Goal: Task Accomplishment & Management: Manage account settings

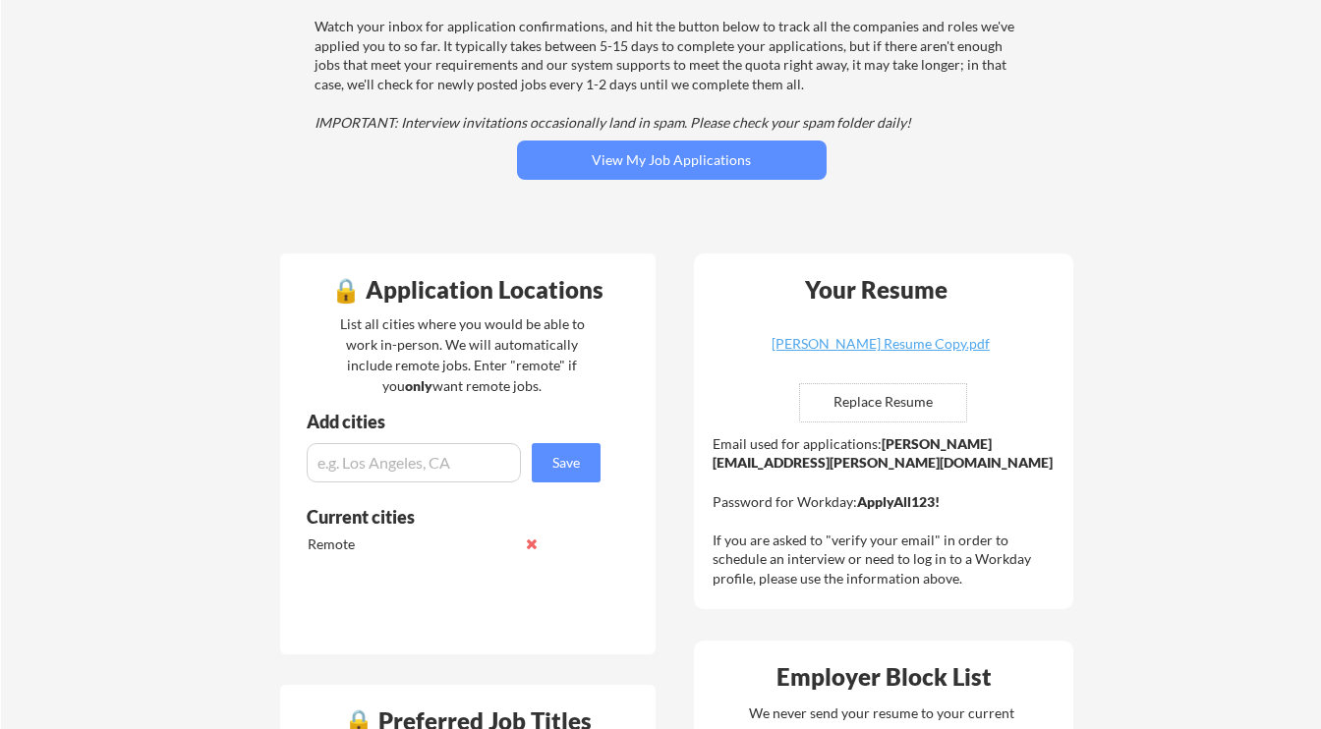
scroll to position [244, 0]
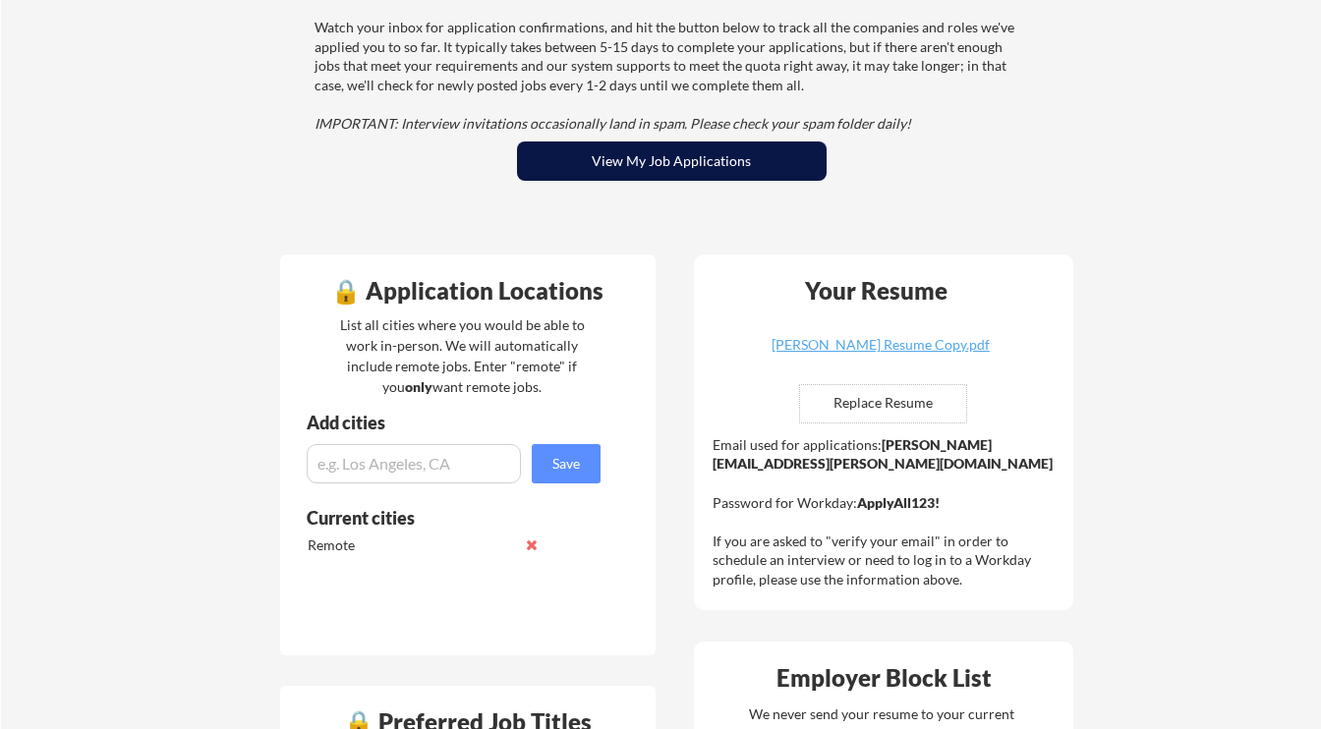
click at [633, 168] on button "View My Job Applications" at bounding box center [671, 160] width 309 height 39
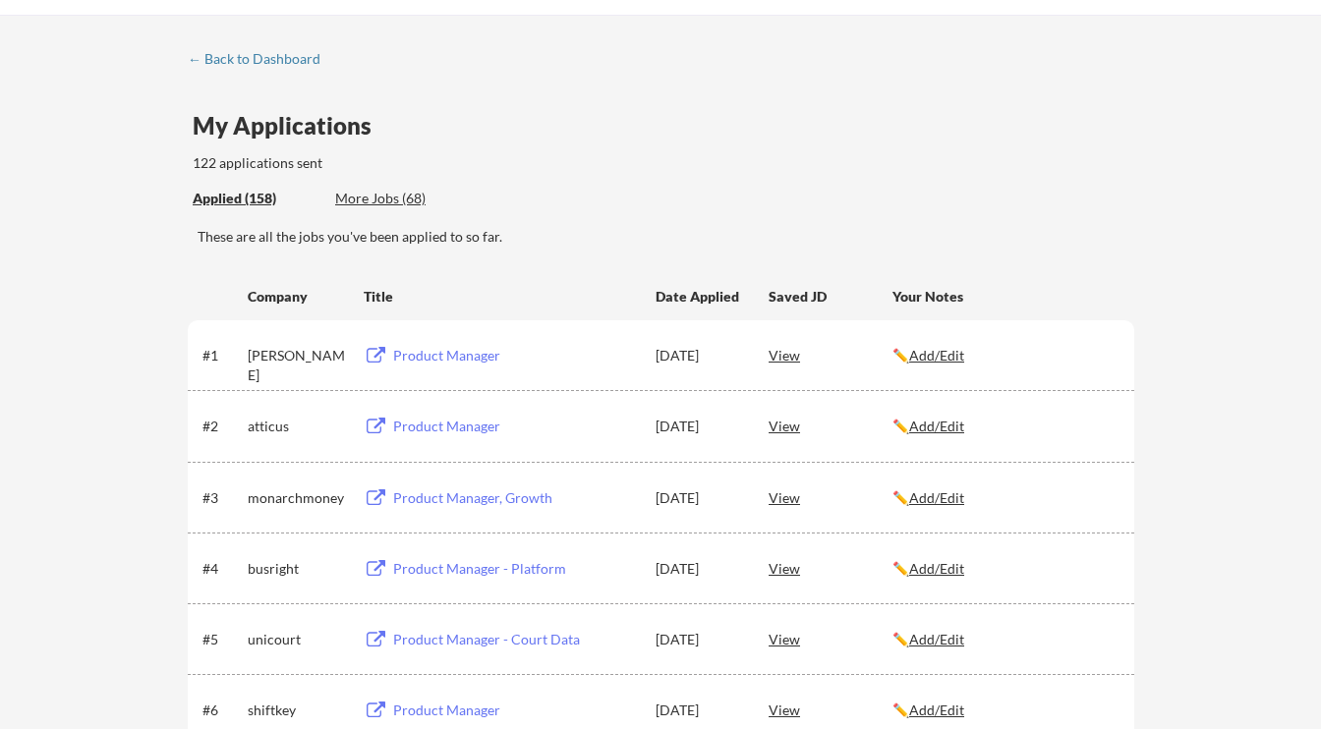
scroll to position [164, 0]
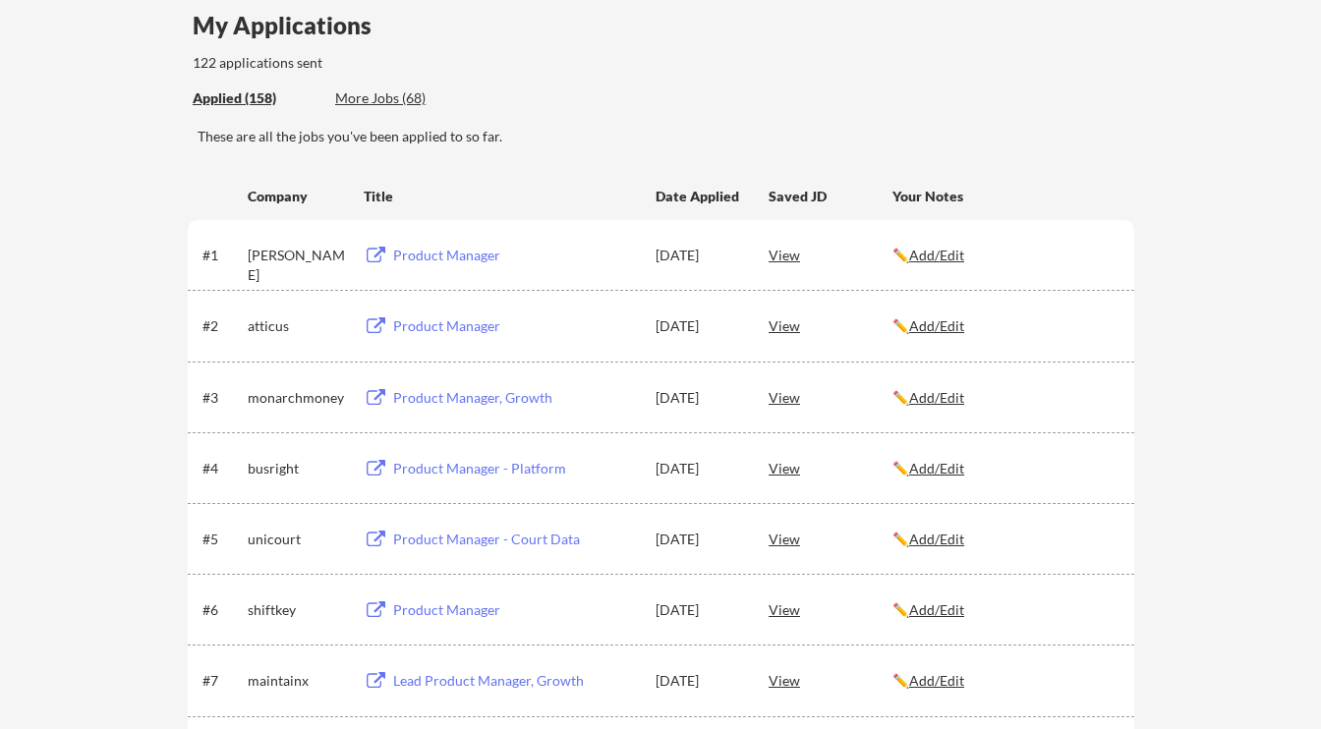
click at [440, 255] on div "Product Manager" at bounding box center [515, 256] width 244 height 20
click at [943, 248] on u "Add/Edit" at bounding box center [936, 255] width 55 height 17
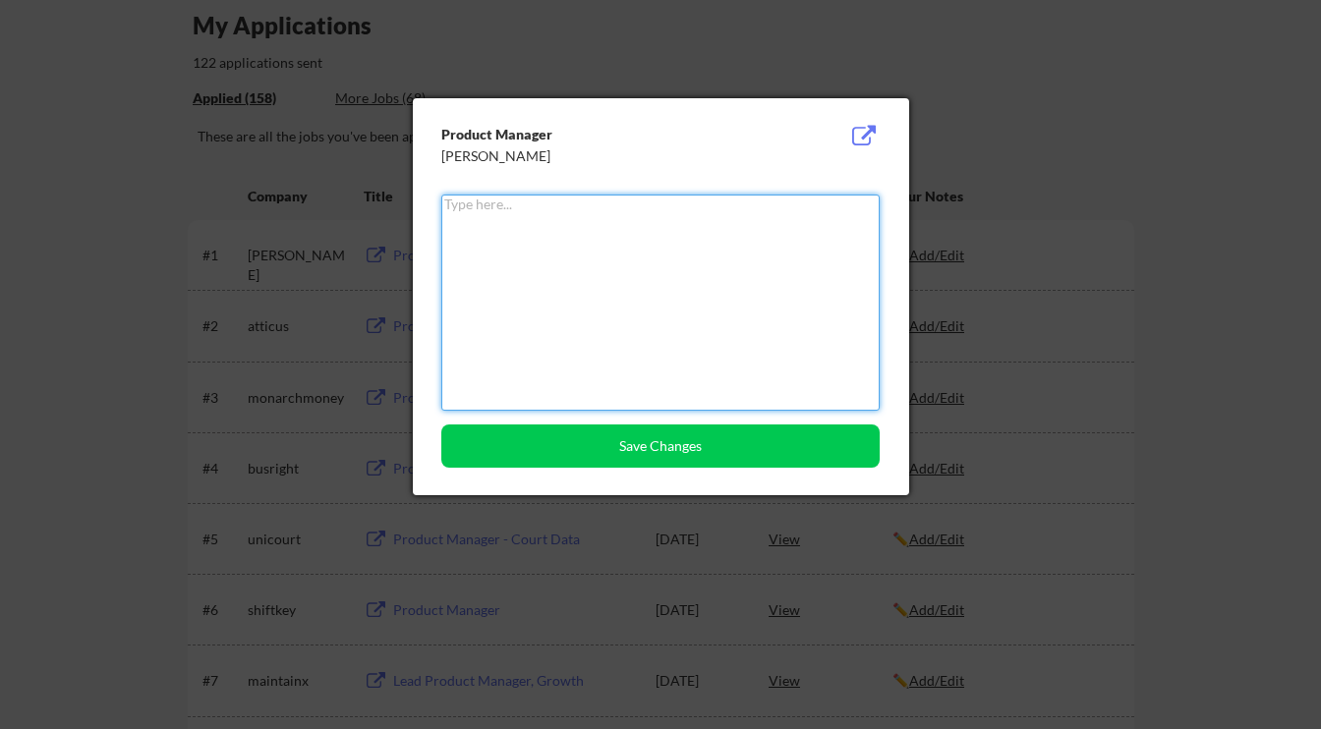
click at [737, 273] on textarea at bounding box center [660, 303] width 438 height 216
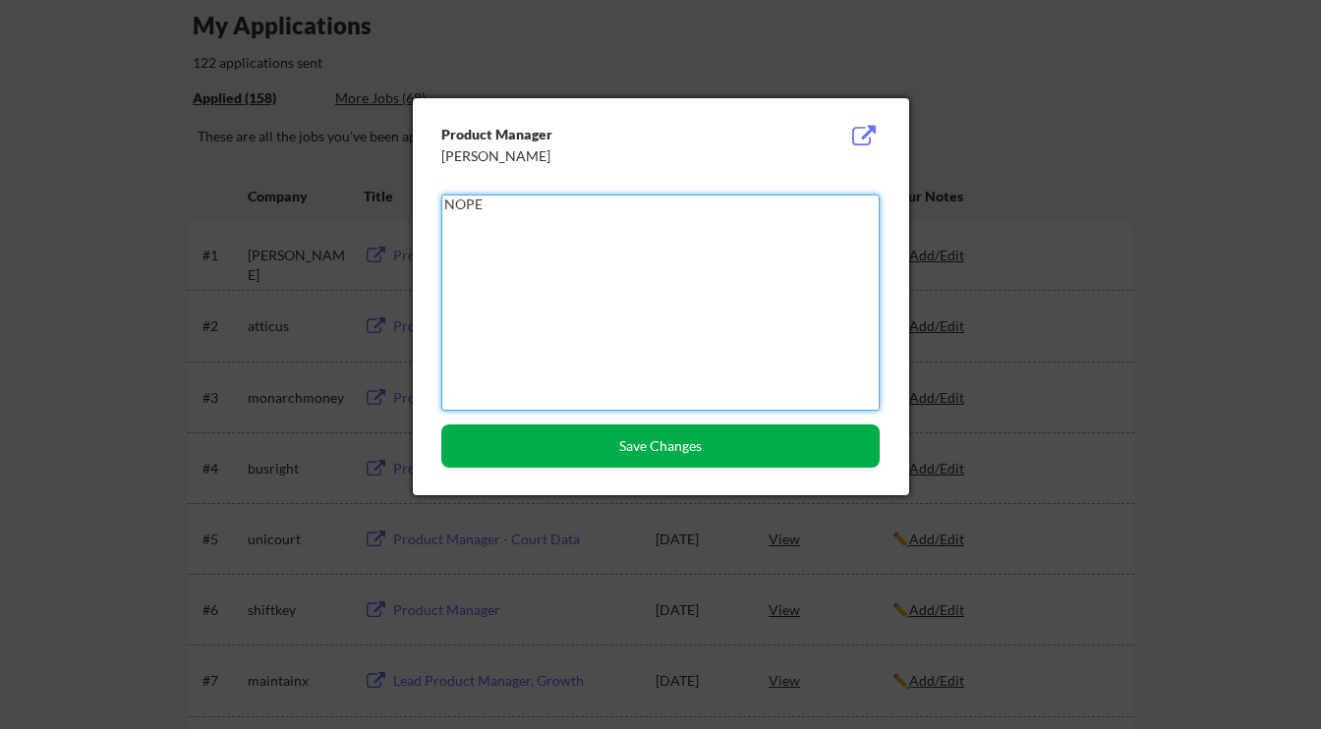
type textarea "NOPE"
click at [634, 435] on button "Save Changes" at bounding box center [660, 445] width 438 height 43
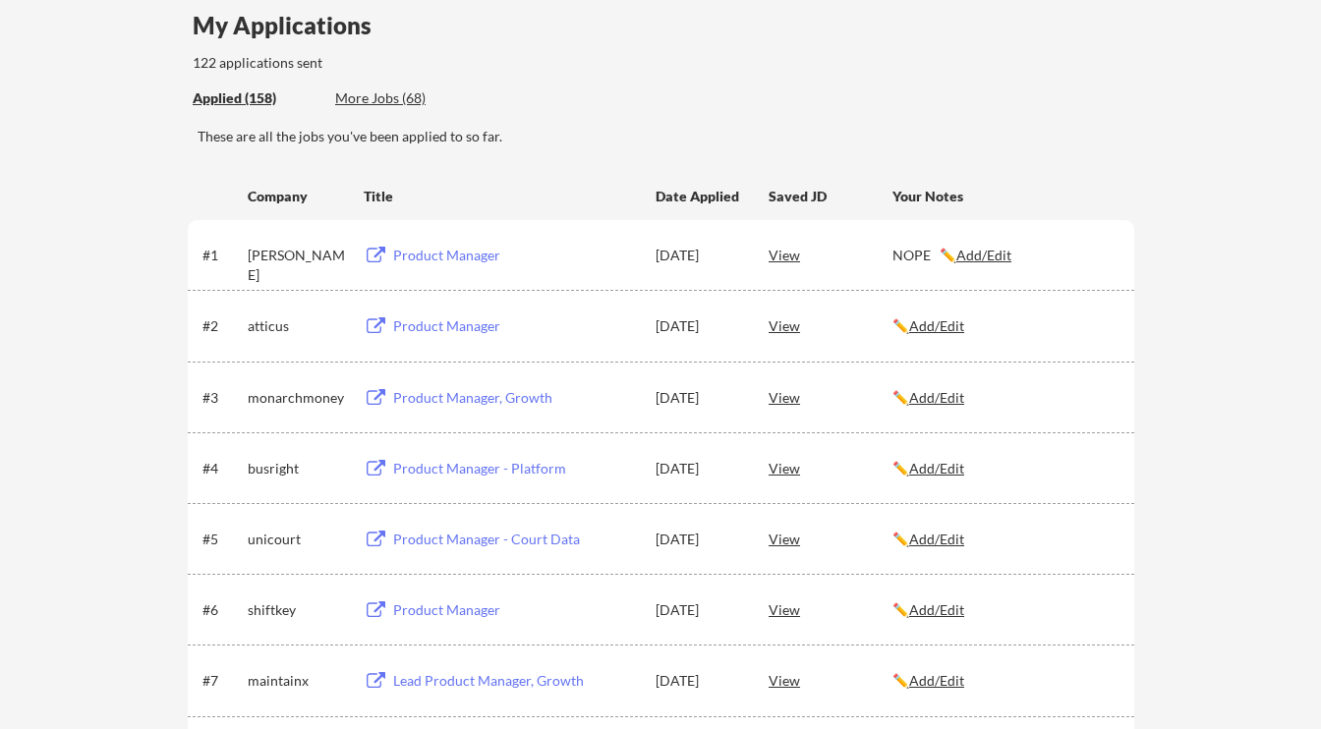
click at [471, 331] on div "Product Manager" at bounding box center [515, 326] width 244 height 20
click at [938, 325] on u "Add/Edit" at bounding box center [936, 325] width 55 height 17
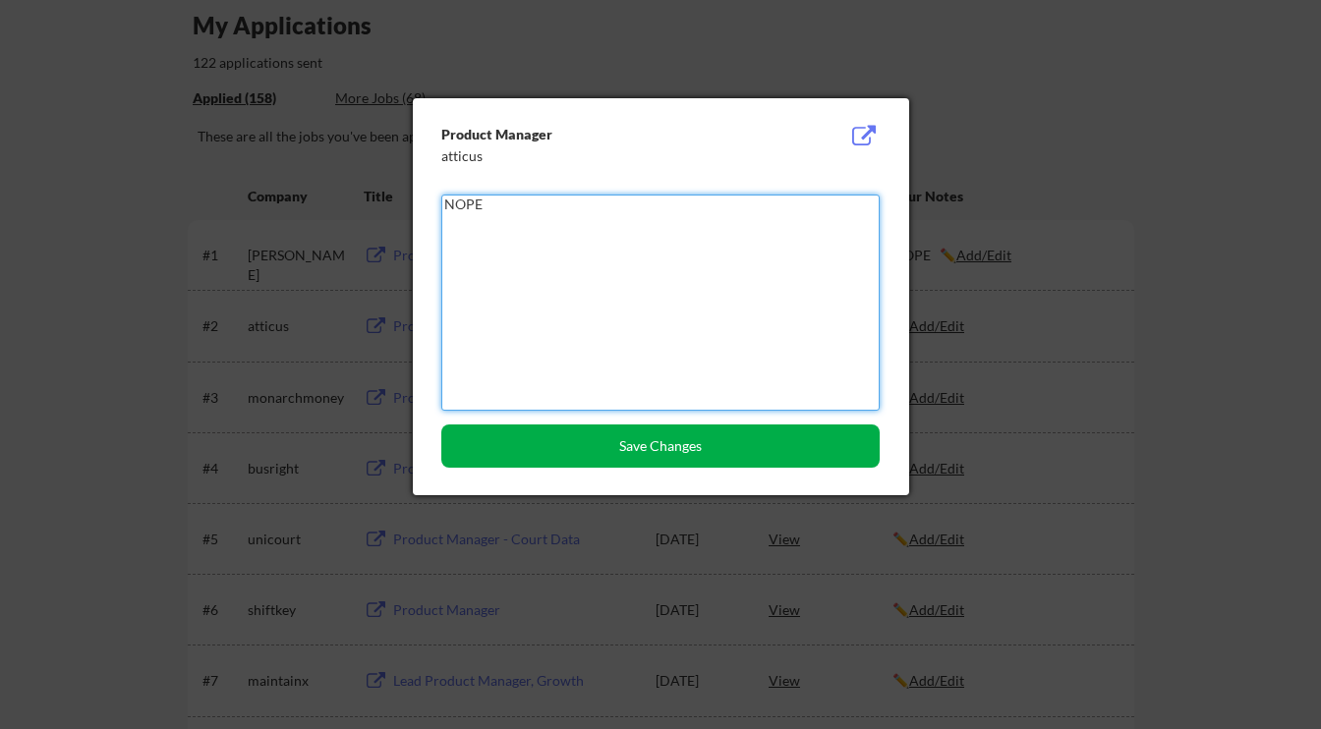
type textarea "NOPE"
click at [655, 446] on button "Save Changes" at bounding box center [660, 445] width 438 height 43
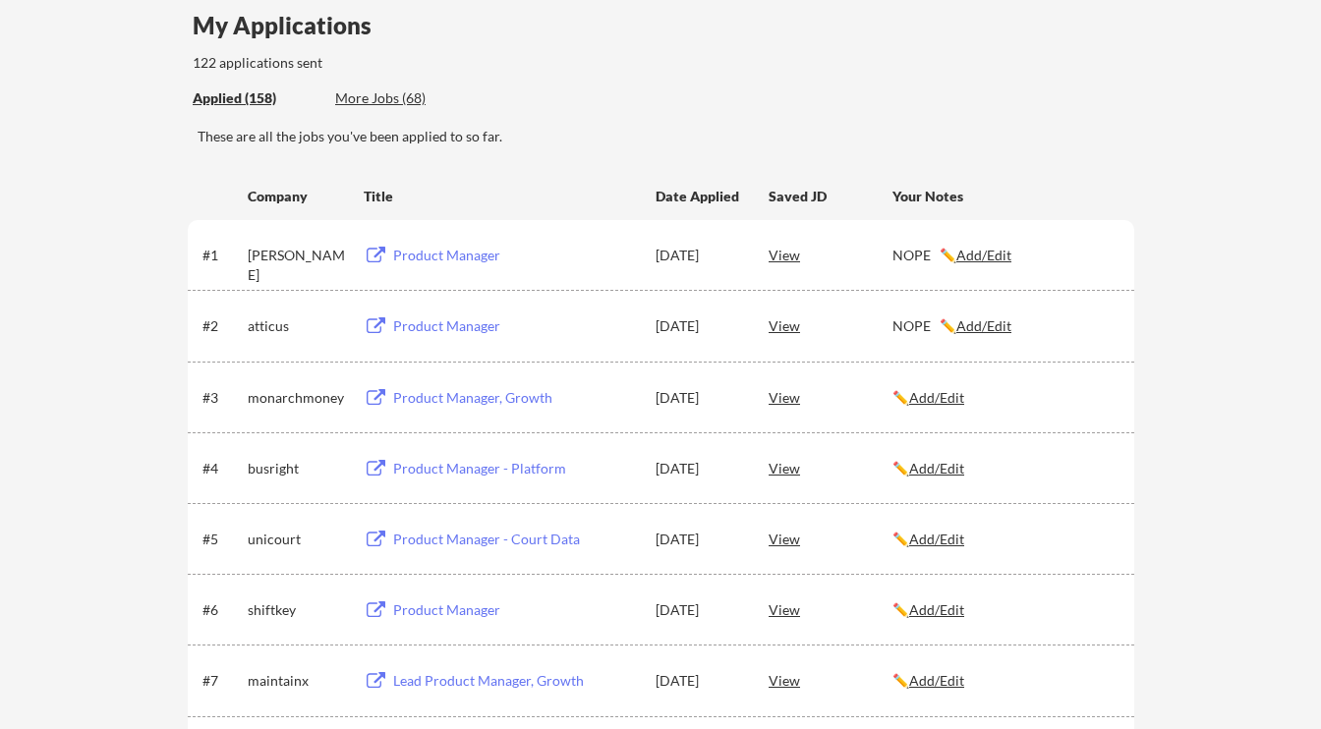
click at [785, 267] on div "View" at bounding box center [830, 254] width 124 height 35
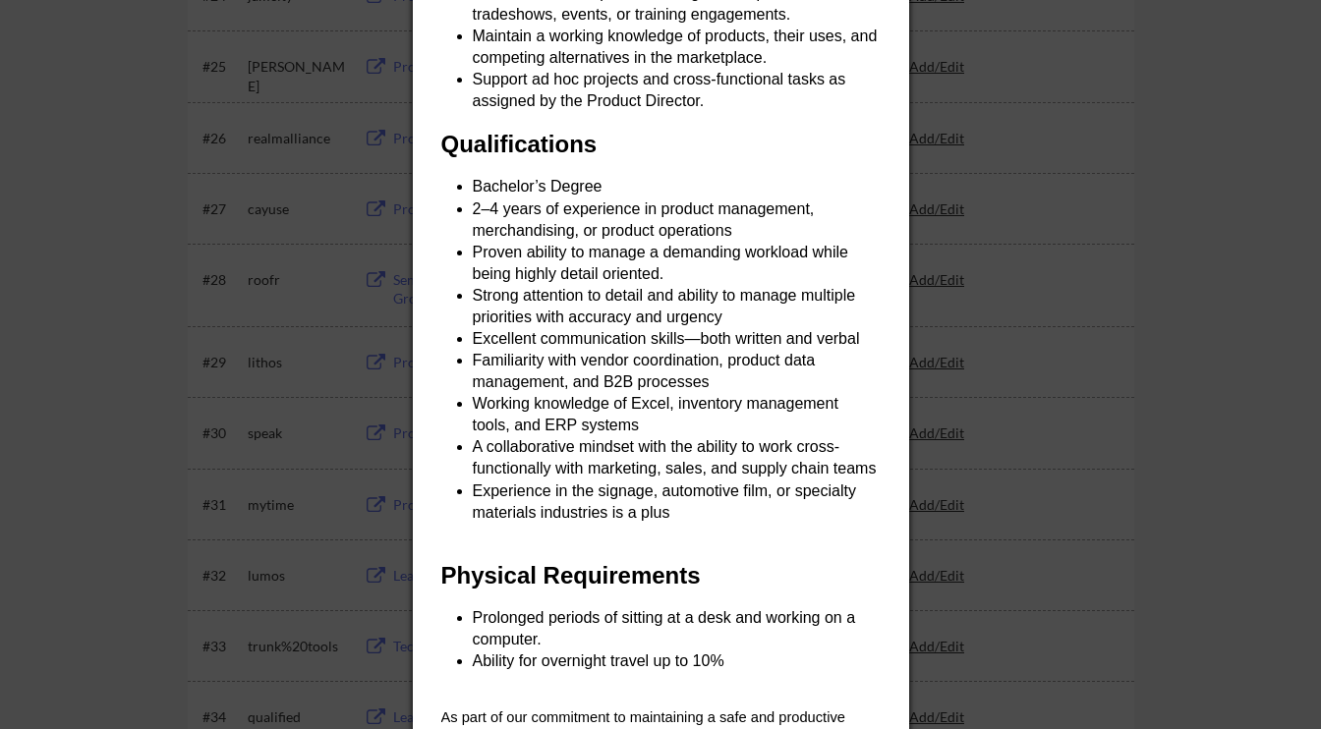
scroll to position [2279, 0]
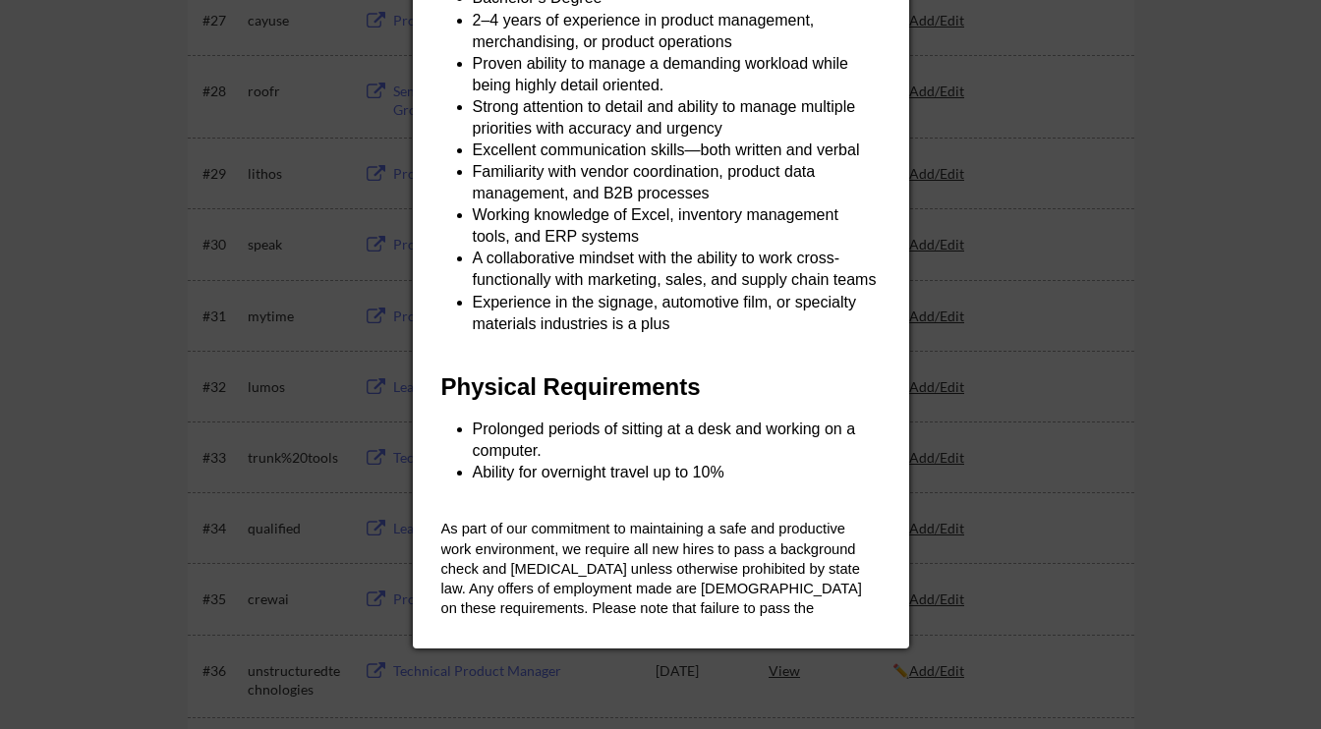
click at [987, 443] on div at bounding box center [660, 364] width 1321 height 729
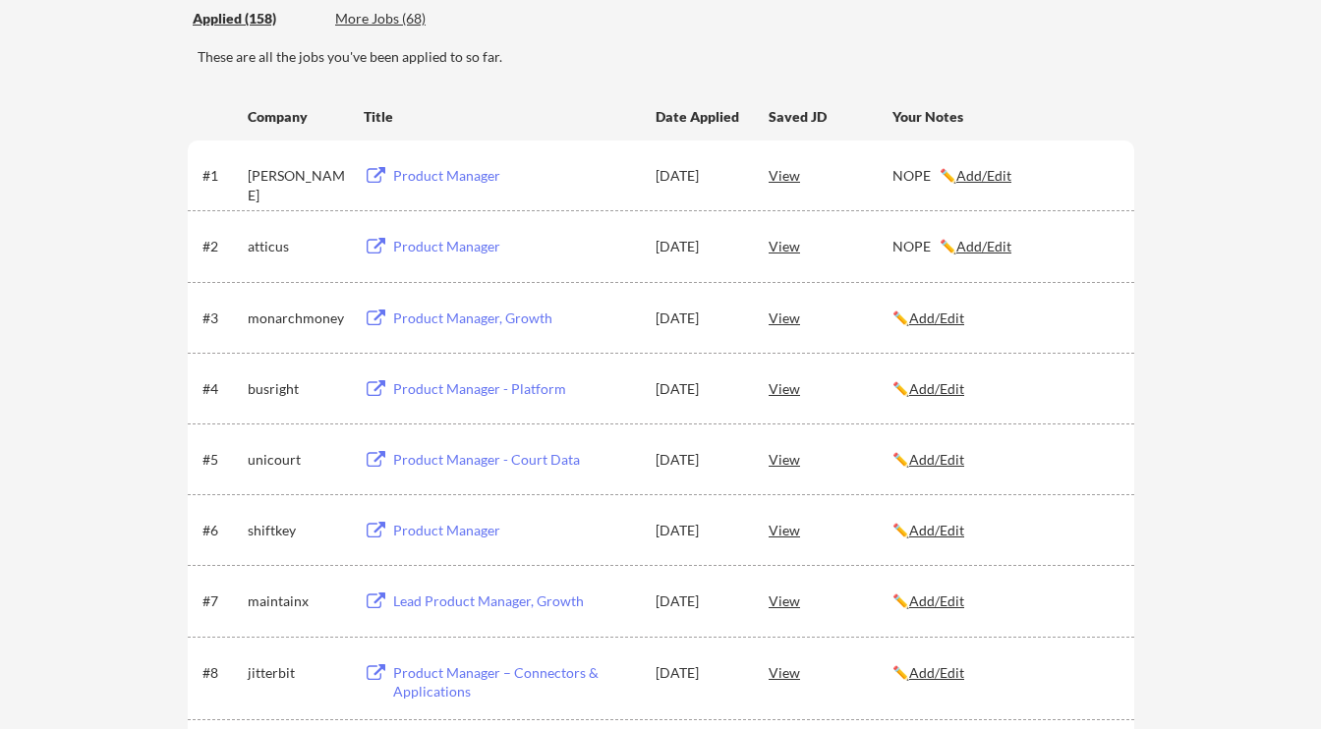
scroll to position [246, 0]
click at [414, 316] on div "Product Manager, Growth" at bounding box center [515, 317] width 244 height 20
click at [932, 317] on u "Add/Edit" at bounding box center [936, 316] width 55 height 17
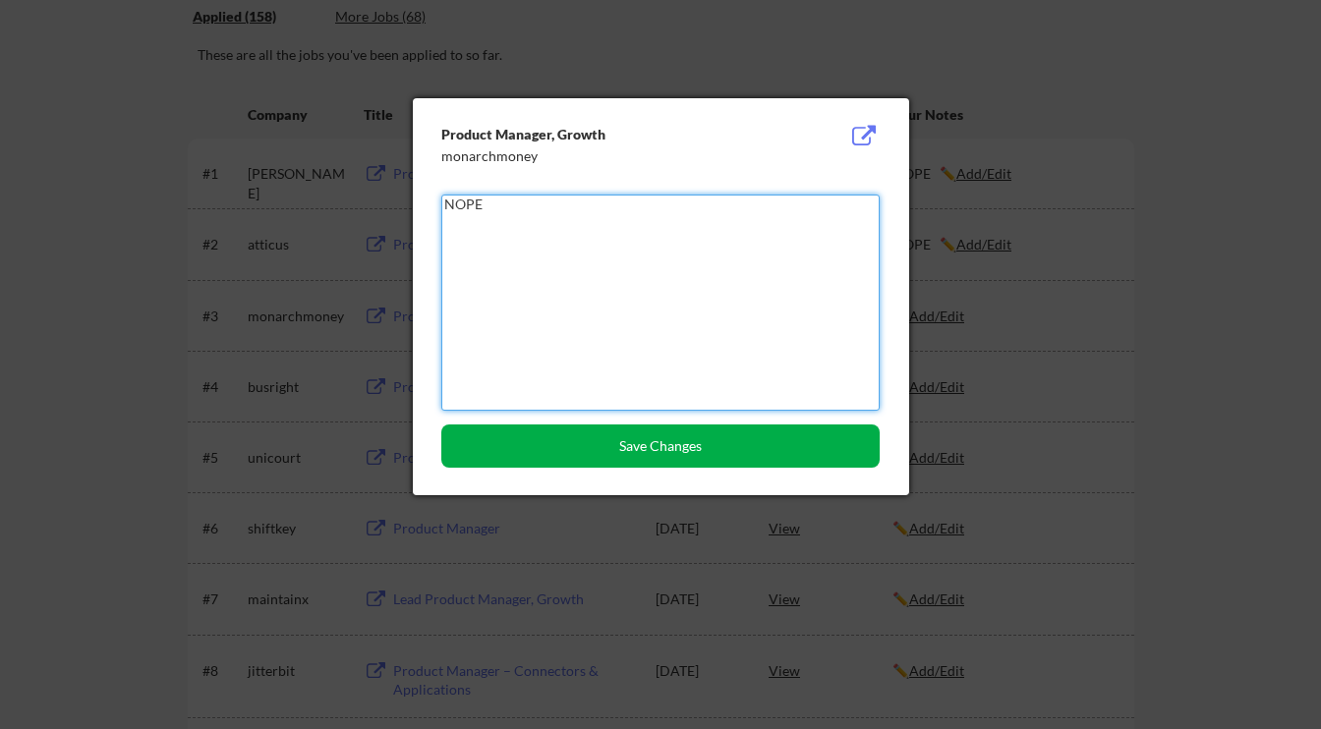
type textarea "NOPE"
click at [740, 426] on button "Save Changes" at bounding box center [660, 445] width 438 height 43
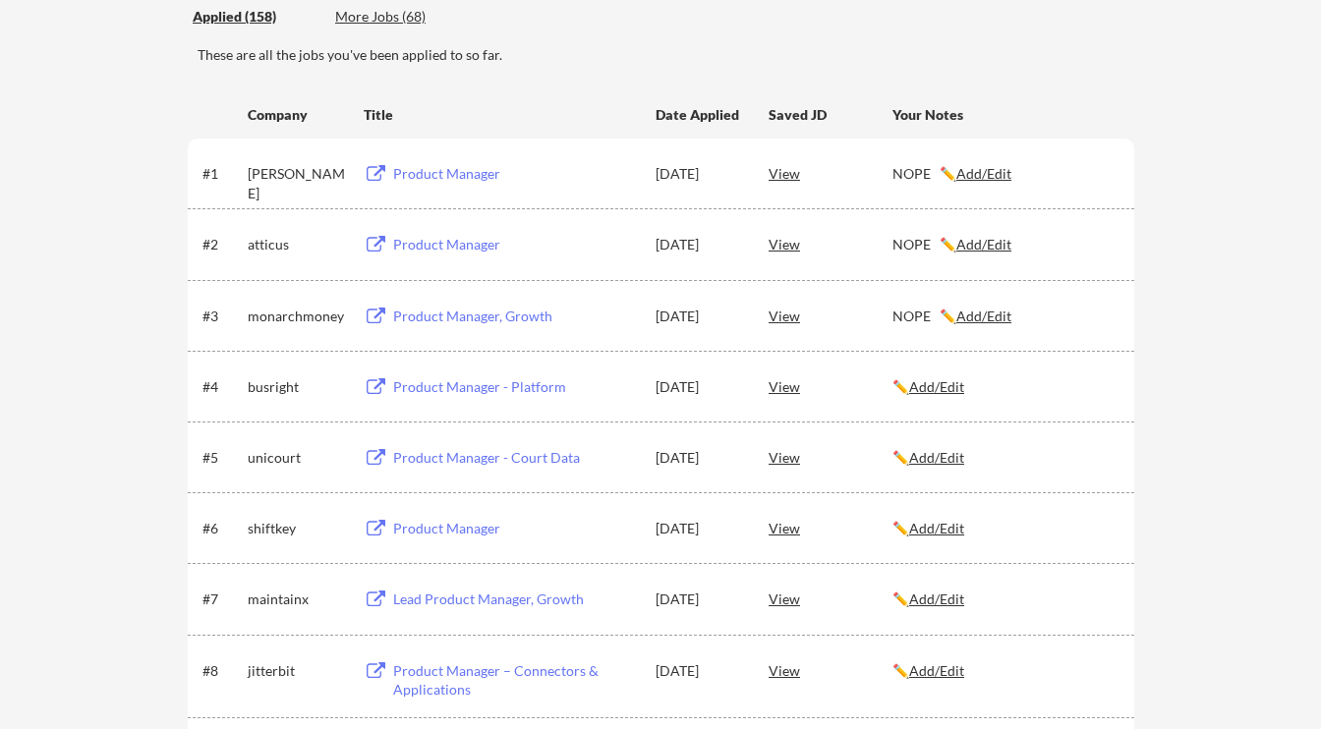
click at [414, 388] on div "Product Manager - Platform" at bounding box center [515, 387] width 244 height 20
click at [932, 386] on u "Add/Edit" at bounding box center [936, 386] width 55 height 17
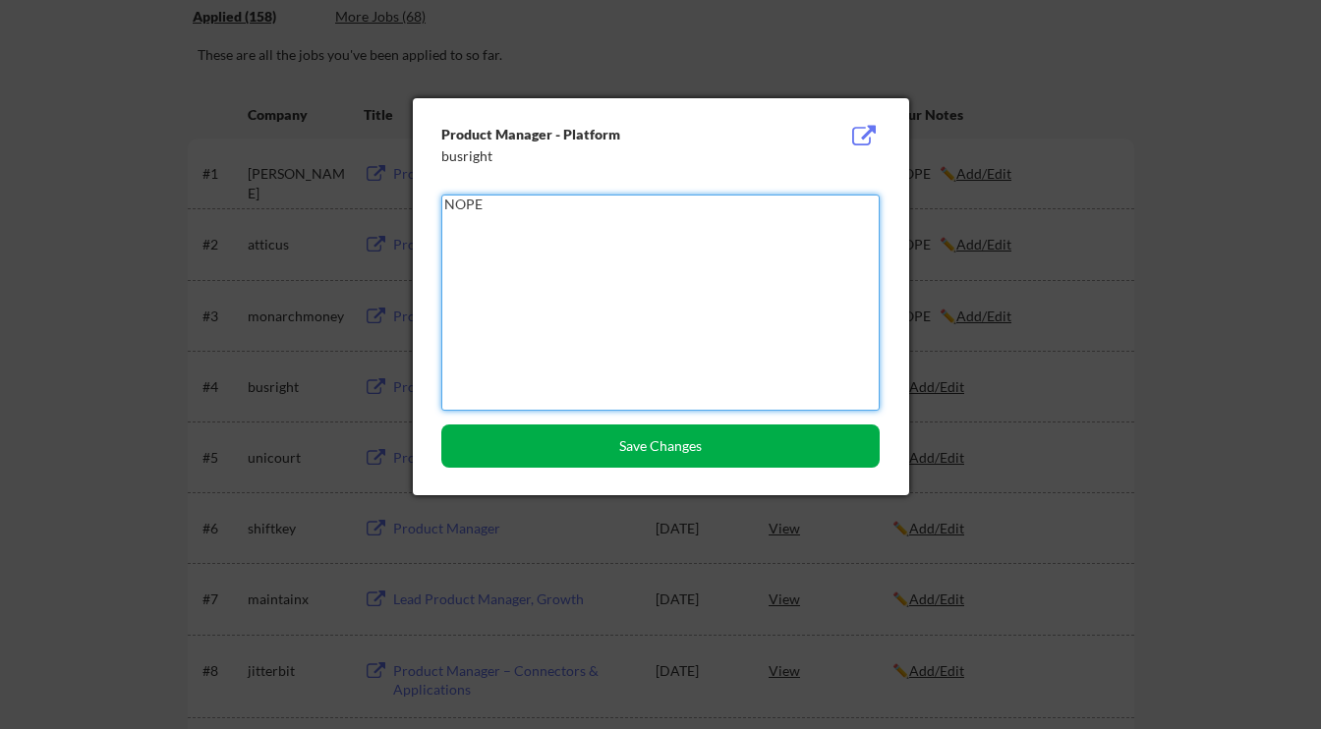
type textarea "NOPE"
click at [705, 445] on button "Save Changes" at bounding box center [660, 445] width 438 height 43
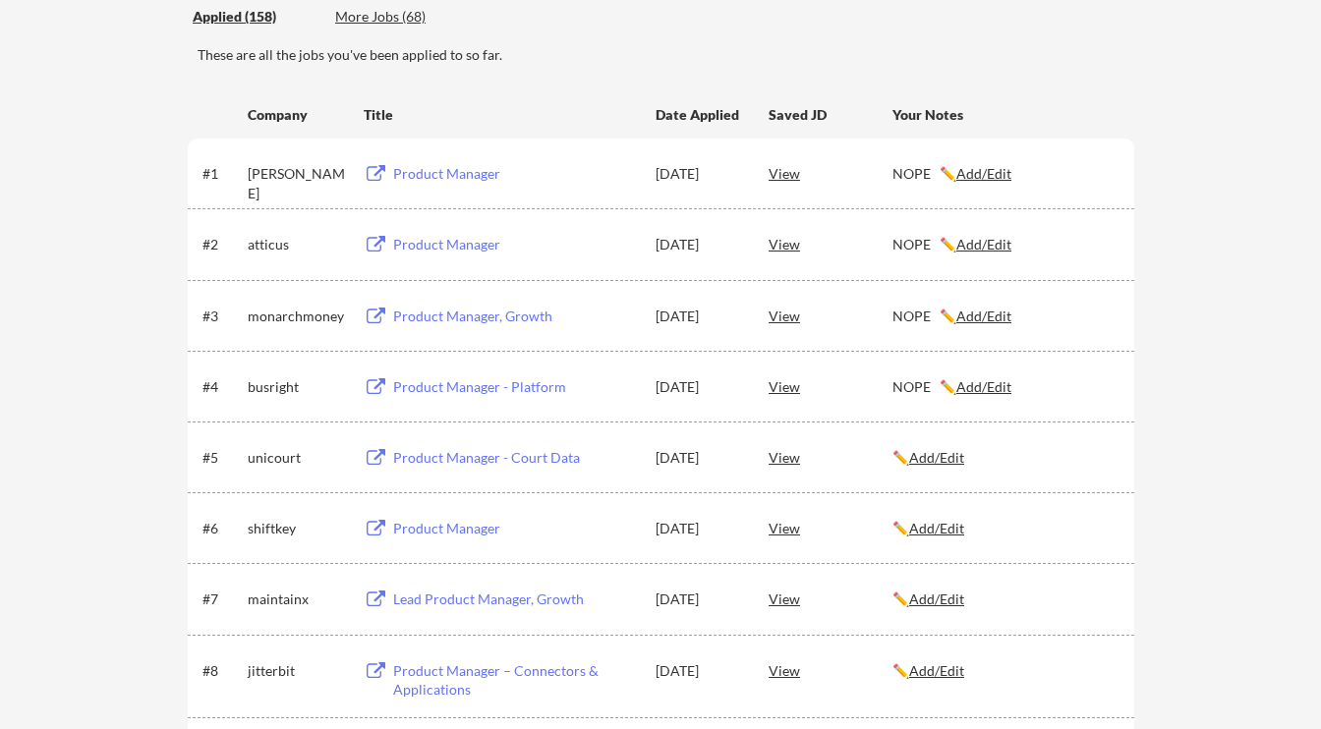
click at [484, 455] on div "Product Manager - Court Data" at bounding box center [515, 458] width 244 height 20
click at [938, 457] on u "Add/Edit" at bounding box center [936, 457] width 55 height 17
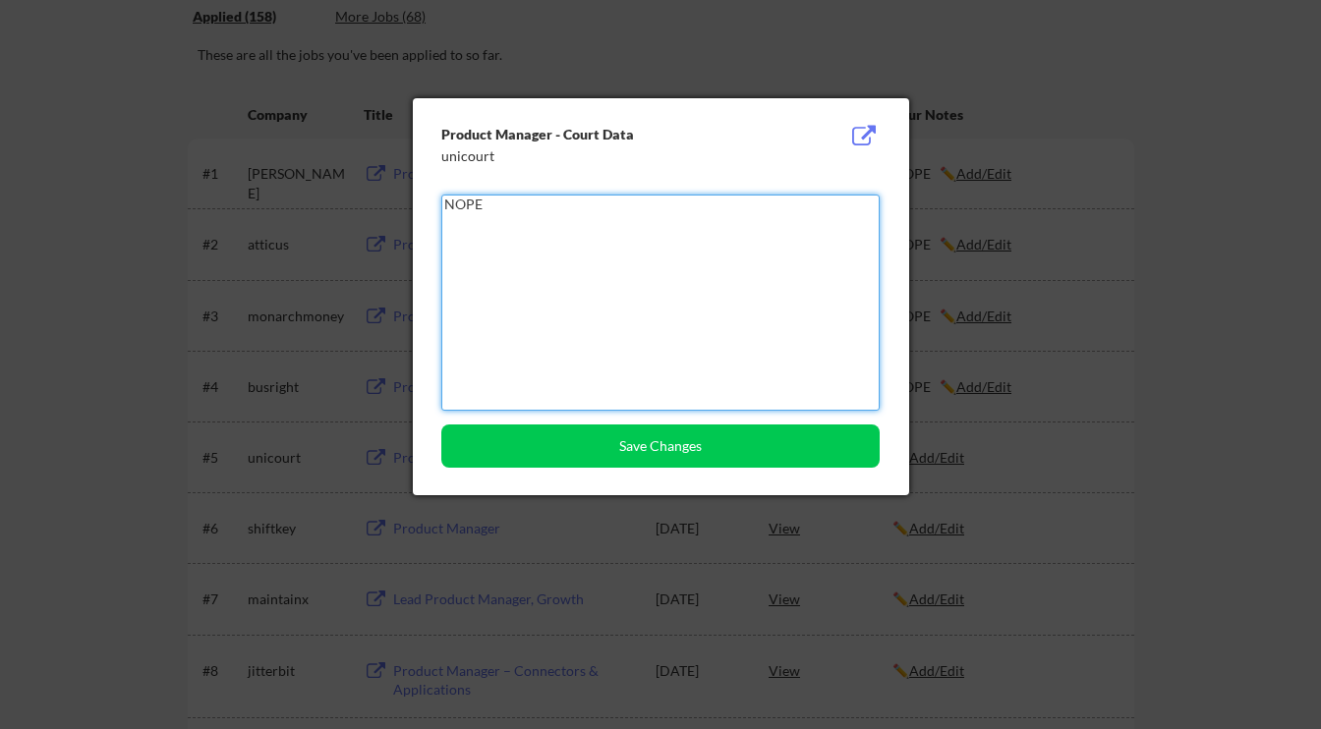
type textarea "NOPE"
click at [679, 421] on div "Product Manager - Court Data unicourt NOPE Save Changes" at bounding box center [661, 296] width 496 height 397
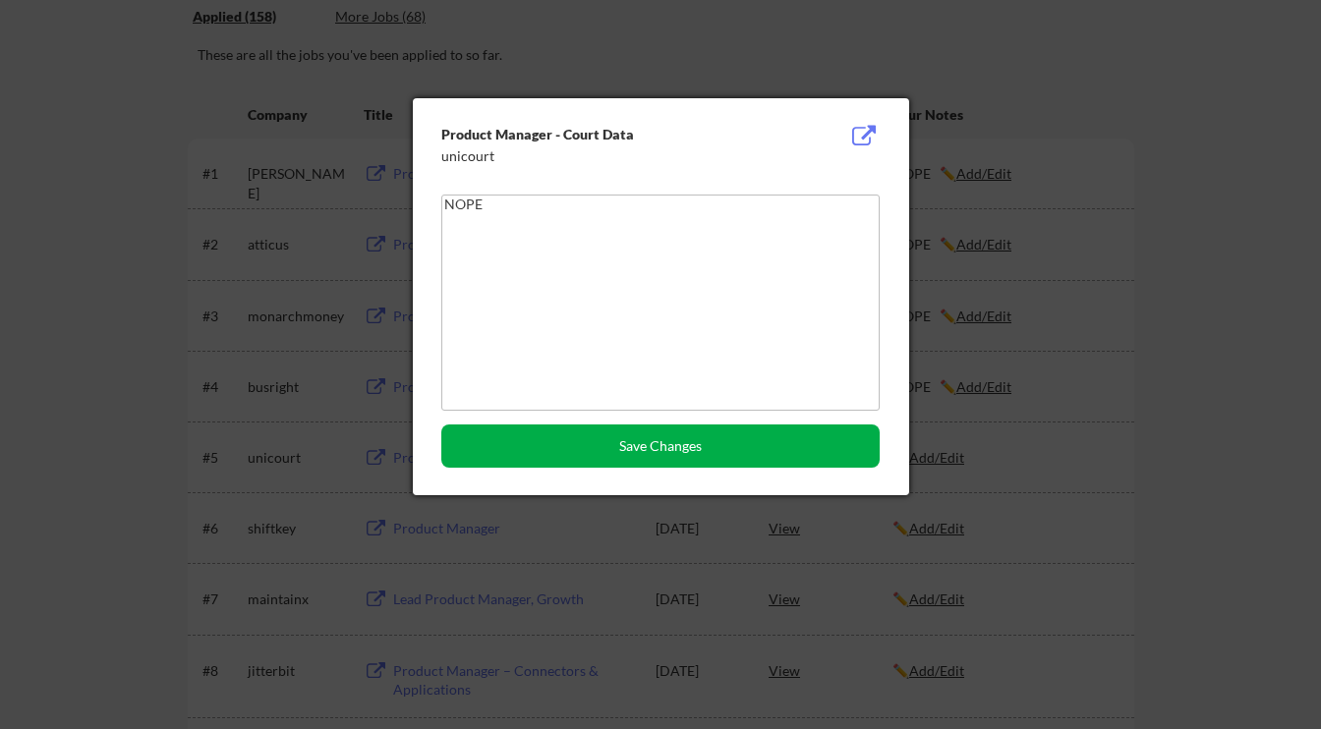
click at [664, 436] on button "Save Changes" at bounding box center [660, 445] width 438 height 43
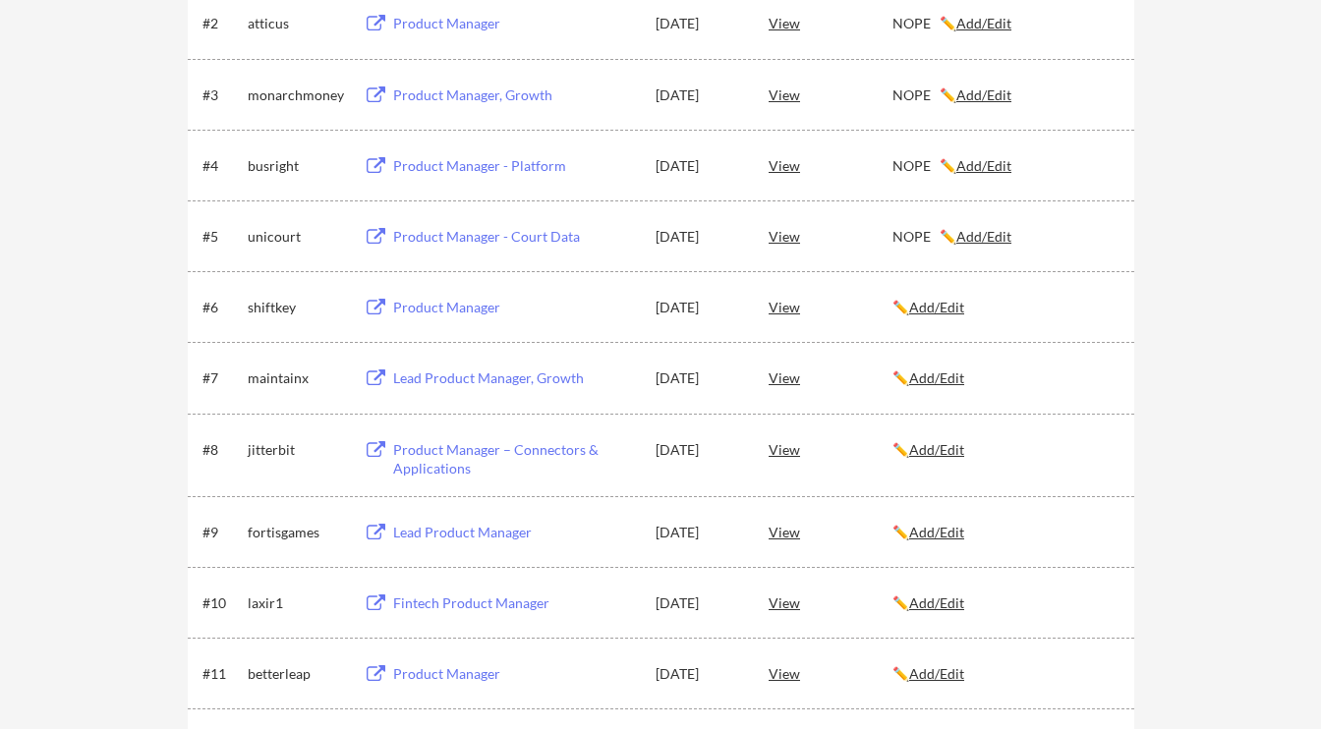
scroll to position [474, 0]
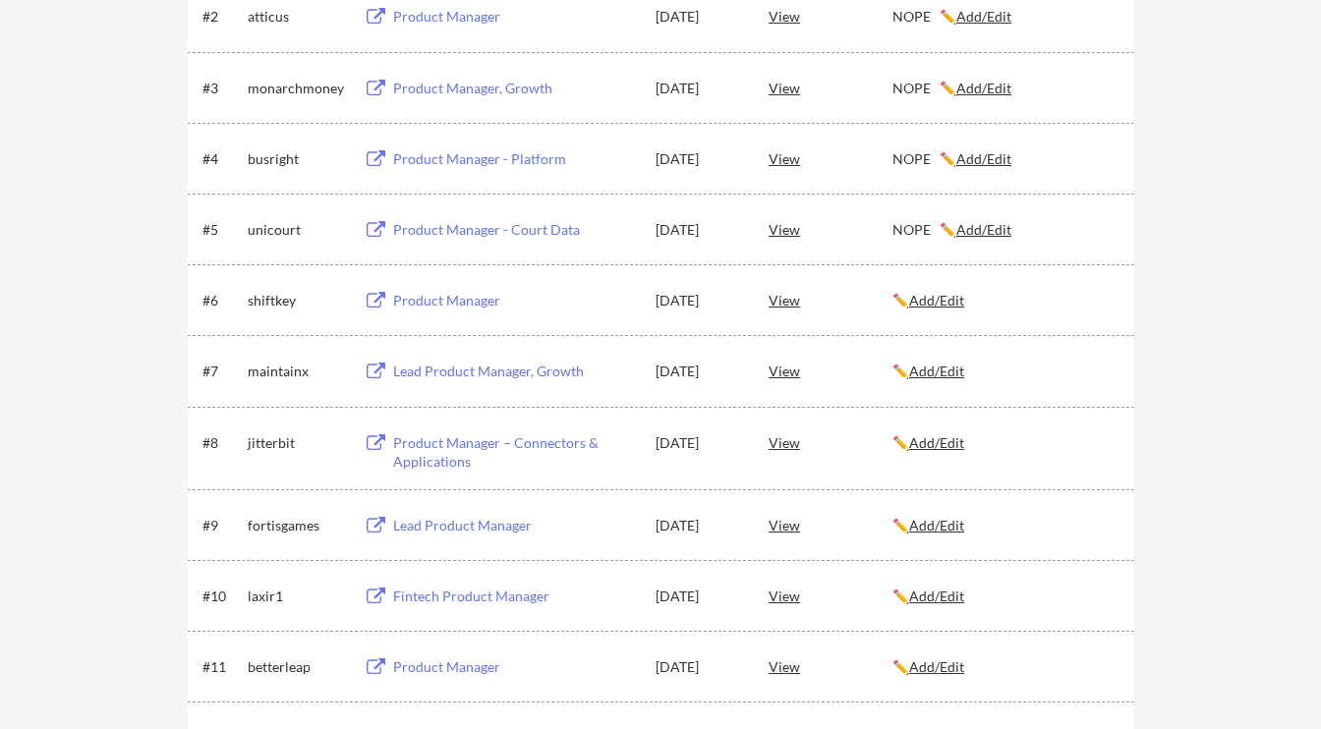
click at [941, 304] on u "Add/Edit" at bounding box center [936, 300] width 55 height 17
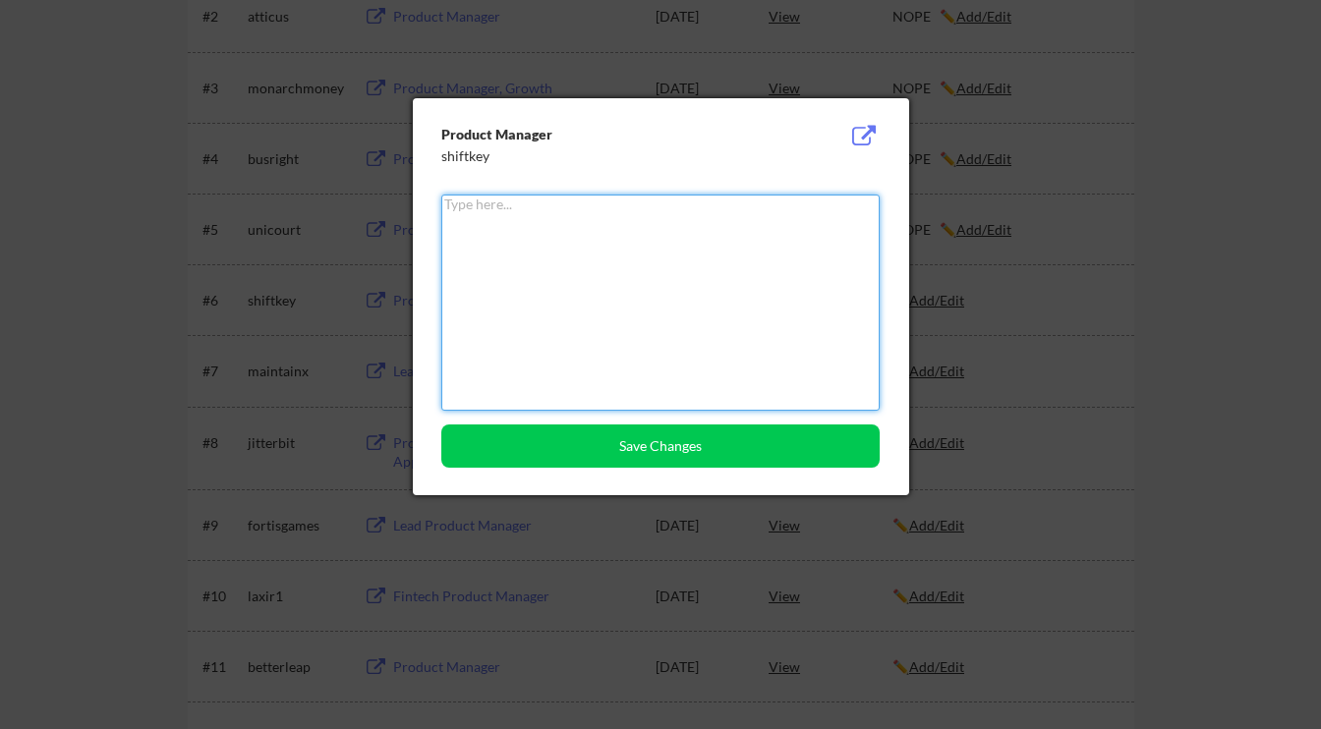
click at [1112, 397] on div at bounding box center [660, 364] width 1321 height 729
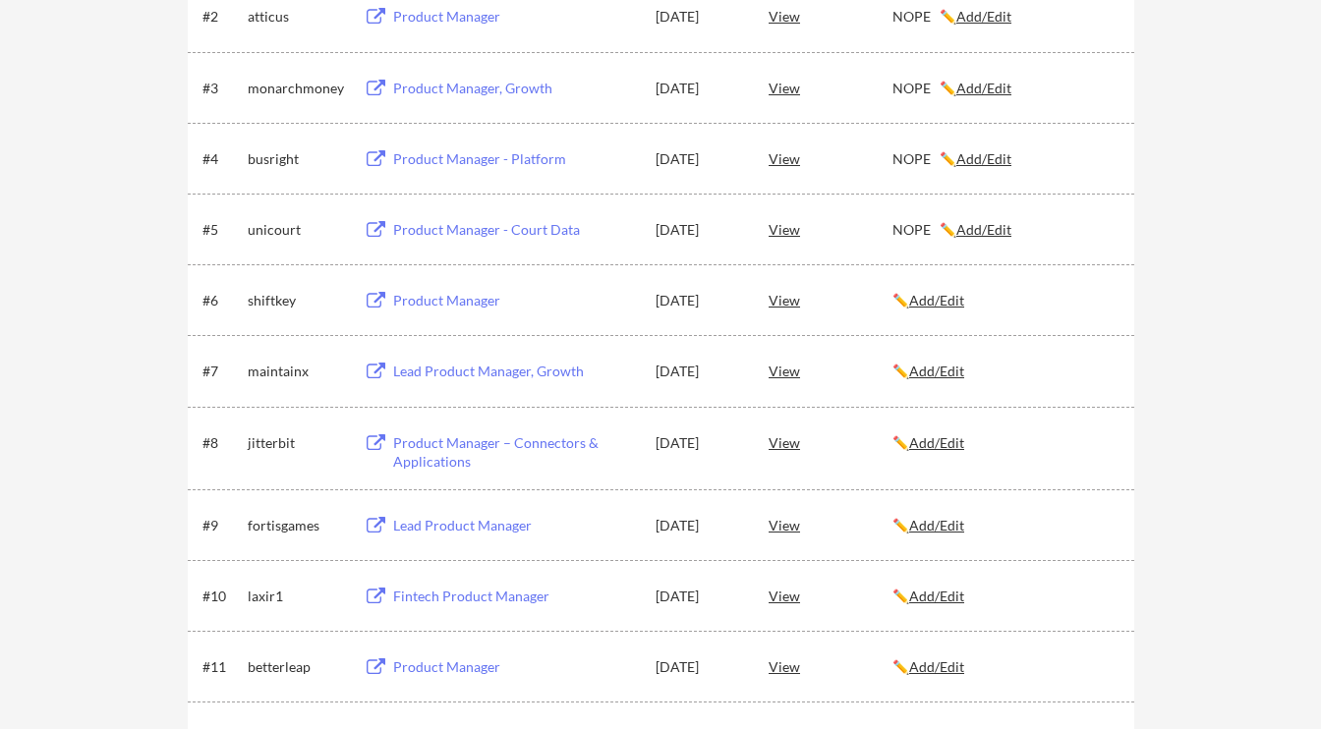
click at [461, 297] on div "Product Manager" at bounding box center [515, 301] width 244 height 20
click at [933, 304] on u "Add/Edit" at bounding box center [936, 300] width 55 height 17
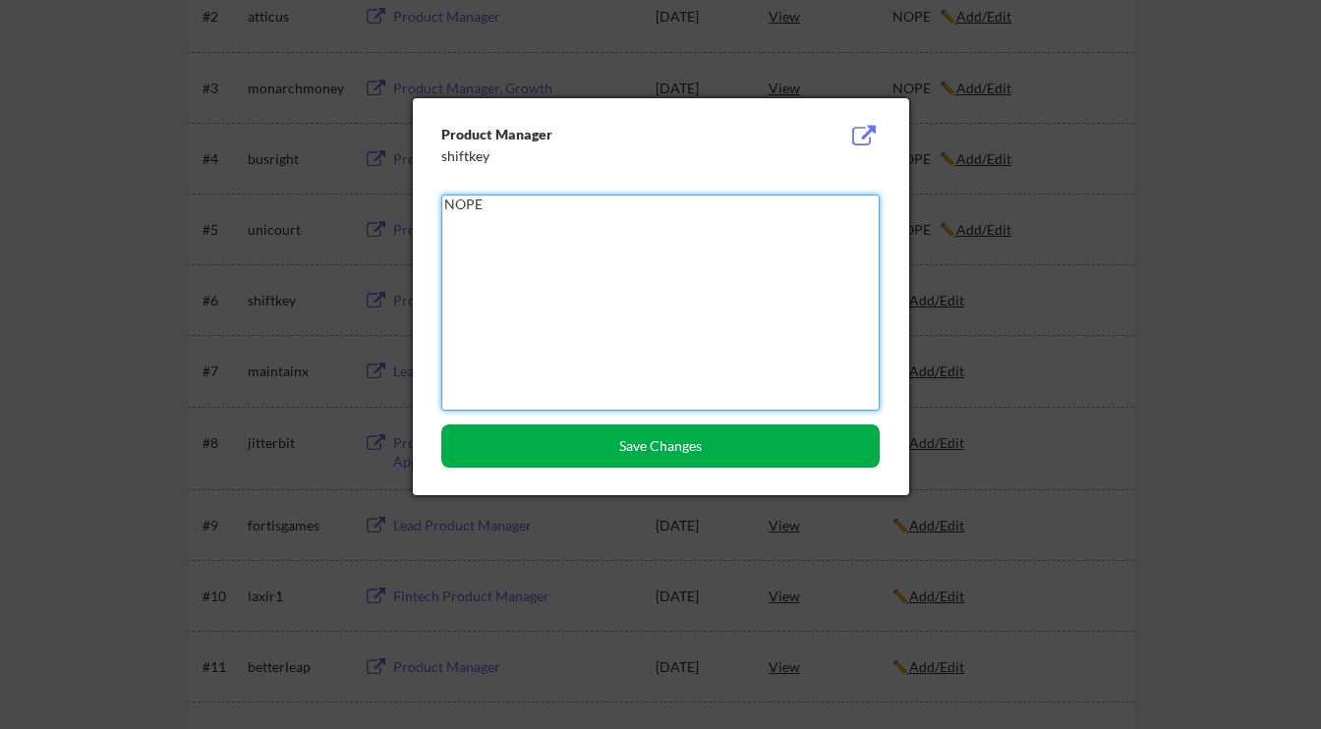
type textarea "NOPE"
click at [659, 438] on button "Save Changes" at bounding box center [660, 445] width 438 height 43
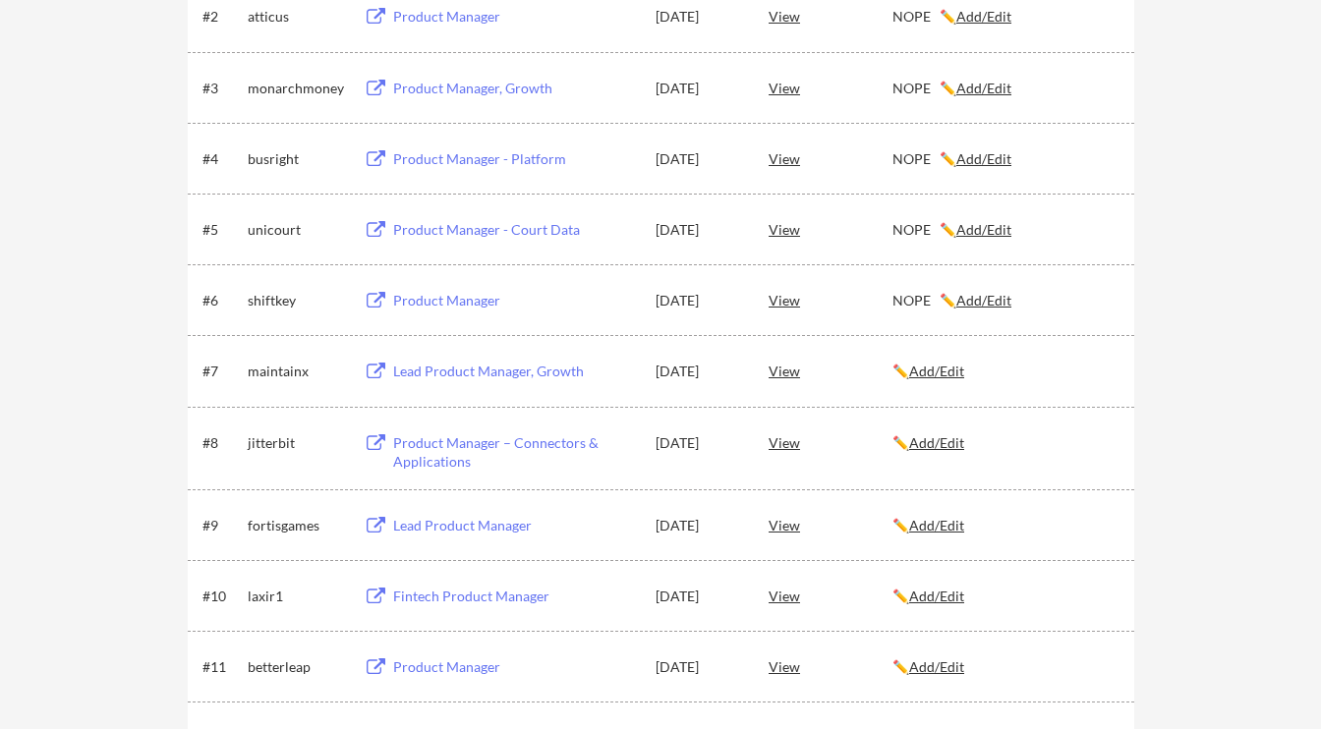
click at [949, 298] on div "NOPE ✏️ Add/Edit" at bounding box center [1004, 301] width 224 height 20
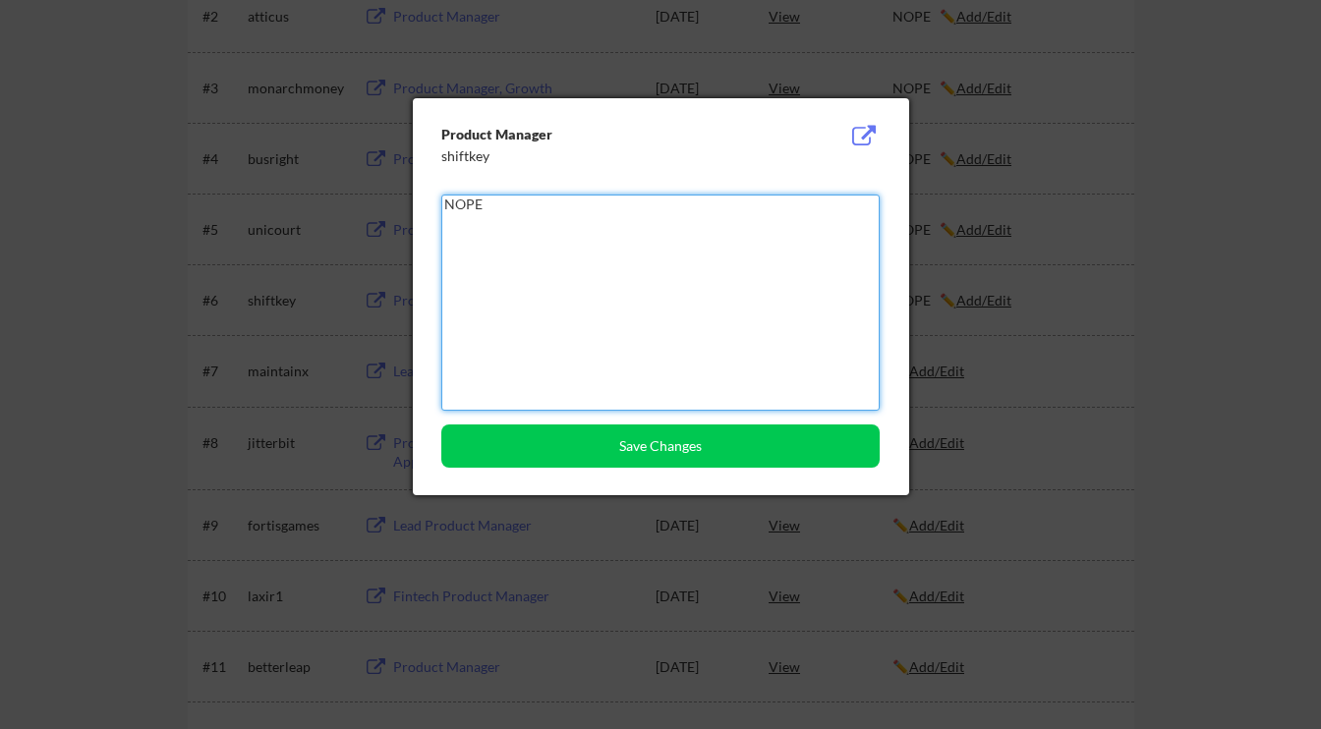
click at [520, 224] on textarea "NOPE" at bounding box center [660, 303] width 438 height 216
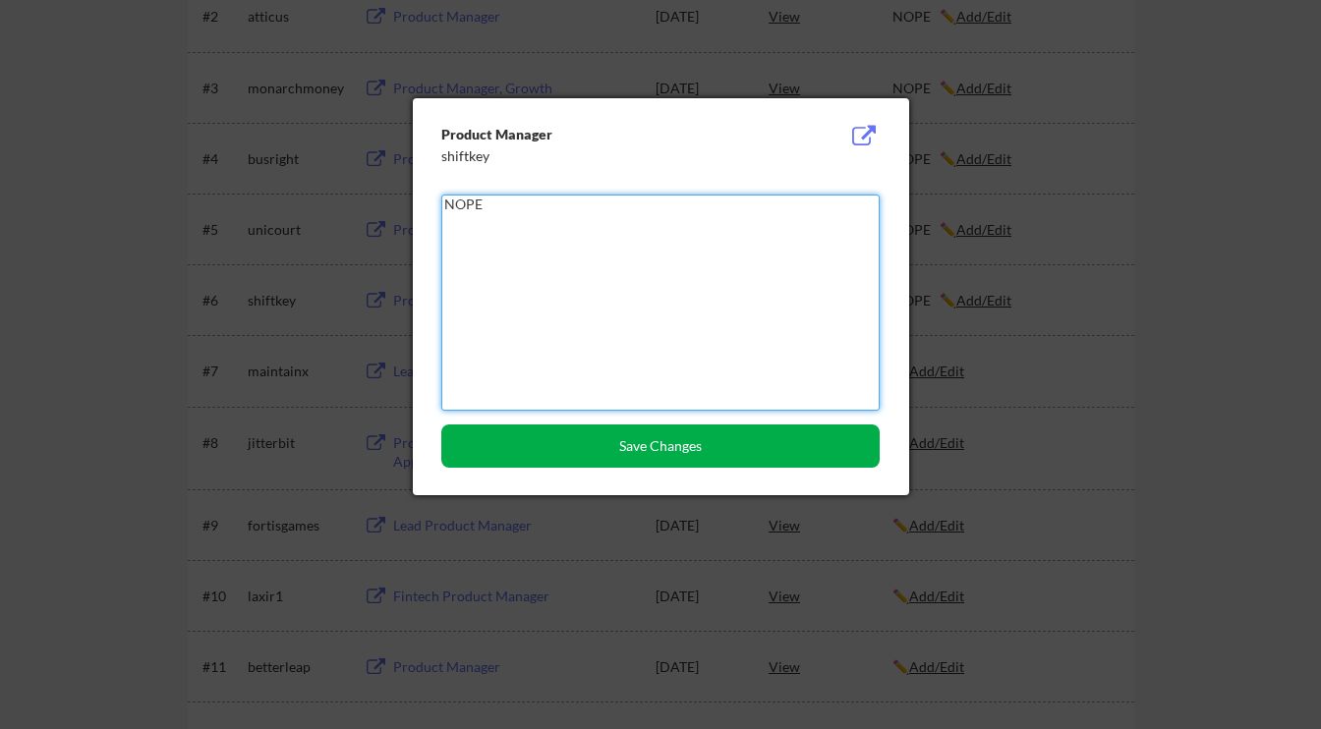
click at [572, 454] on button "Save Changes" at bounding box center [660, 445] width 438 height 43
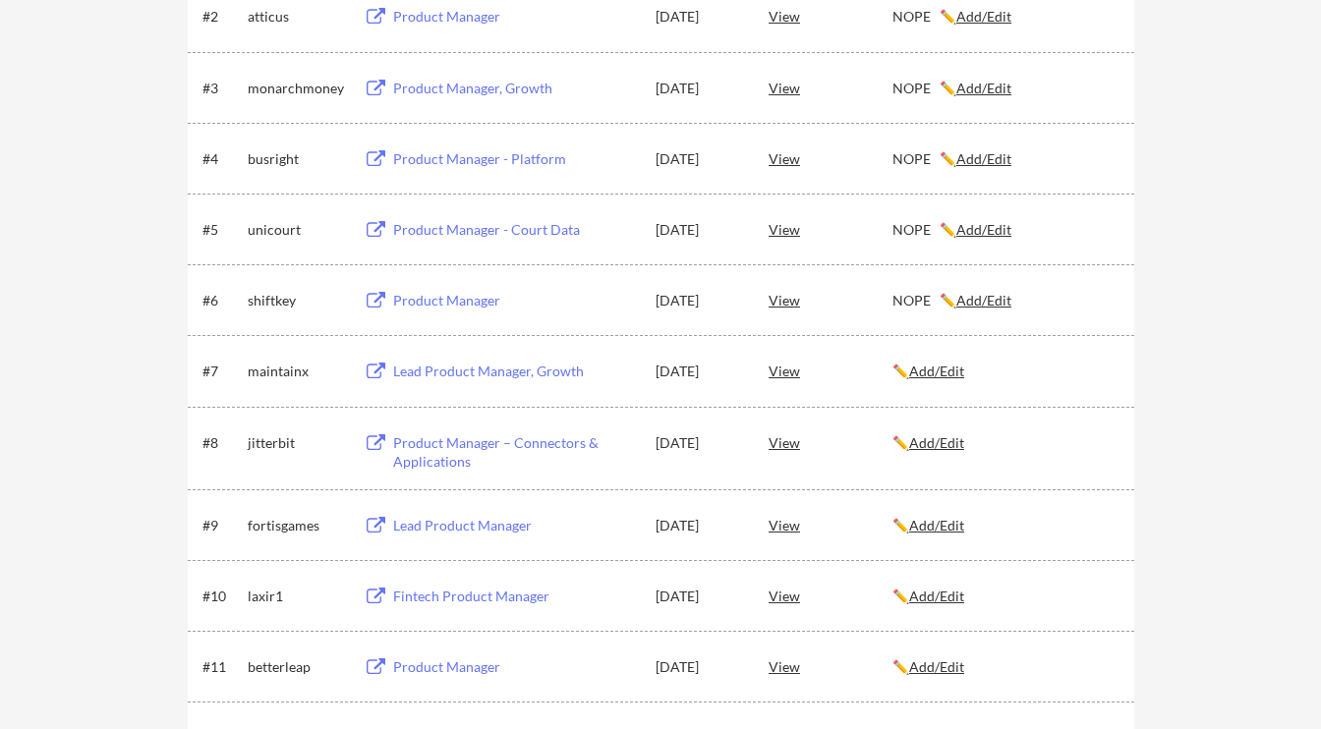
click at [947, 366] on u "Add/Edit" at bounding box center [936, 371] width 55 height 17
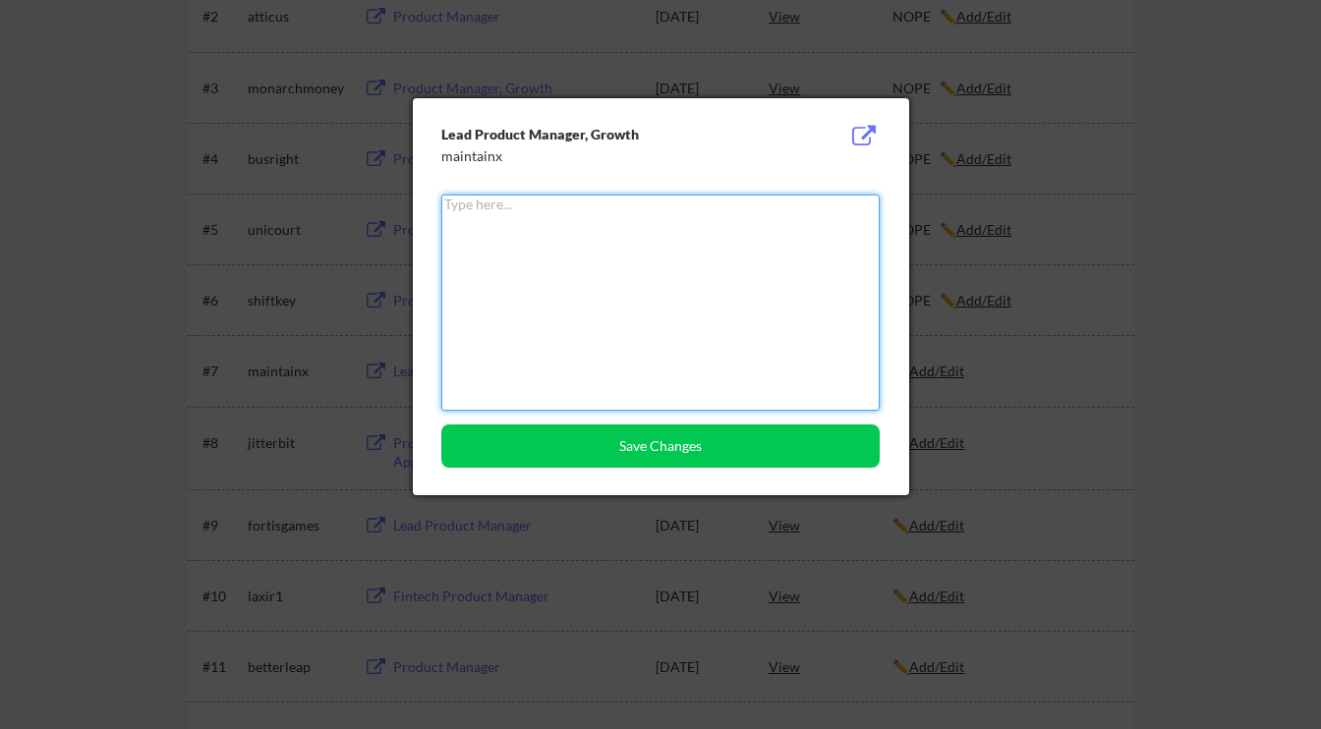
paste textarea "NOPE"
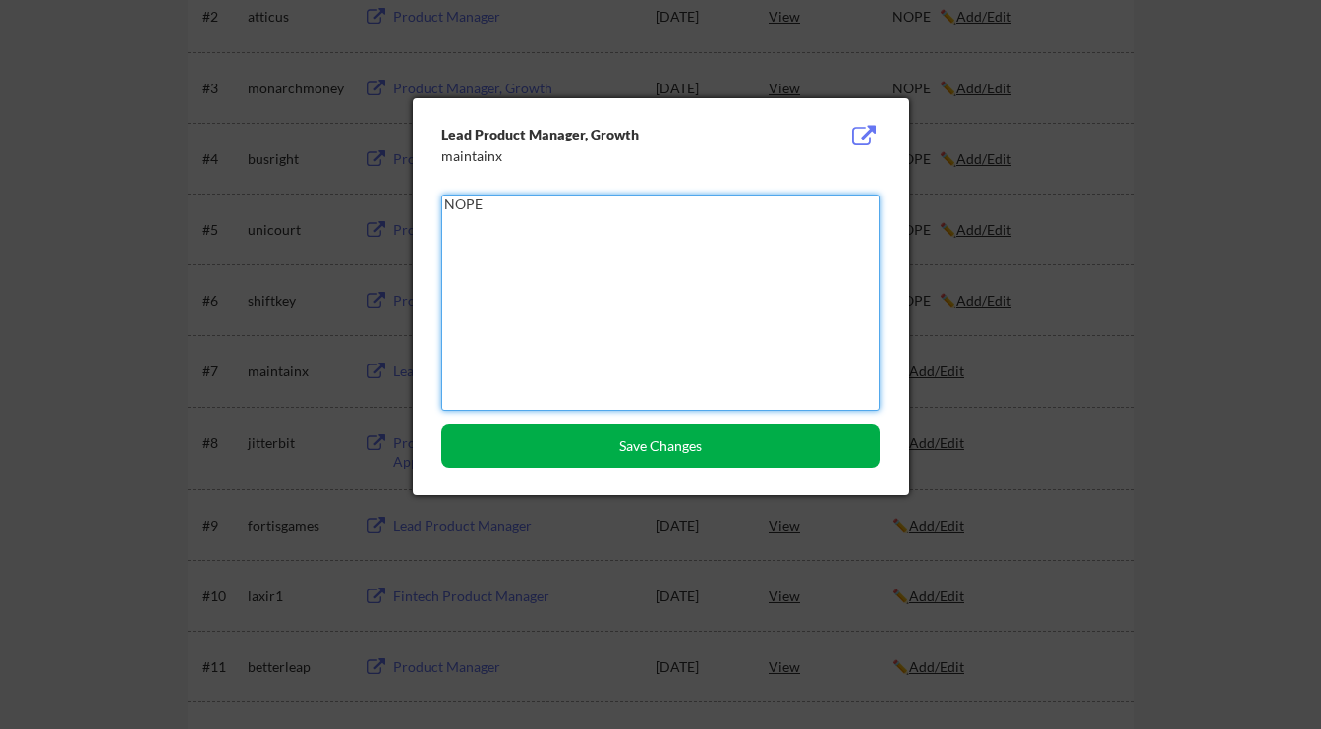
type textarea "NOPE"
click at [793, 453] on button "Save Changes" at bounding box center [660, 445] width 438 height 43
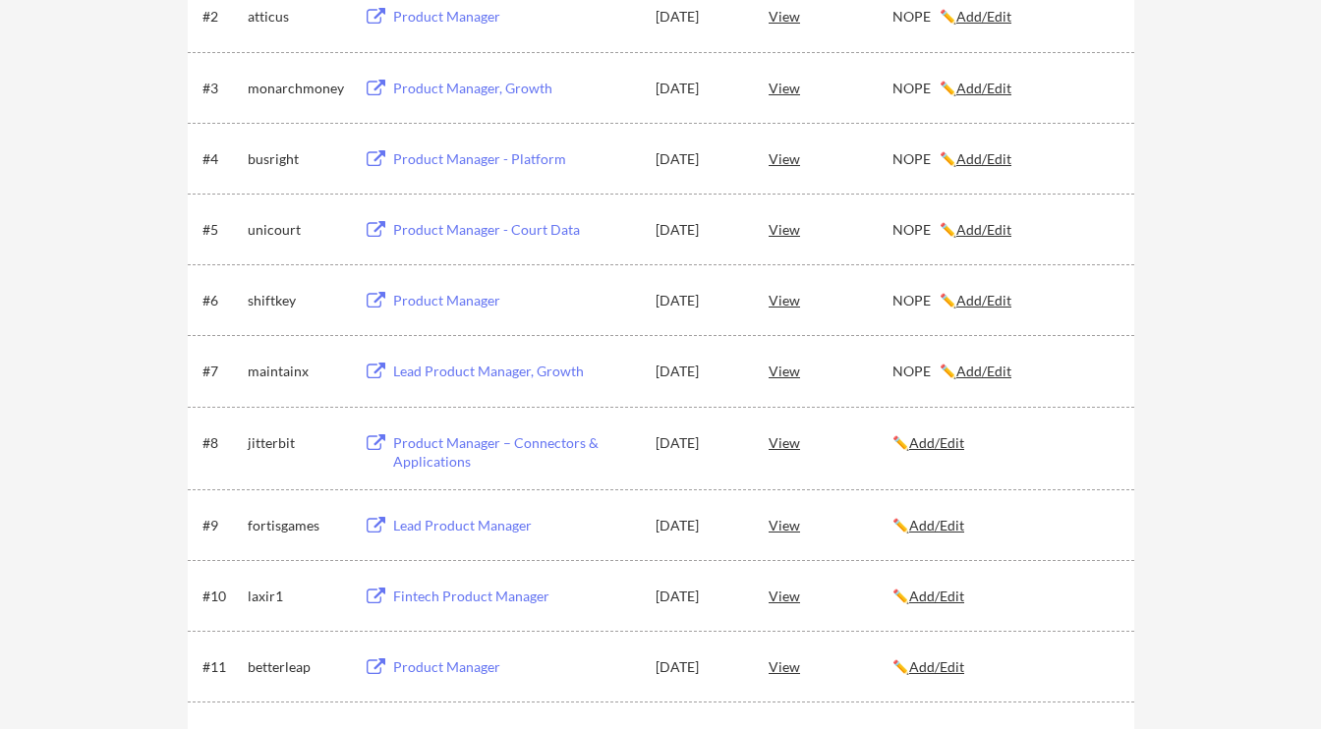
click at [492, 373] on div "Lead Product Manager, Growth" at bounding box center [515, 372] width 244 height 20
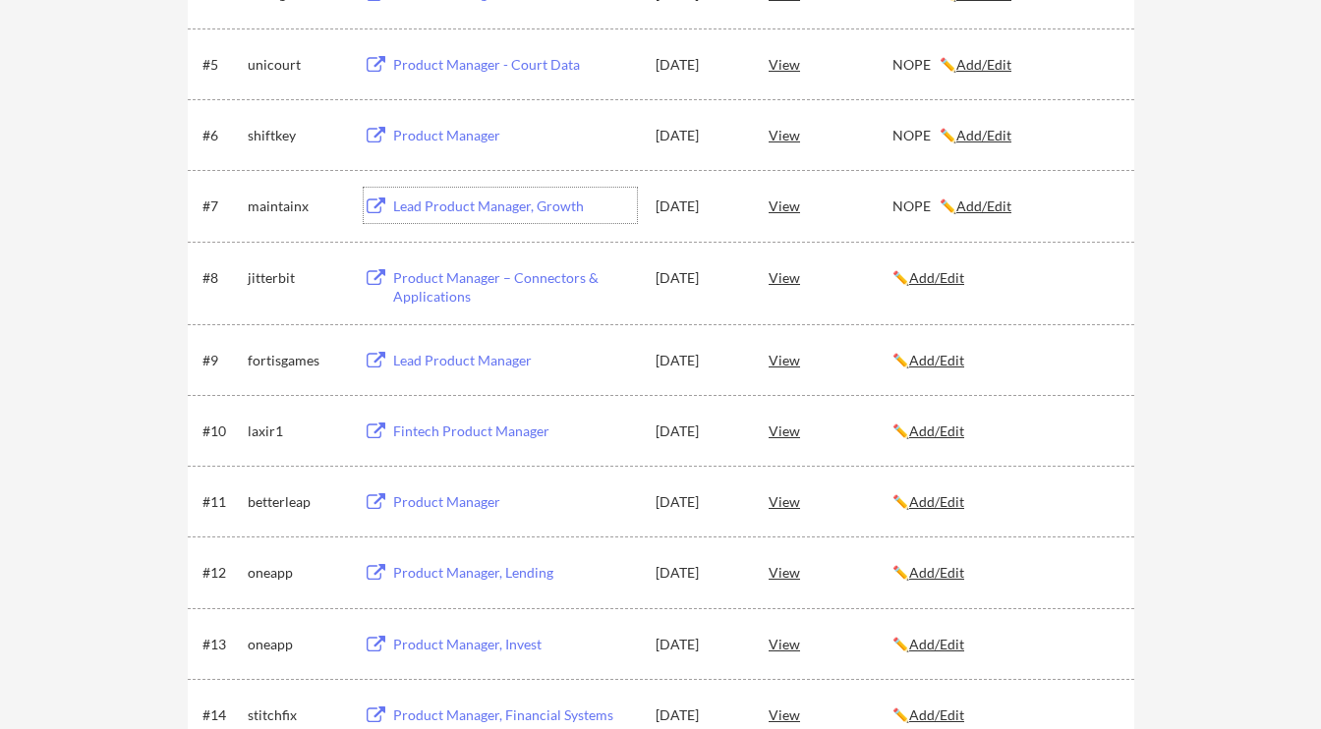
scroll to position [647, 0]
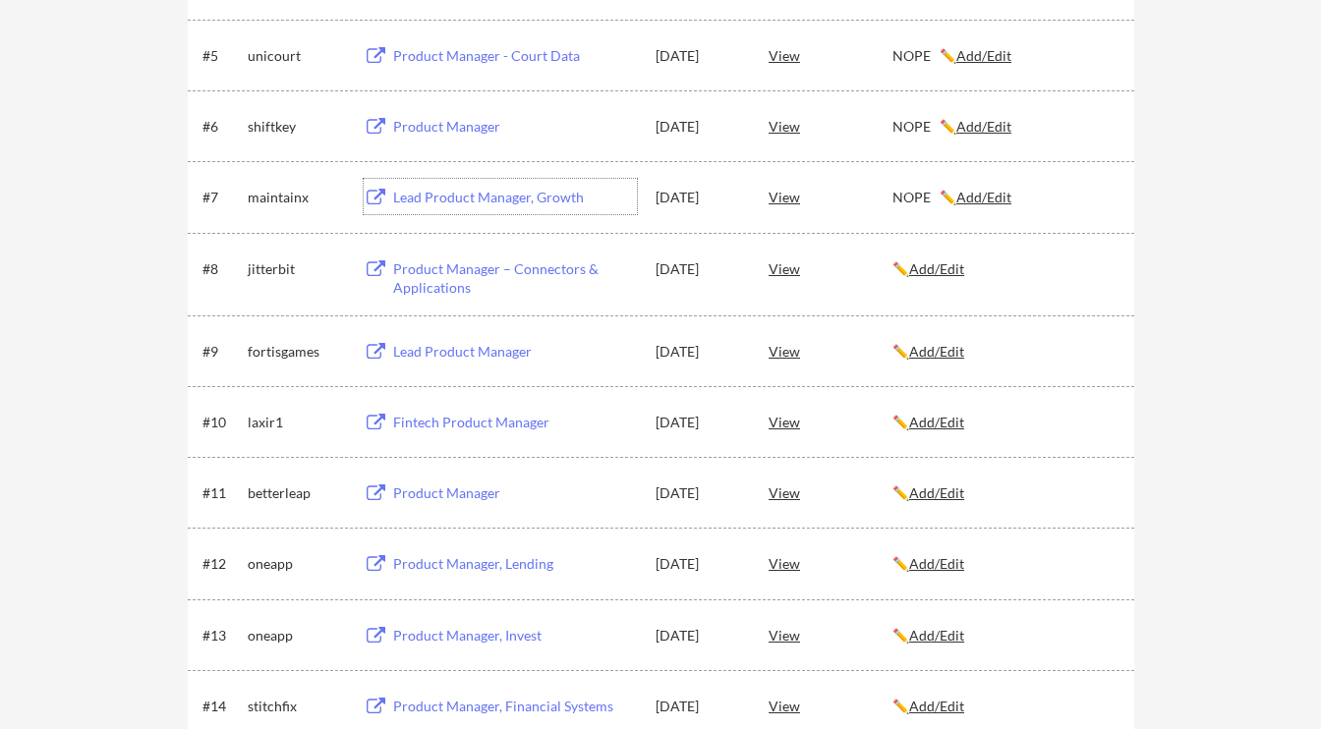
click at [449, 285] on div "Product Manager – Connectors & Applications" at bounding box center [515, 278] width 244 height 38
click at [927, 271] on u "Add/Edit" at bounding box center [936, 268] width 55 height 17
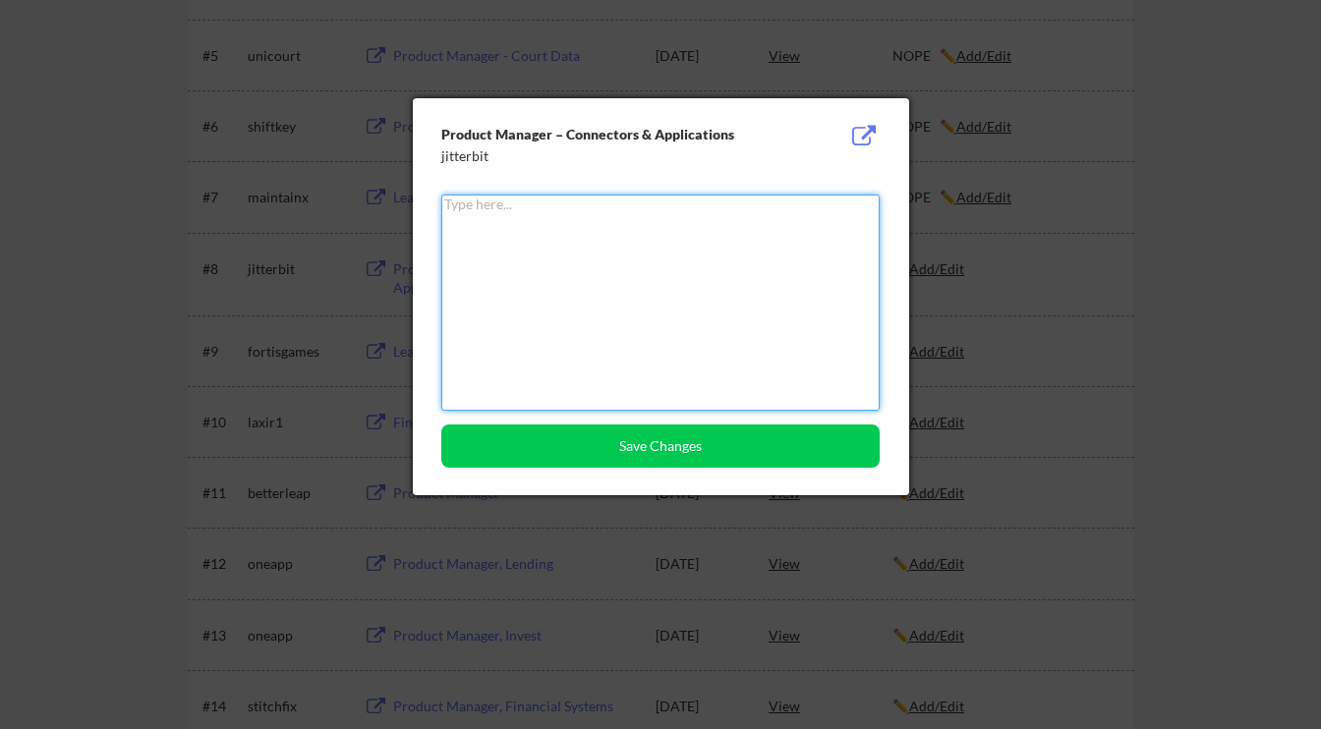
paste textarea "NOPE"
type textarea "NOPE"
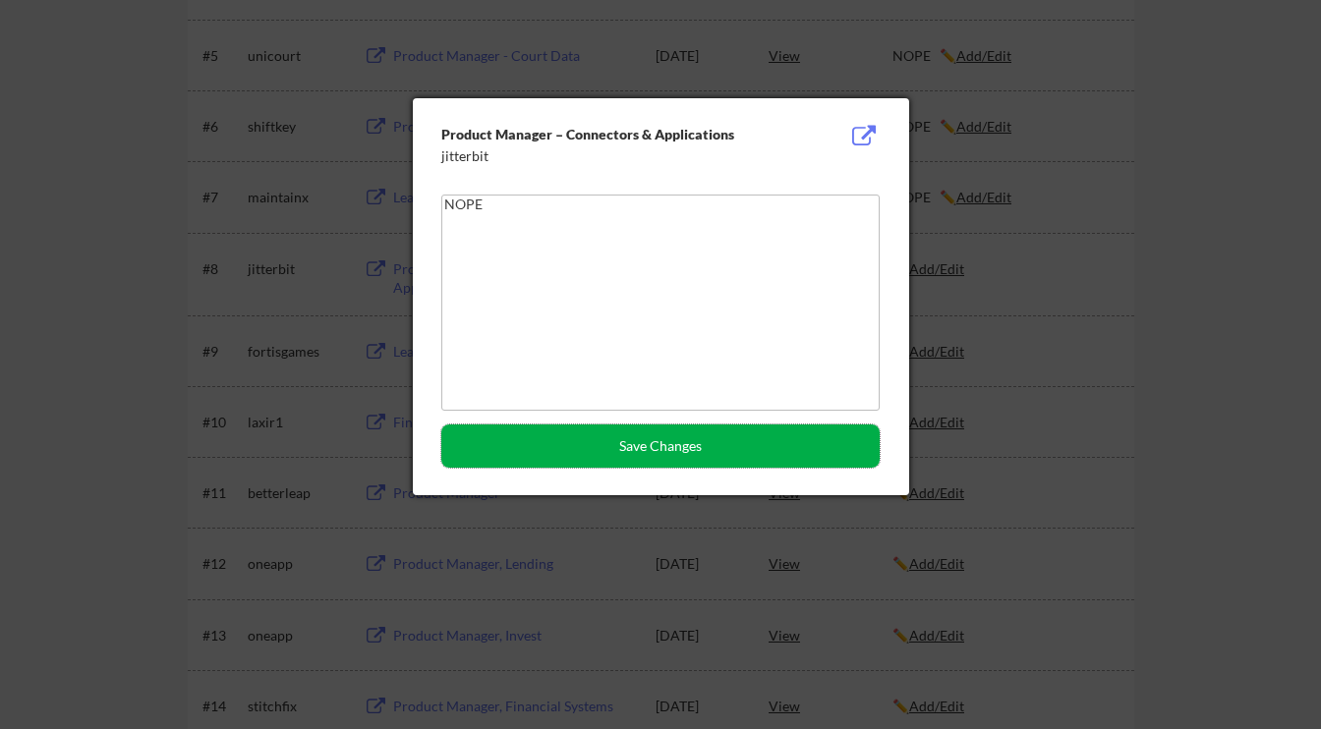
click at [710, 465] on button "Save Changes" at bounding box center [660, 445] width 438 height 43
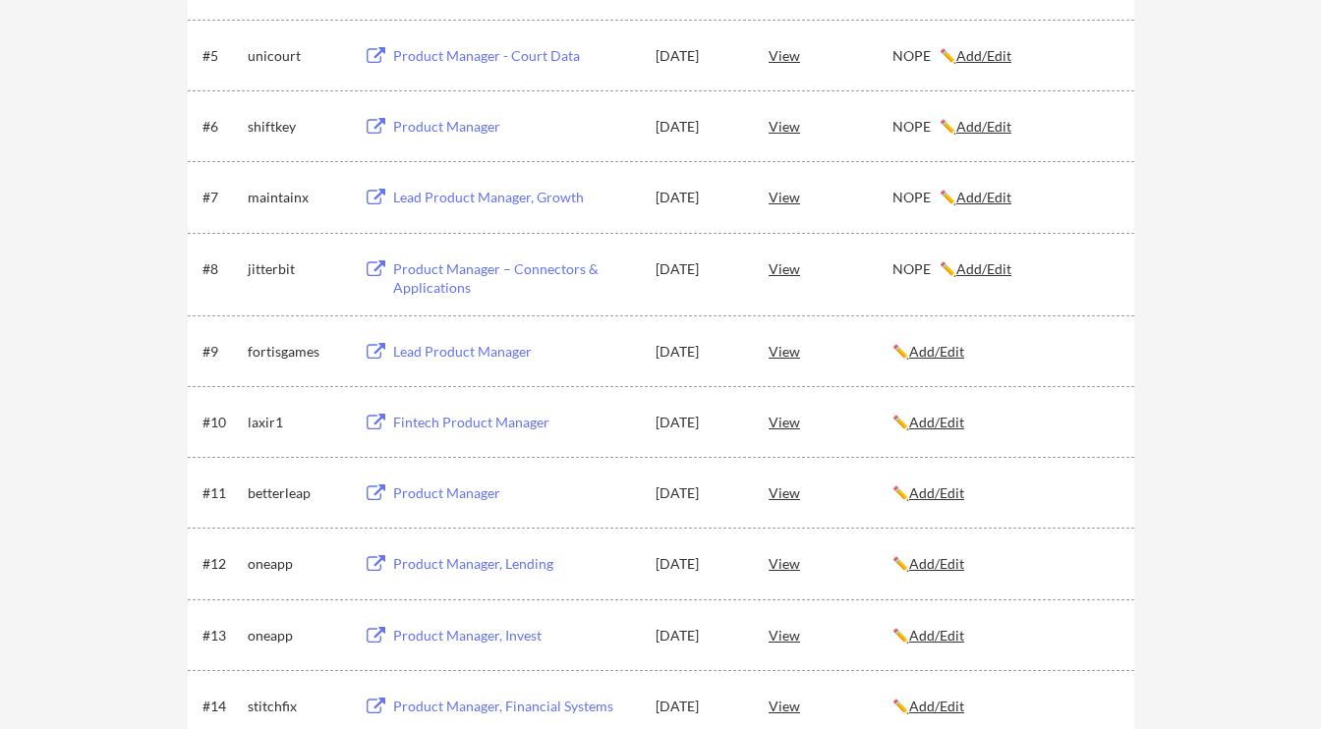
click at [954, 358] on u "Add/Edit" at bounding box center [936, 351] width 55 height 17
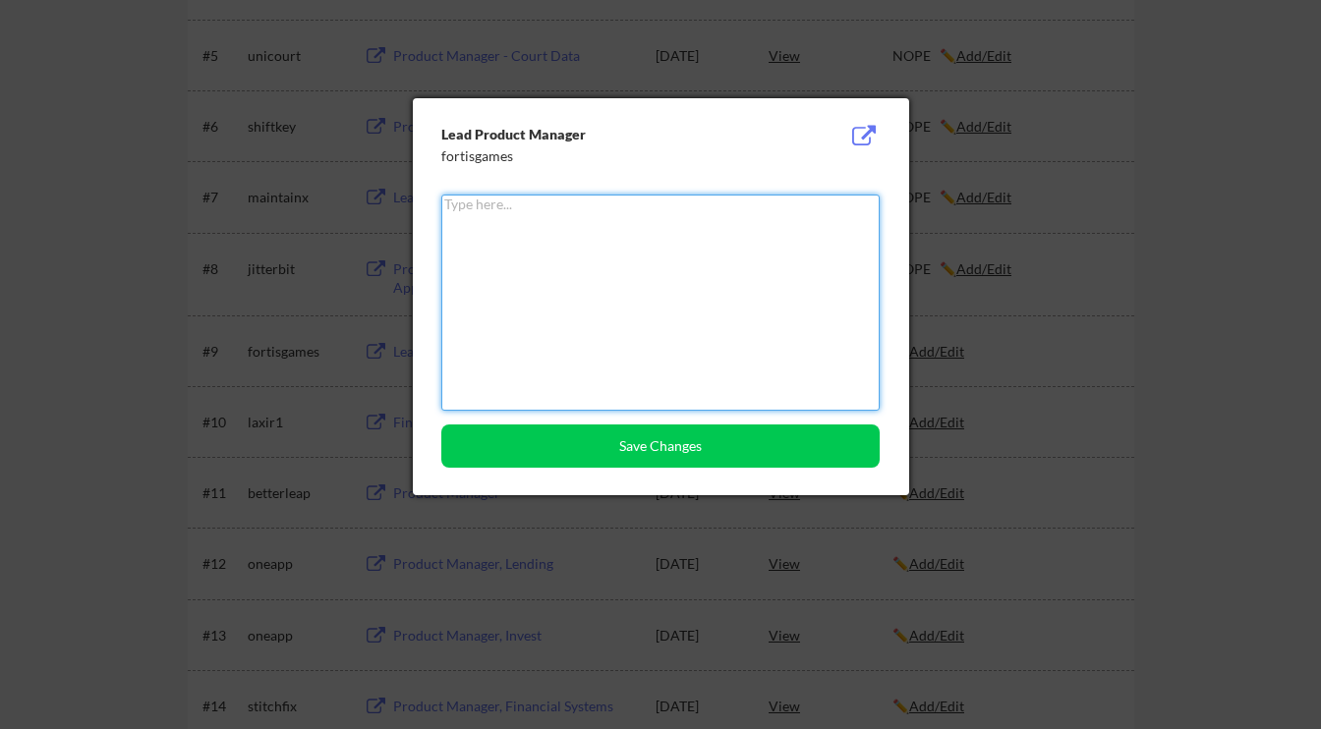
paste textarea "NOPE"
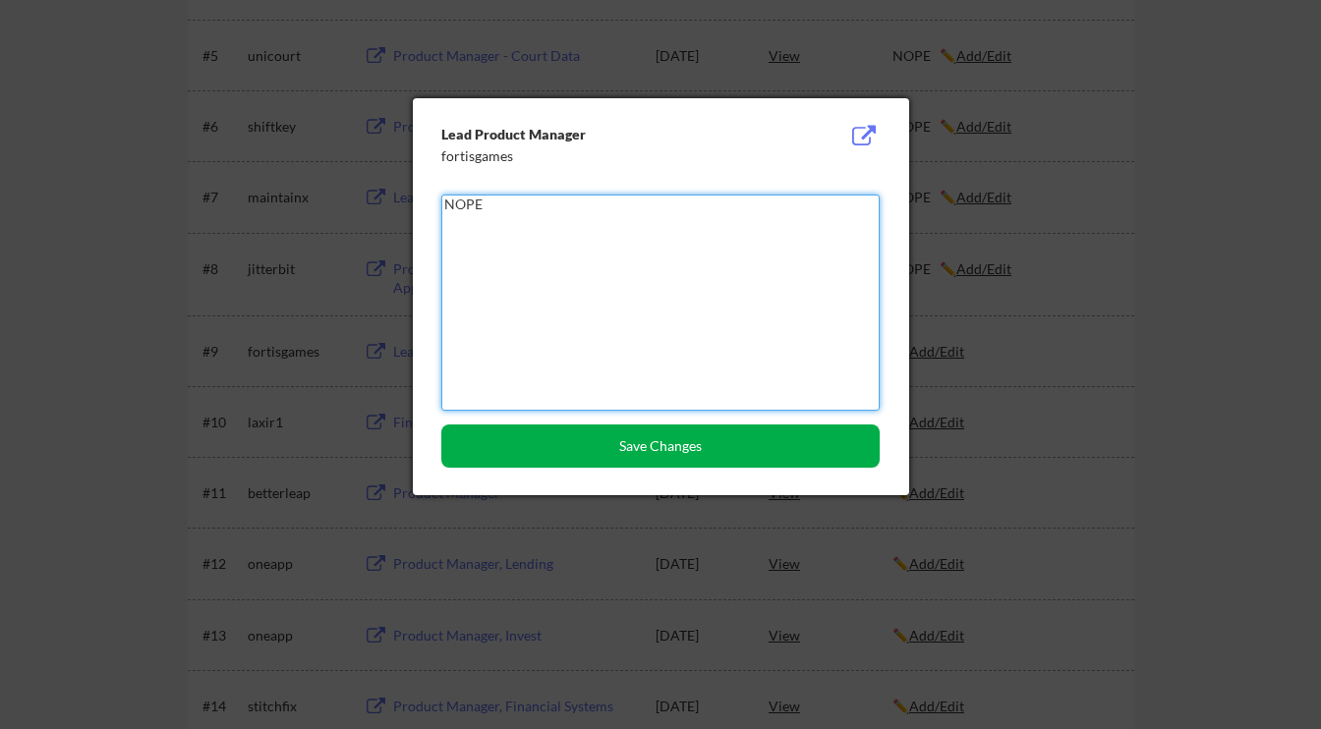
type textarea "NOPE"
click at [661, 466] on button "Save Changes" at bounding box center [660, 445] width 438 height 43
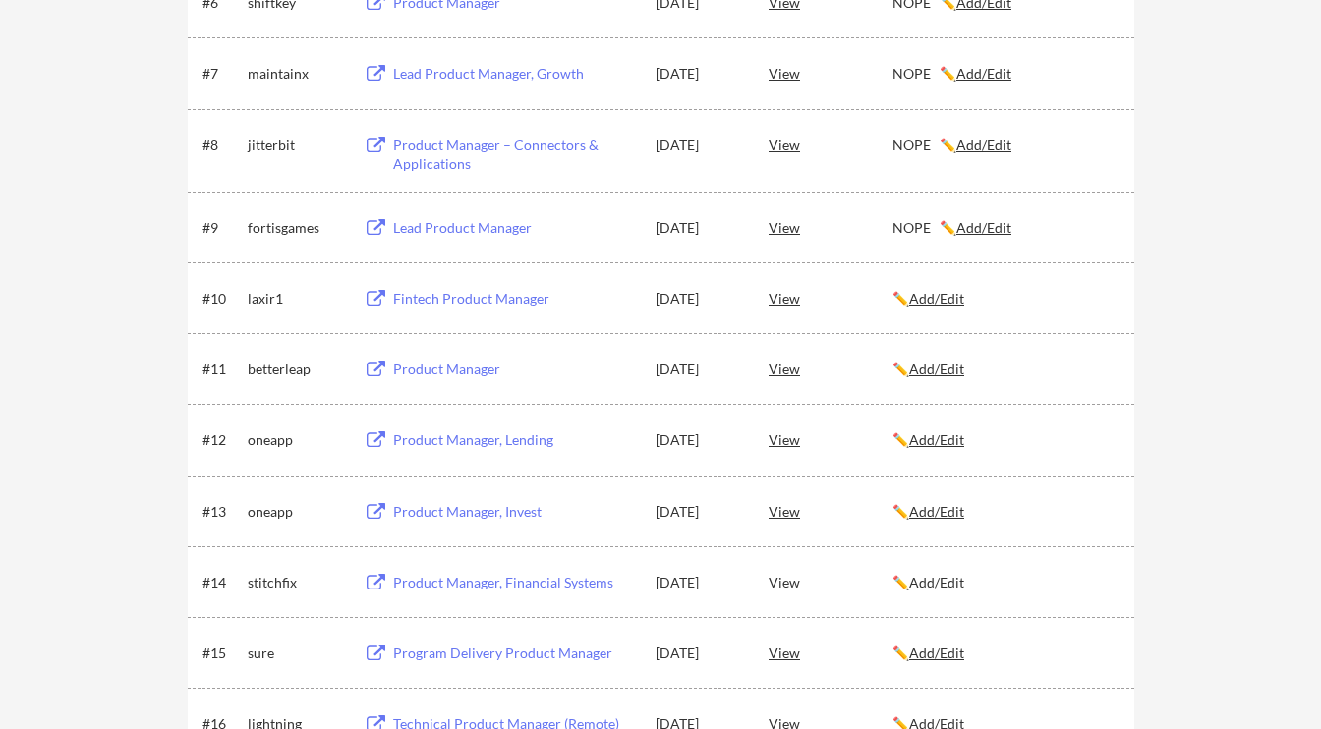
scroll to position [780, 0]
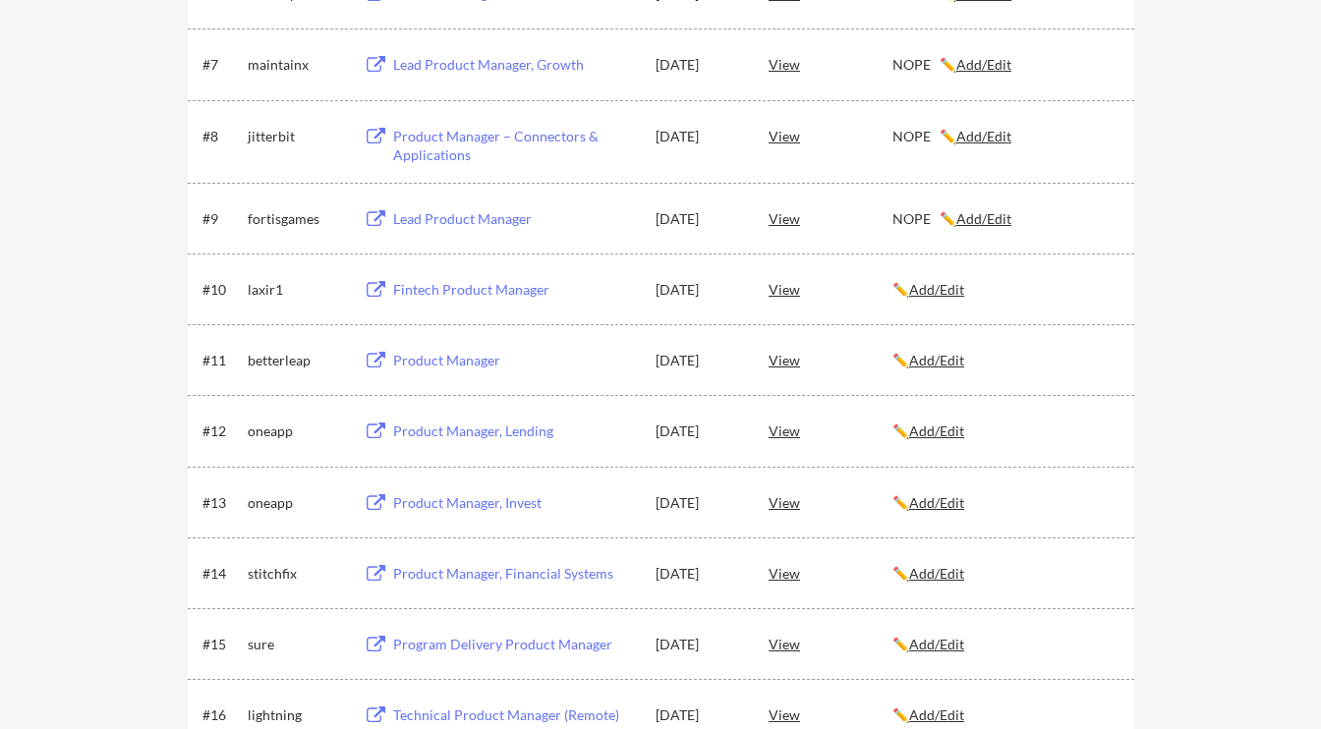
click at [471, 291] on div "Fintech Product Manager" at bounding box center [515, 290] width 244 height 20
click at [932, 289] on u "Add/Edit" at bounding box center [936, 289] width 55 height 17
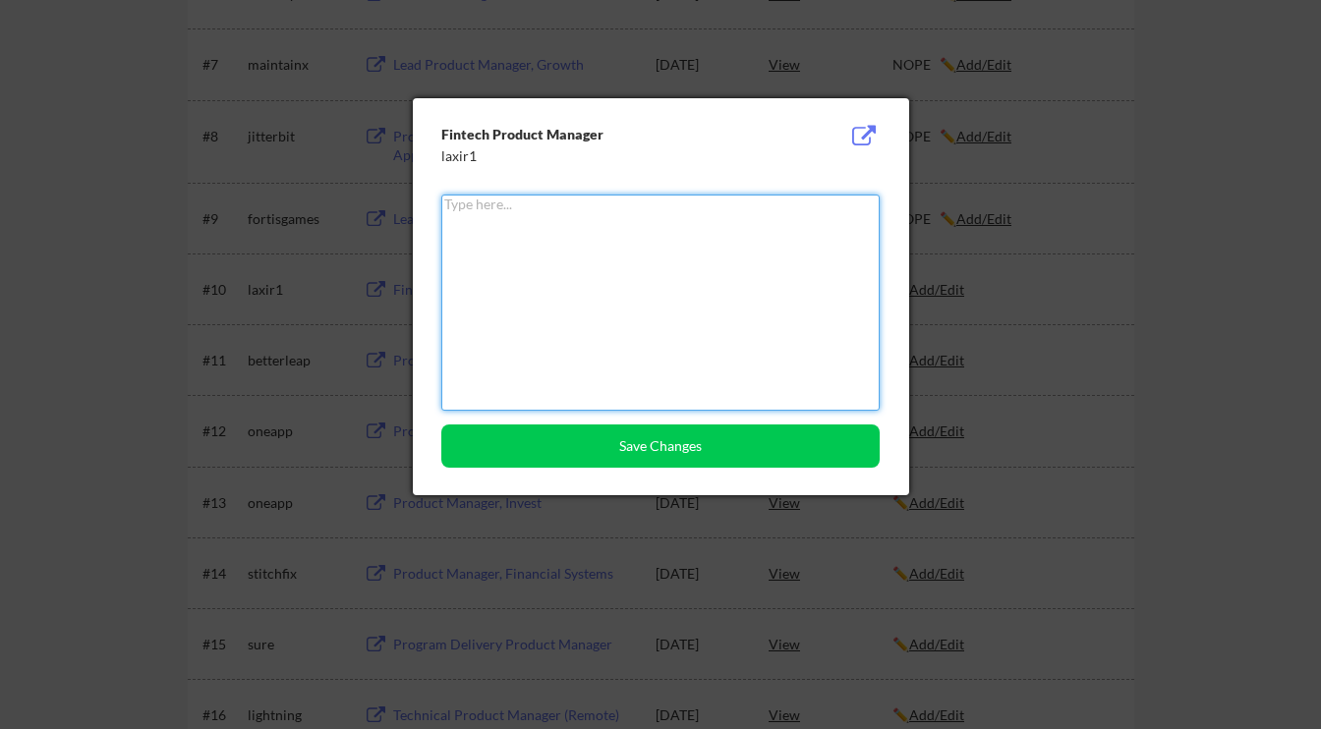
paste textarea "NOPE"
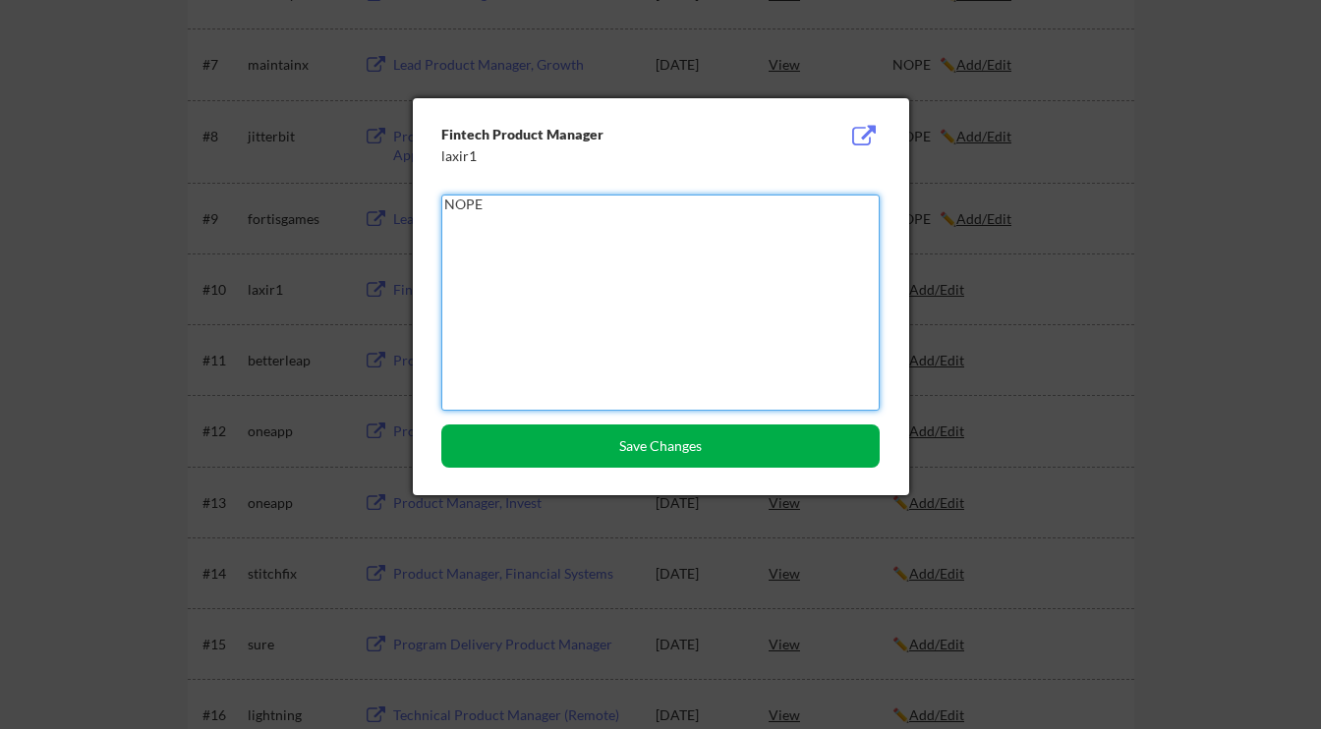
type textarea "NOPE"
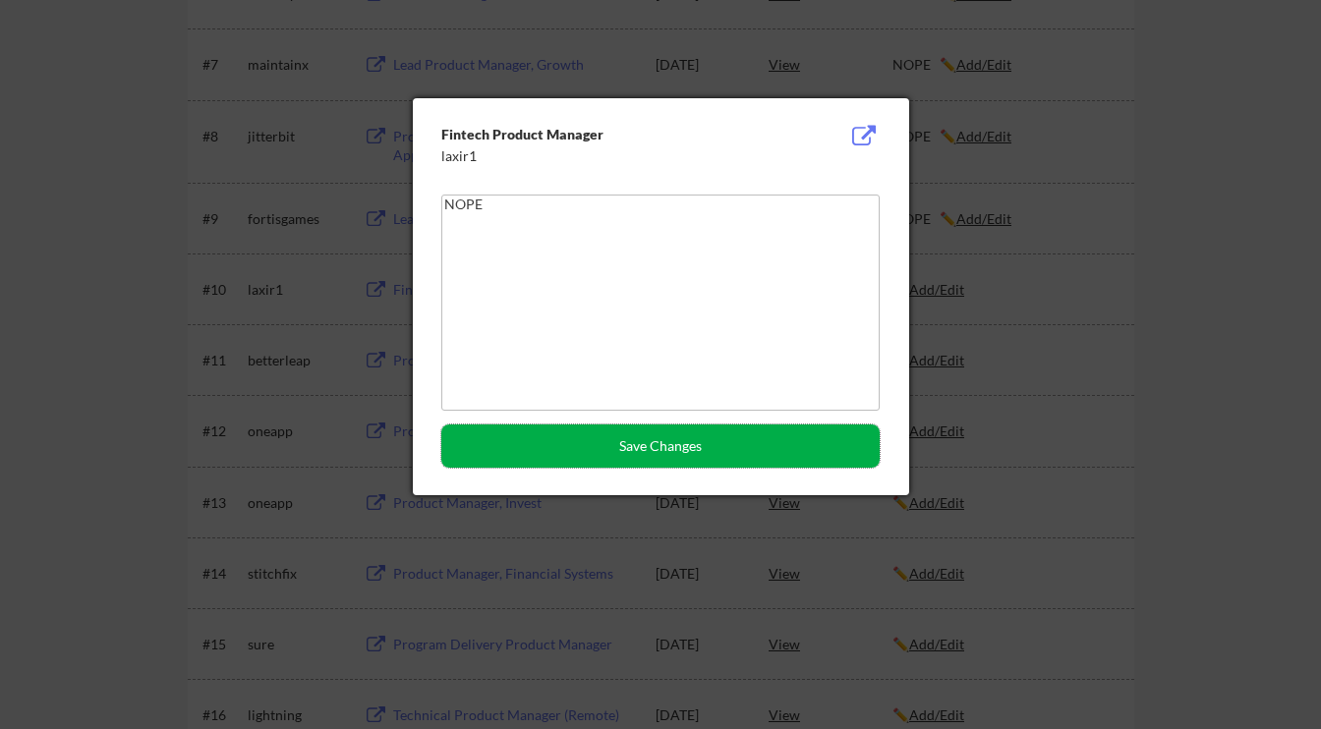
click at [611, 449] on button "Save Changes" at bounding box center [660, 445] width 438 height 43
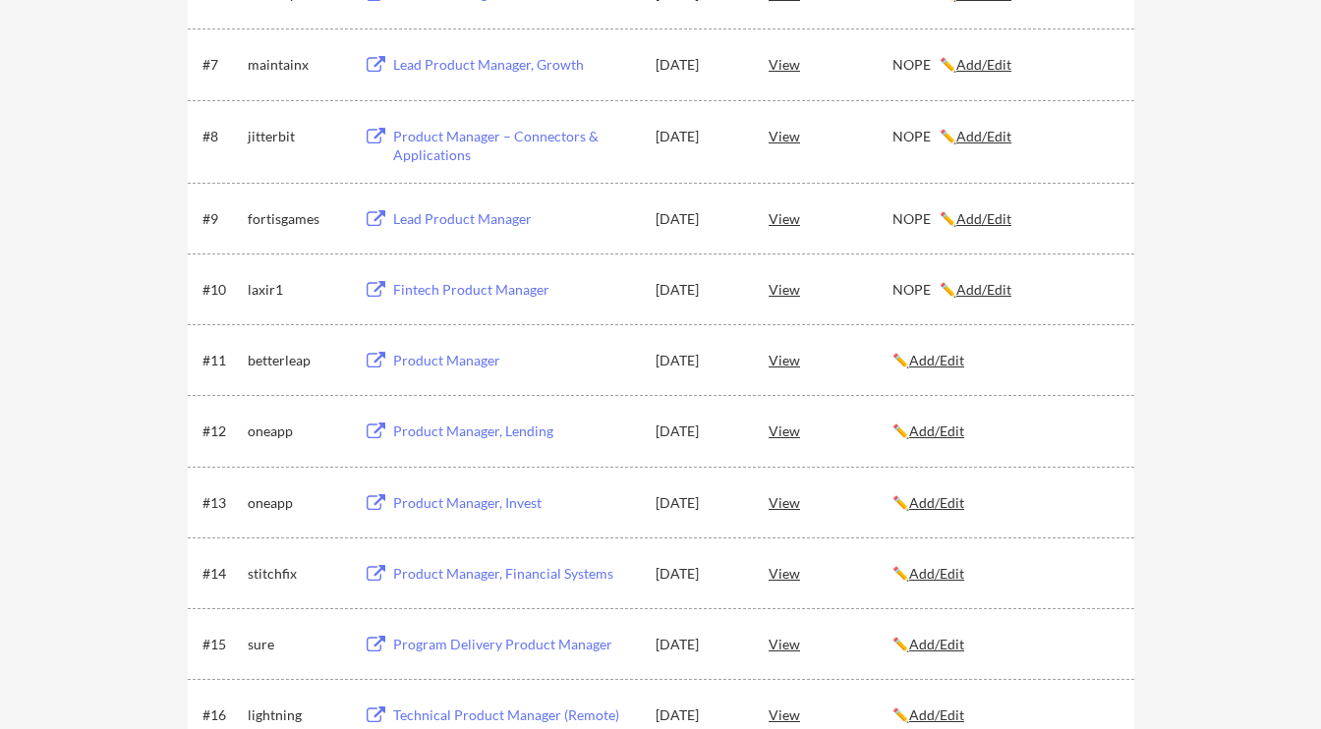
click at [430, 358] on div "Product Manager" at bounding box center [515, 361] width 244 height 20
click at [959, 366] on u "Add/Edit" at bounding box center [936, 360] width 55 height 17
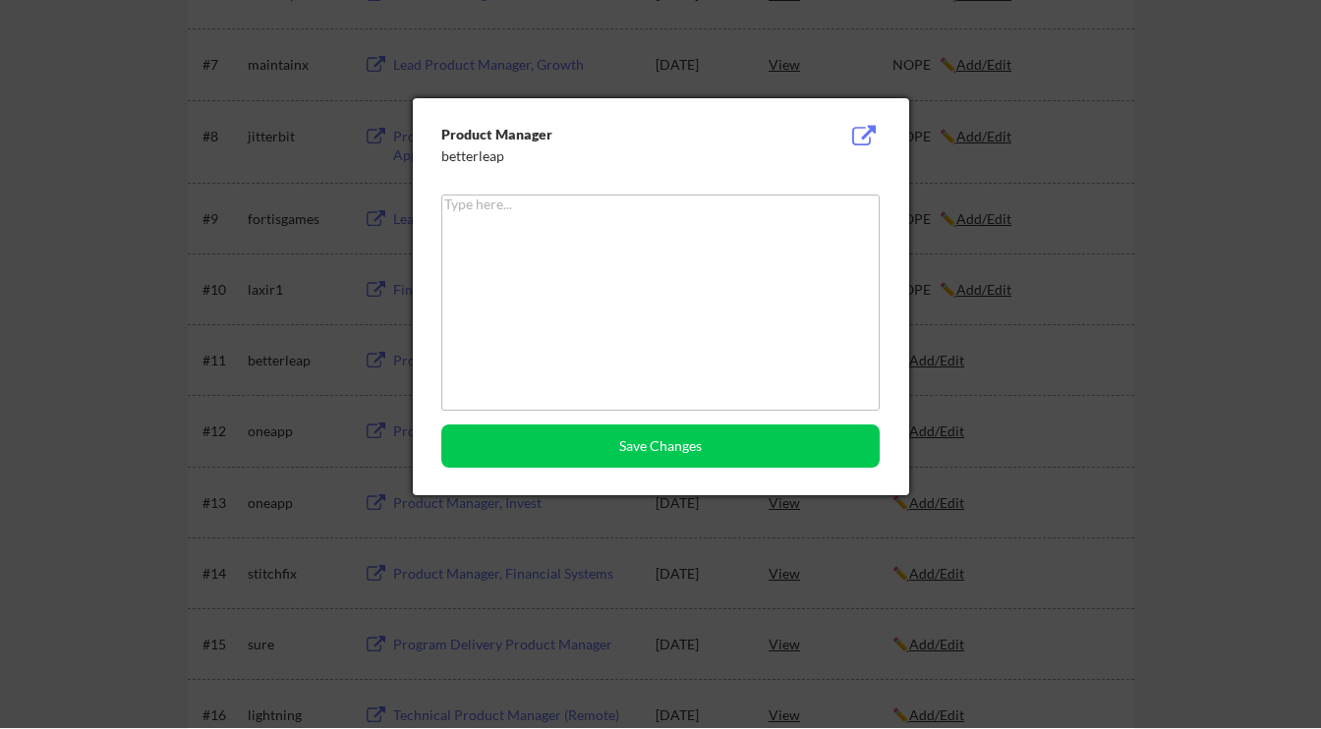
click at [959, 366] on div at bounding box center [660, 363] width 1321 height 729
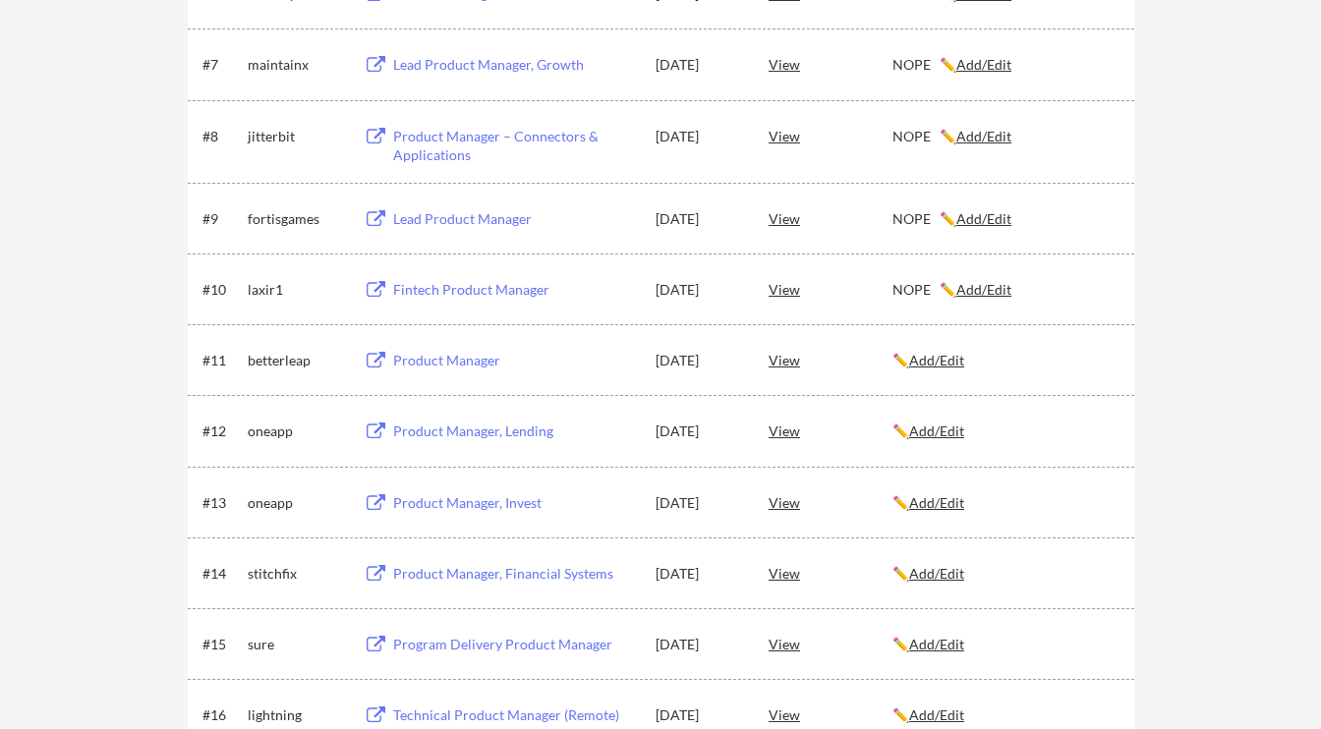
click at [937, 366] on u "Add/Edit" at bounding box center [936, 360] width 55 height 17
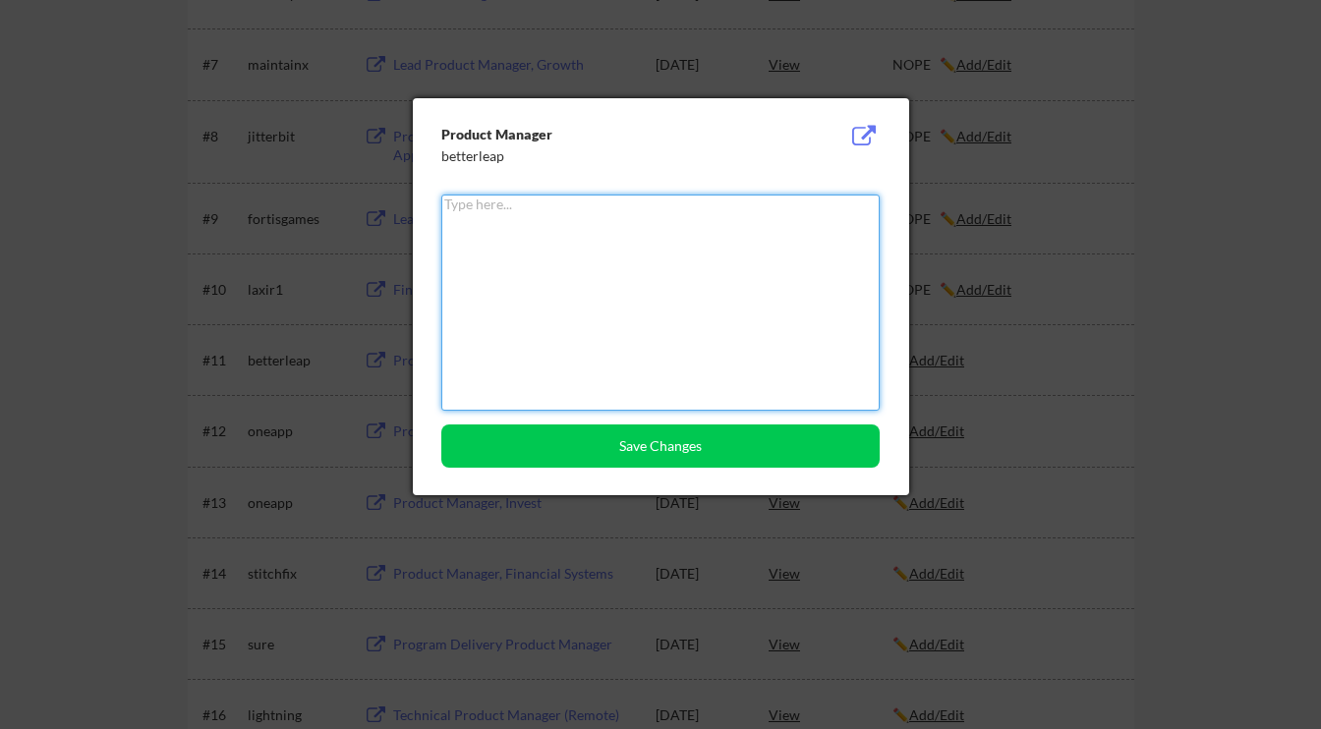
click at [635, 347] on textarea at bounding box center [660, 303] width 438 height 216
paste textarea "NOPE"
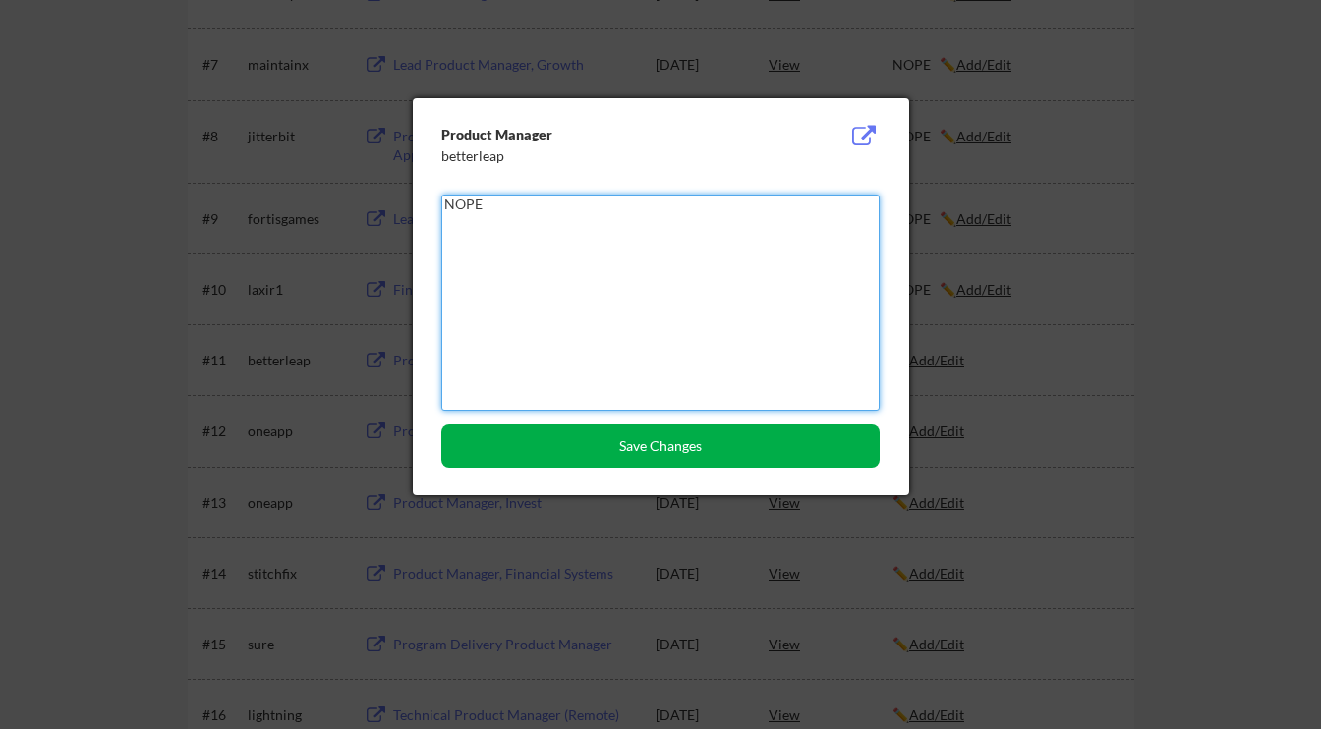
type textarea "NOPE"
click at [615, 443] on button "Save Changes" at bounding box center [660, 445] width 438 height 43
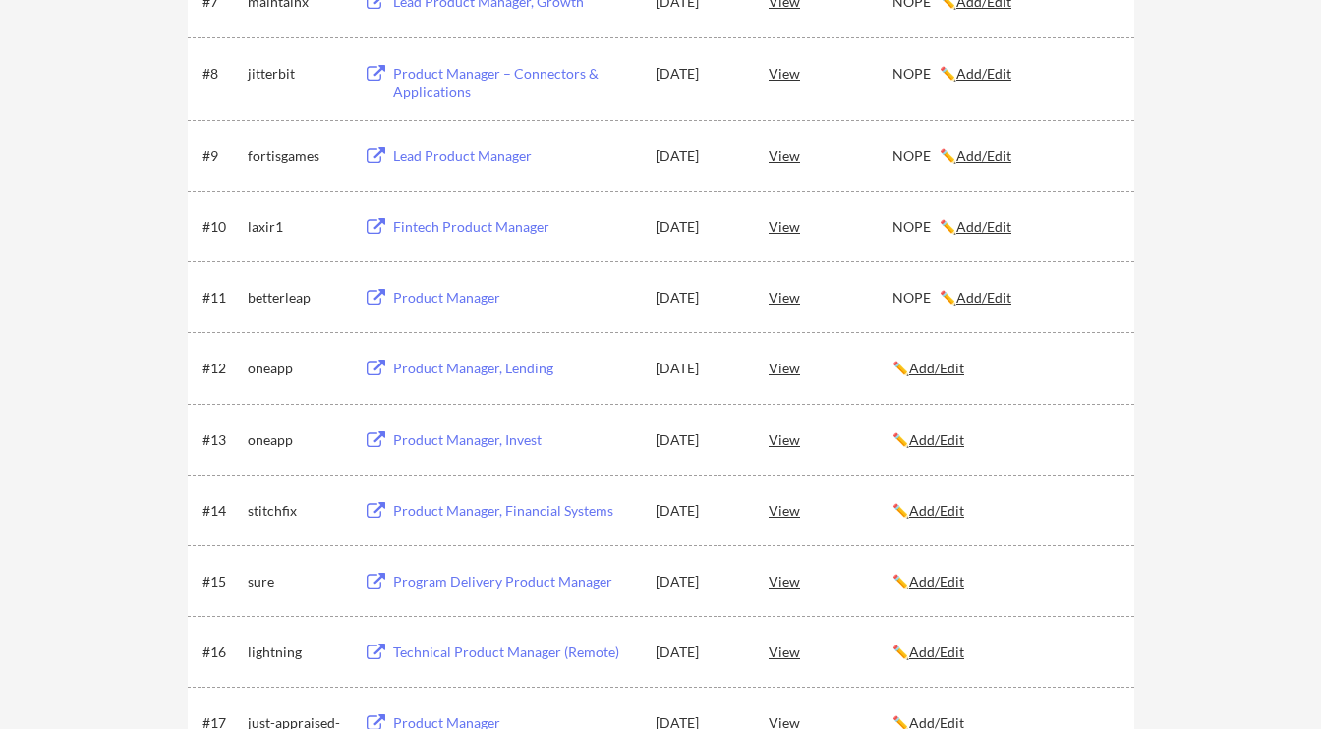
scroll to position [844, 0]
click at [508, 368] on div "Product Manager, Lending" at bounding box center [515, 368] width 244 height 20
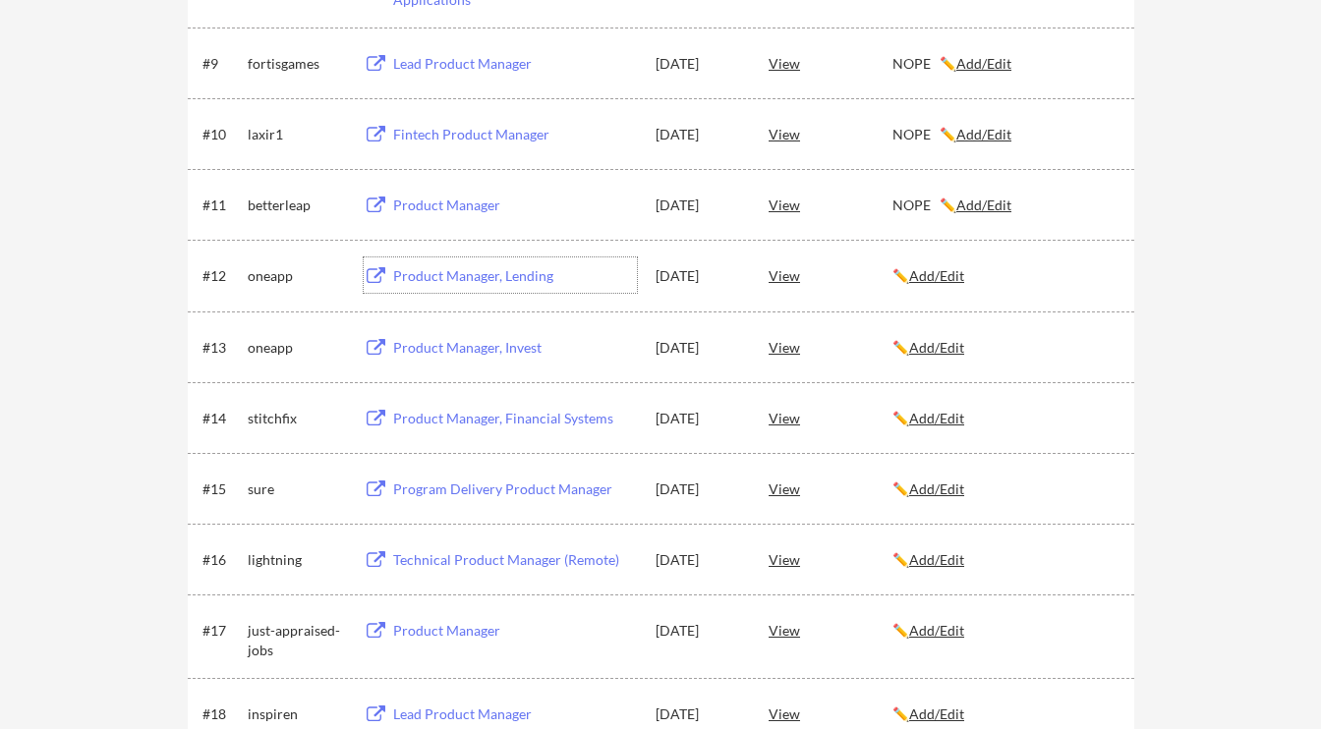
scroll to position [938, 0]
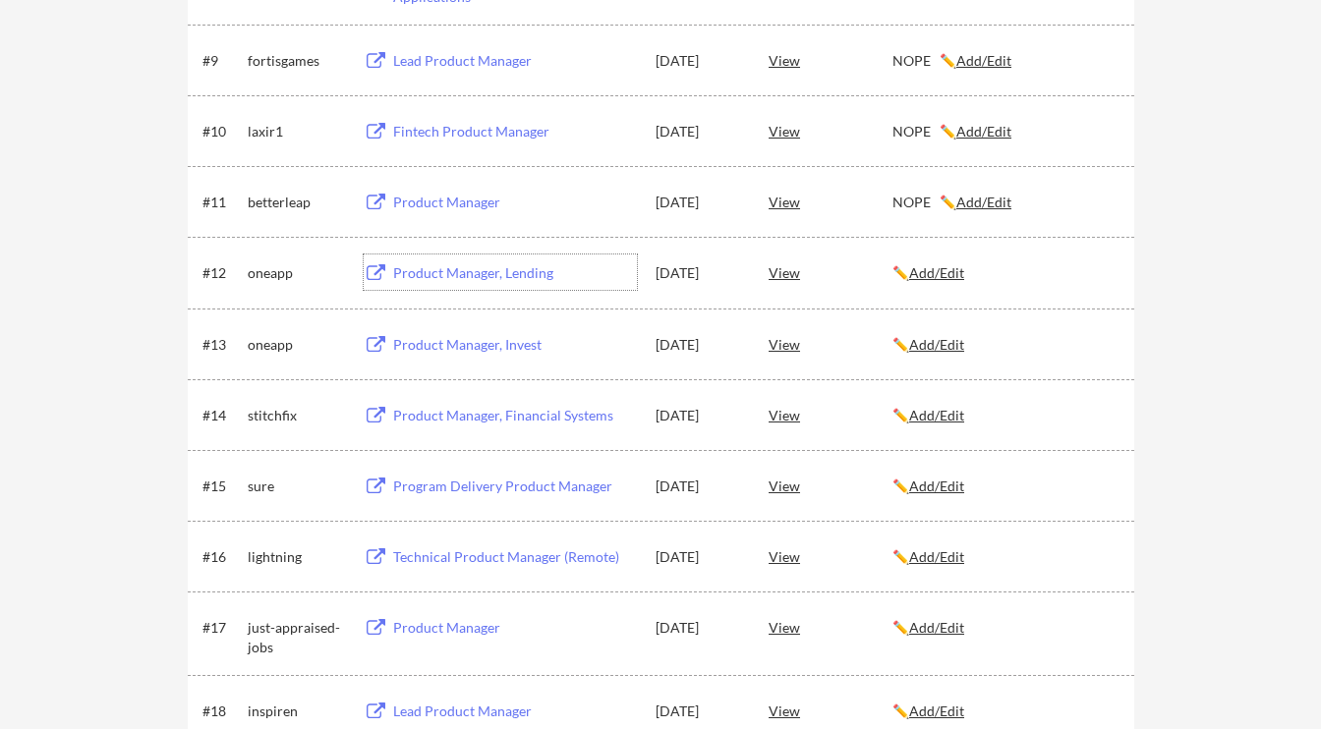
click at [405, 347] on div "Product Manager, Invest" at bounding box center [515, 345] width 244 height 20
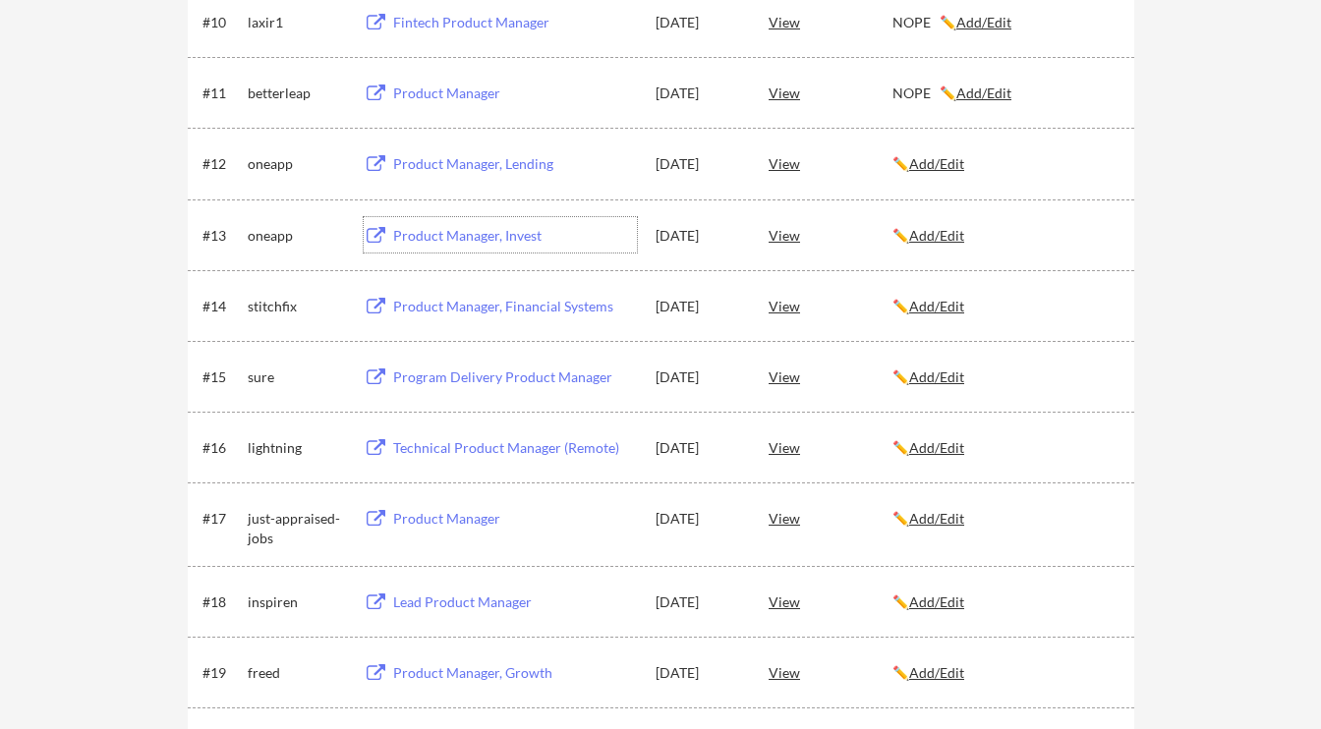
scroll to position [1047, 0]
click at [507, 310] on div "Product Manager, Financial Systems" at bounding box center [515, 307] width 244 height 20
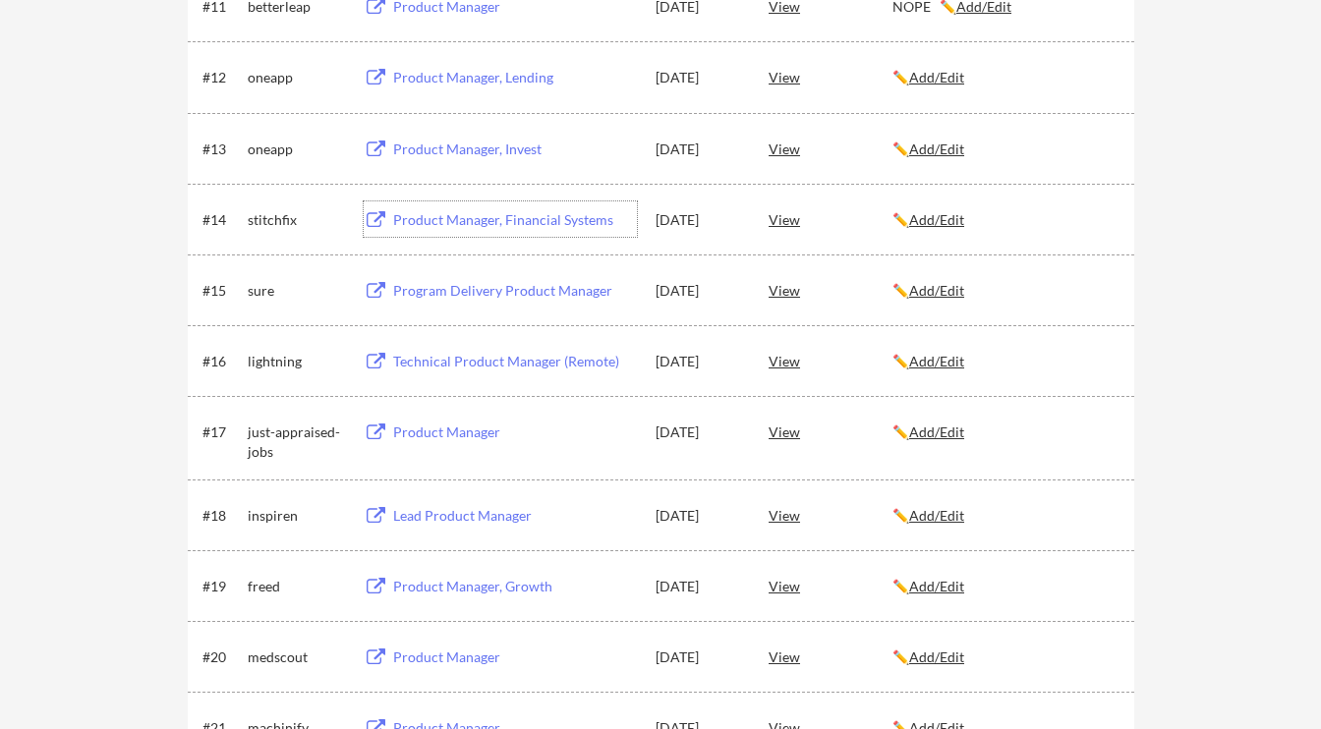
scroll to position [1143, 0]
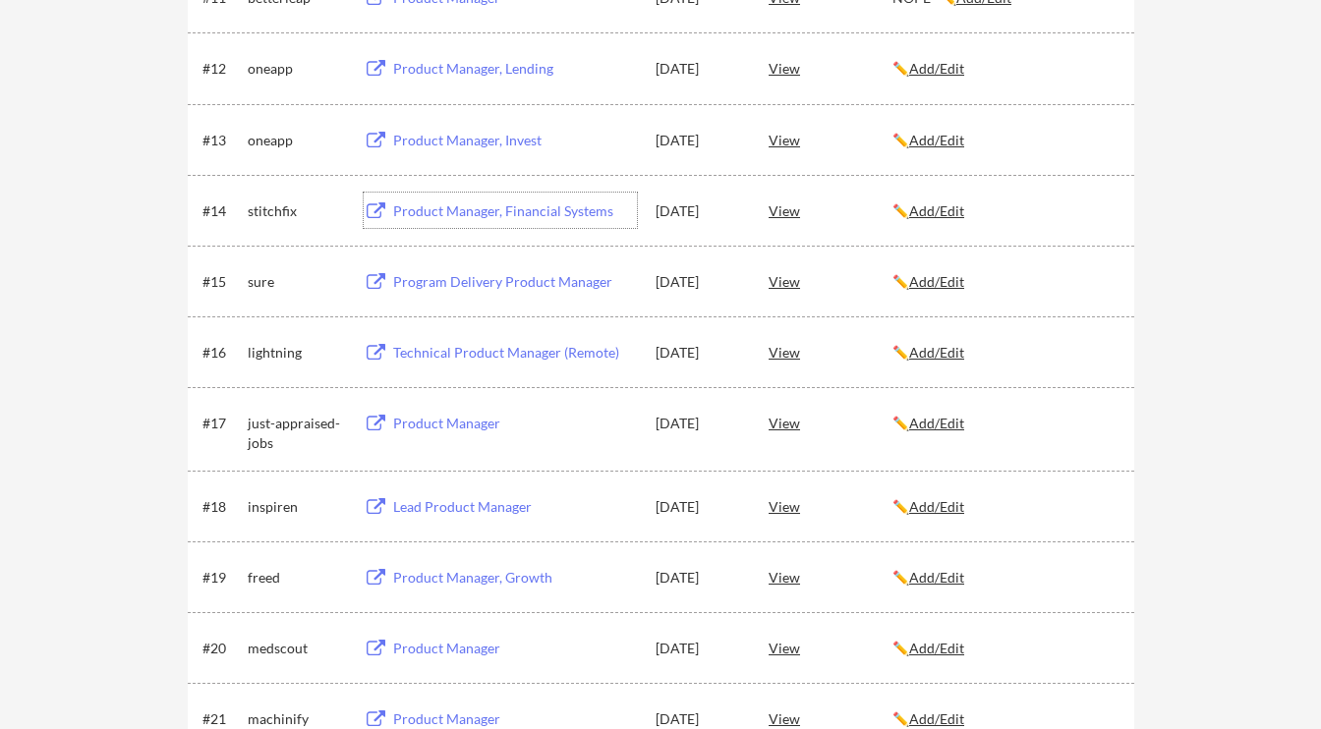
click at [549, 282] on div "Program Delivery Product Manager" at bounding box center [515, 282] width 244 height 20
click at [939, 282] on u "Add/Edit" at bounding box center [936, 281] width 55 height 17
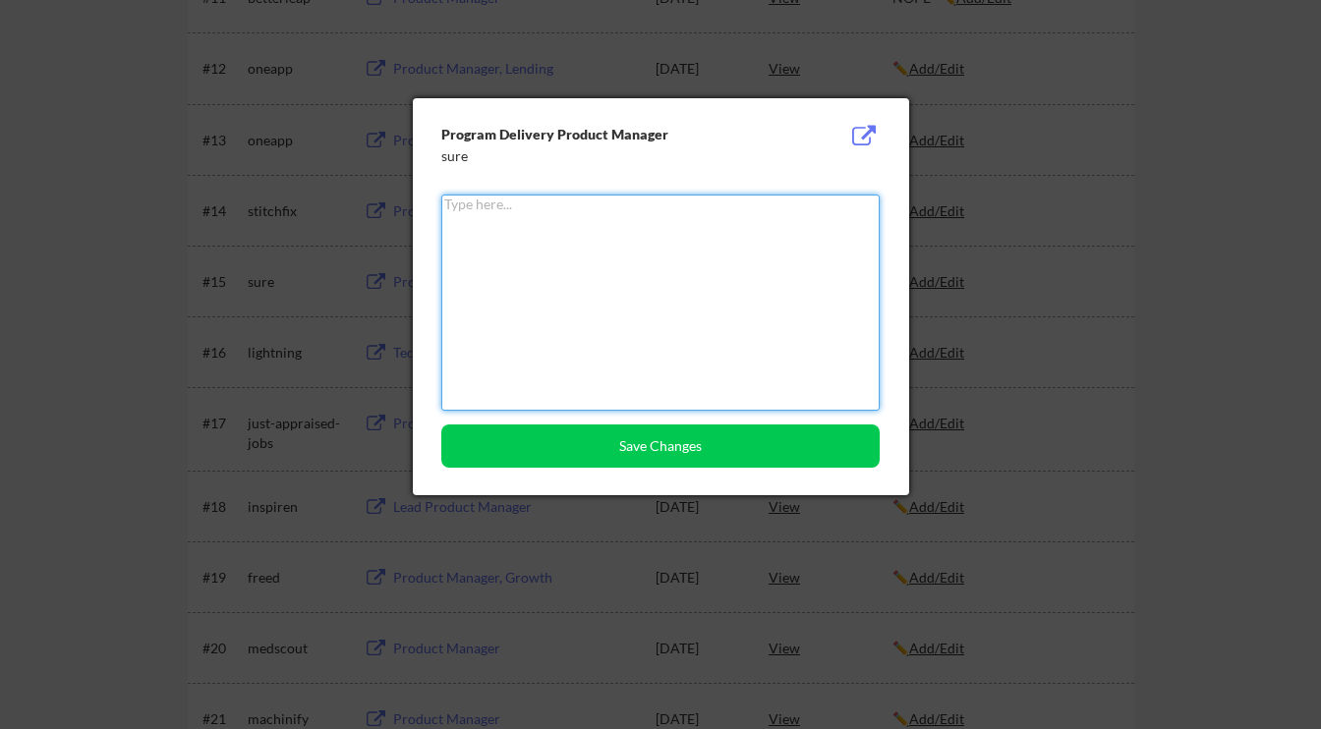
click at [732, 317] on textarea at bounding box center [660, 303] width 438 height 216
paste textarea "NOPE"
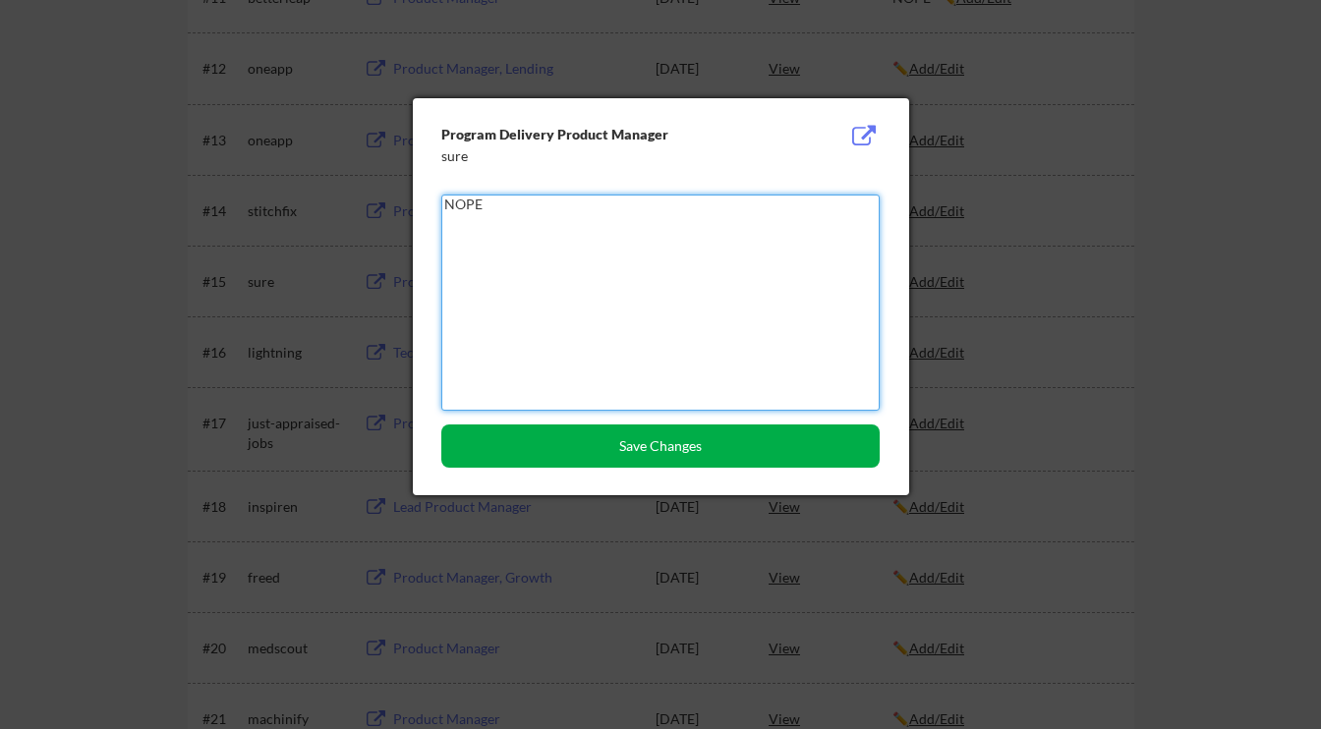
type textarea "NOPE"
click at [652, 447] on button "Save Changes" at bounding box center [660, 445] width 438 height 43
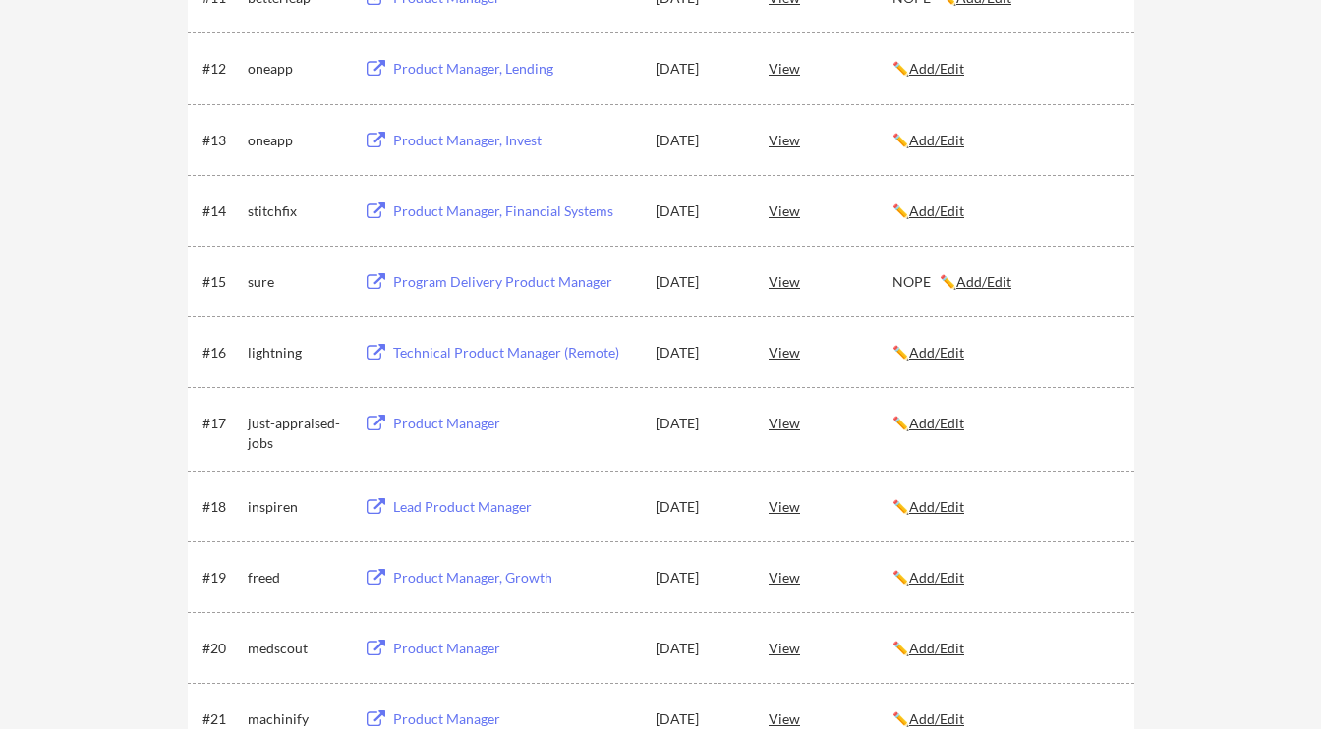
click at [936, 355] on u "Add/Edit" at bounding box center [936, 352] width 55 height 17
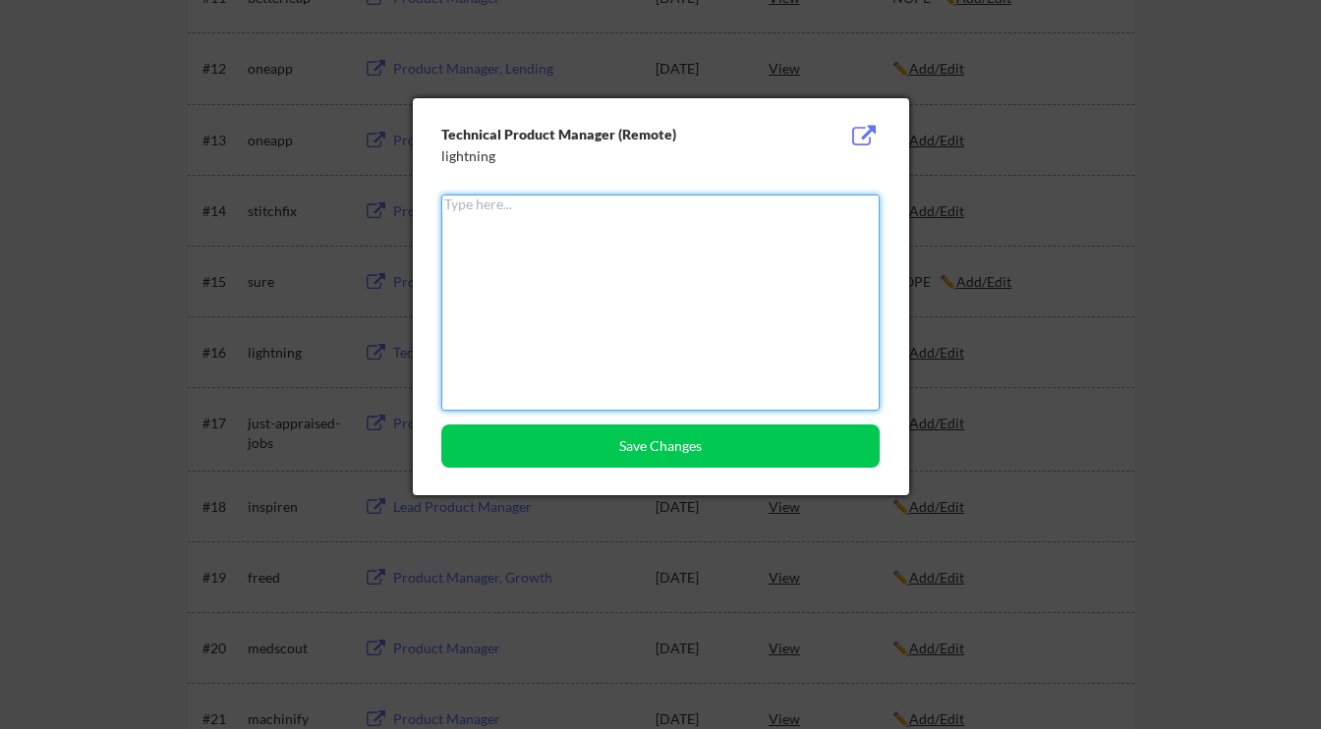
click at [738, 373] on textarea at bounding box center [660, 303] width 438 height 216
paste textarea "NOPE"
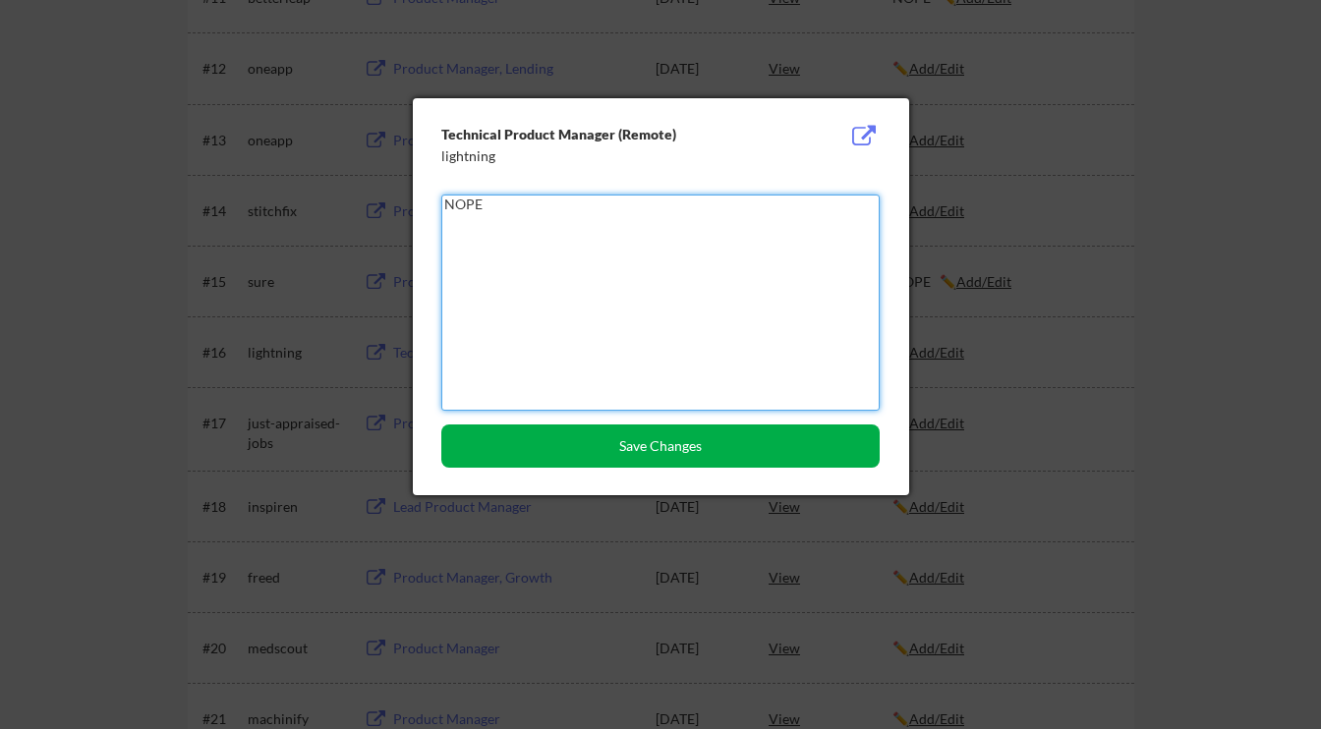
type textarea "NOPE"
click at [681, 462] on button "Save Changes" at bounding box center [660, 445] width 438 height 43
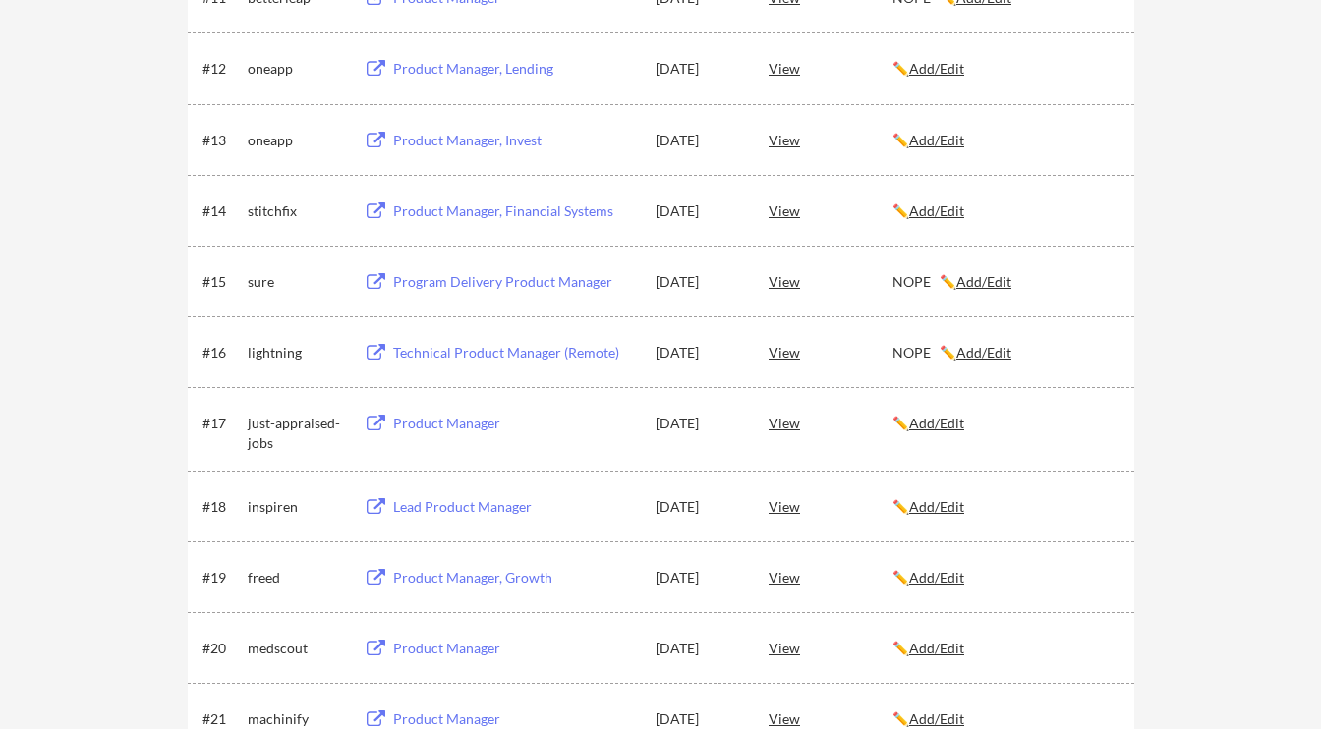
click at [453, 430] on div "Product Manager" at bounding box center [515, 424] width 244 height 20
click at [948, 418] on u "Add/Edit" at bounding box center [936, 423] width 55 height 17
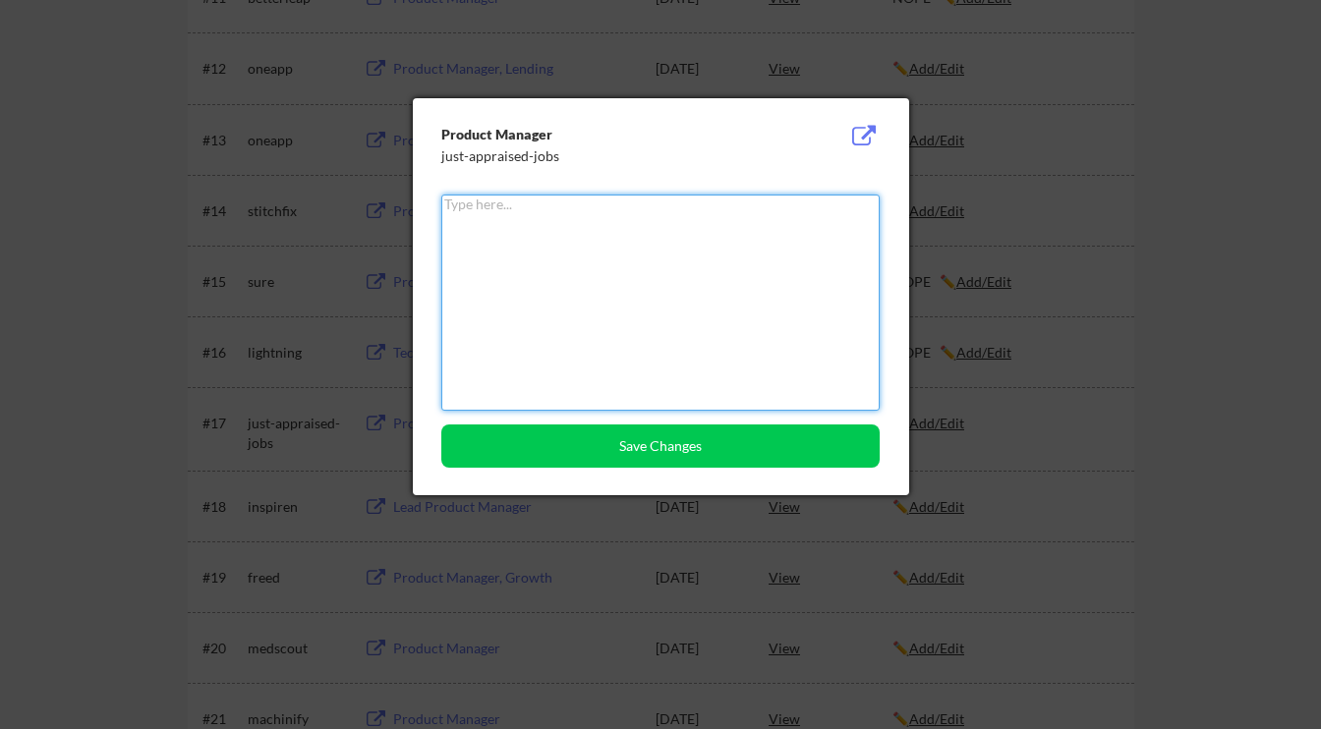
click at [804, 404] on textarea at bounding box center [660, 303] width 438 height 216
paste textarea "NOPE"
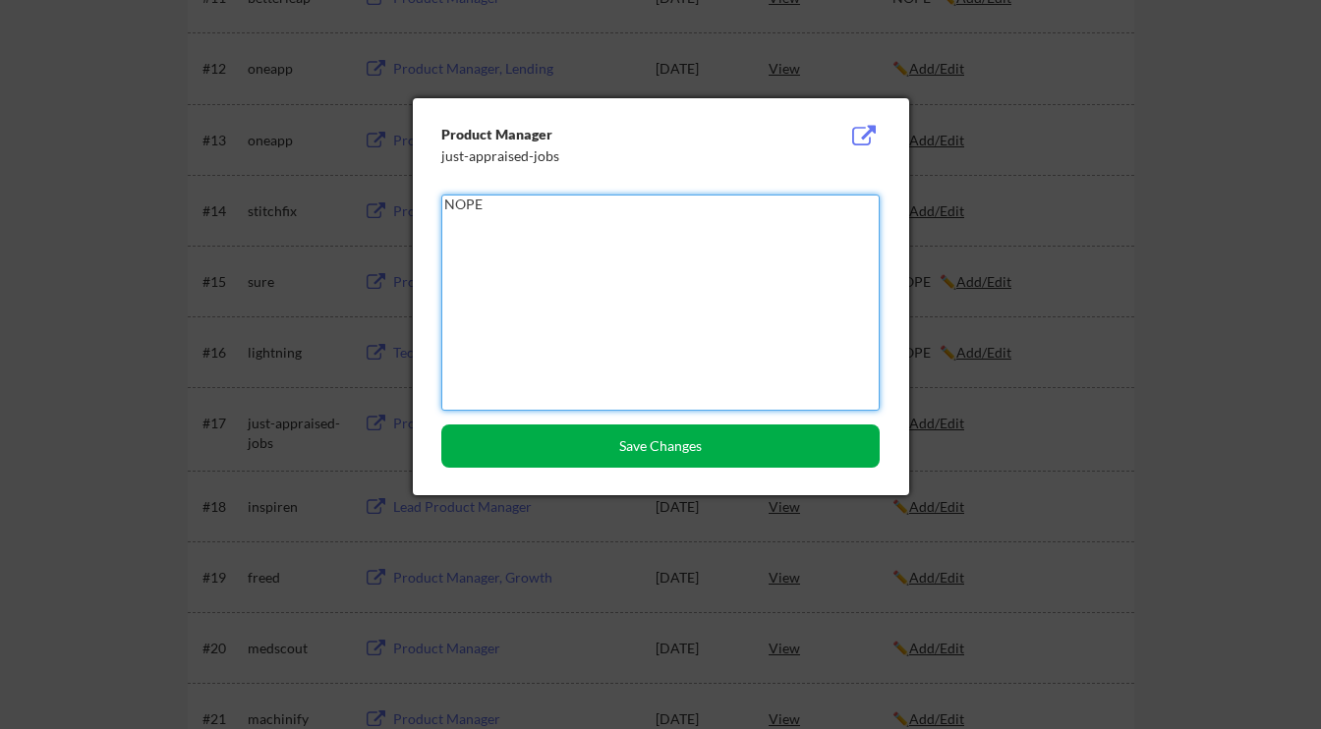
type textarea "NOPE"
click at [717, 459] on button "Save Changes" at bounding box center [660, 445] width 438 height 43
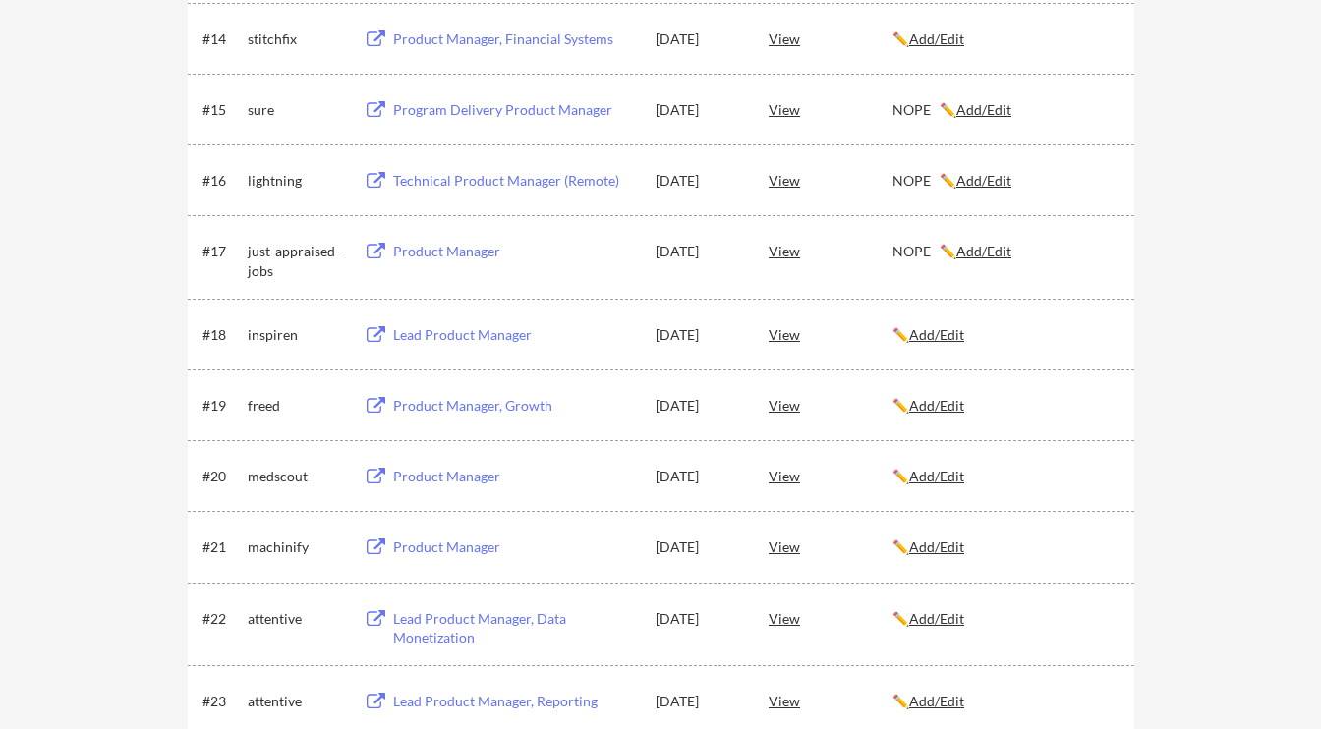
scroll to position [1317, 0]
click at [942, 333] on u "Add/Edit" at bounding box center [936, 332] width 55 height 17
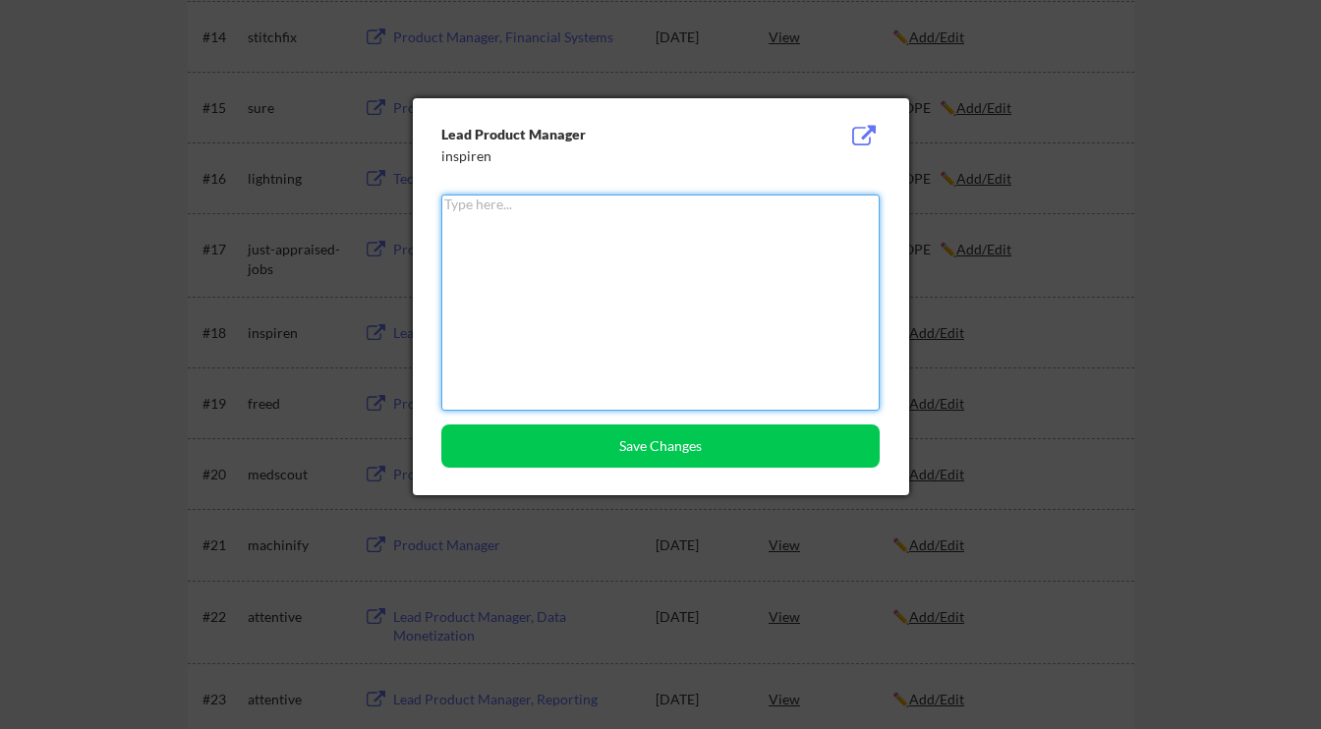
click at [835, 362] on textarea at bounding box center [660, 303] width 438 height 216
paste textarea "NOPE"
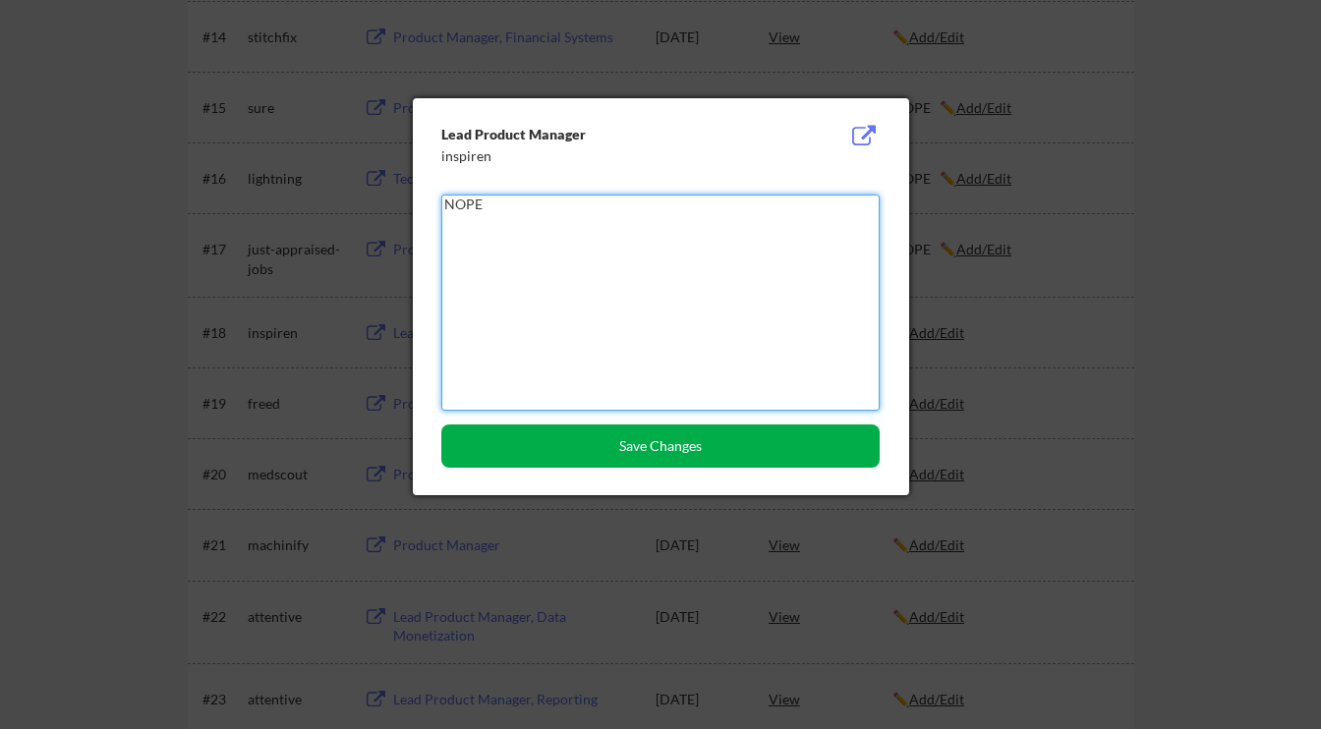
type textarea "NOPE"
click at [765, 448] on button "Save Changes" at bounding box center [660, 445] width 438 height 43
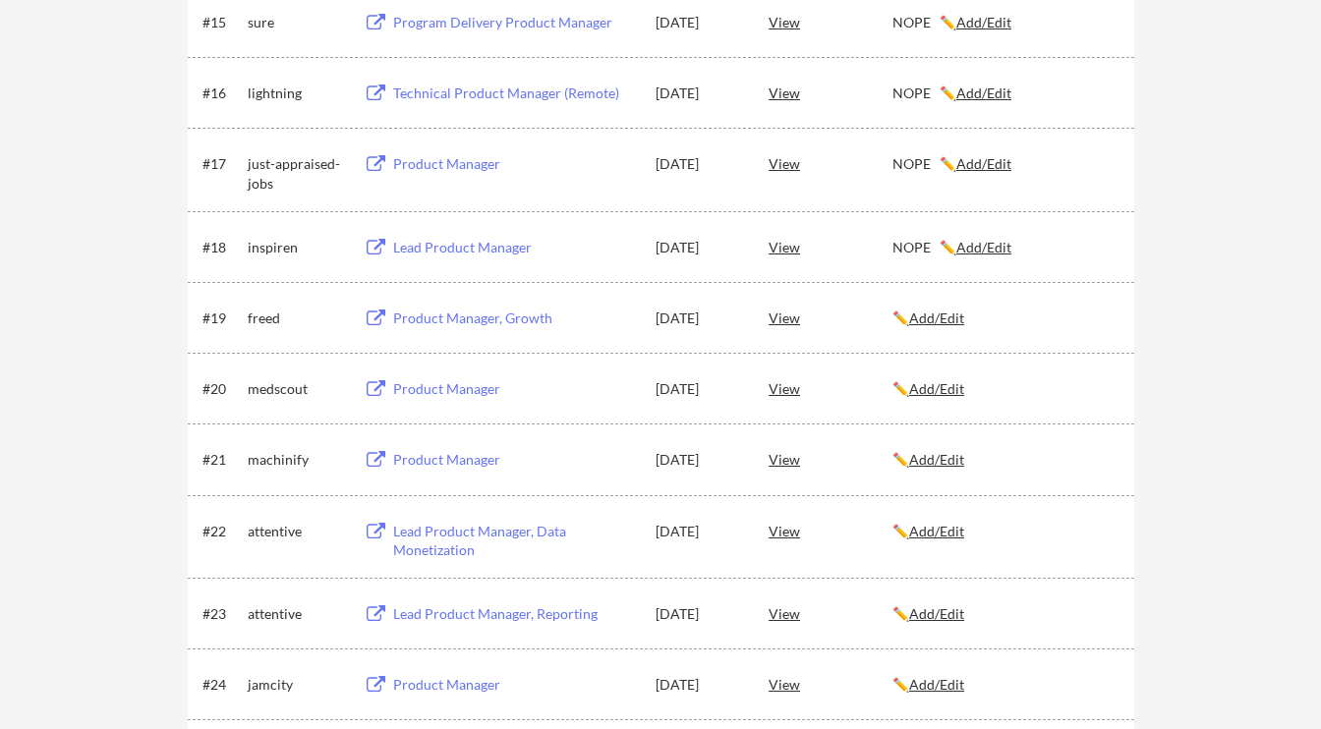
scroll to position [1409, 0]
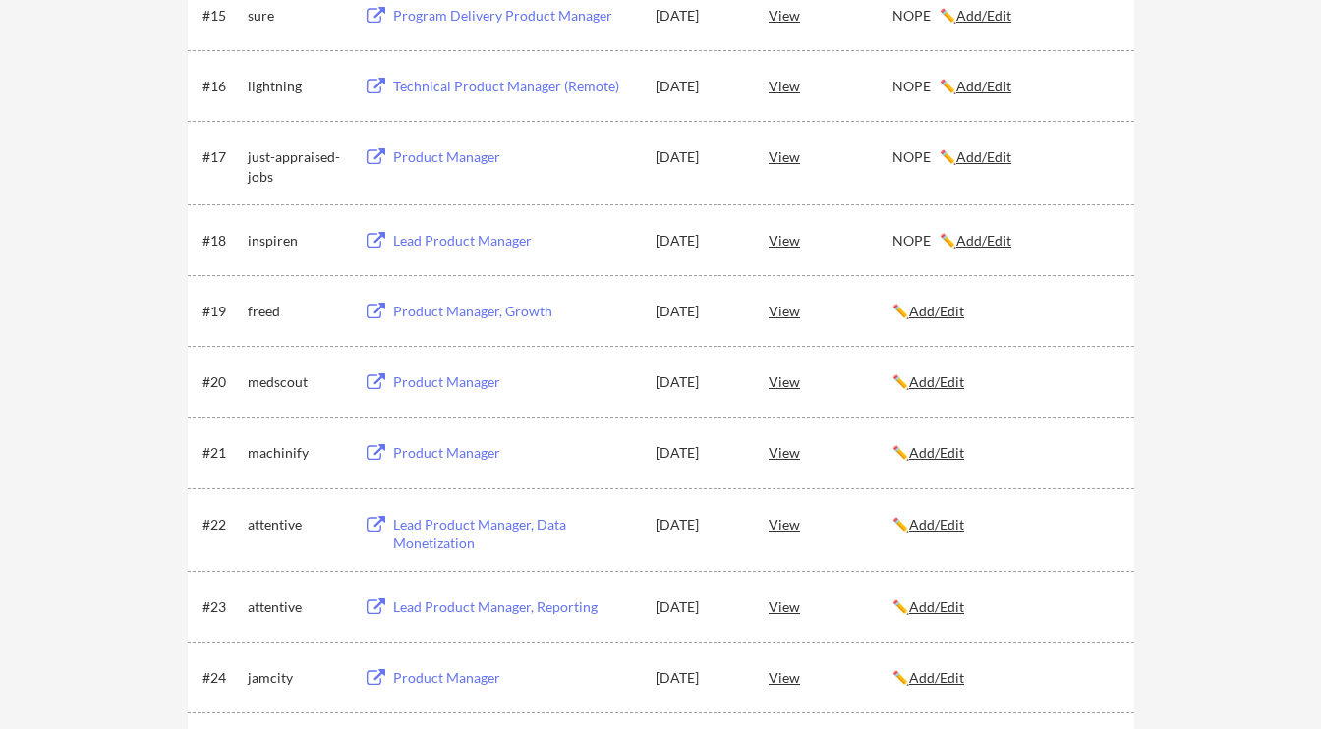
click at [508, 314] on div "Product Manager, Growth" at bounding box center [515, 312] width 244 height 20
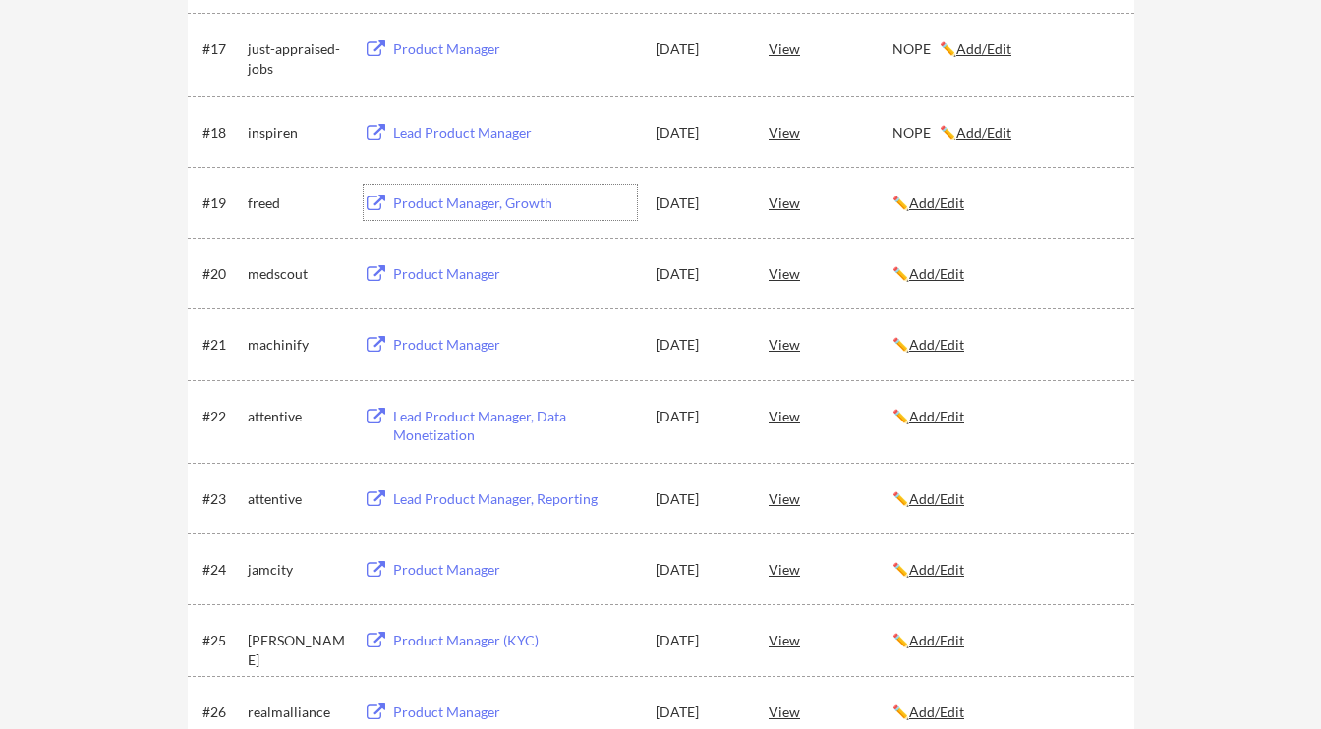
scroll to position [1518, 0]
click at [430, 274] on div "Product Manager" at bounding box center [515, 273] width 244 height 20
click at [927, 267] on u "Add/Edit" at bounding box center [936, 272] width 55 height 17
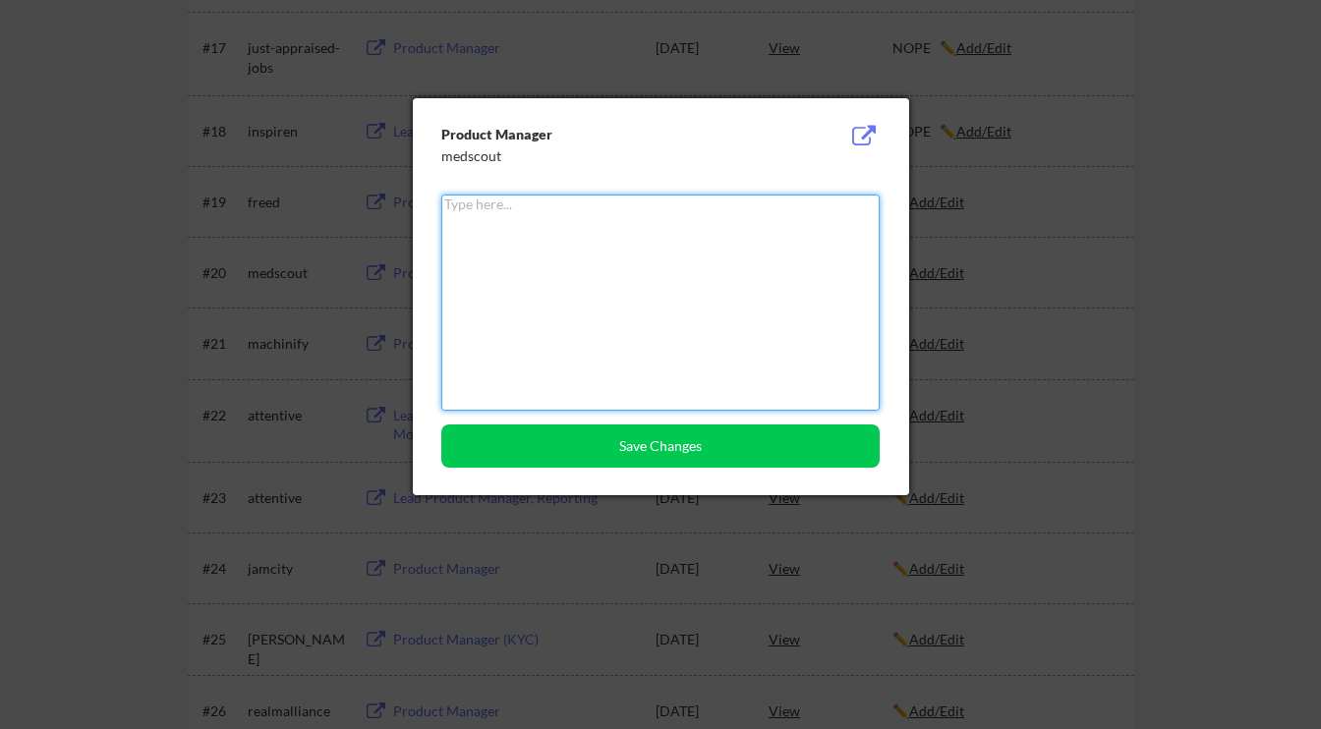
click at [730, 289] on textarea at bounding box center [660, 303] width 438 height 216
paste textarea "NOPE"
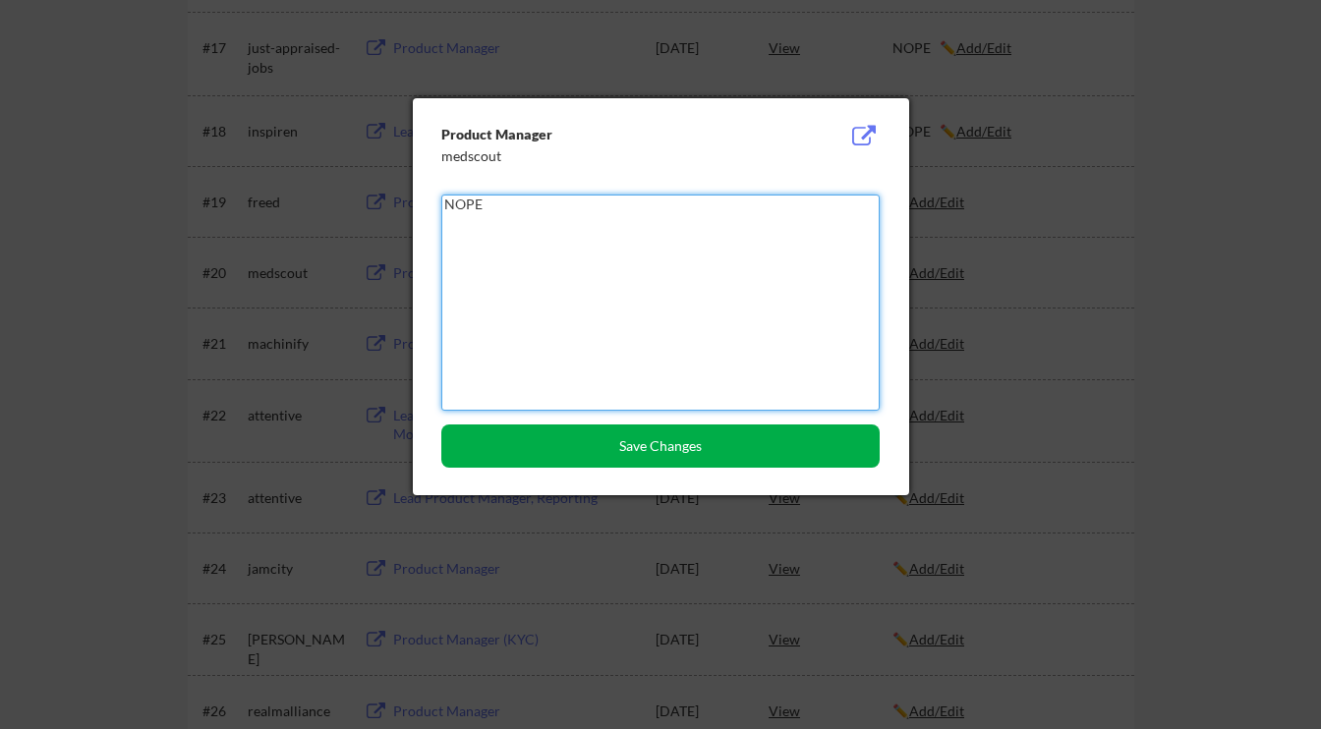
type textarea "NOPE"
click at [685, 453] on button "Save Changes" at bounding box center [660, 445] width 438 height 43
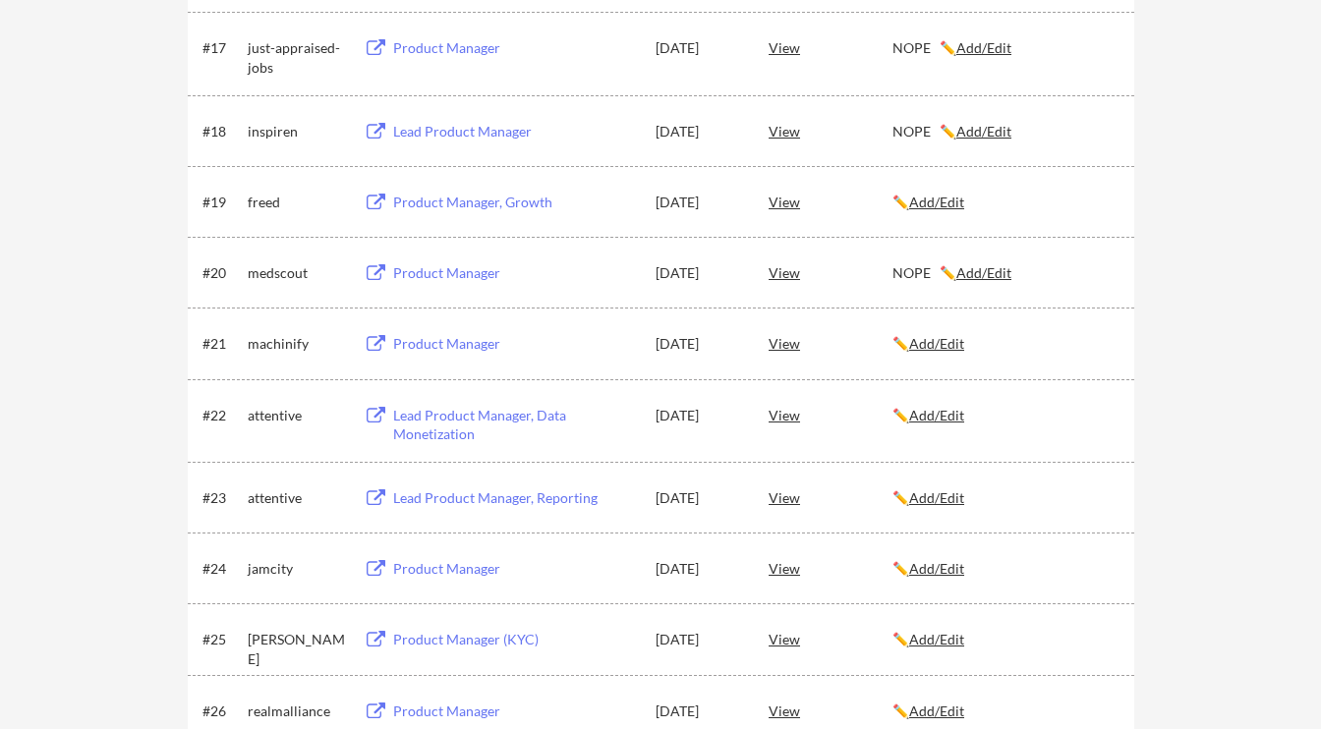
click at [456, 344] on div "Product Manager" at bounding box center [515, 344] width 244 height 20
click at [953, 340] on u "Add/Edit" at bounding box center [936, 343] width 55 height 17
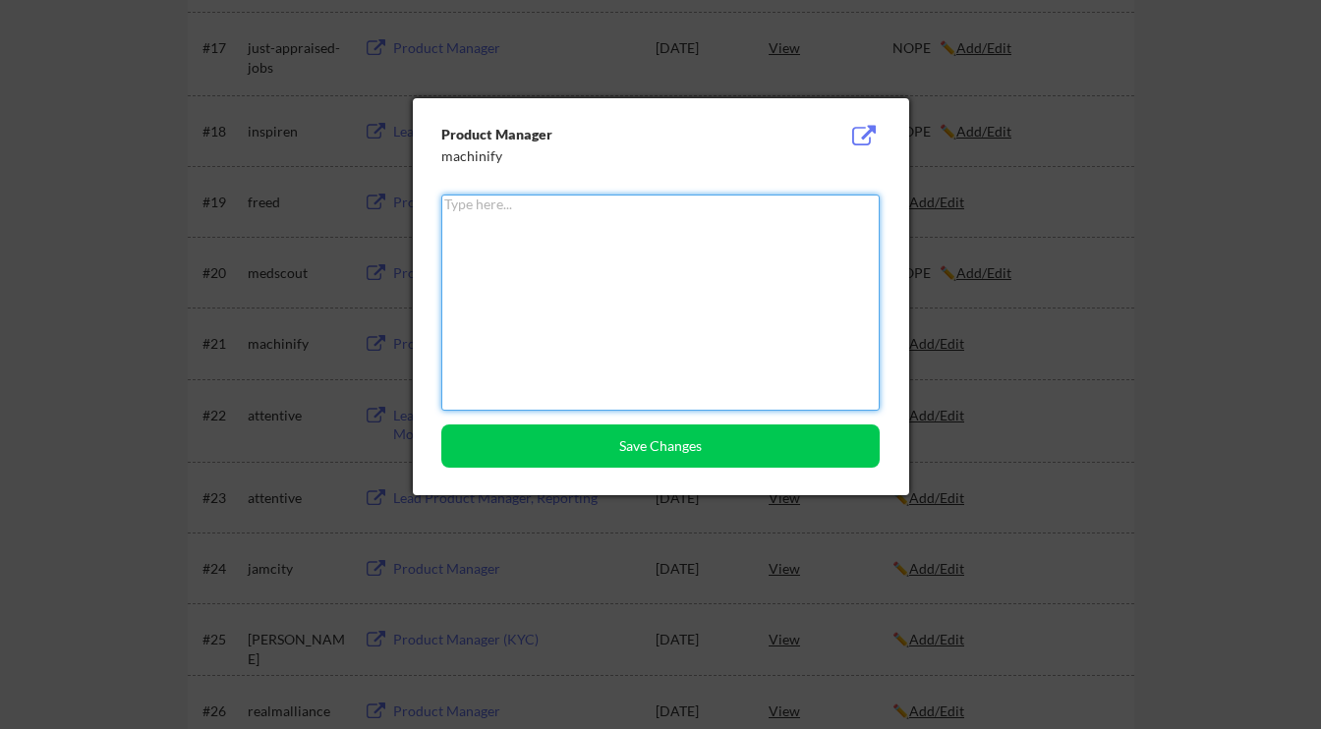
click at [829, 355] on textarea at bounding box center [660, 303] width 438 height 216
paste textarea "NOPE"
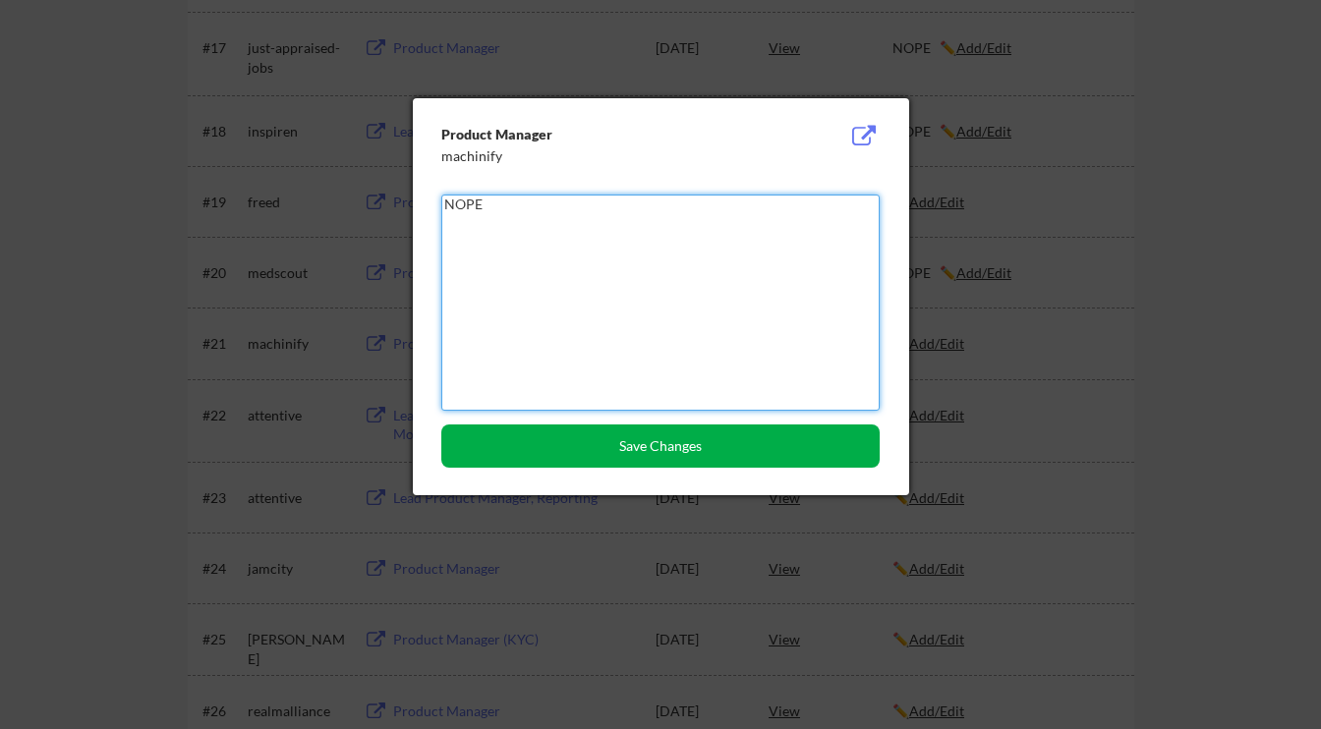
type textarea "NOPE"
click at [740, 454] on button "Save Changes" at bounding box center [660, 445] width 438 height 43
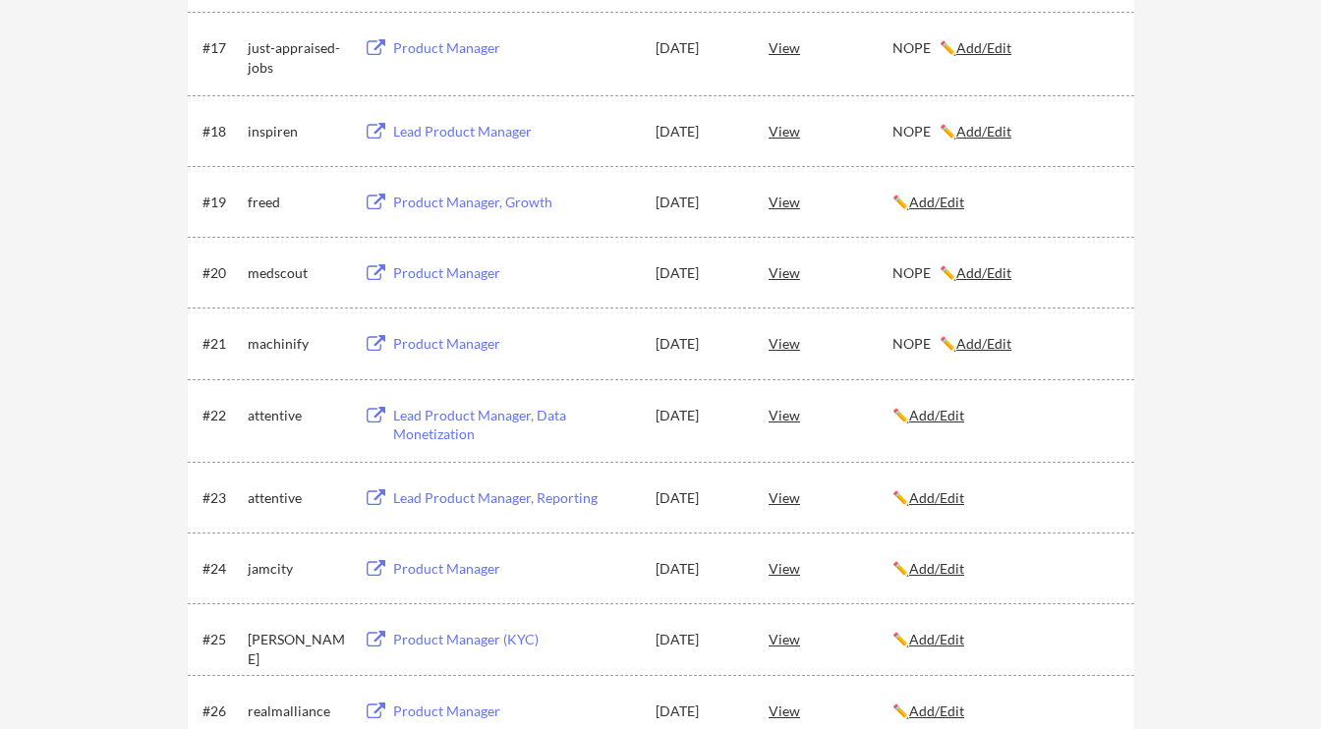
click at [946, 421] on u "Add/Edit" at bounding box center [936, 415] width 55 height 17
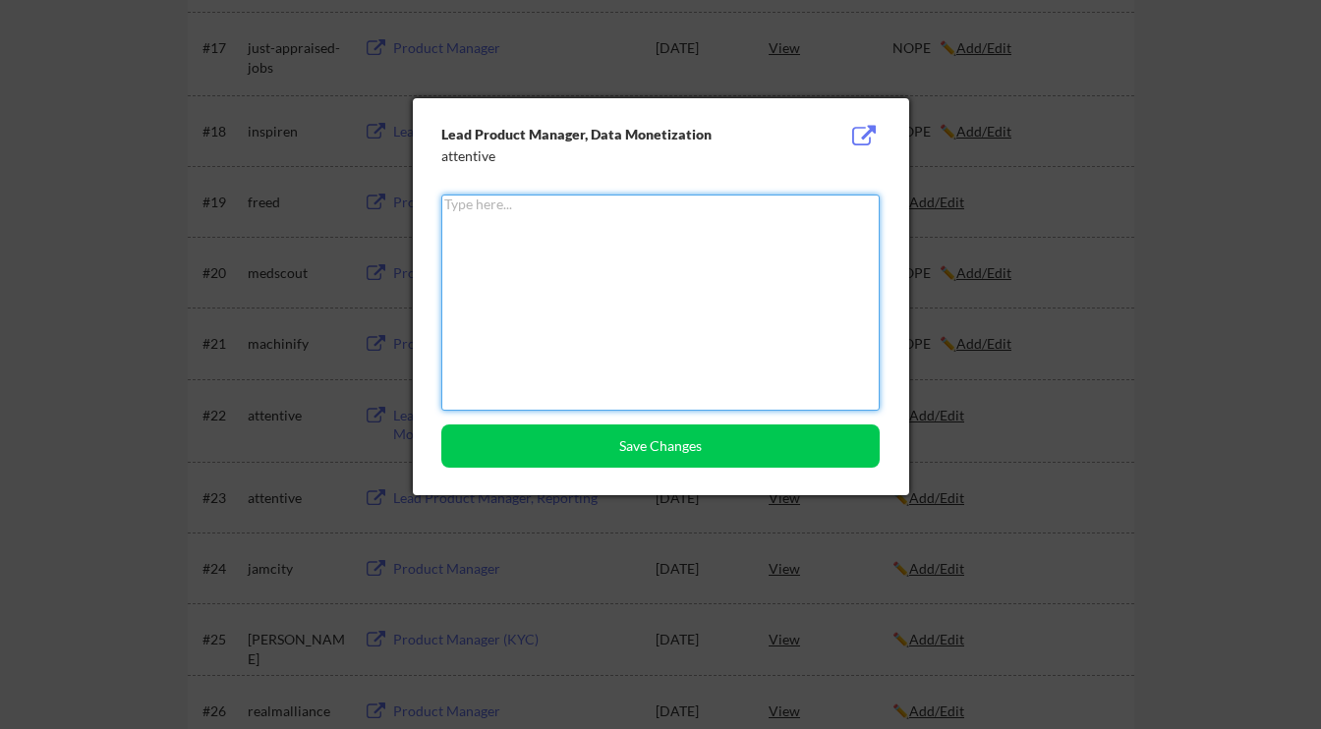
click at [814, 386] on textarea at bounding box center [660, 303] width 438 height 216
paste textarea "NOPE"
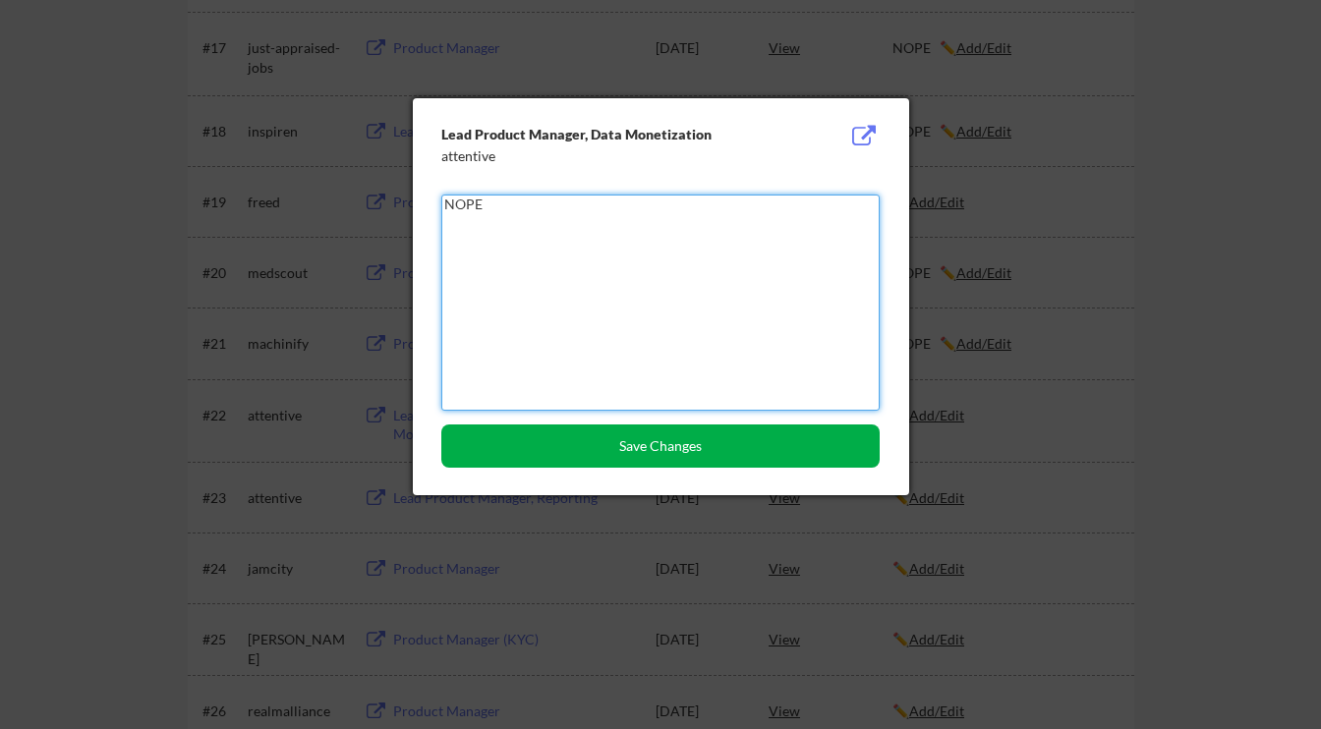
type textarea "NOPE"
click at [768, 448] on button "Save Changes" at bounding box center [660, 445] width 438 height 43
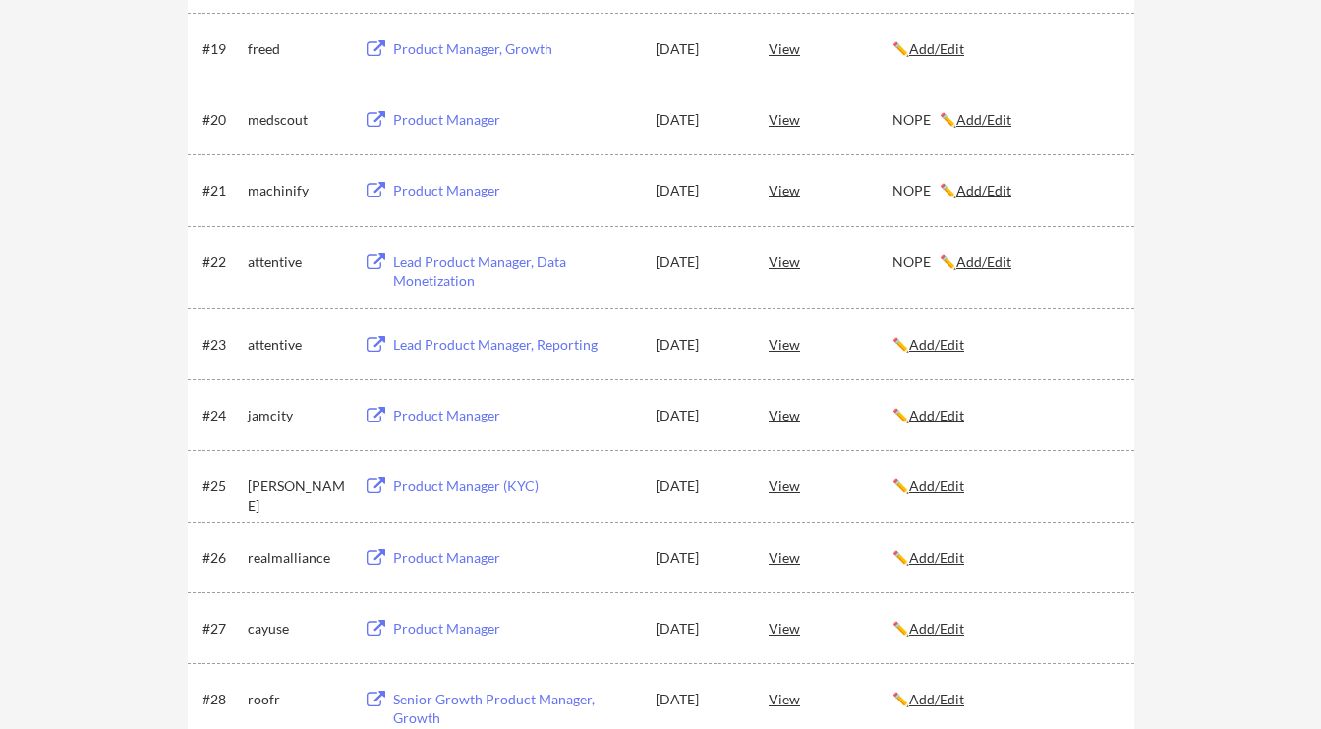
scroll to position [1672, 0]
click at [939, 345] on u "Add/Edit" at bounding box center [936, 343] width 55 height 17
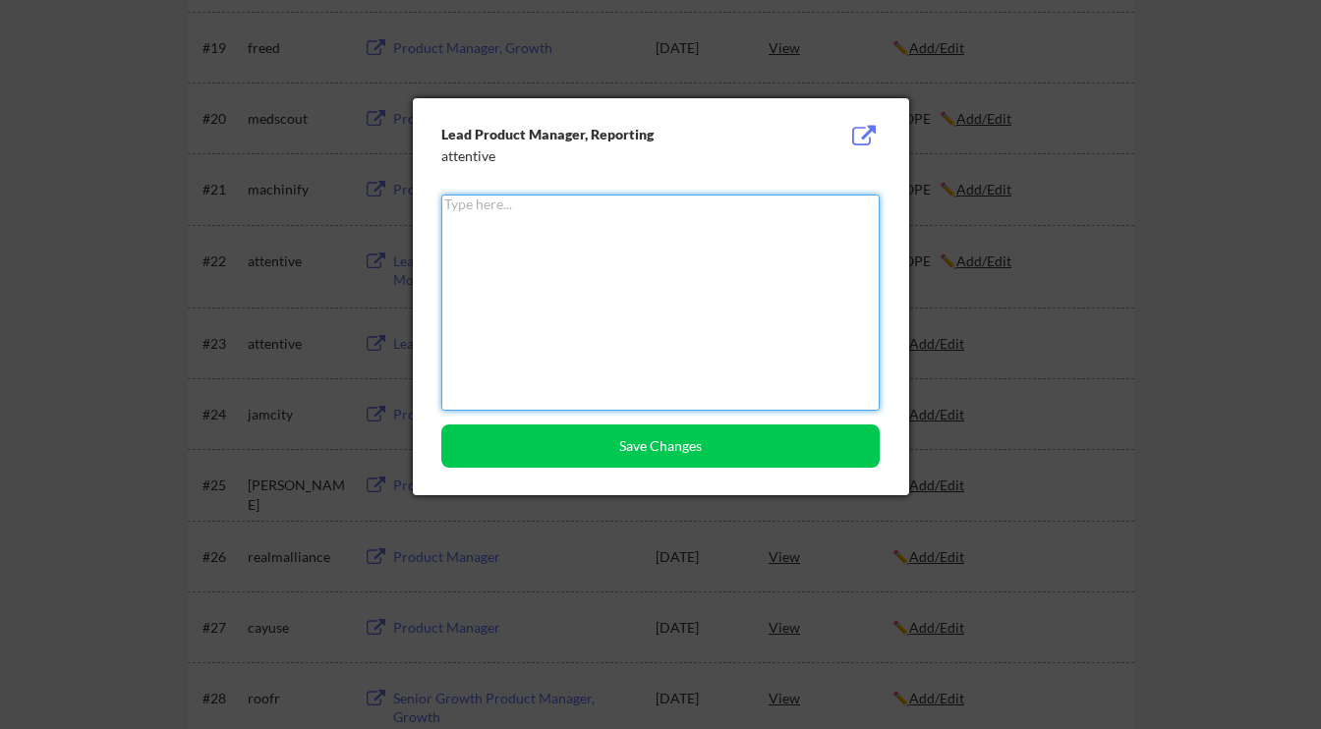
click at [801, 342] on textarea at bounding box center [660, 303] width 438 height 216
paste textarea "NOPE"
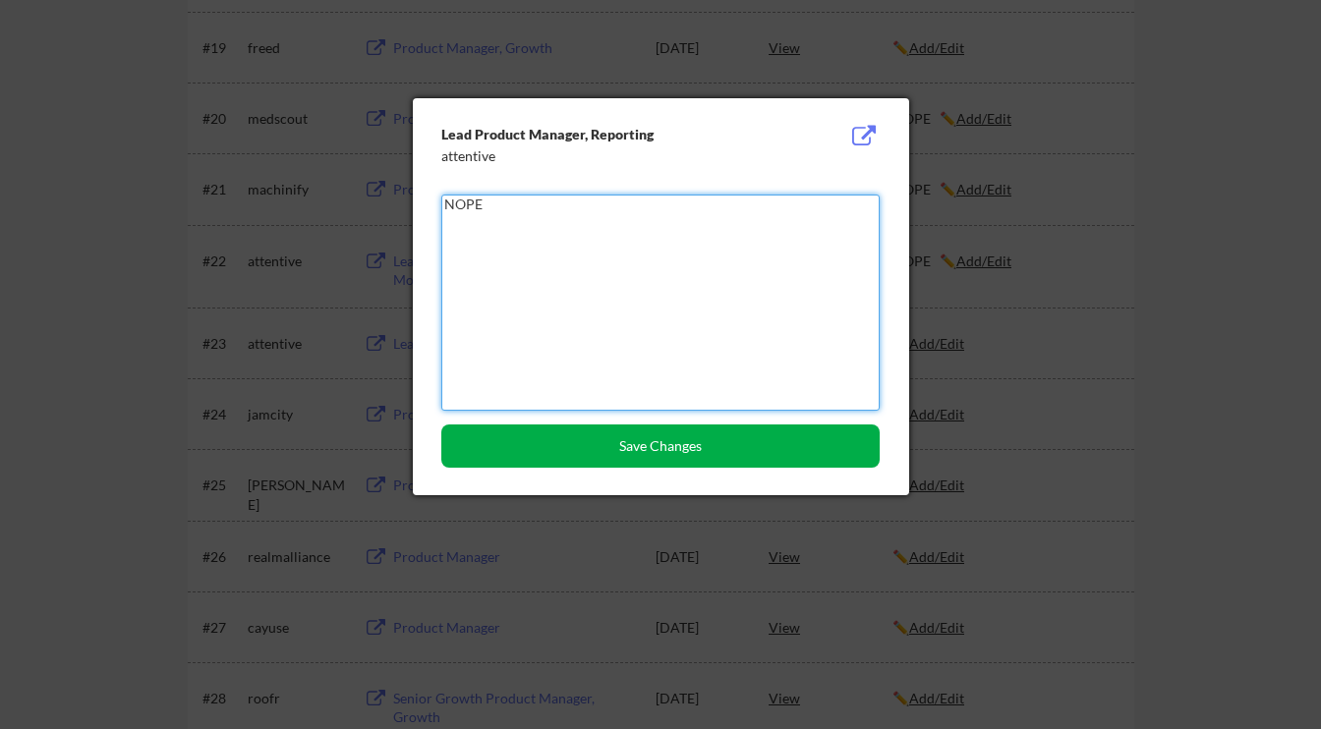
type textarea "NOPE"
click at [736, 435] on button "Save Changes" at bounding box center [660, 445] width 438 height 43
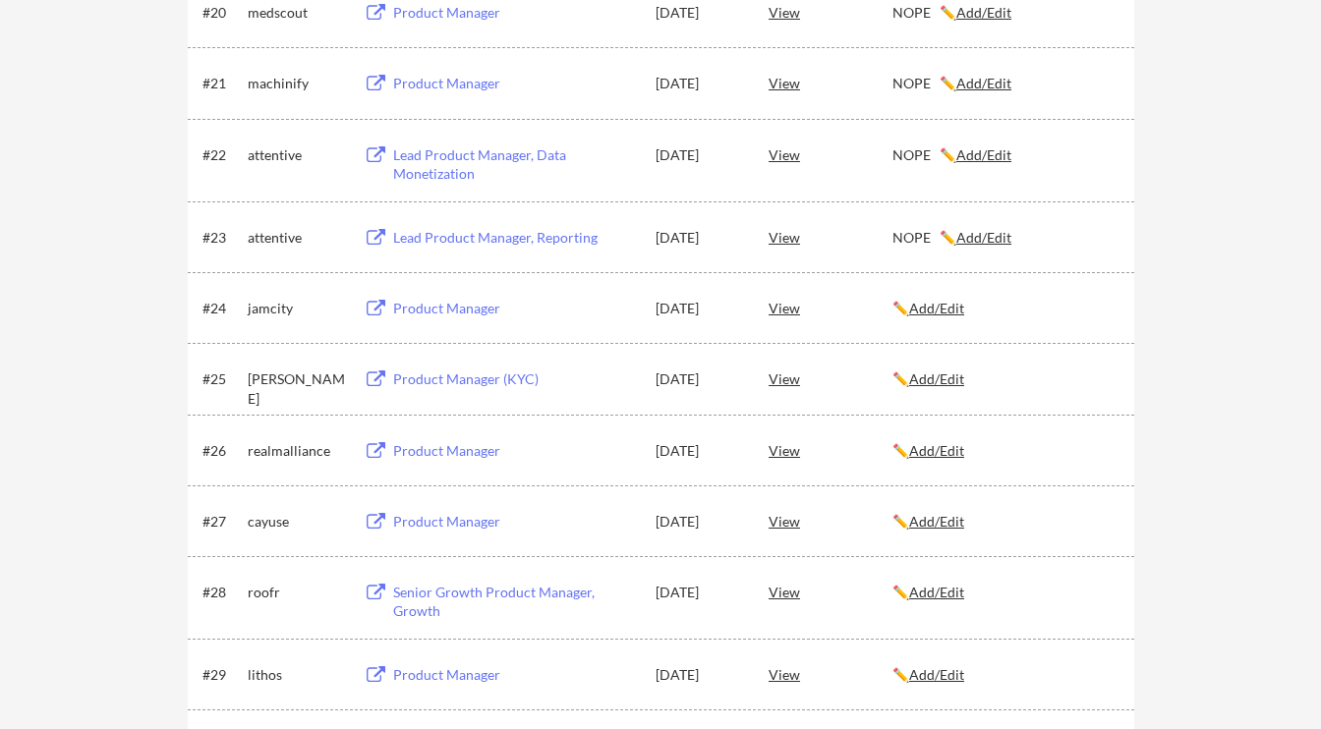
scroll to position [1779, 0]
click at [469, 314] on div "Product Manager" at bounding box center [515, 308] width 244 height 20
click at [917, 301] on u "Add/Edit" at bounding box center [936, 307] width 55 height 17
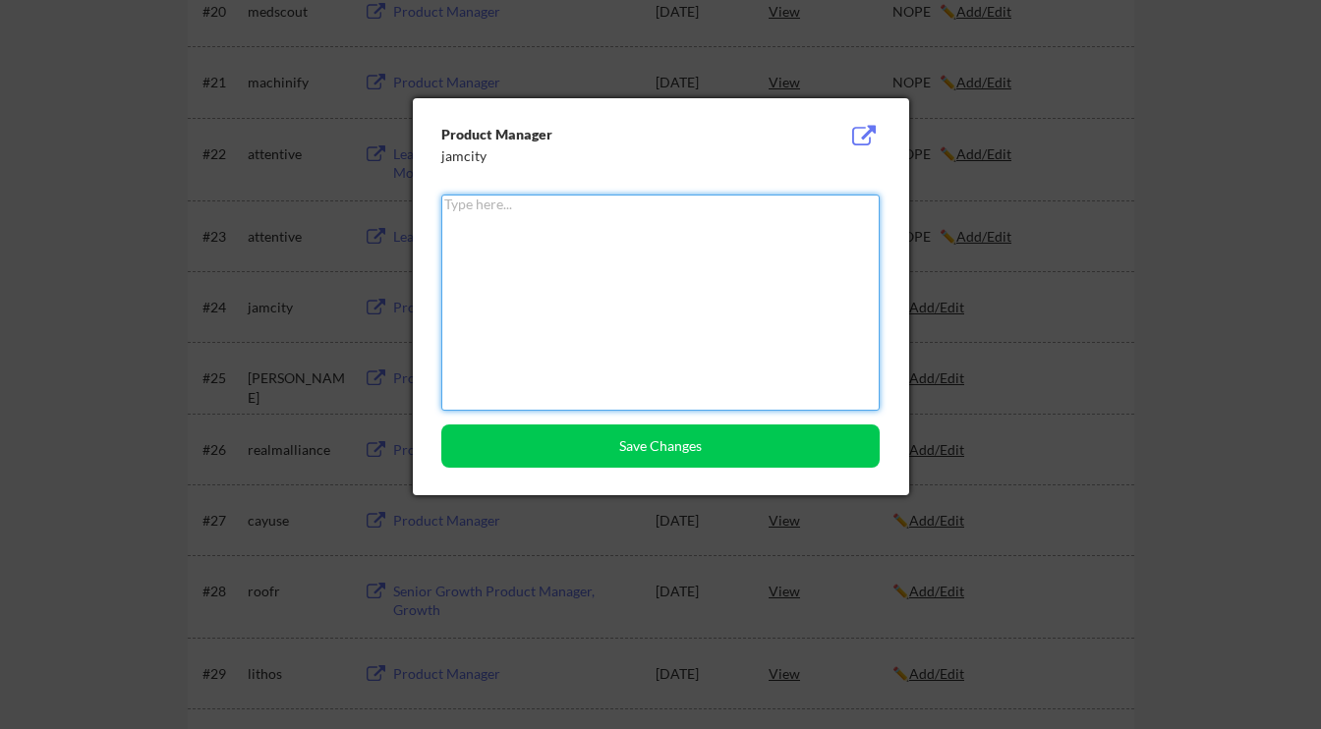
paste textarea "NOPE"
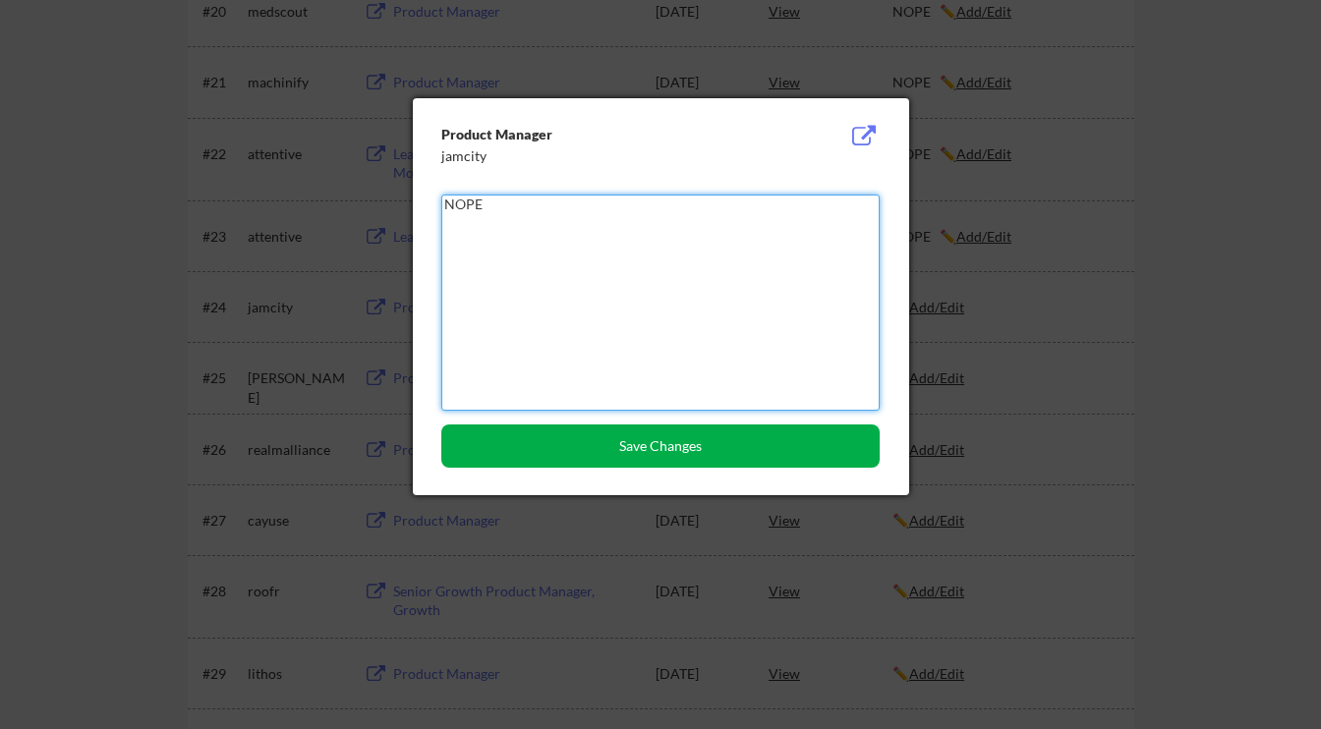
type textarea "NOPE"
click at [771, 445] on button "Save Changes" at bounding box center [660, 445] width 438 height 43
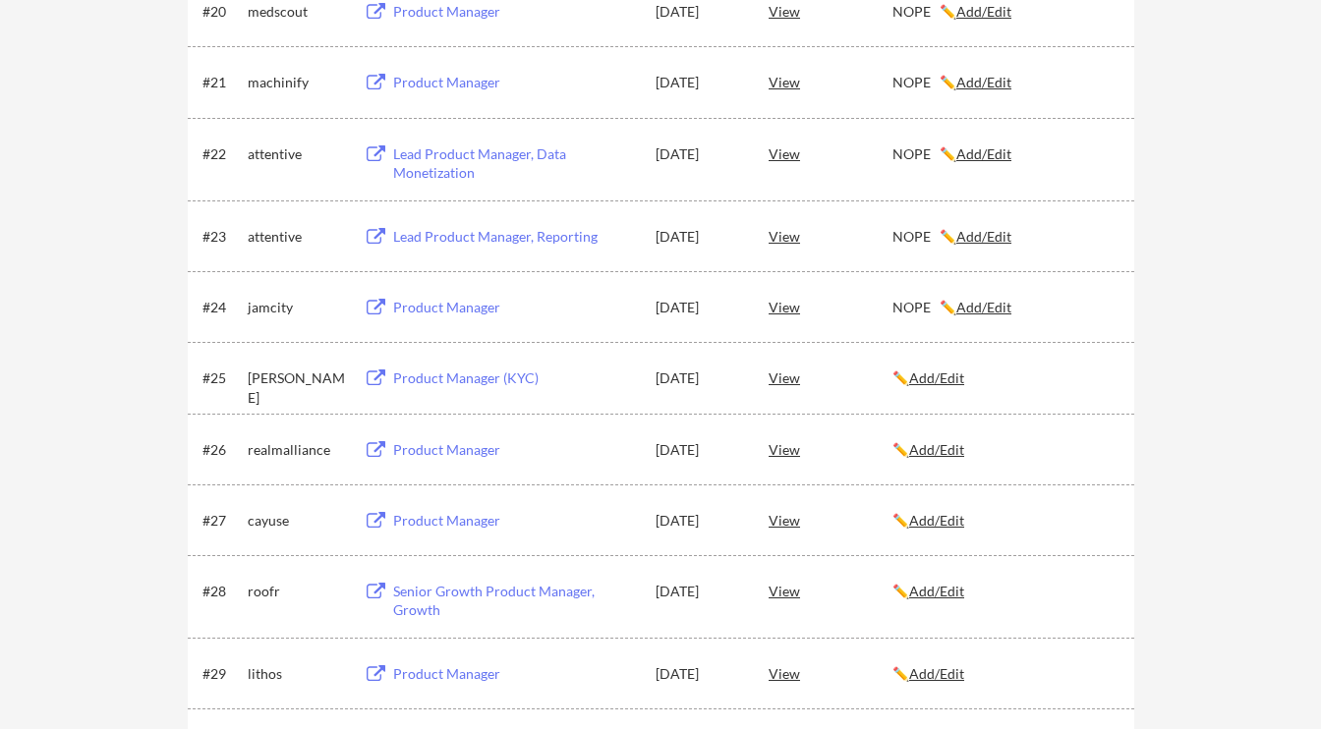
scroll to position [1873, 0]
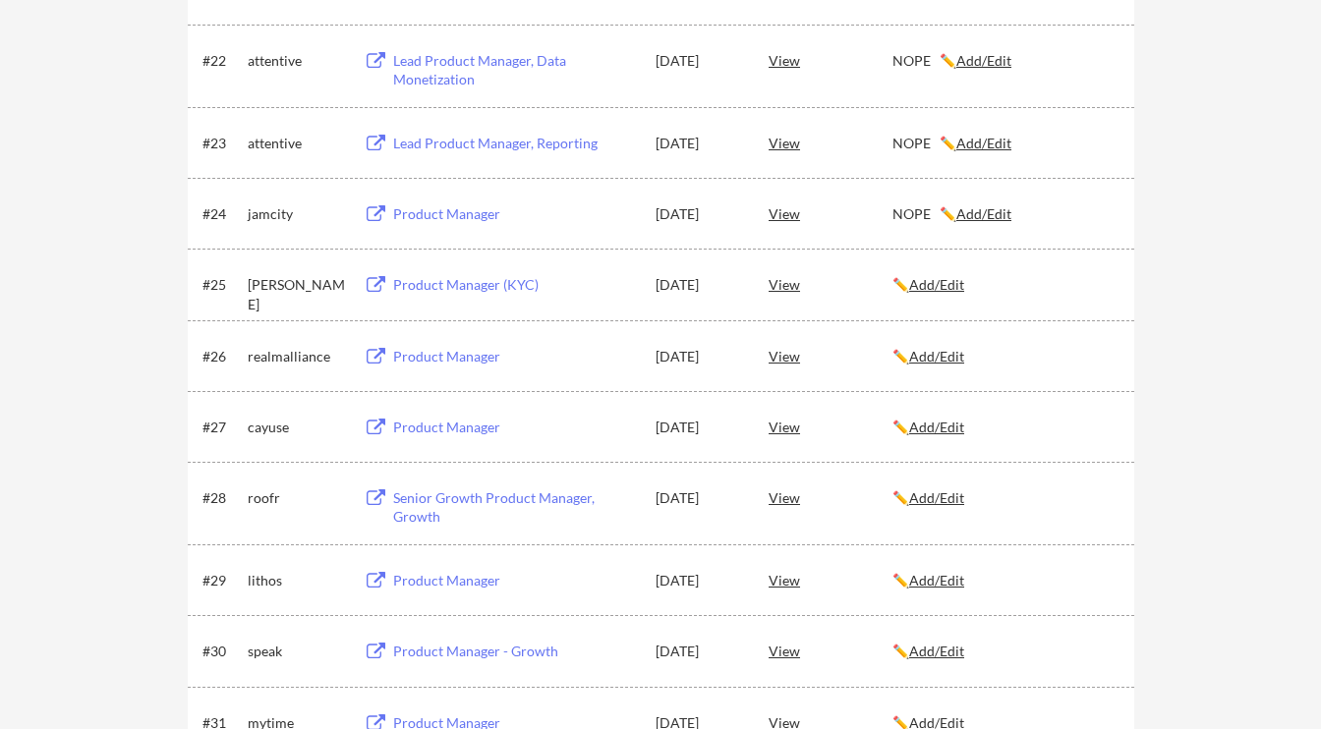
click at [533, 286] on div "Product Manager (KYC)" at bounding box center [515, 285] width 244 height 20
click at [934, 281] on u "Add/Edit" at bounding box center [936, 284] width 55 height 17
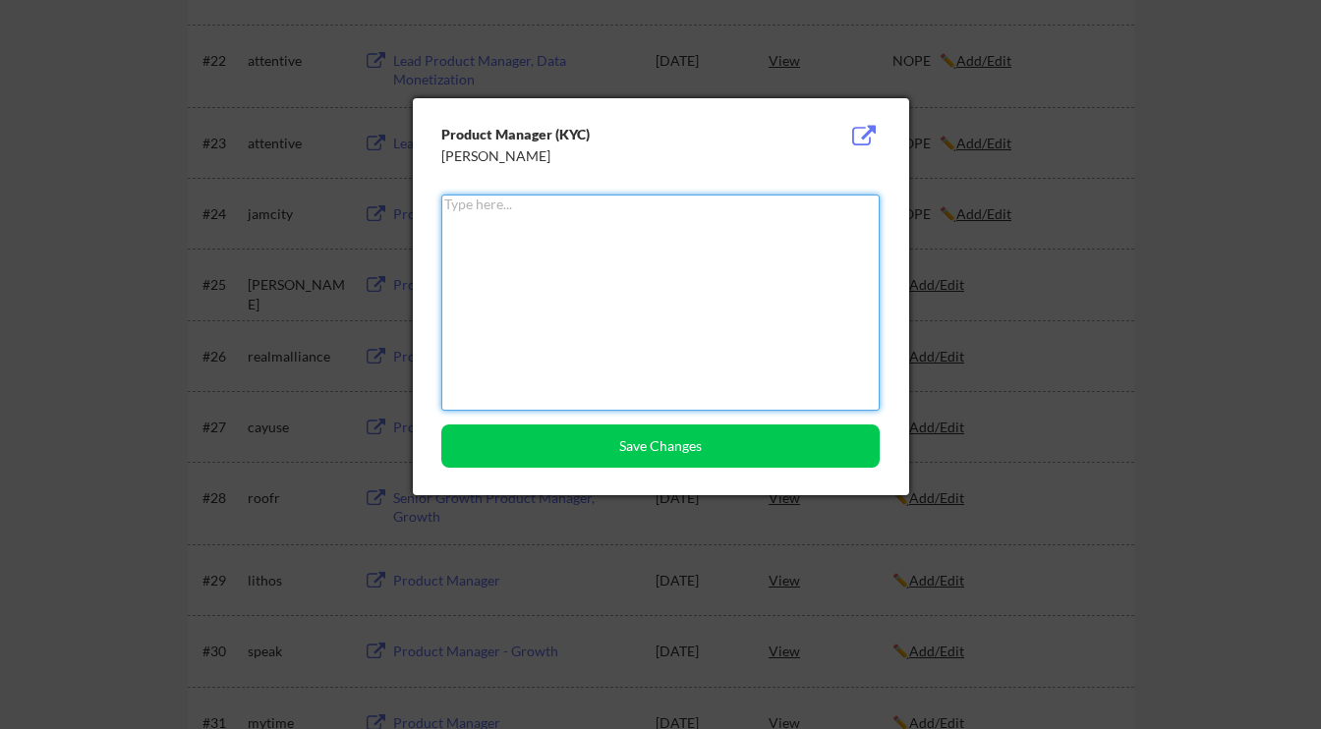
click at [784, 294] on textarea at bounding box center [660, 303] width 438 height 216
paste textarea "NOPE"
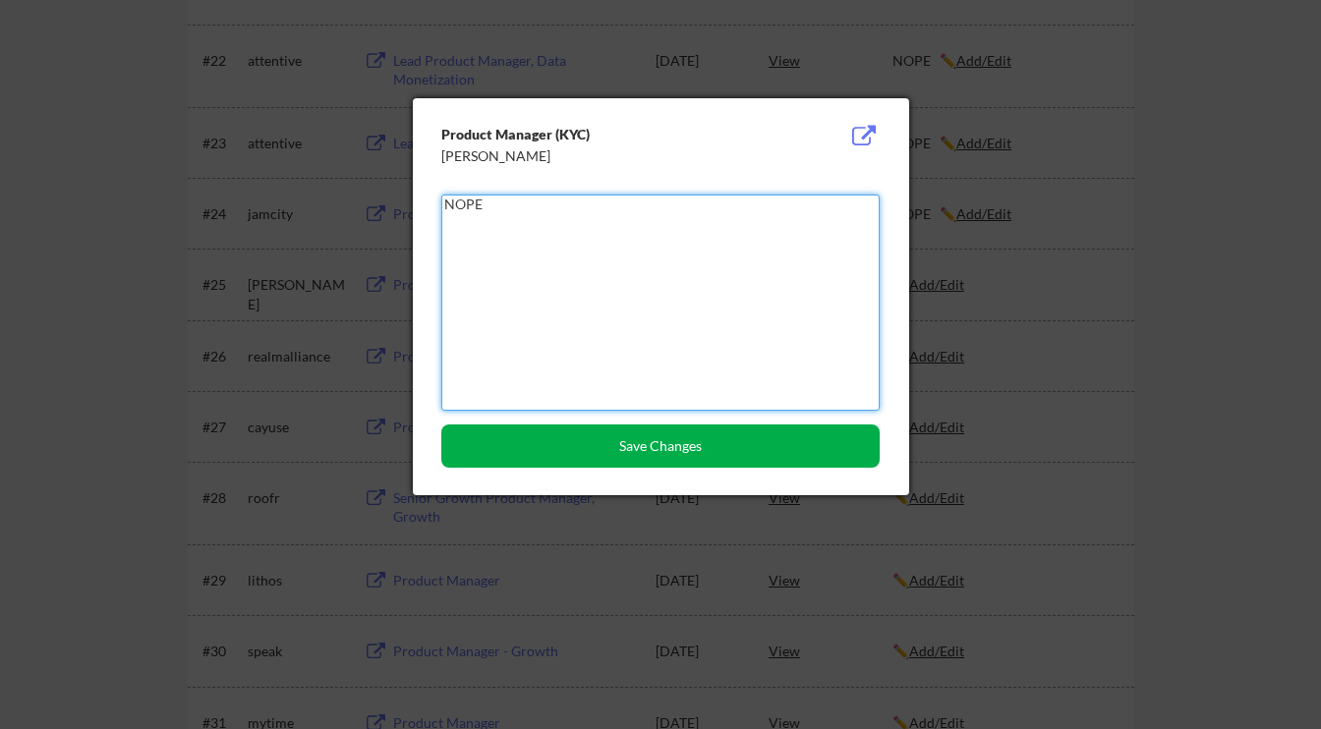
type textarea "NOPE"
click at [705, 448] on button "Save Changes" at bounding box center [660, 445] width 438 height 43
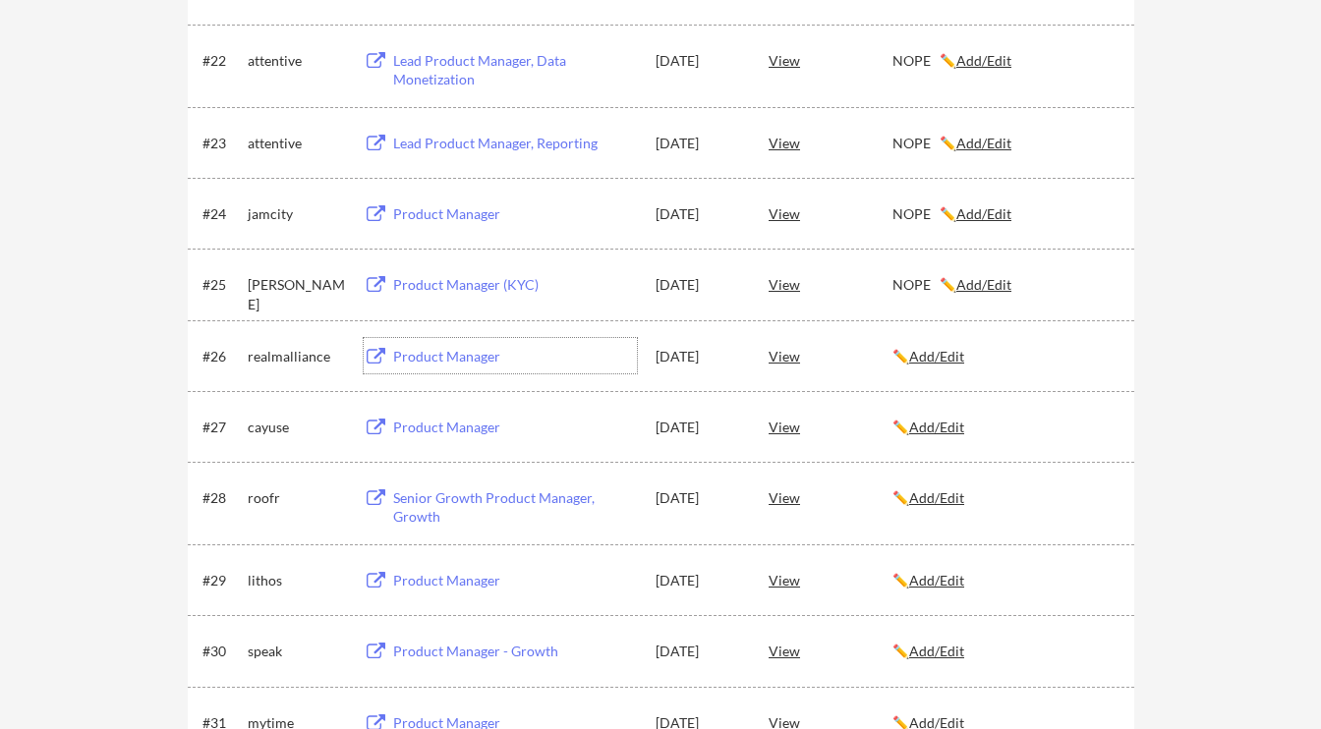
click at [458, 359] on div "Product Manager" at bounding box center [515, 357] width 244 height 20
click at [943, 352] on u "Add/Edit" at bounding box center [936, 356] width 55 height 17
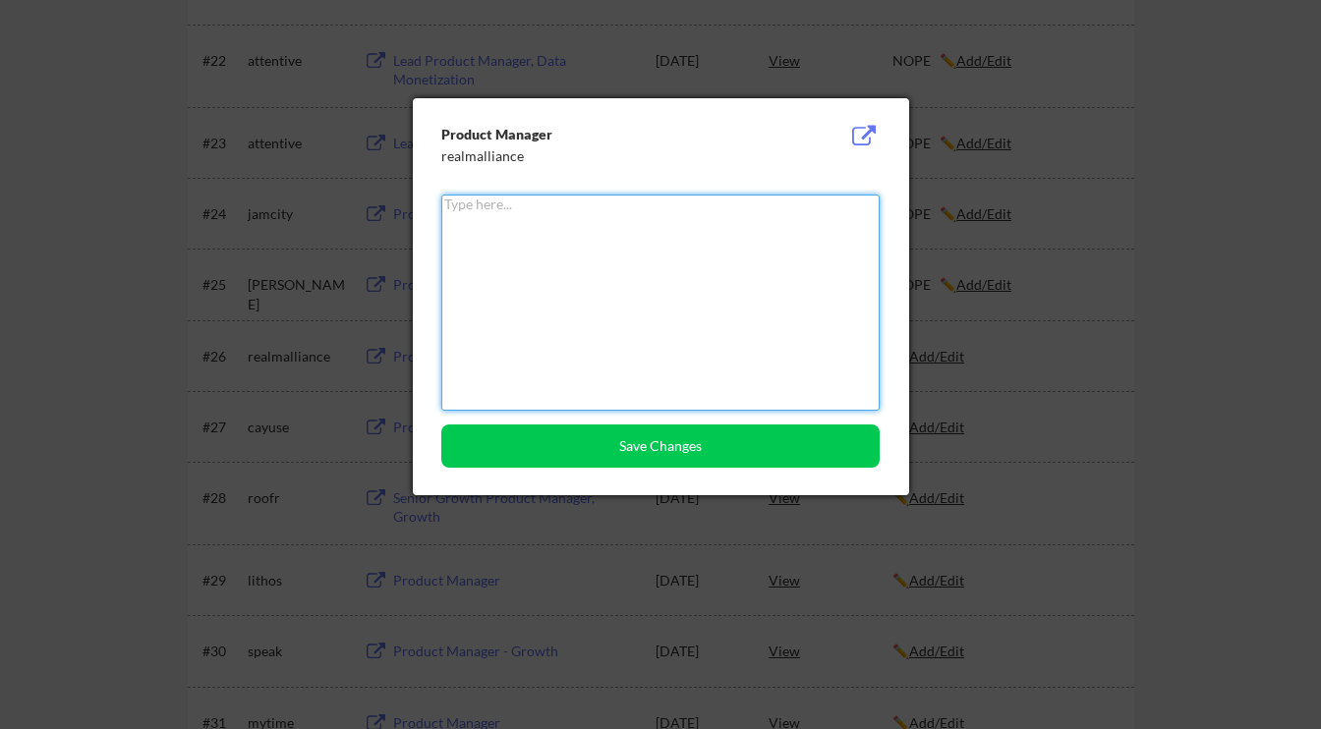
click at [837, 355] on textarea at bounding box center [660, 303] width 438 height 216
paste textarea "NOPE"
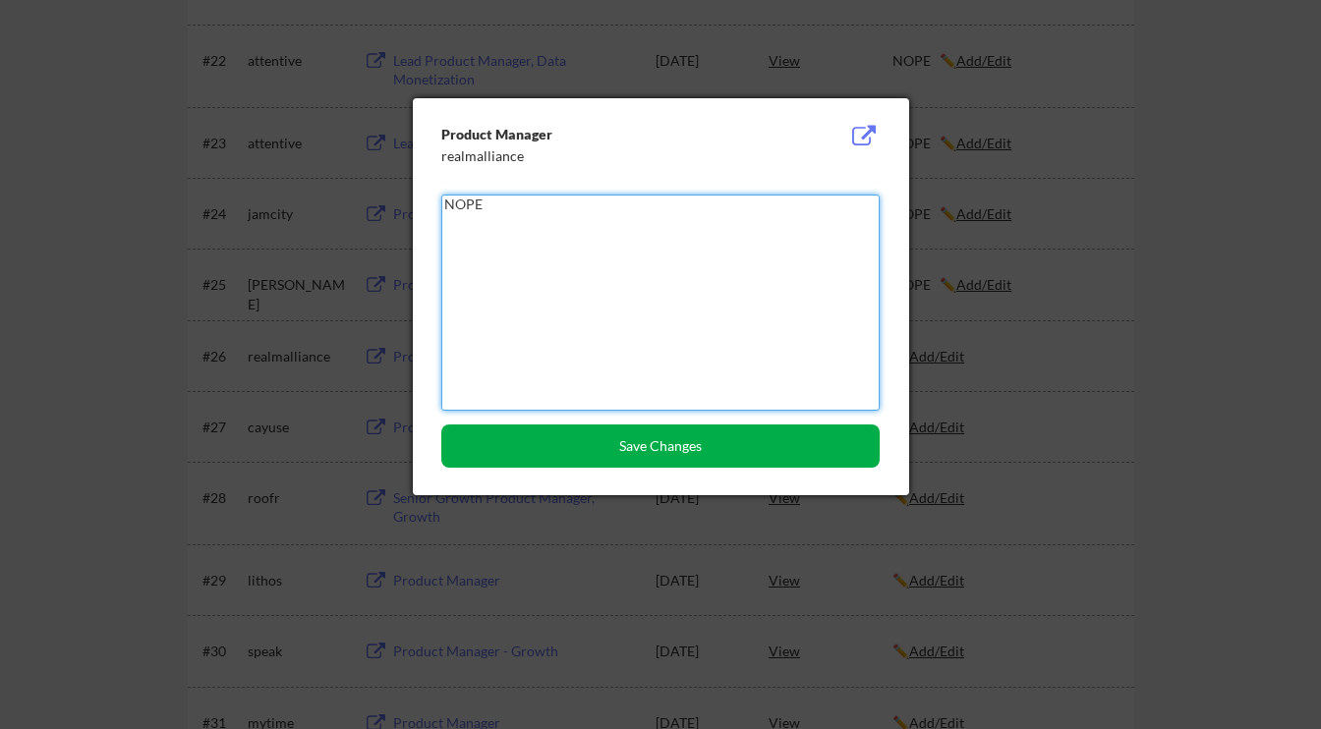
type textarea "NOPE"
click at [784, 431] on button "Save Changes" at bounding box center [660, 445] width 438 height 43
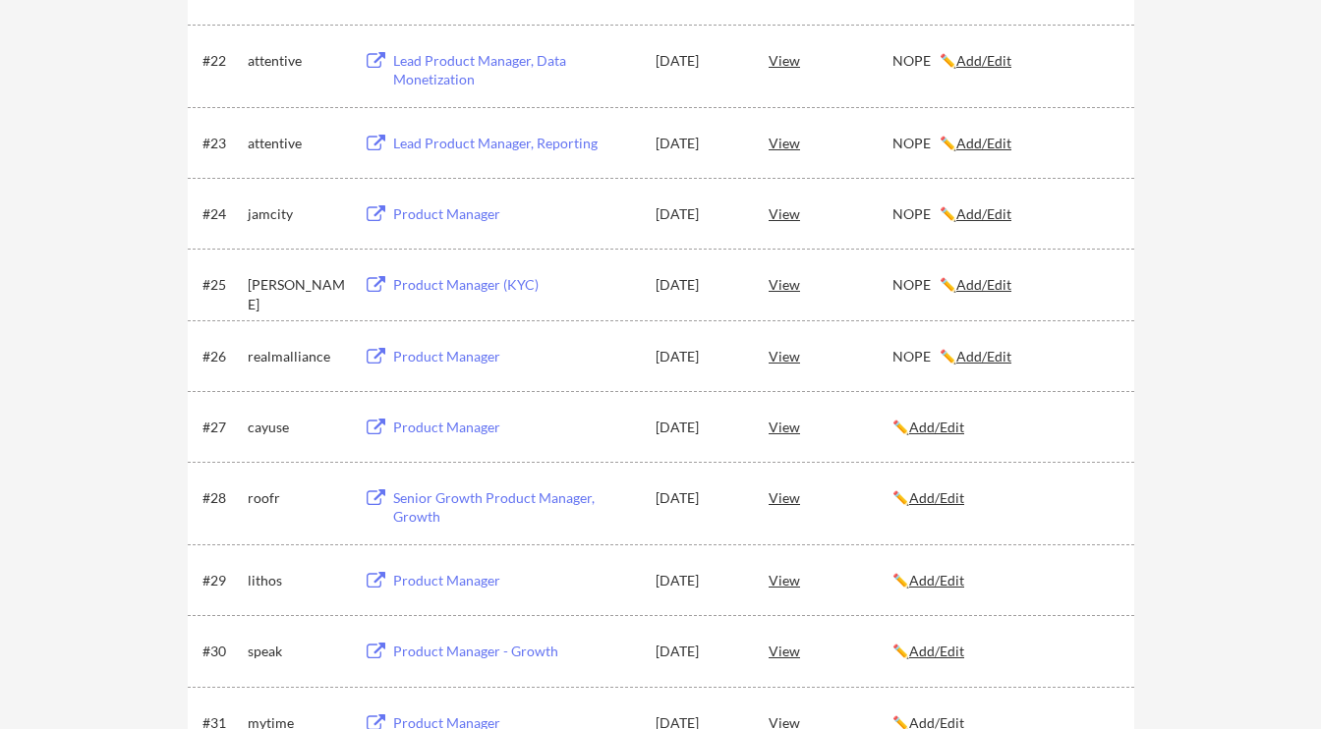
click at [446, 432] on div "Product Manager" at bounding box center [515, 428] width 244 height 20
click at [938, 424] on u "Add/Edit" at bounding box center [936, 427] width 55 height 17
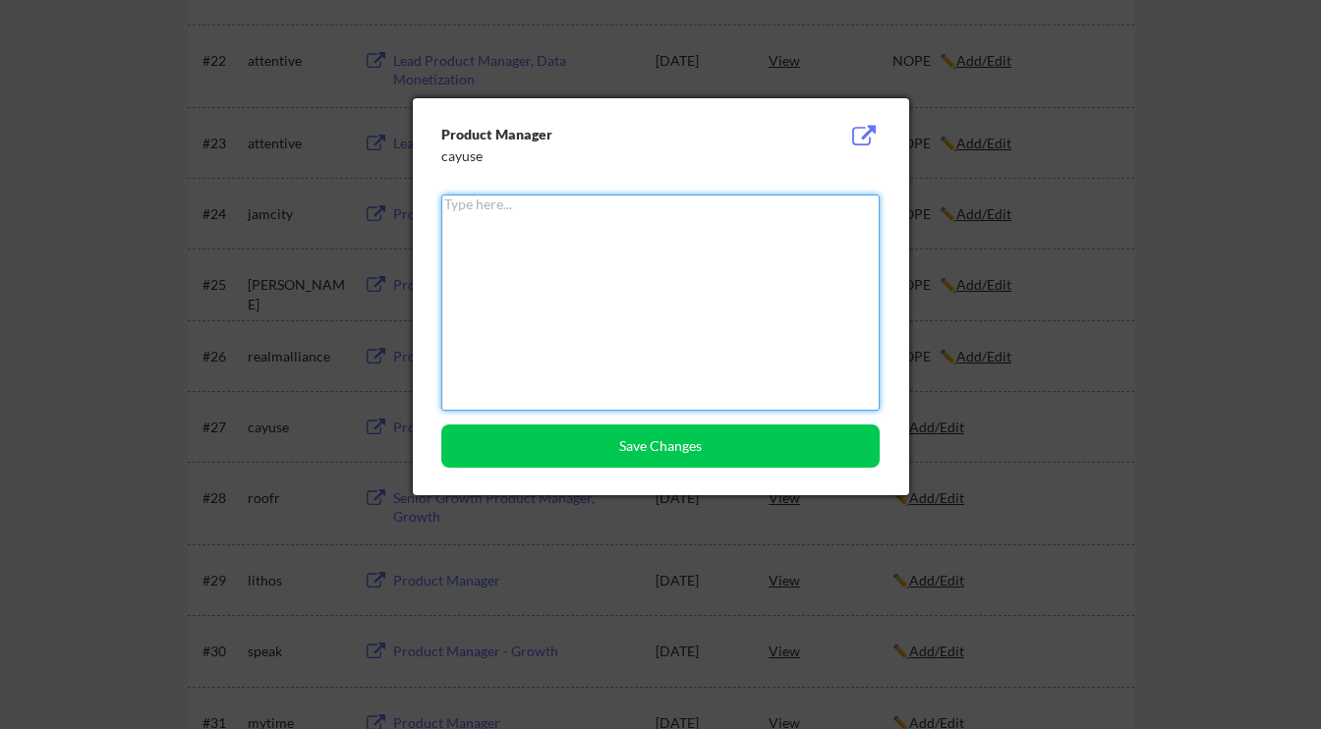
paste textarea "NOPE"
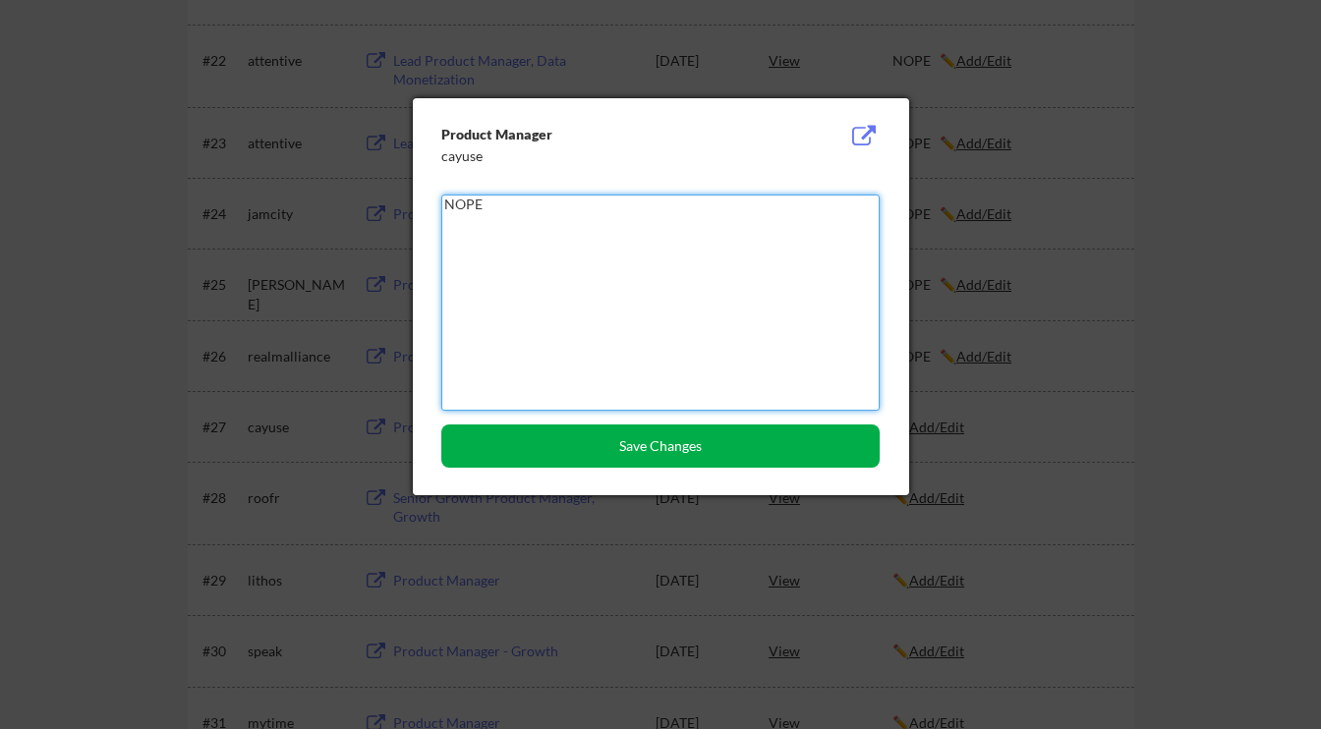
type textarea "NOPE"
click at [695, 456] on button "Save Changes" at bounding box center [660, 445] width 438 height 43
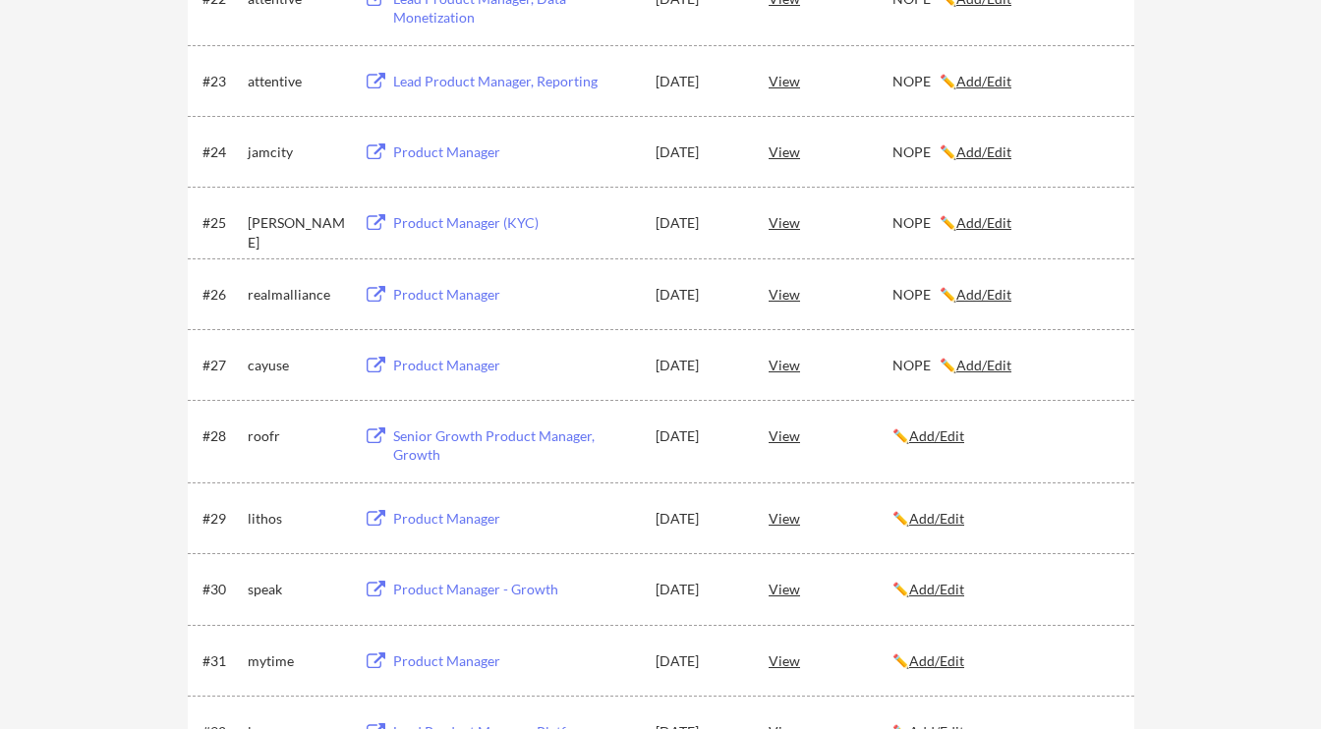
scroll to position [1936, 0]
click at [488, 441] on div "Senior Growth Product Manager, Growth" at bounding box center [515, 444] width 244 height 38
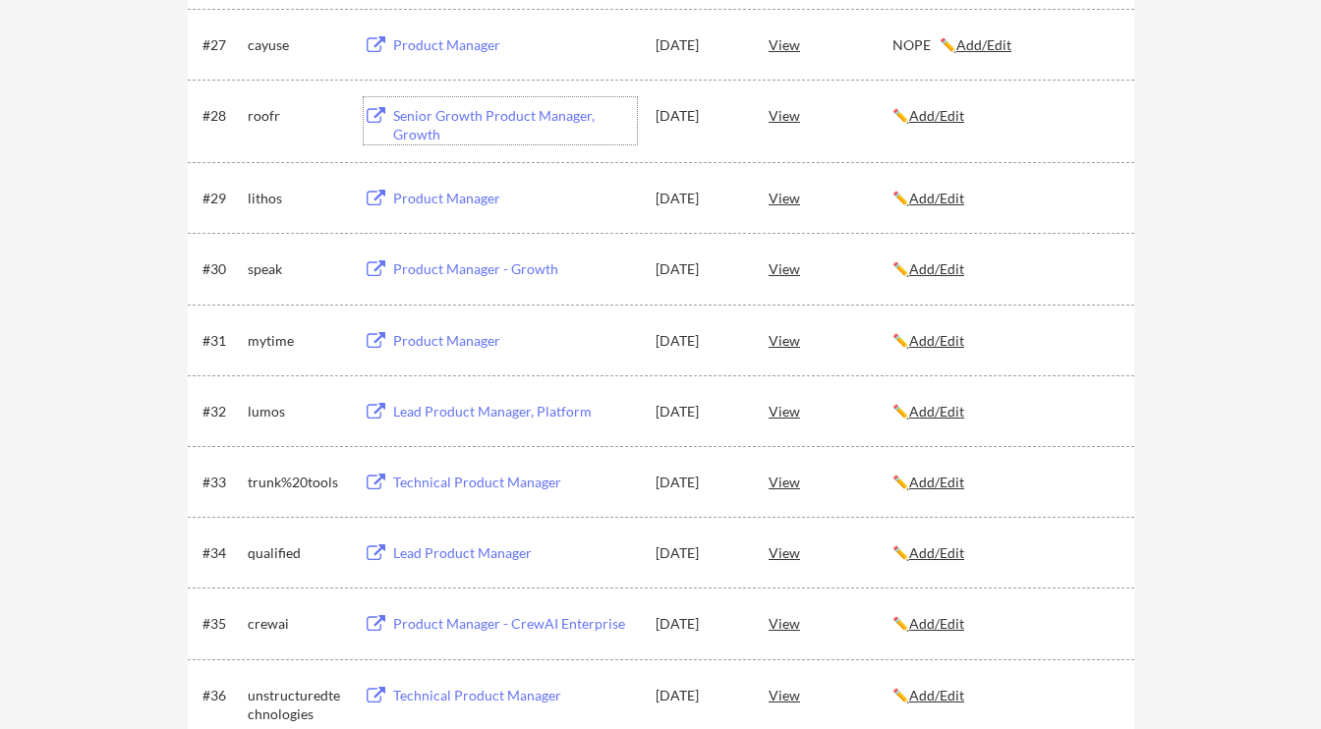
scroll to position [2256, 0]
click at [455, 198] on div "Product Manager" at bounding box center [515, 198] width 244 height 20
click at [943, 196] on u "Add/Edit" at bounding box center [936, 197] width 55 height 17
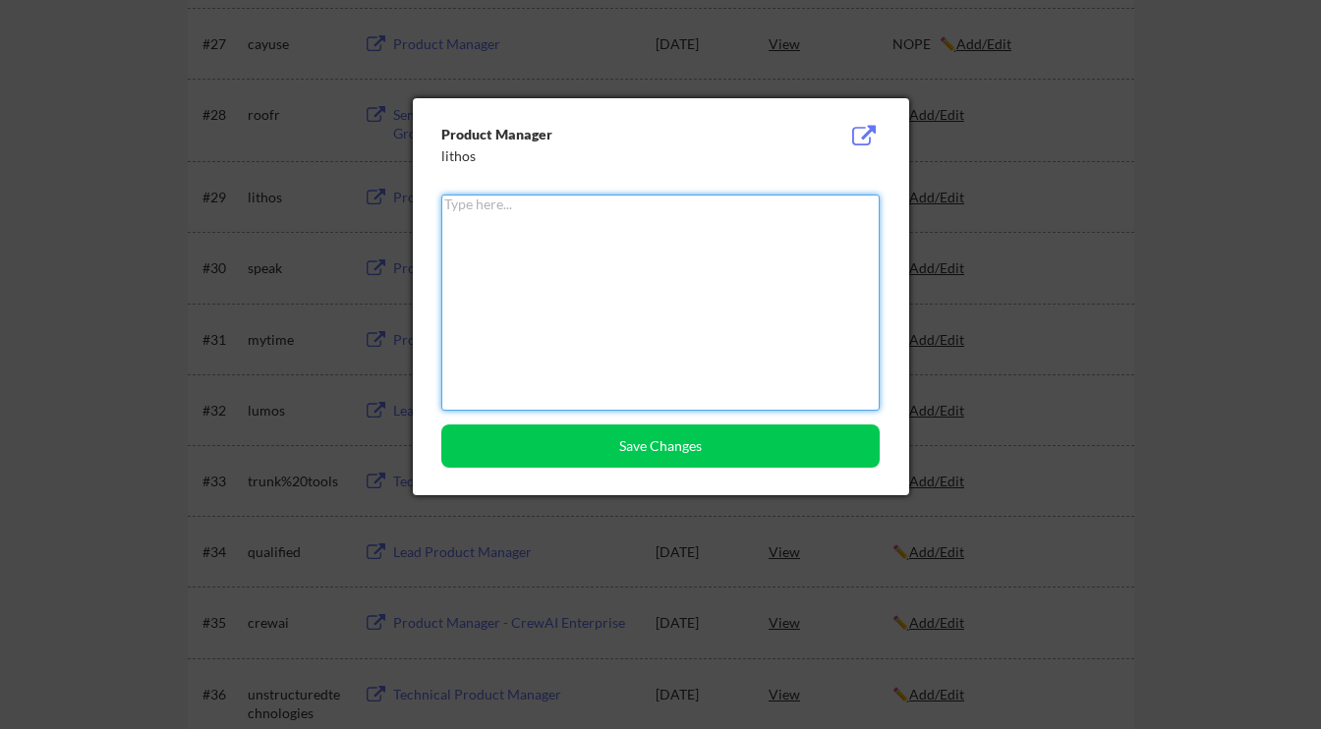
click at [666, 292] on textarea at bounding box center [660, 303] width 438 height 216
paste textarea "NOPE"
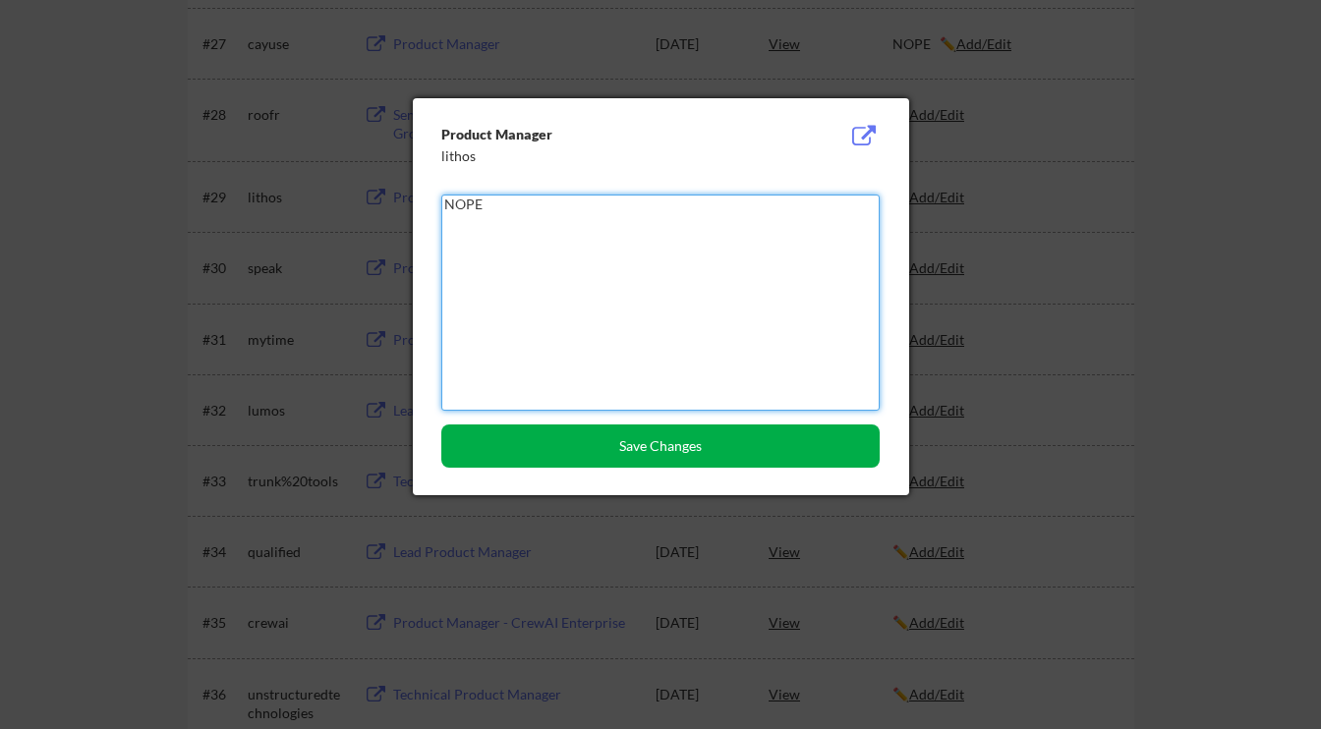
type textarea "NOPE"
click at [589, 467] on button "Save Changes" at bounding box center [660, 445] width 438 height 43
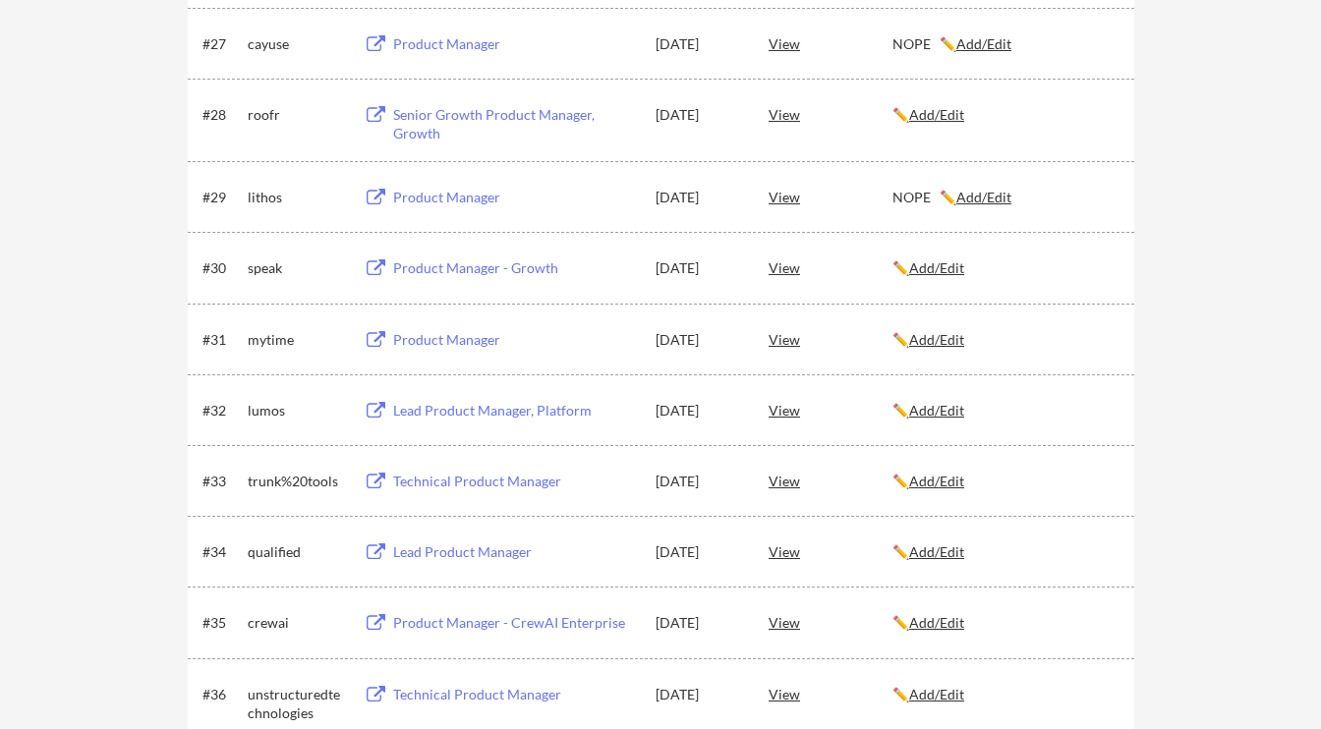
click at [934, 273] on u "Add/Edit" at bounding box center [936, 267] width 55 height 17
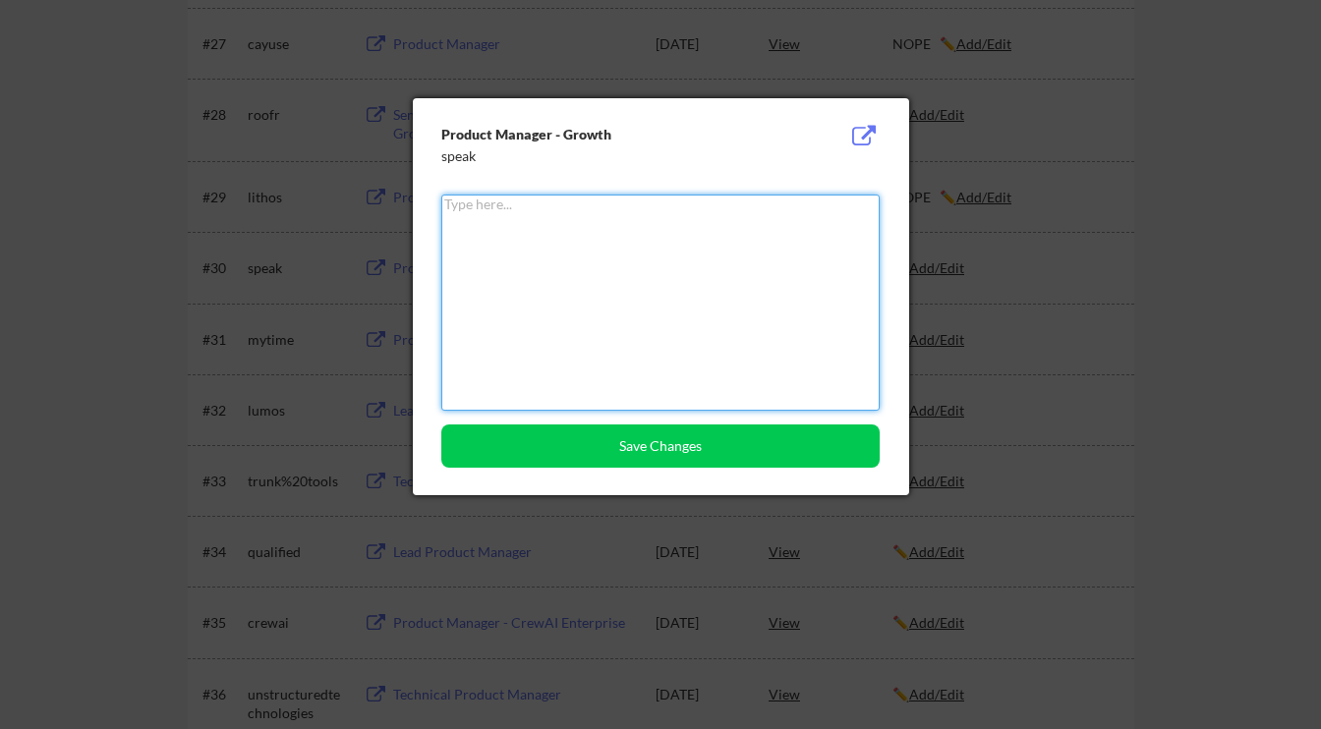
click at [768, 293] on textarea at bounding box center [660, 303] width 438 height 216
paste textarea "NOPE"
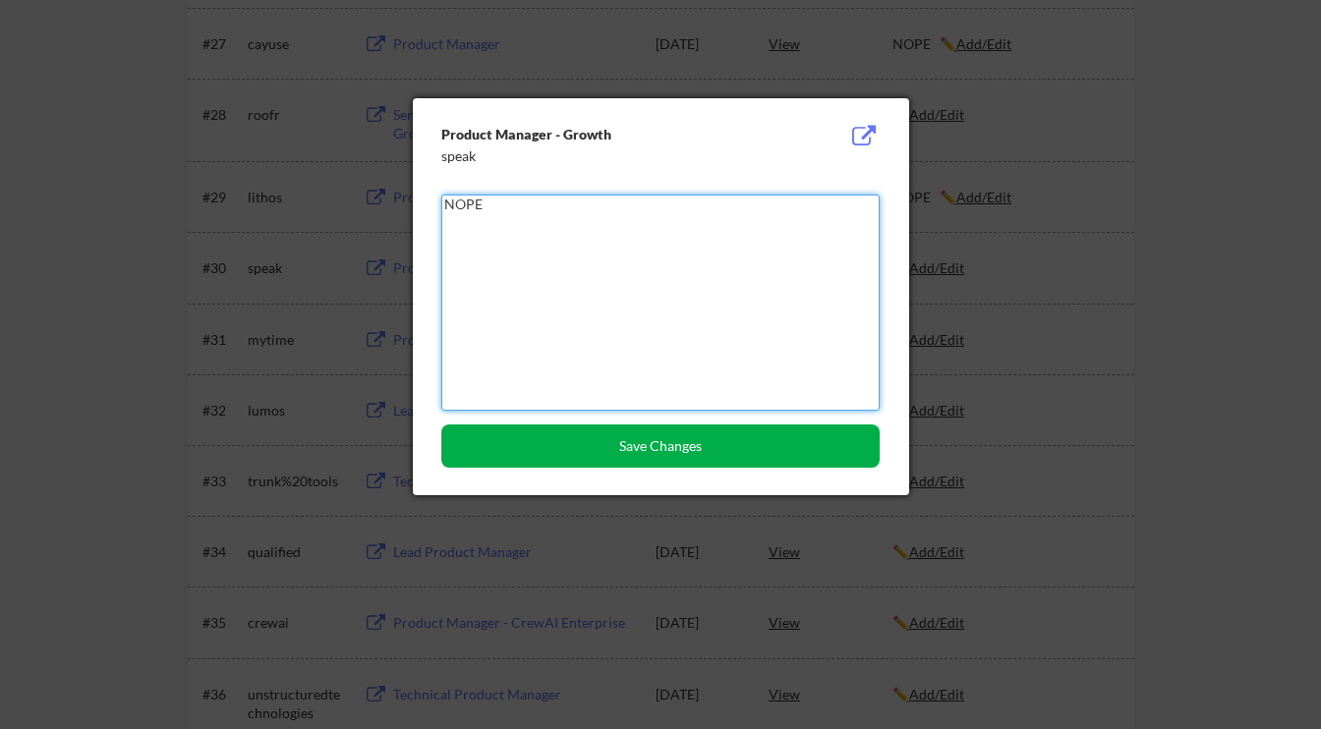
type textarea "NOPE"
click at [703, 447] on button "Save Changes" at bounding box center [660, 445] width 438 height 43
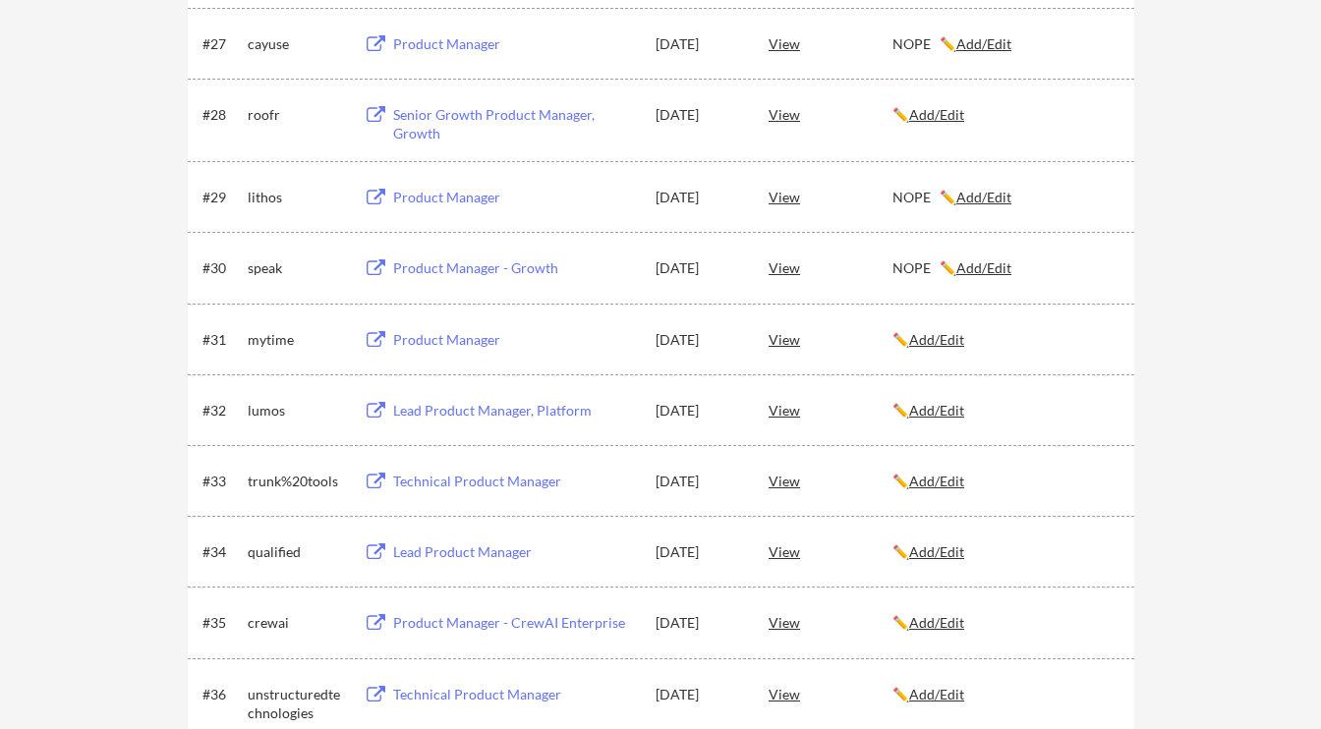
click at [474, 343] on div "Product Manager" at bounding box center [515, 340] width 244 height 20
click at [948, 335] on u "Add/Edit" at bounding box center [936, 339] width 55 height 17
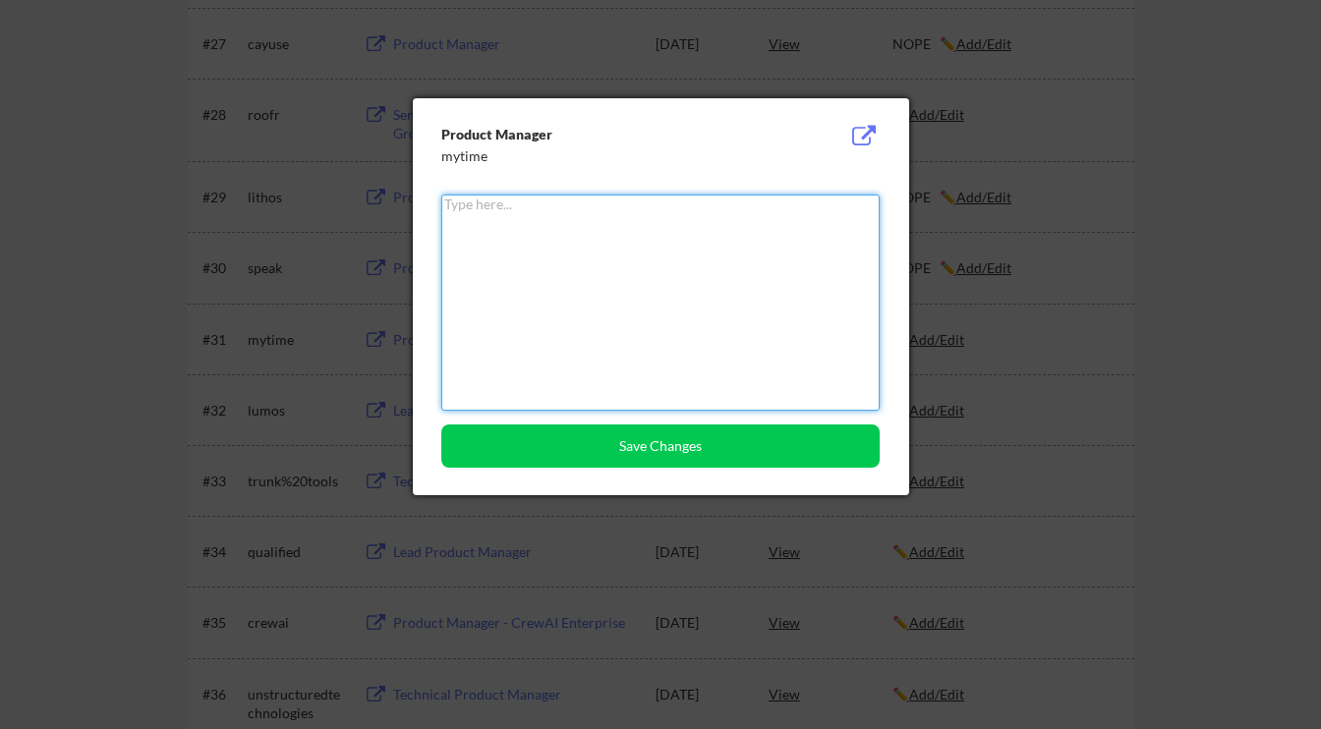
click at [870, 351] on textarea at bounding box center [660, 303] width 438 height 216
paste textarea "NOPE"
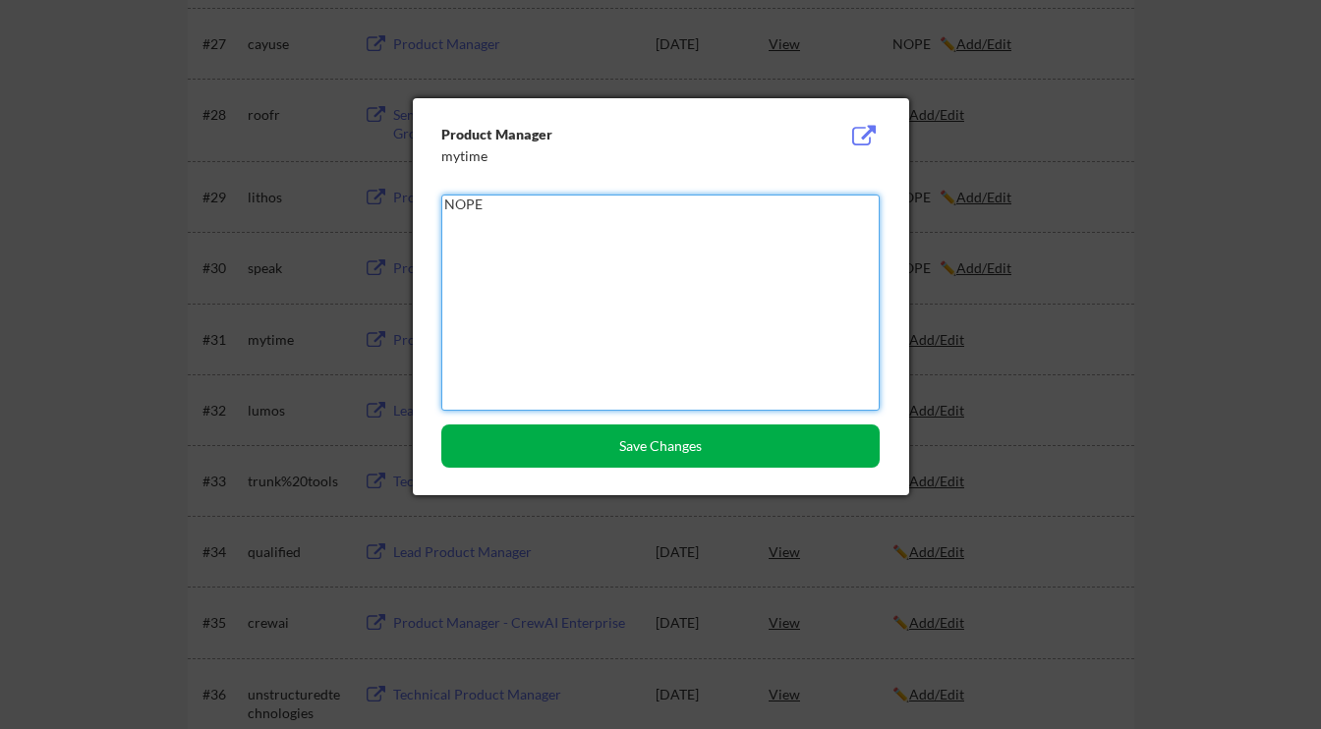
type textarea "NOPE"
click at [781, 453] on button "Save Changes" at bounding box center [660, 445] width 438 height 43
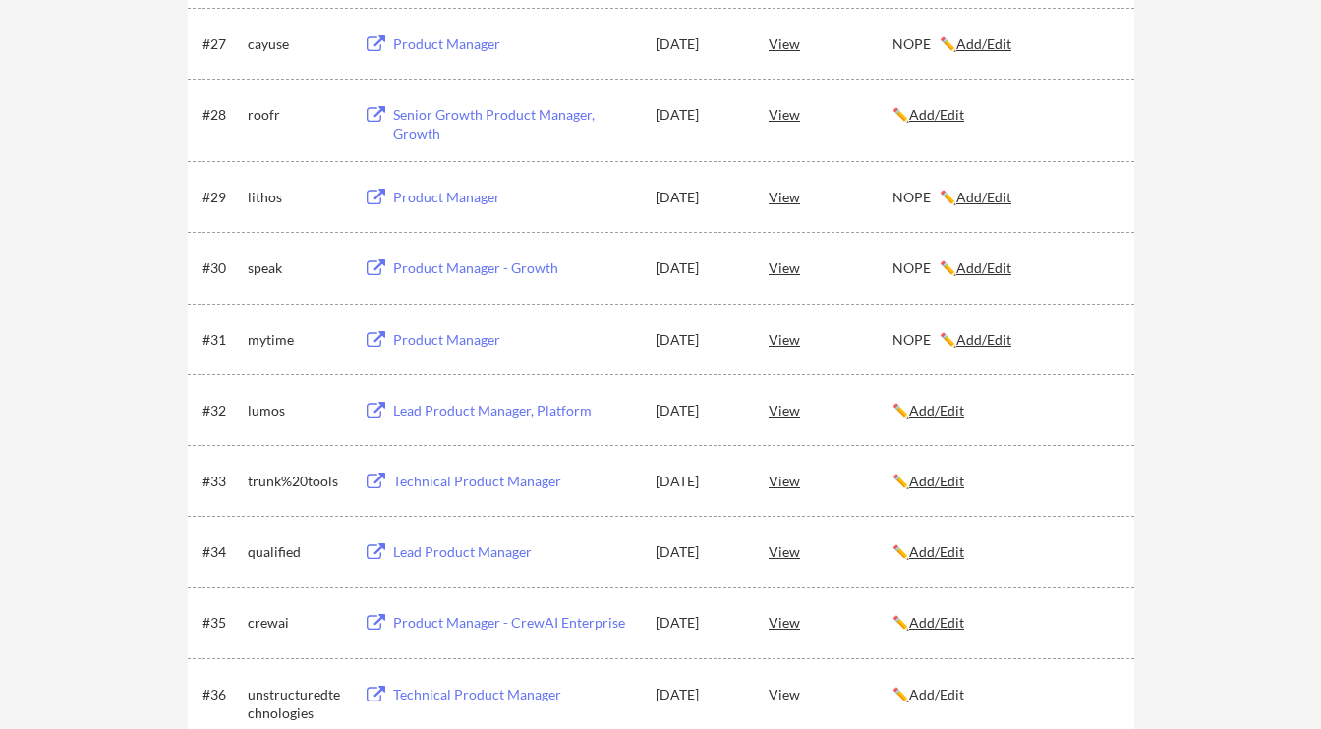
click at [942, 412] on u "Add/Edit" at bounding box center [936, 410] width 55 height 17
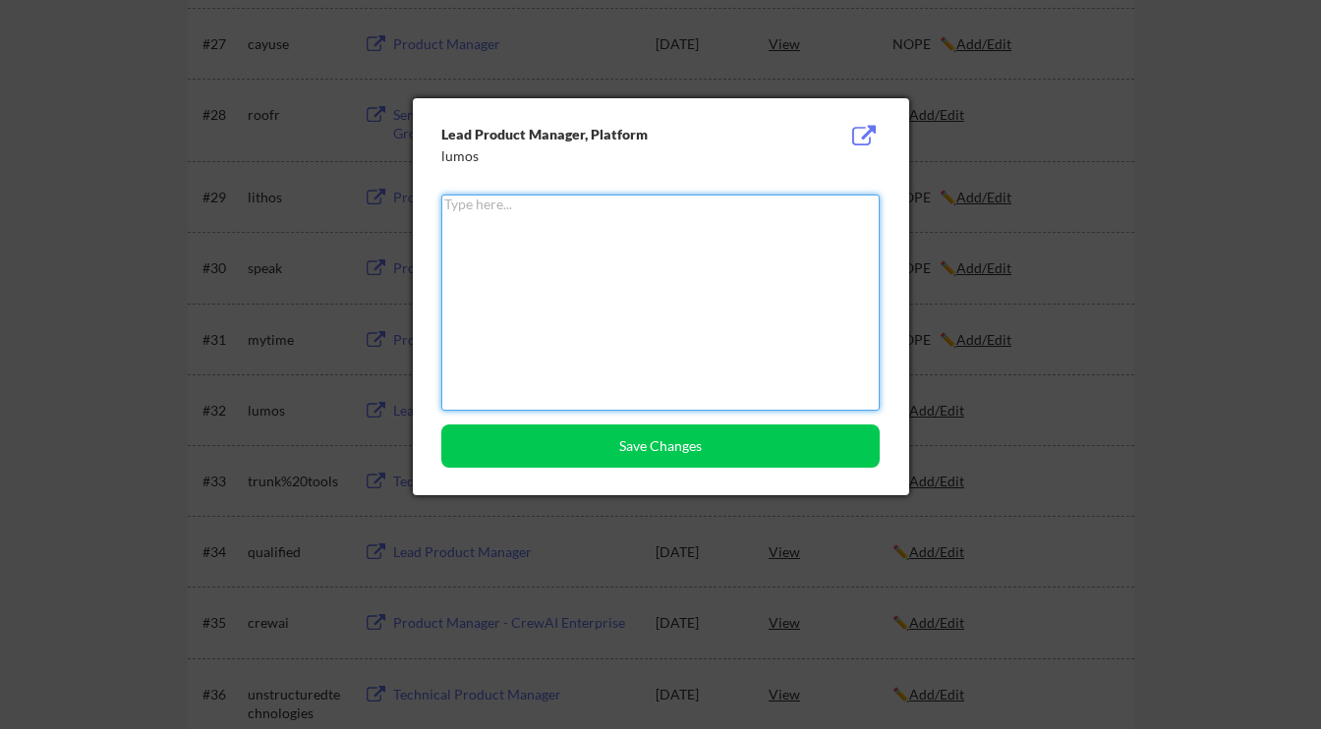
click at [759, 373] on textarea at bounding box center [660, 303] width 438 height 216
paste textarea "NOPE"
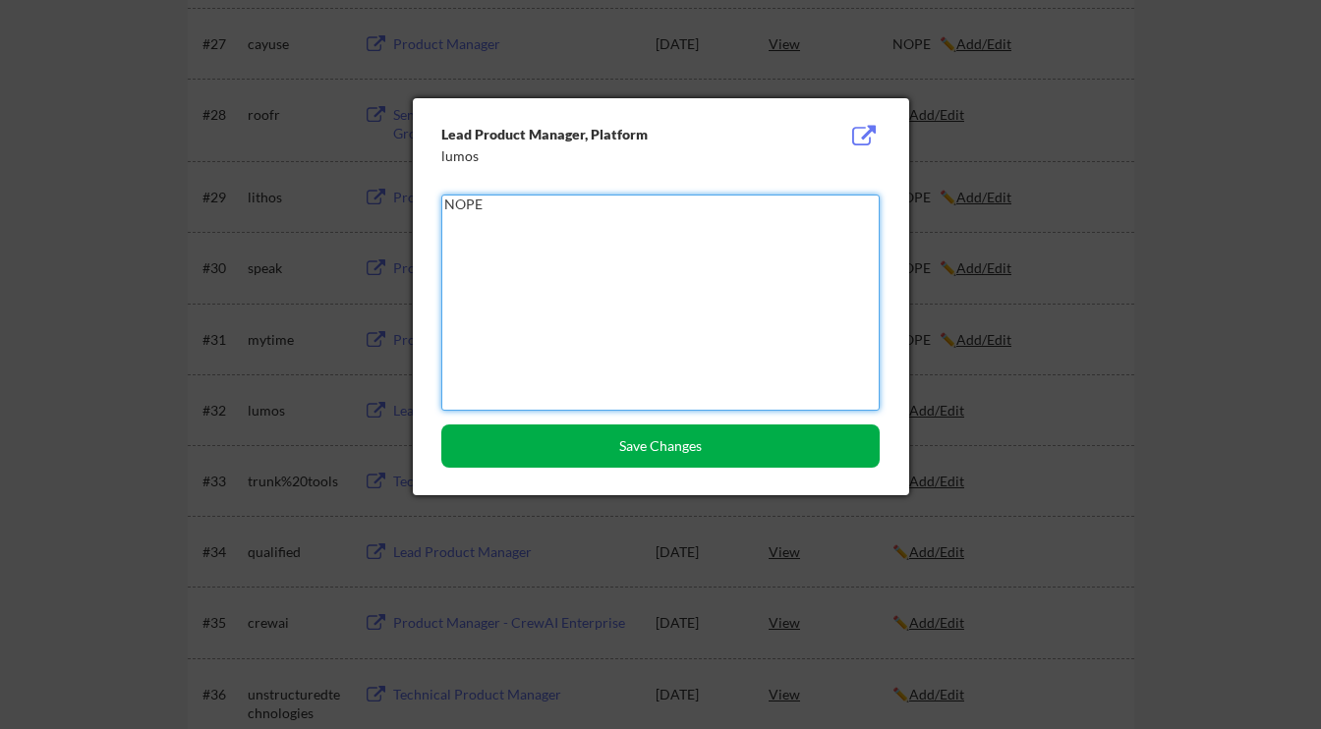
type textarea "NOPE"
click at [703, 449] on button "Save Changes" at bounding box center [660, 445] width 438 height 43
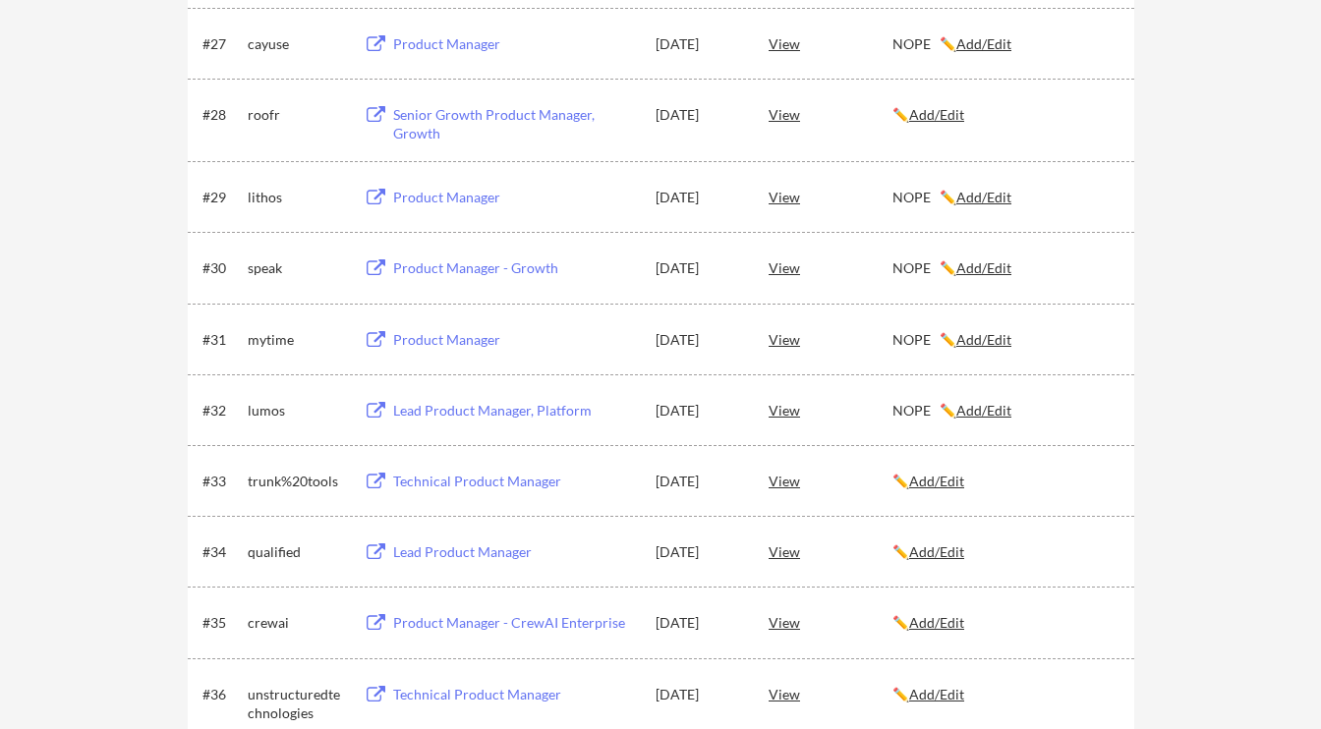
click at [949, 486] on u "Add/Edit" at bounding box center [936, 481] width 55 height 17
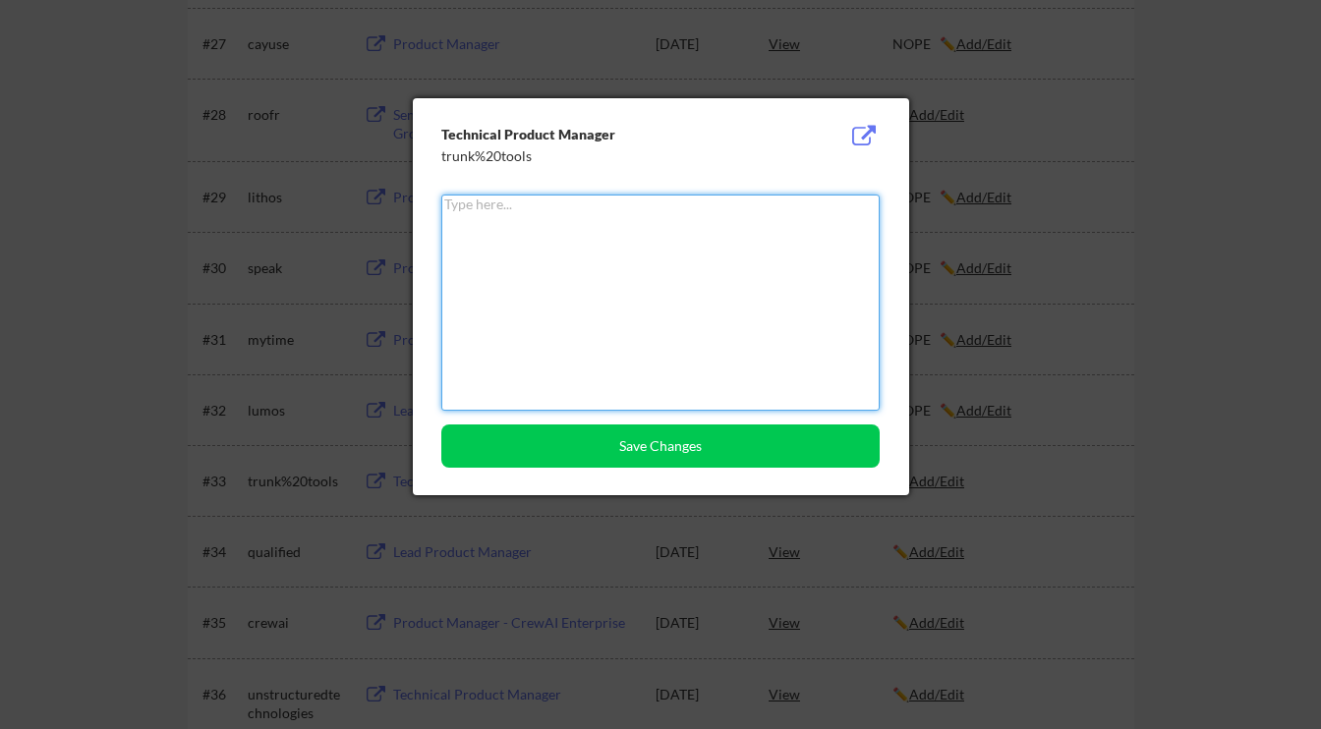
click at [694, 380] on textarea at bounding box center [660, 303] width 438 height 216
paste textarea "NOPE"
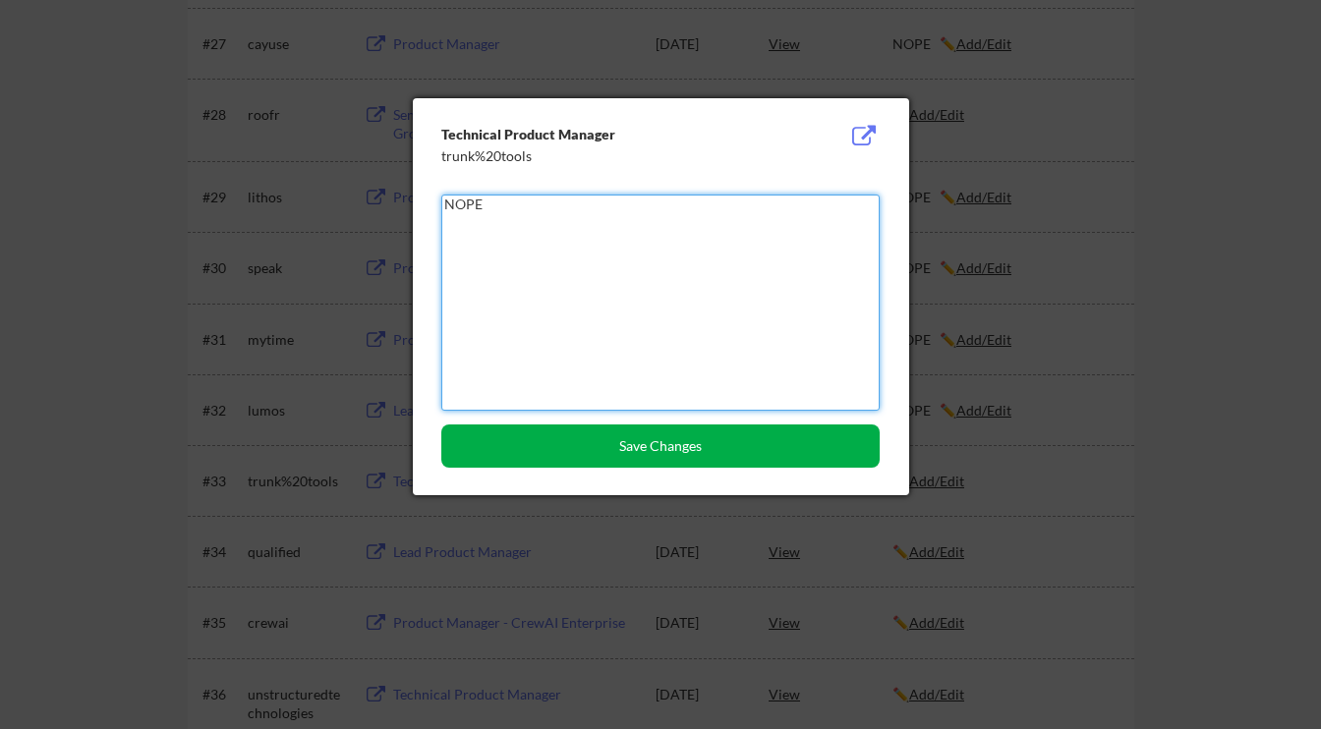
type textarea "NOPE"
click at [648, 450] on button "Save Changes" at bounding box center [660, 445] width 438 height 43
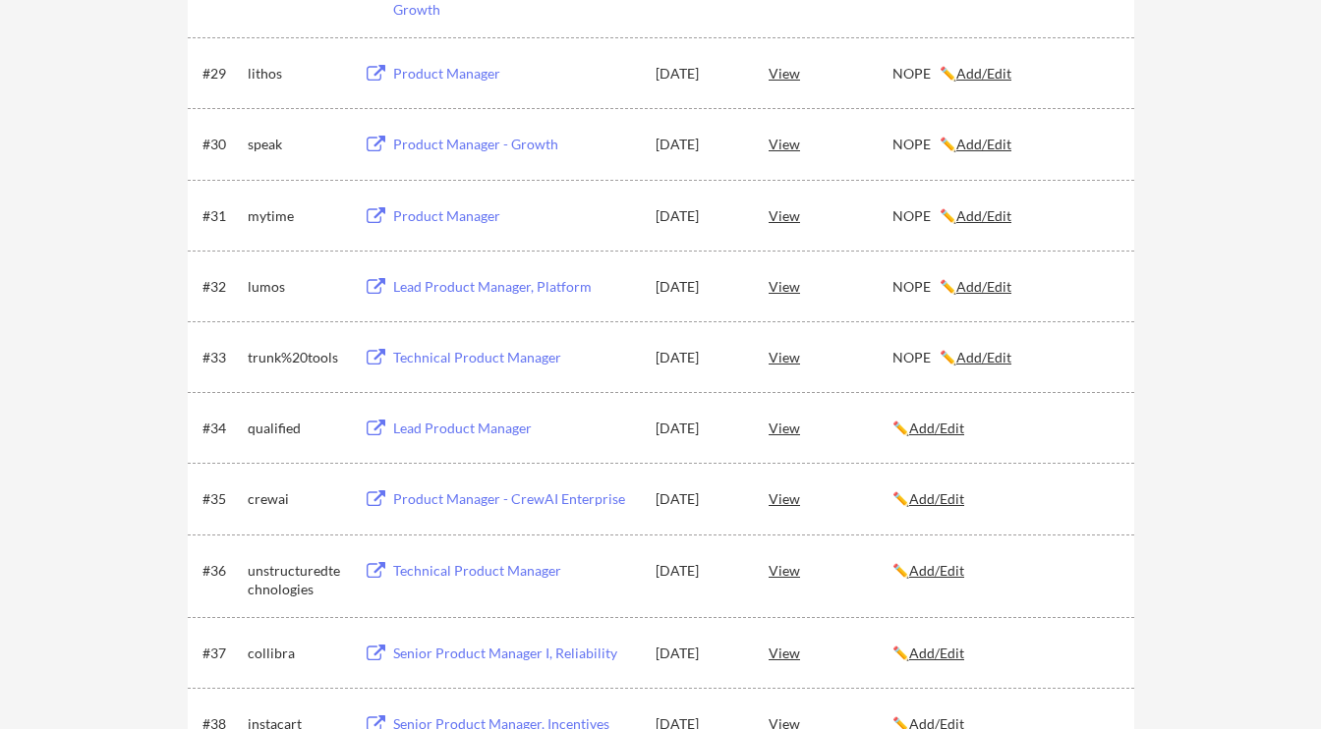
scroll to position [2384, 0]
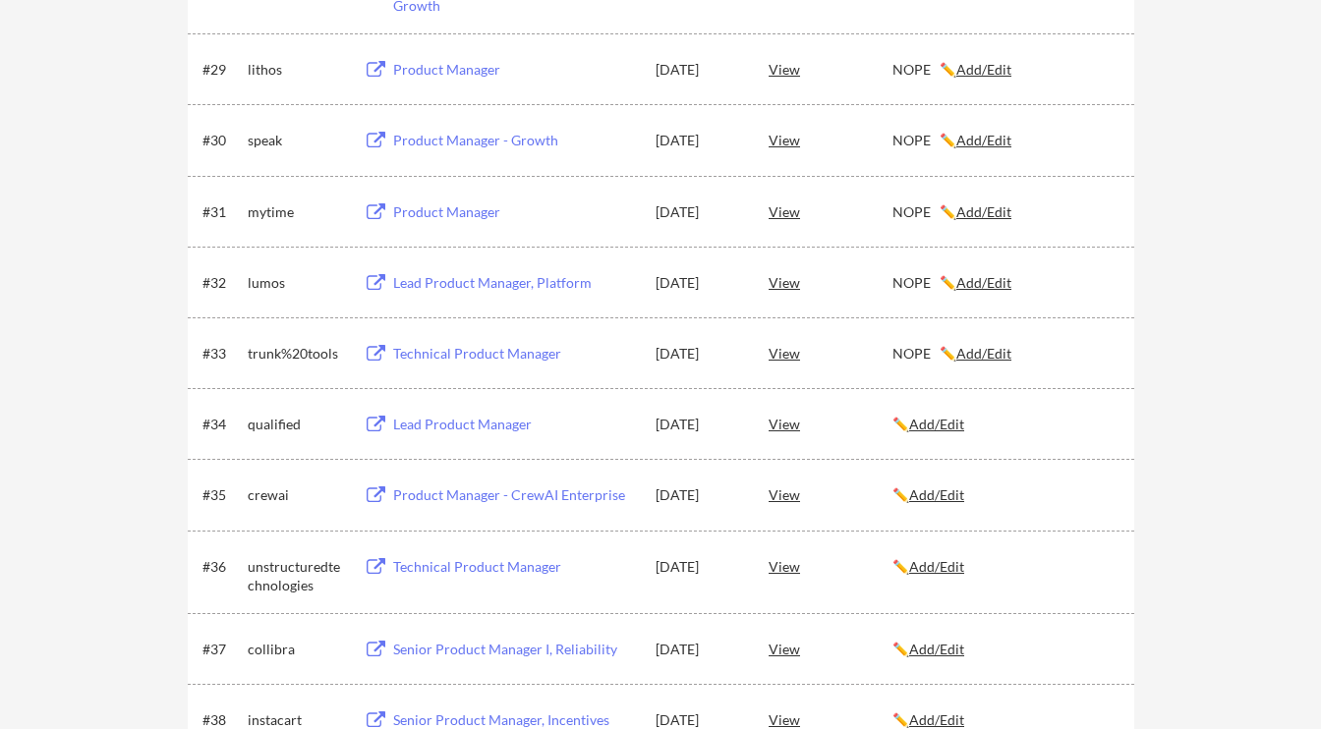
click at [948, 424] on u "Add/Edit" at bounding box center [936, 424] width 55 height 17
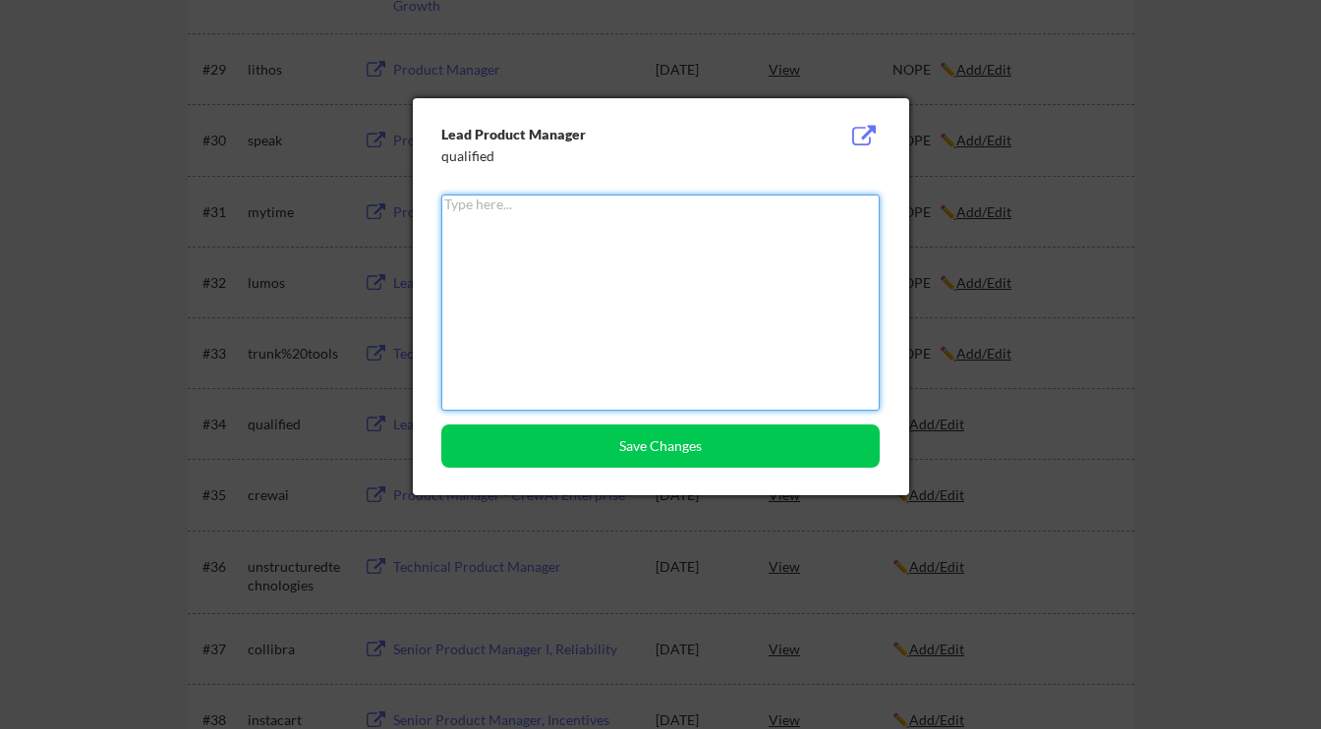
click at [801, 369] on textarea at bounding box center [660, 303] width 438 height 216
paste textarea "NOPE"
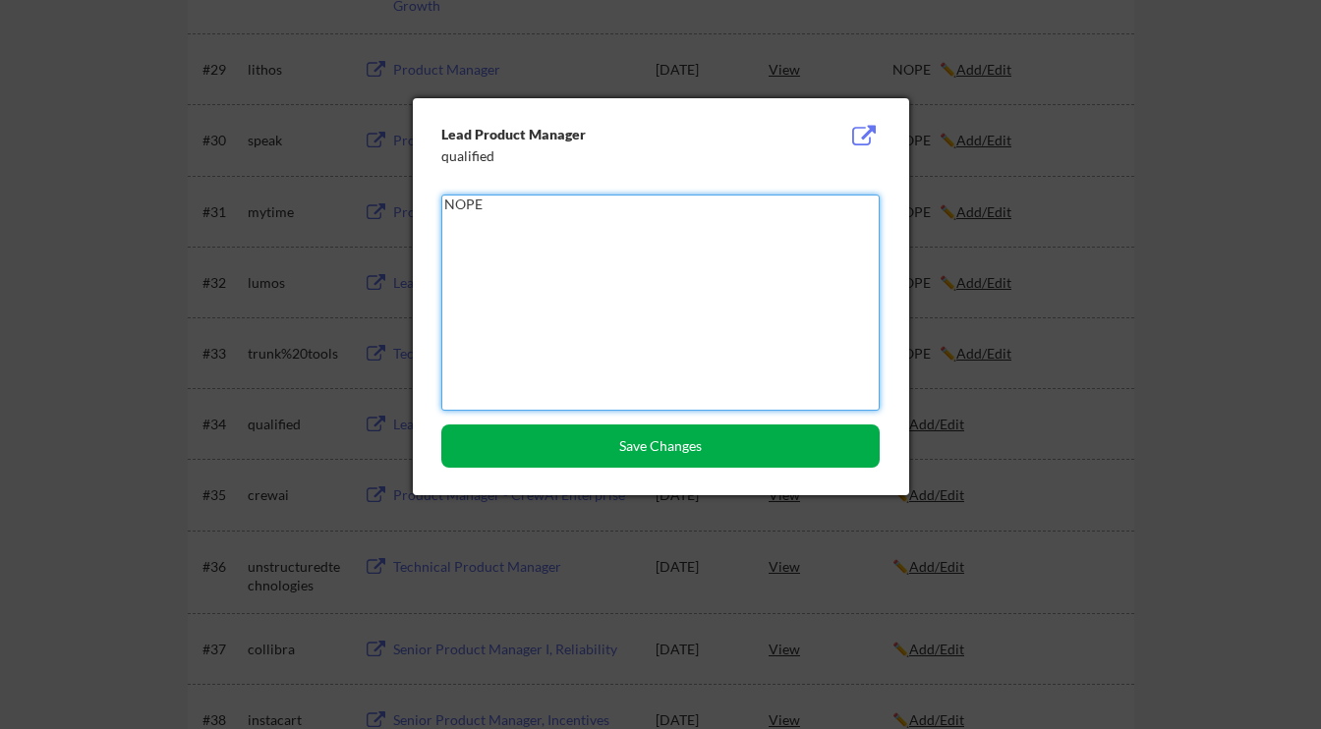
type textarea "NOPE"
click at [742, 455] on button "Save Changes" at bounding box center [660, 445] width 438 height 43
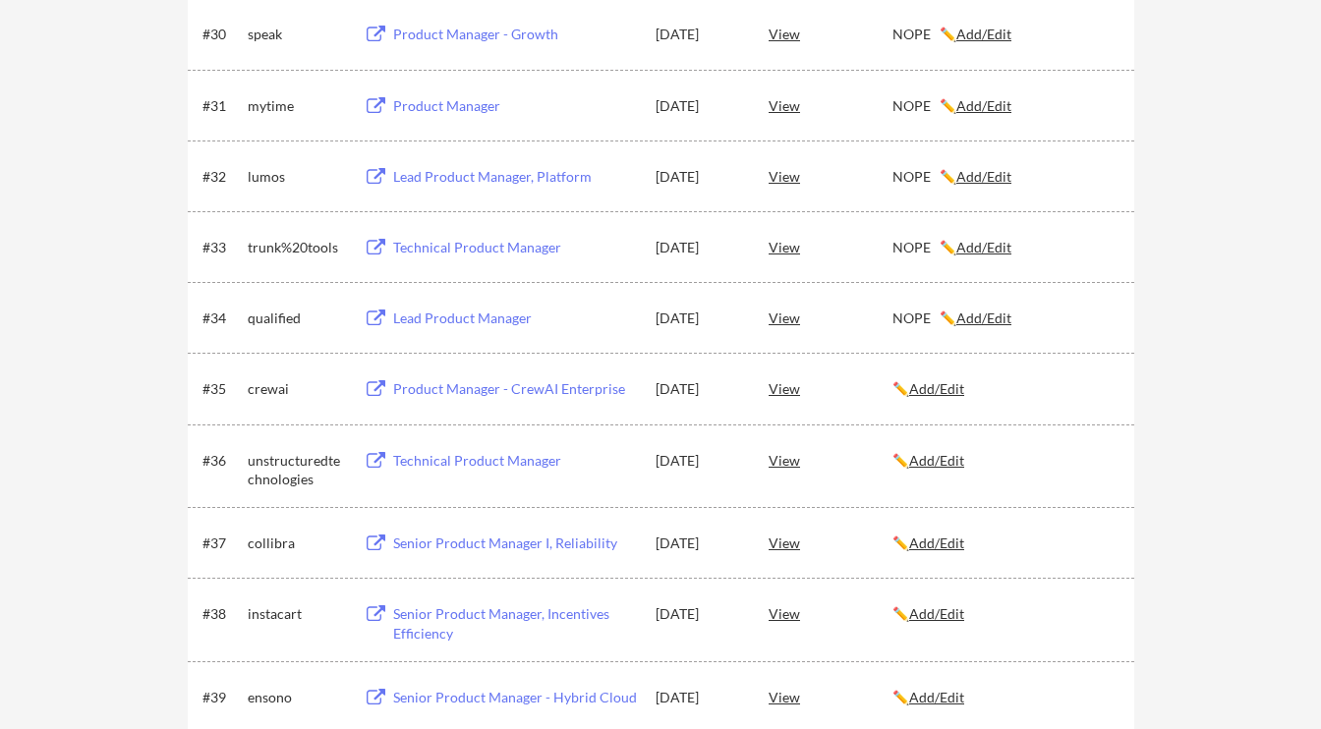
scroll to position [2489, 0]
click at [573, 394] on div "Product Manager - CrewAI Enterprise" at bounding box center [515, 390] width 244 height 20
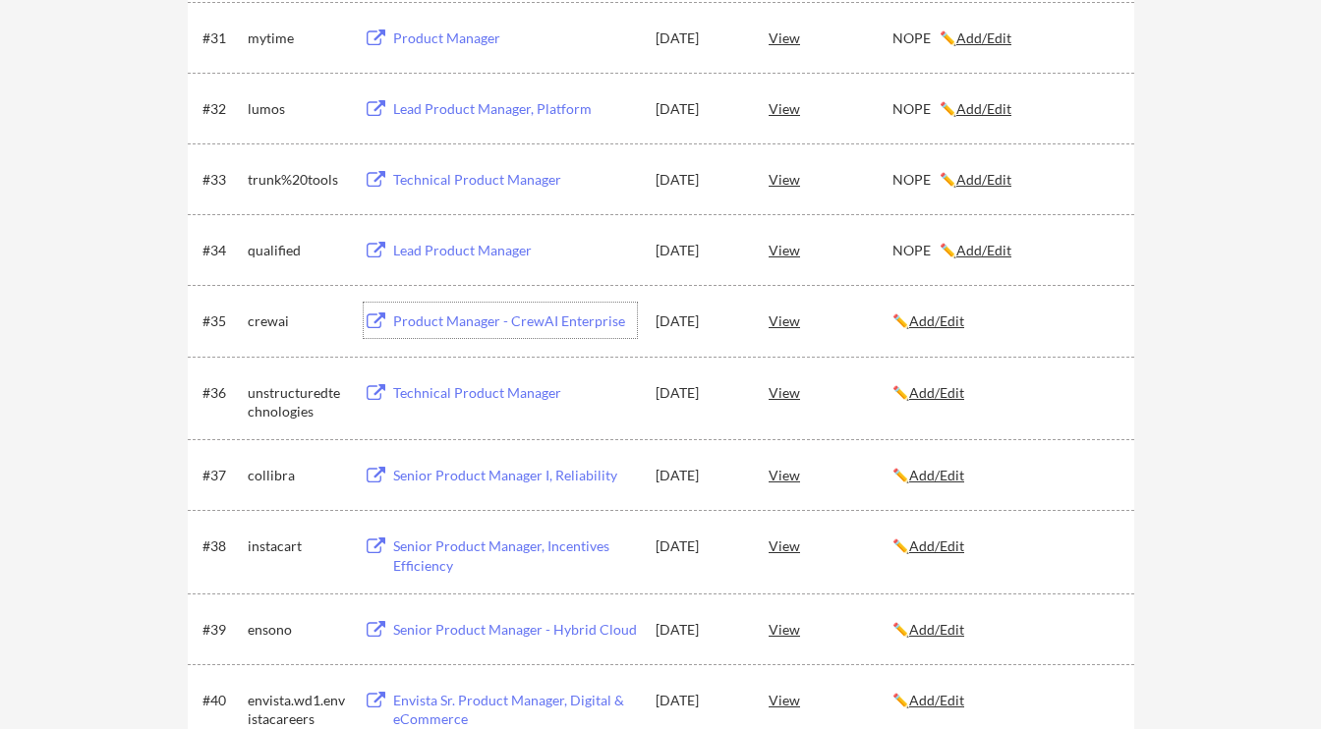
scroll to position [2563, 0]
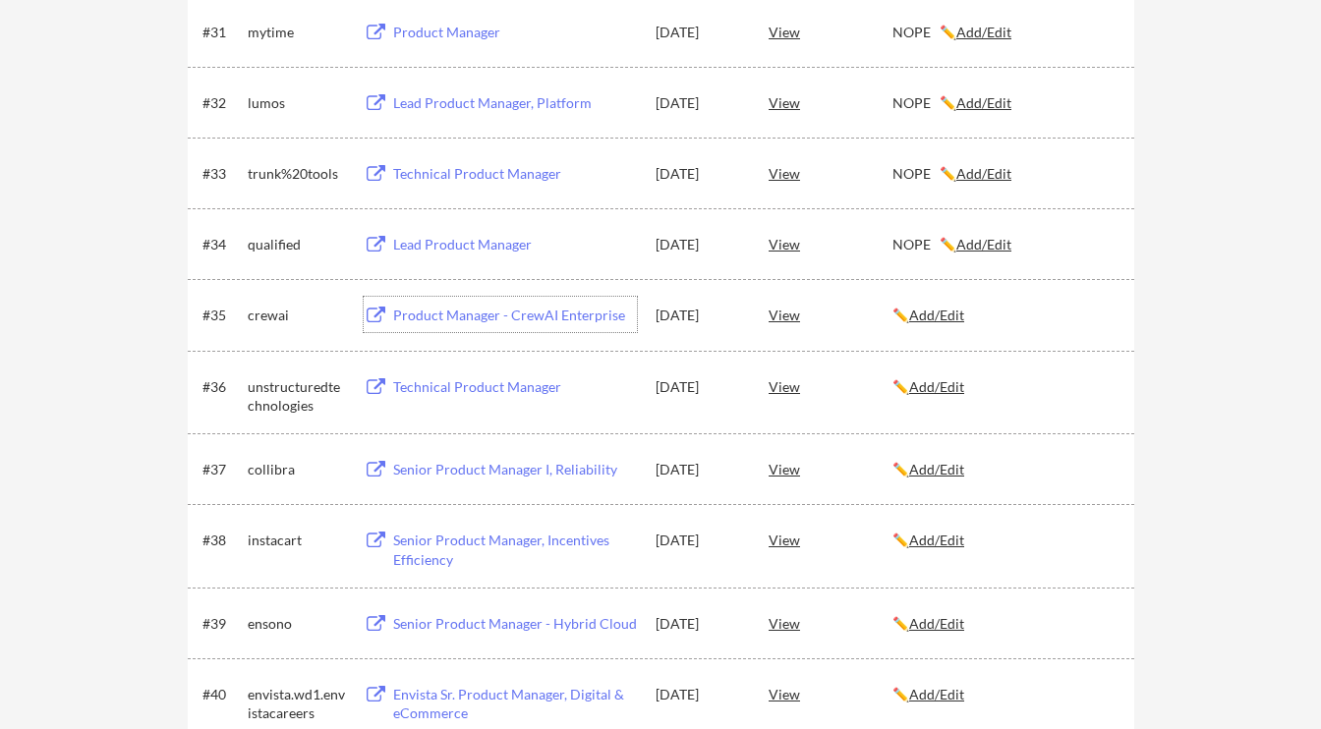
click at [961, 382] on u "Add/Edit" at bounding box center [936, 386] width 55 height 17
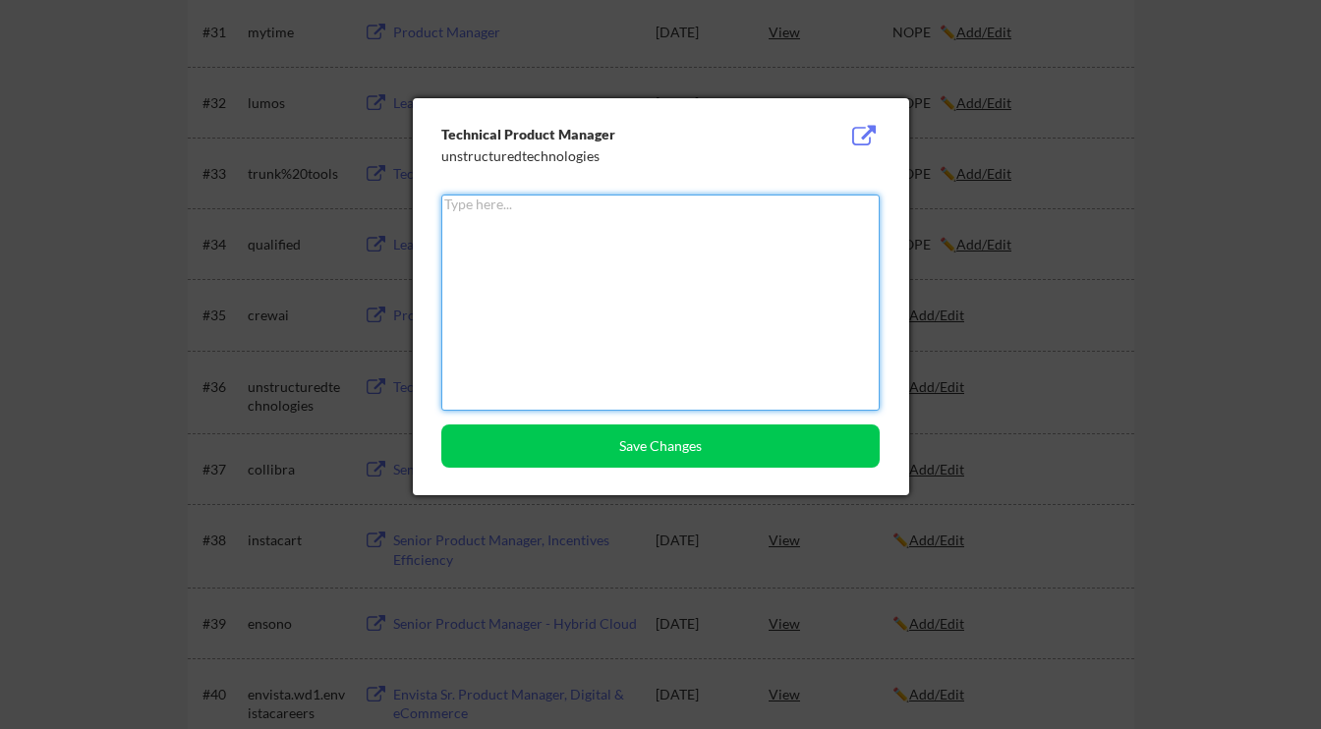
click at [697, 340] on textarea at bounding box center [660, 303] width 438 height 216
paste textarea "NOPE"
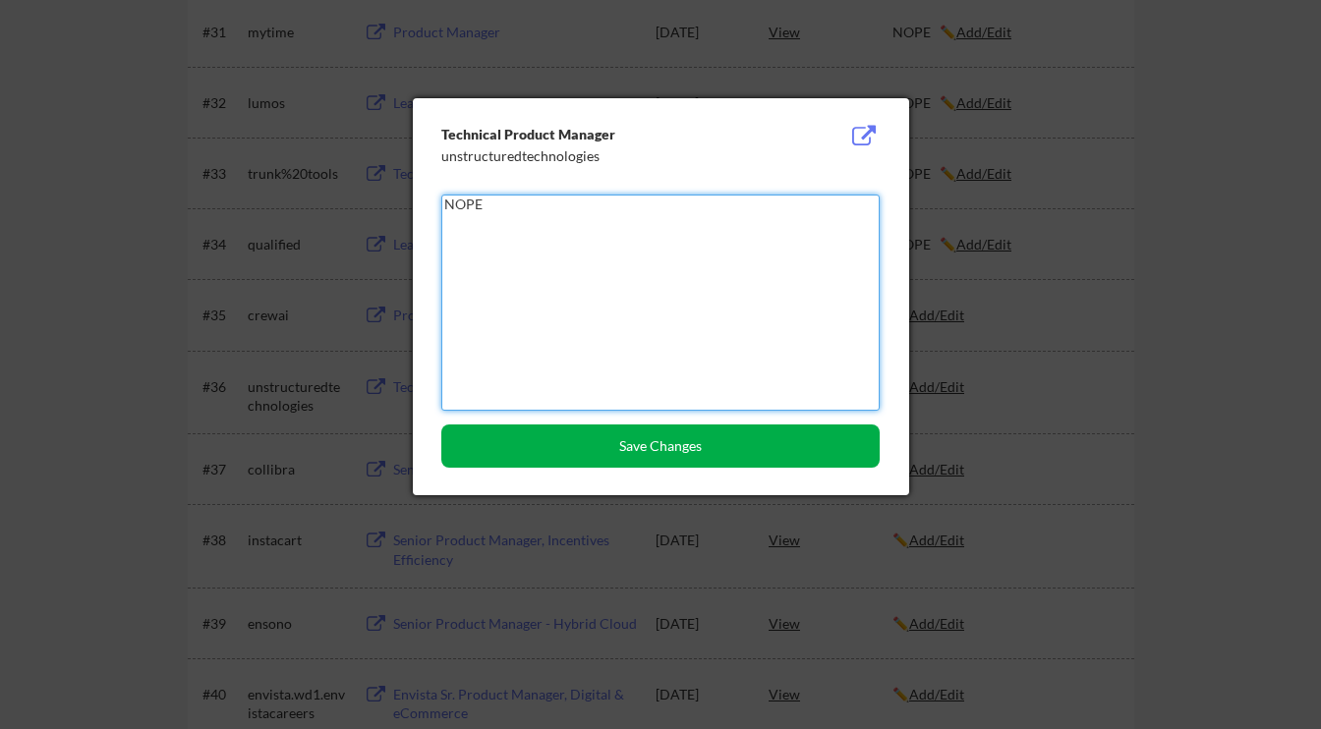
type textarea "NOPE"
click at [650, 448] on button "Save Changes" at bounding box center [660, 445] width 438 height 43
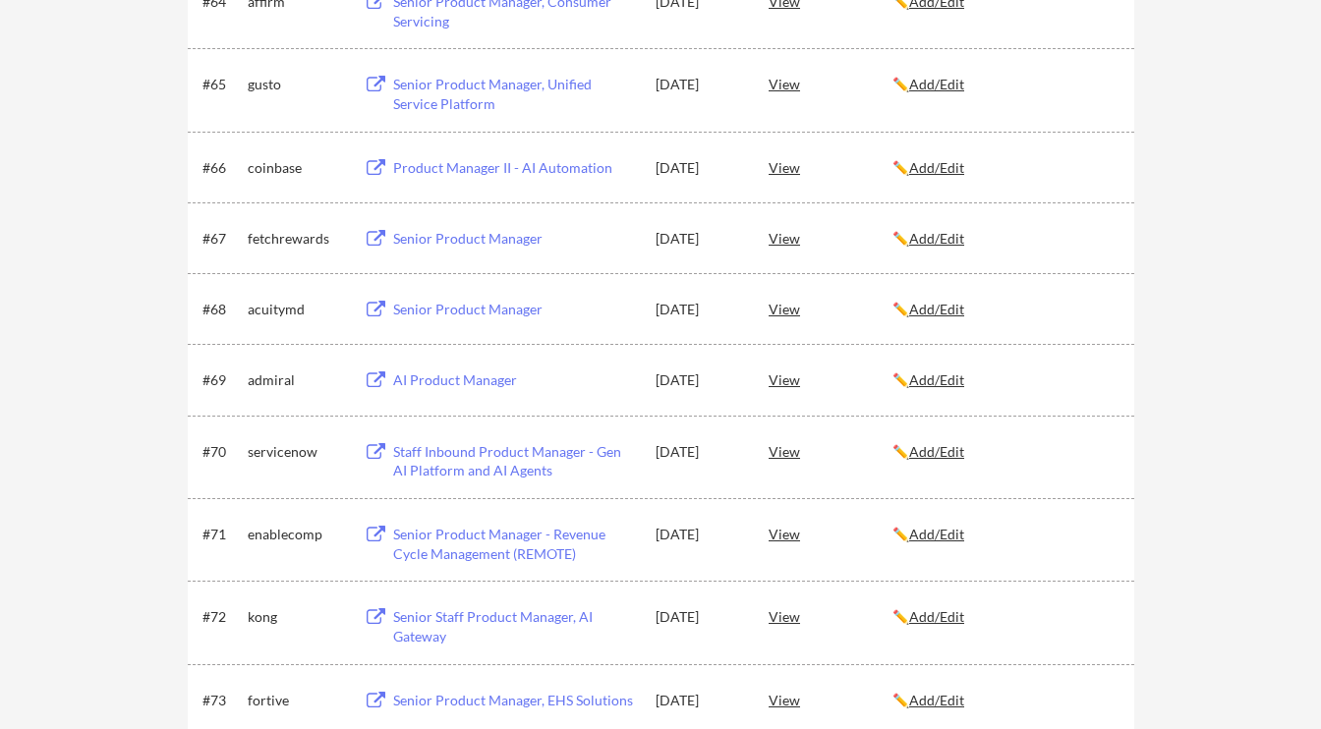
scroll to position [5136, 0]
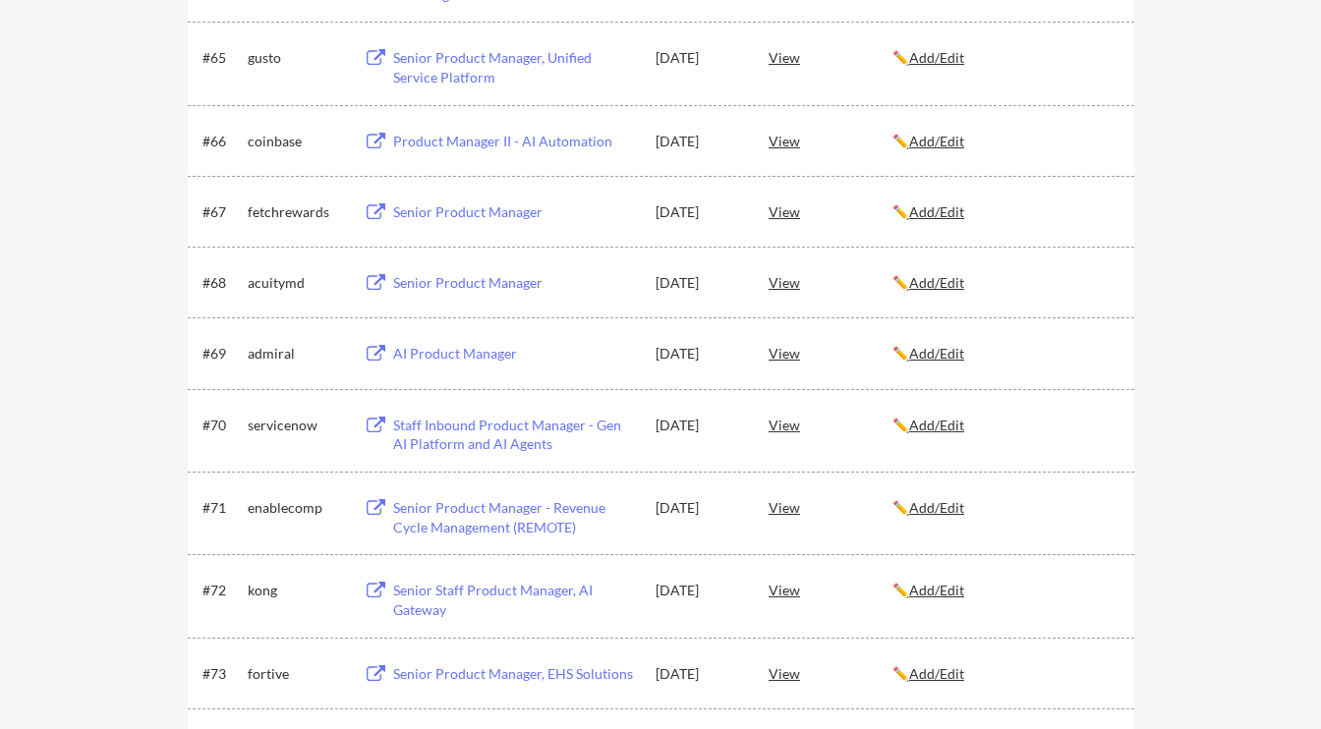
click at [946, 426] on u "Add/Edit" at bounding box center [936, 425] width 55 height 17
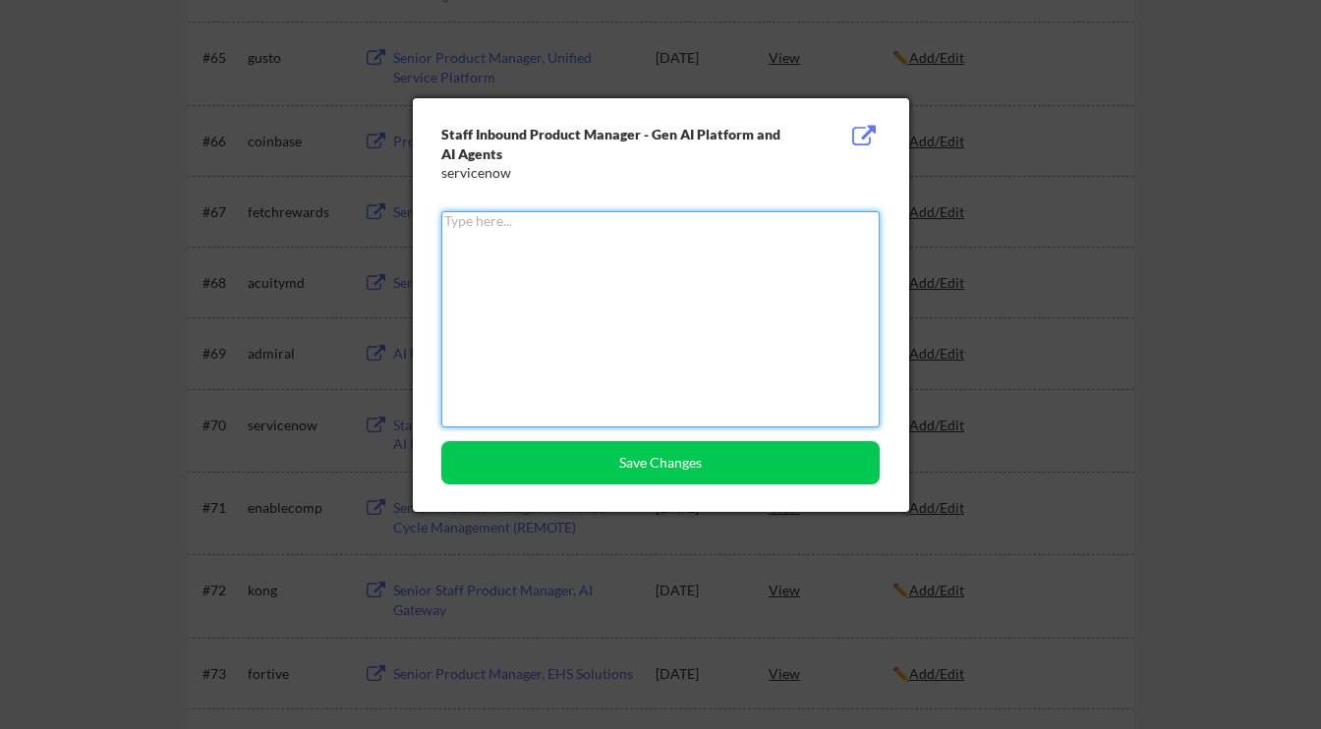
click at [657, 346] on textarea at bounding box center [660, 319] width 438 height 216
paste textarea "NOPE"
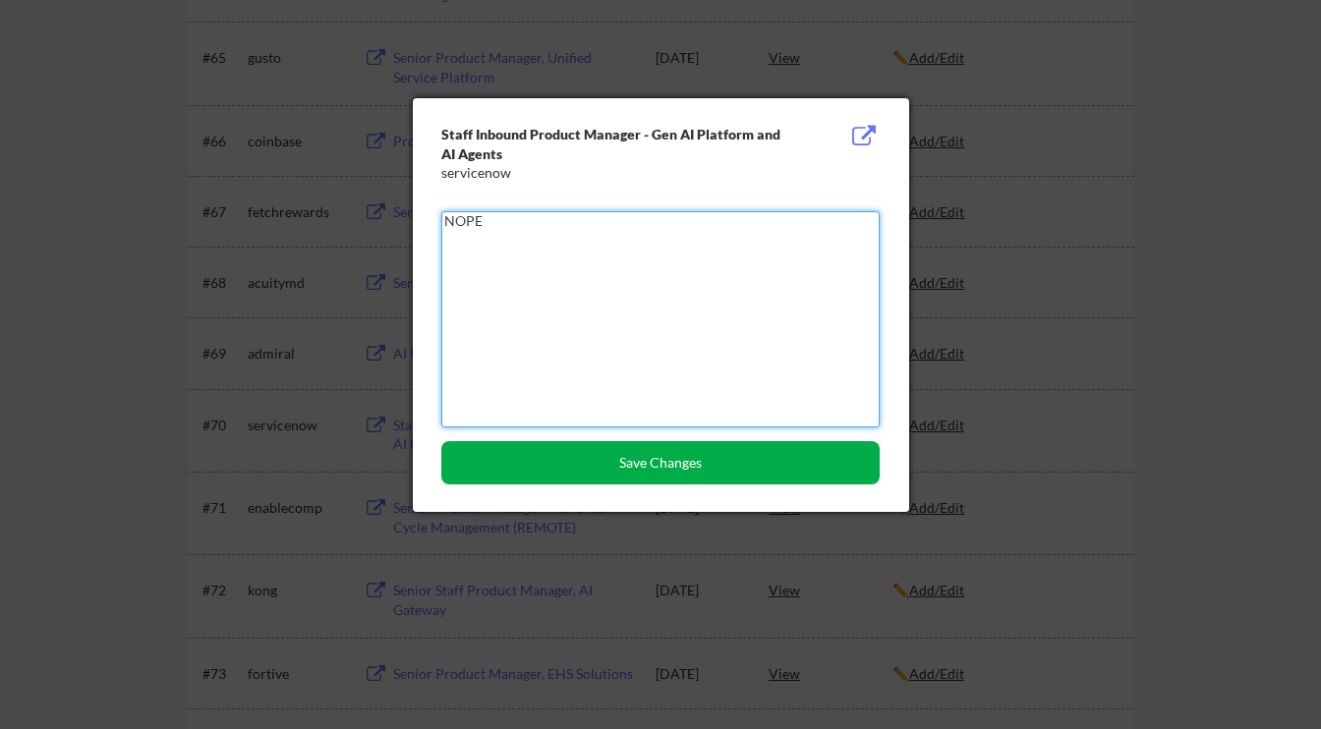
type textarea "NOPE"
click at [605, 463] on button "Save Changes" at bounding box center [660, 462] width 438 height 43
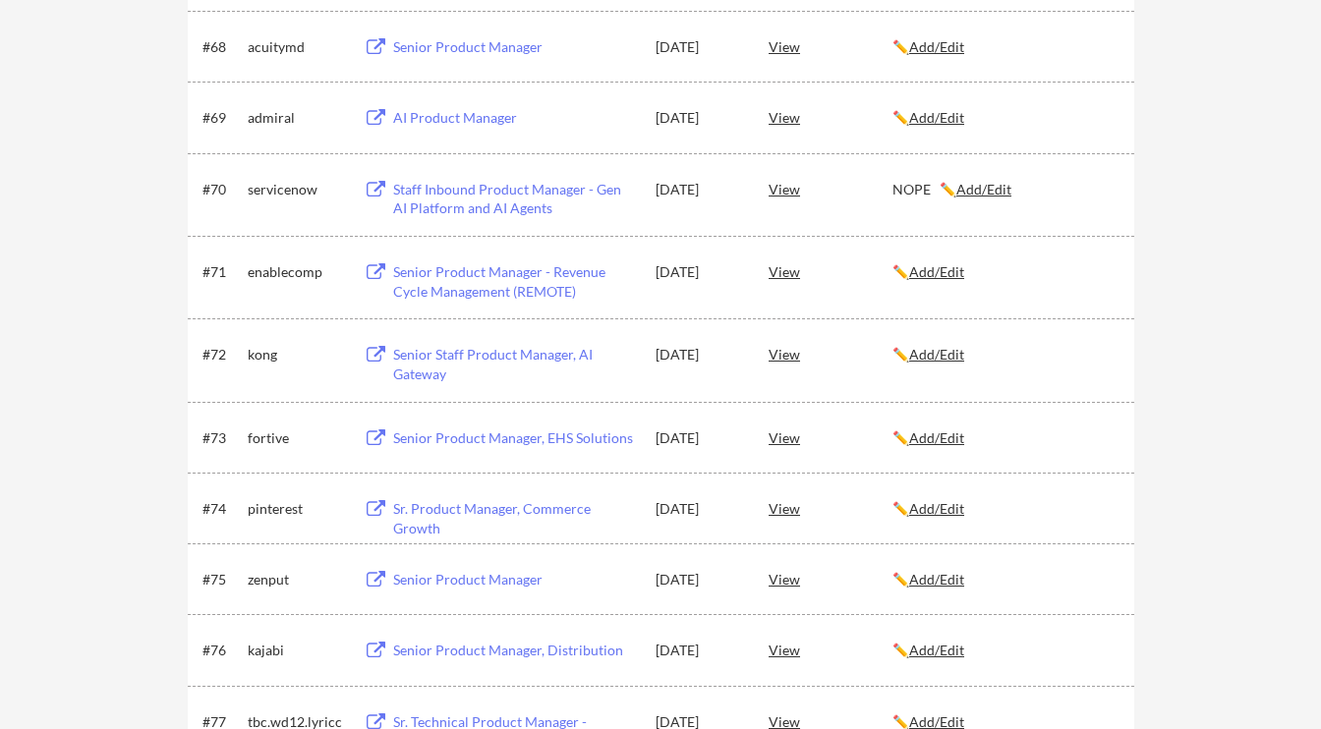
scroll to position [5372, 0]
click at [541, 353] on div "Senior Staff Product Manager, AI Gateway" at bounding box center [515, 363] width 244 height 38
click at [526, 351] on div "Senior Staff Product Manager, AI Gateway" at bounding box center [515, 363] width 244 height 38
click at [767, 352] on div "#72 kong Senior Staff Product Manager, AI Gateway Aug 22, 2025 View ✏️ Add/Edit" at bounding box center [659, 358] width 914 height 47
click at [782, 356] on div "View" at bounding box center [830, 352] width 124 height 35
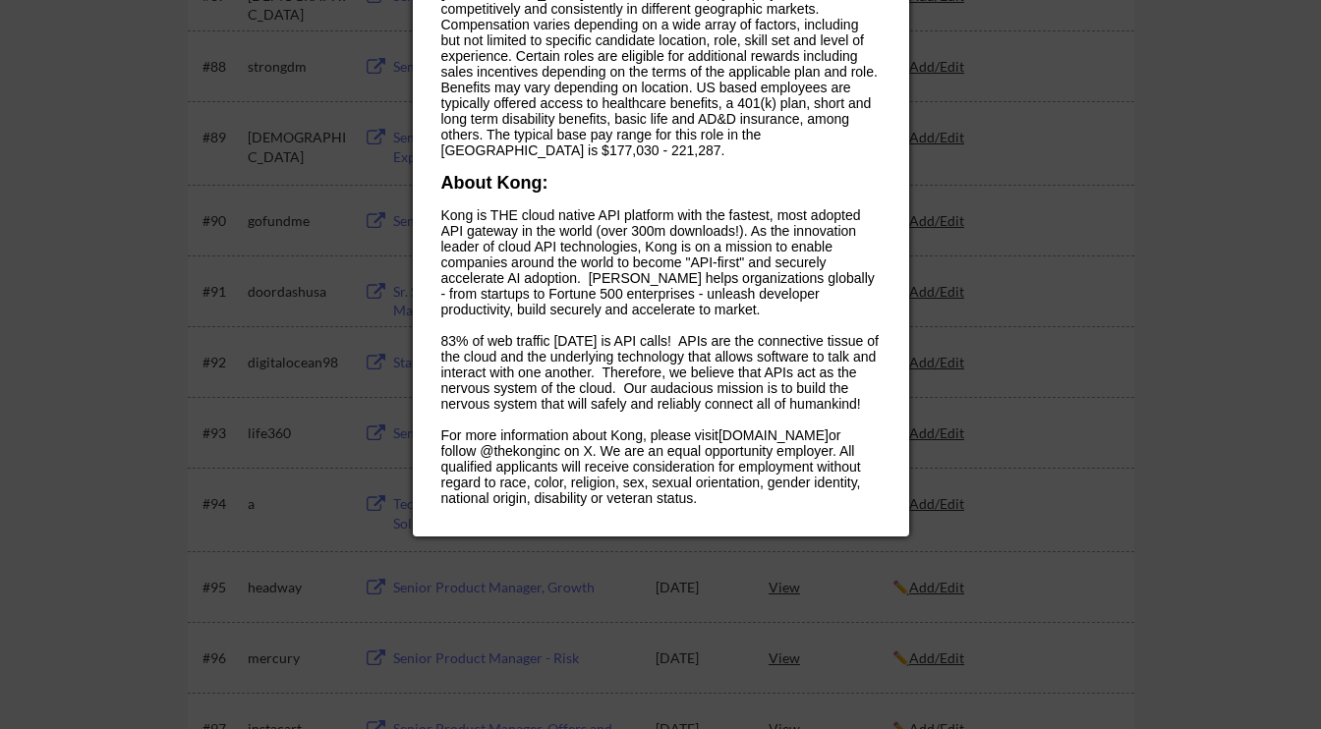
scroll to position [7011, 0]
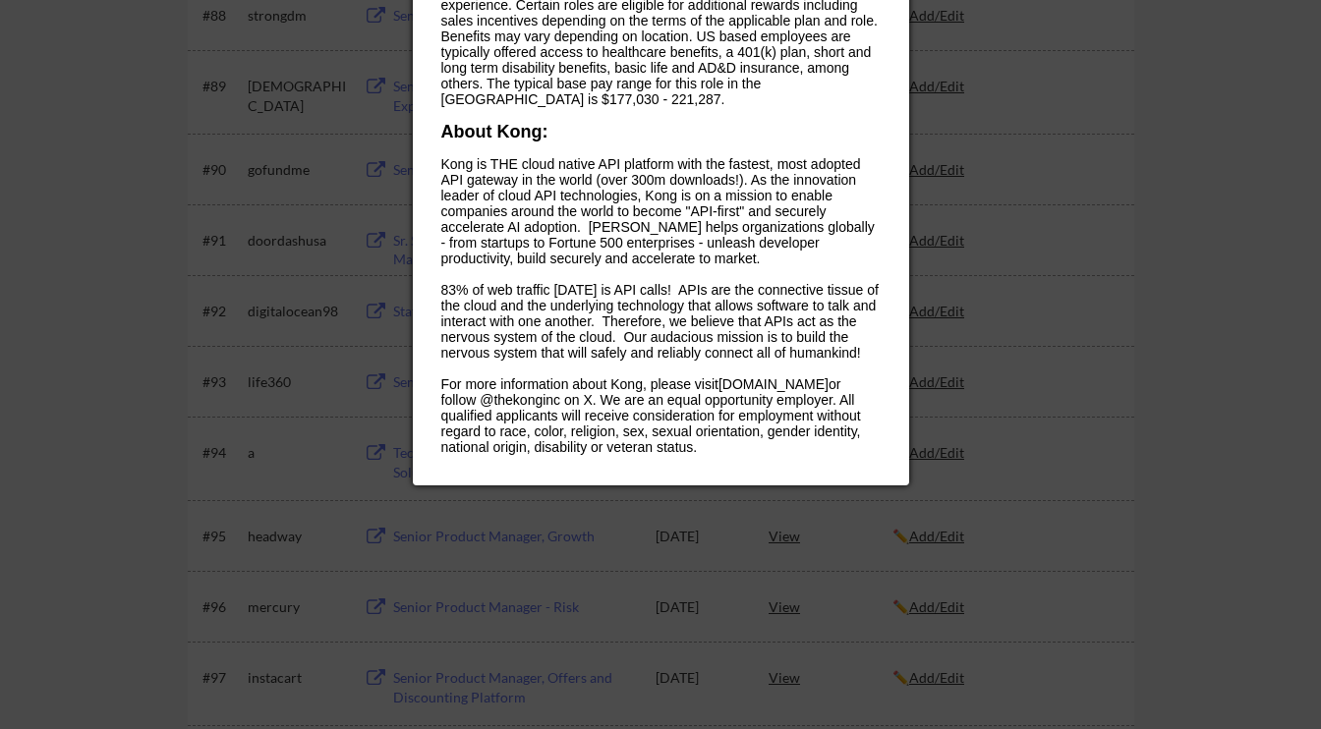
click at [1064, 308] on div at bounding box center [660, 364] width 1321 height 729
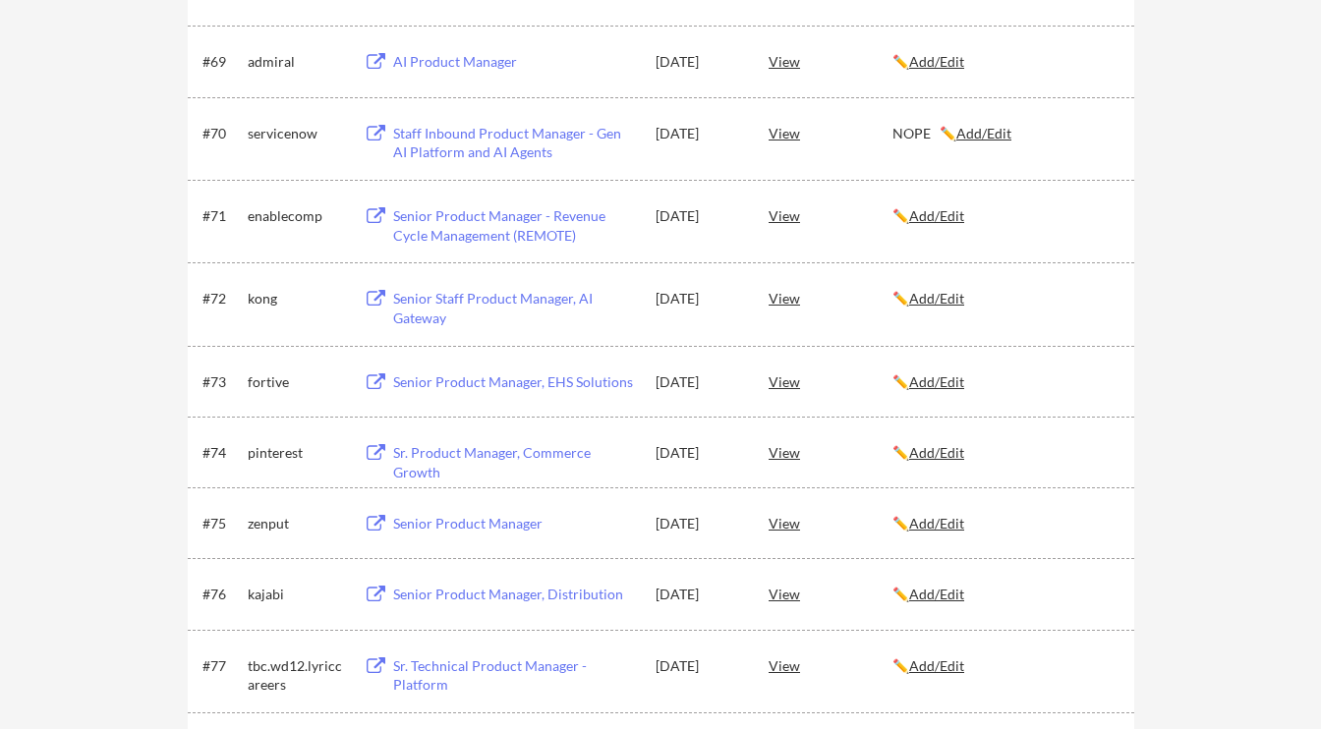
scroll to position [5433, 0]
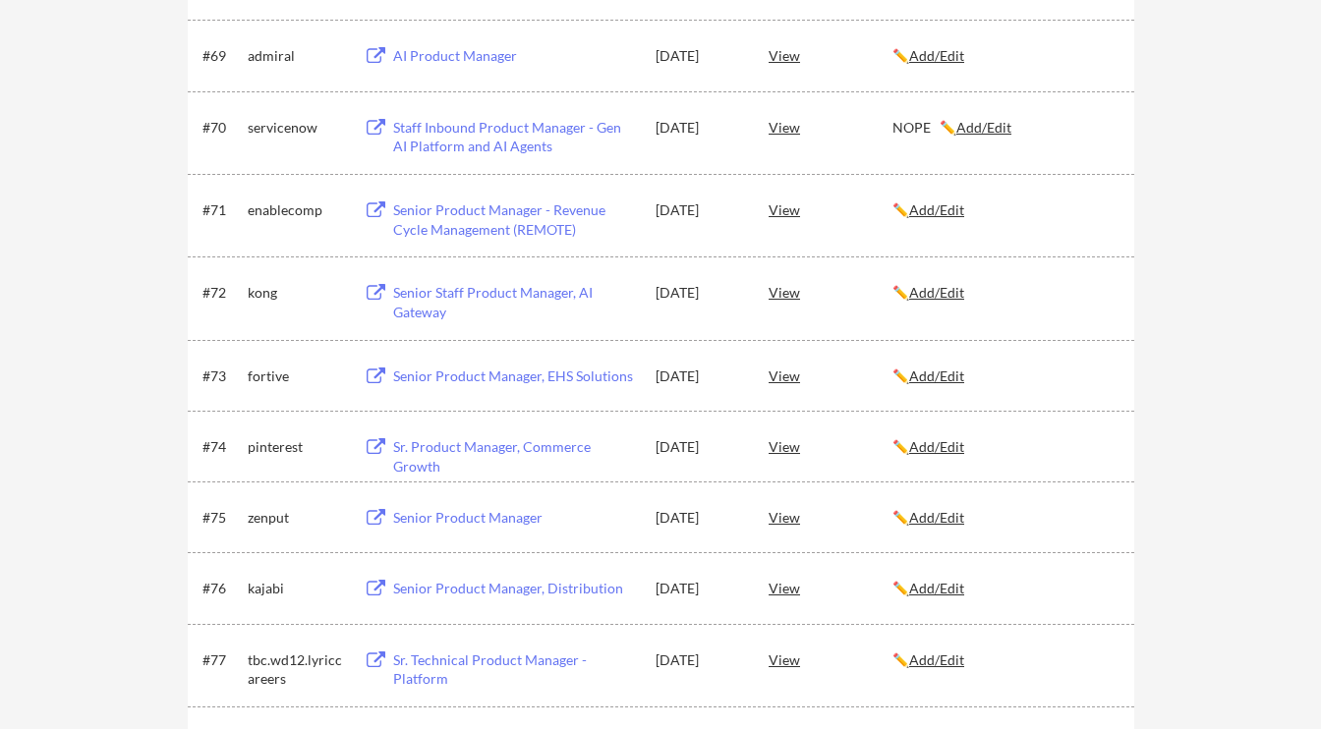
click at [928, 289] on u "Add/Edit" at bounding box center [936, 292] width 55 height 17
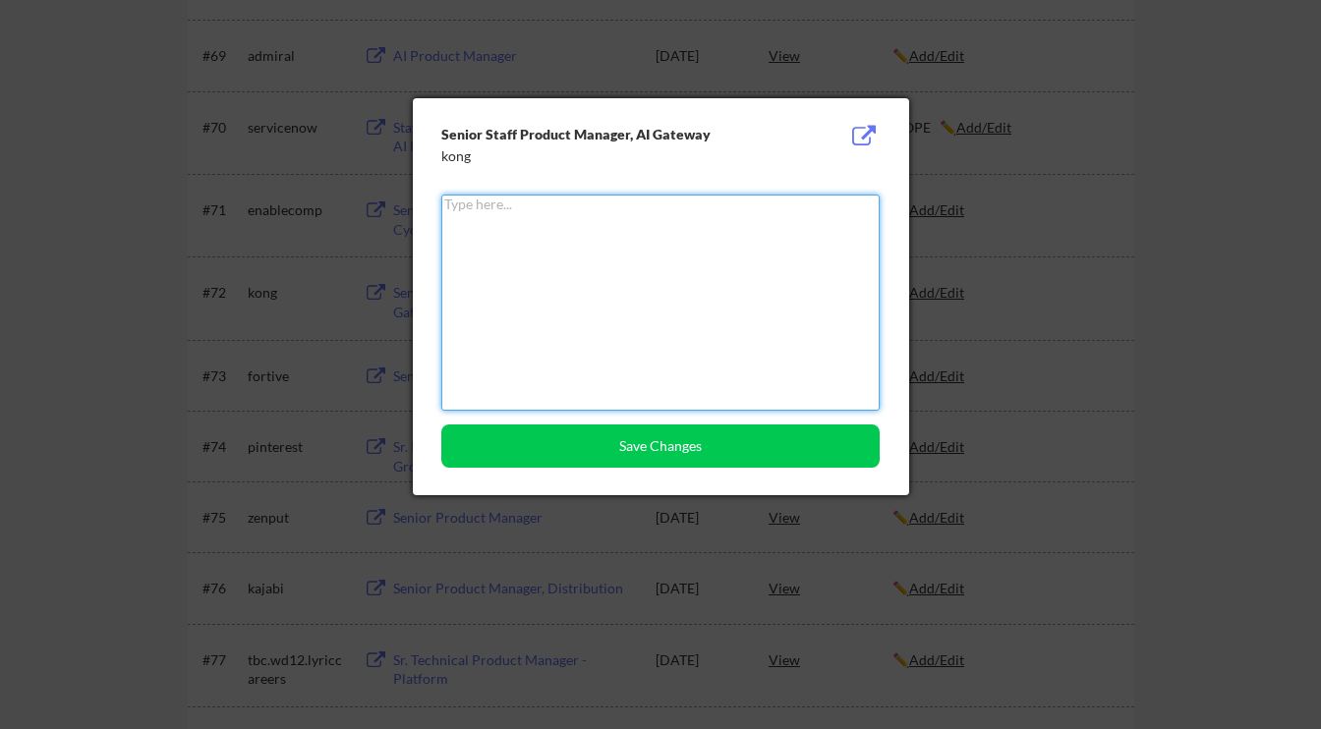
click at [831, 298] on textarea at bounding box center [660, 303] width 438 height 216
paste textarea "NOPE"
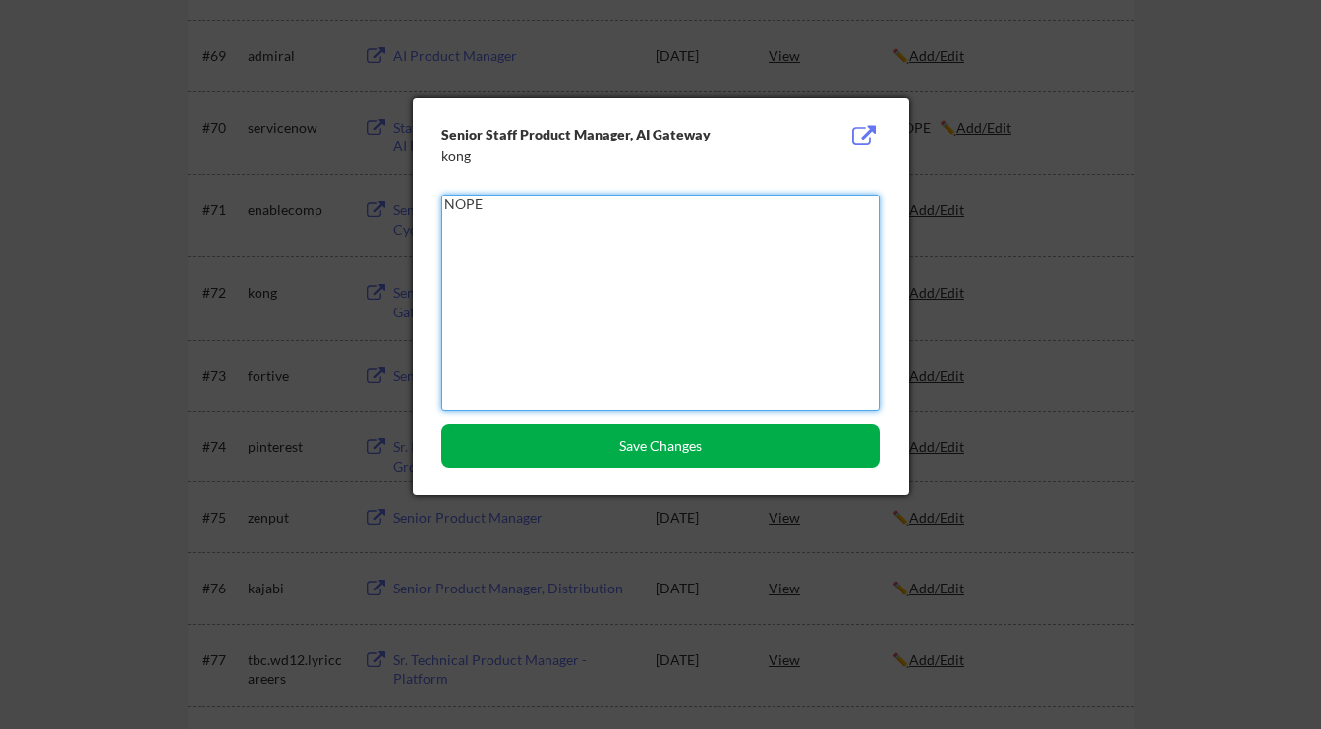
type textarea "NOPE"
click at [757, 445] on button "Save Changes" at bounding box center [660, 445] width 438 height 43
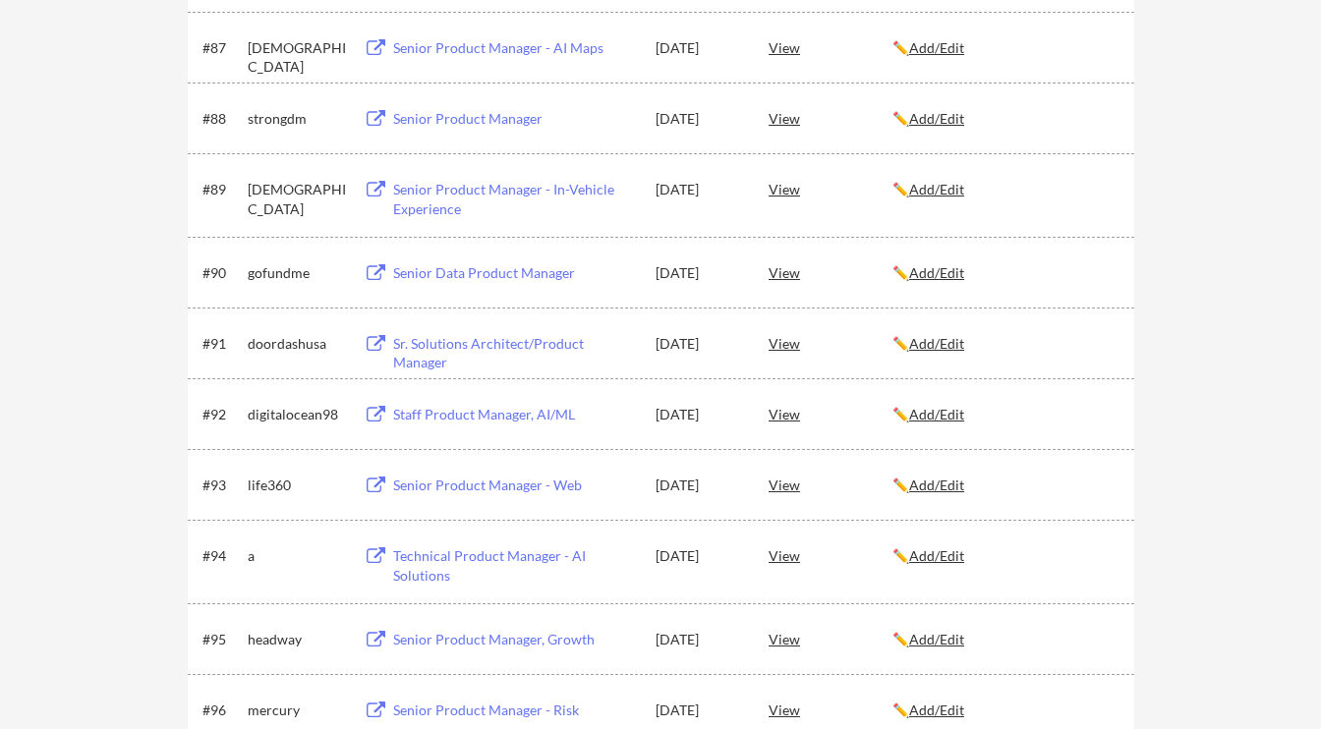
scroll to position [6907, 0]
click at [934, 420] on u "Add/Edit" at bounding box center [936, 415] width 55 height 17
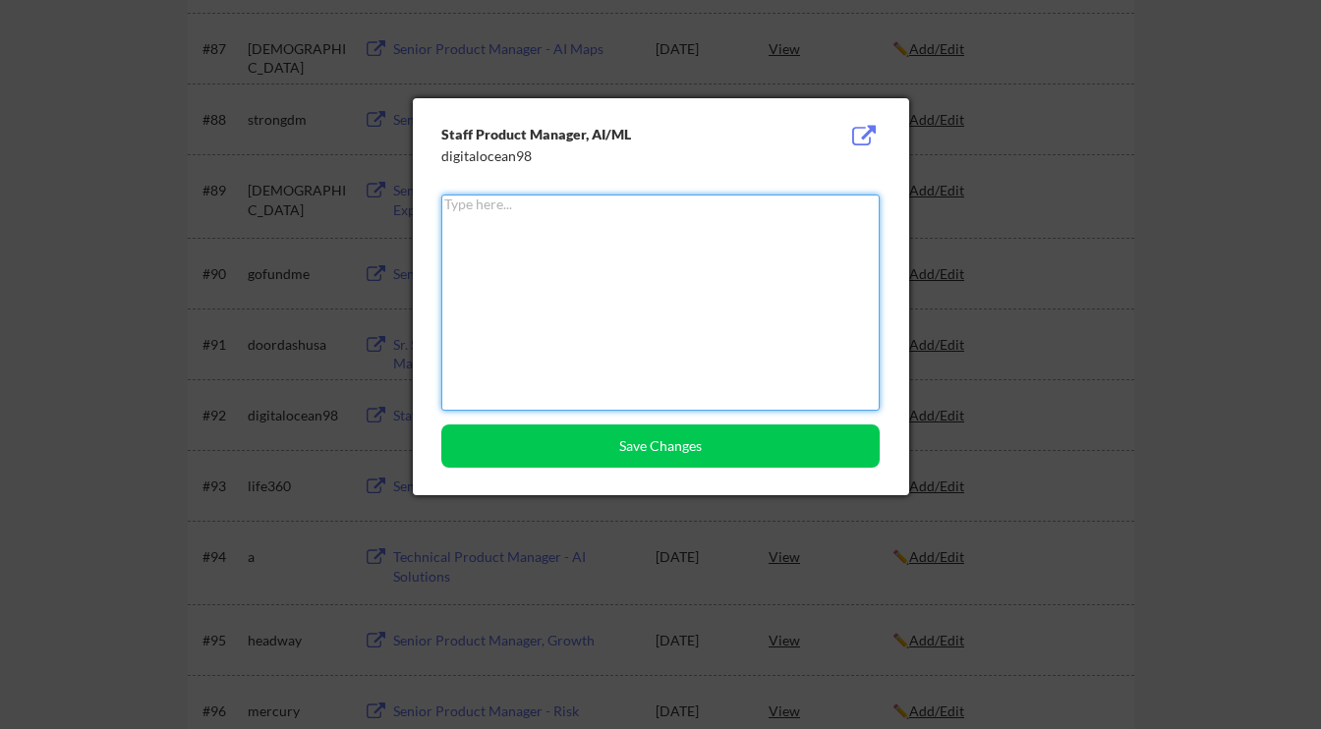
click at [721, 387] on textarea at bounding box center [660, 303] width 438 height 216
paste textarea "NOPE"
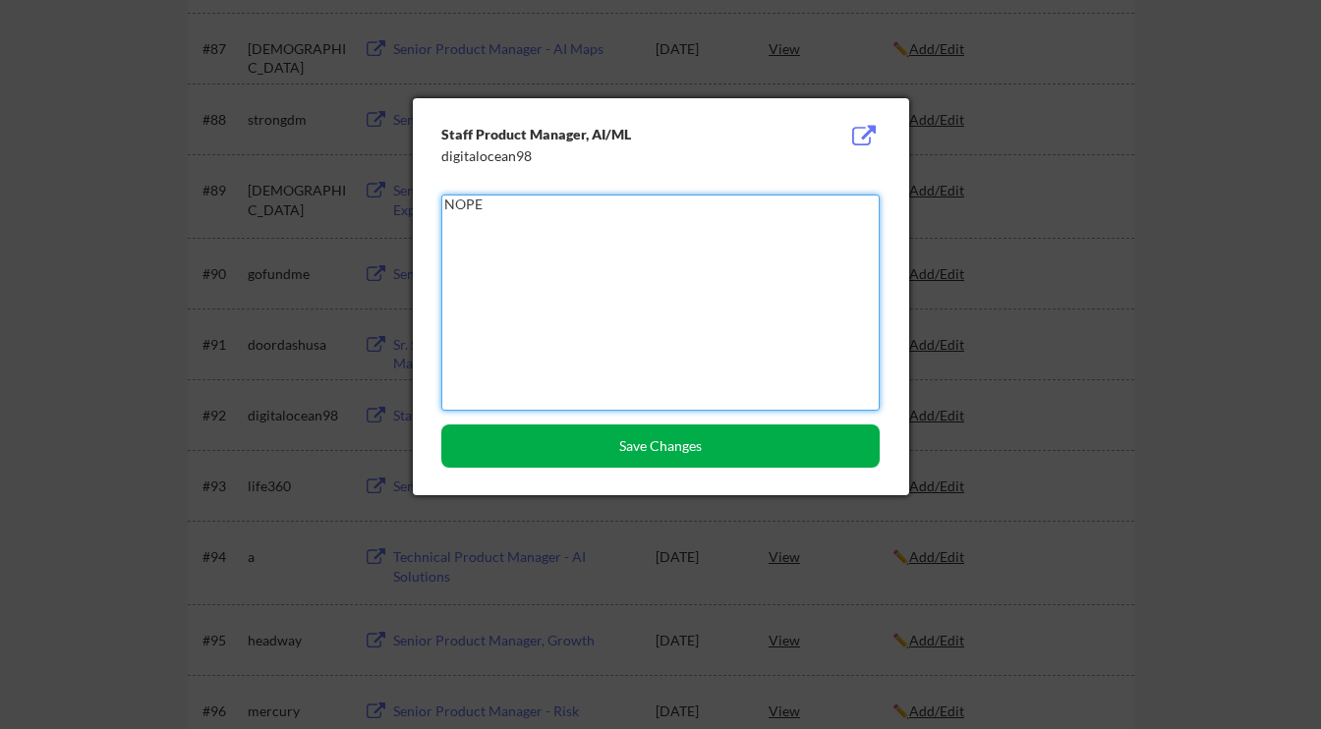
type textarea "NOPE"
click at [688, 448] on button "Save Changes" at bounding box center [660, 445] width 438 height 43
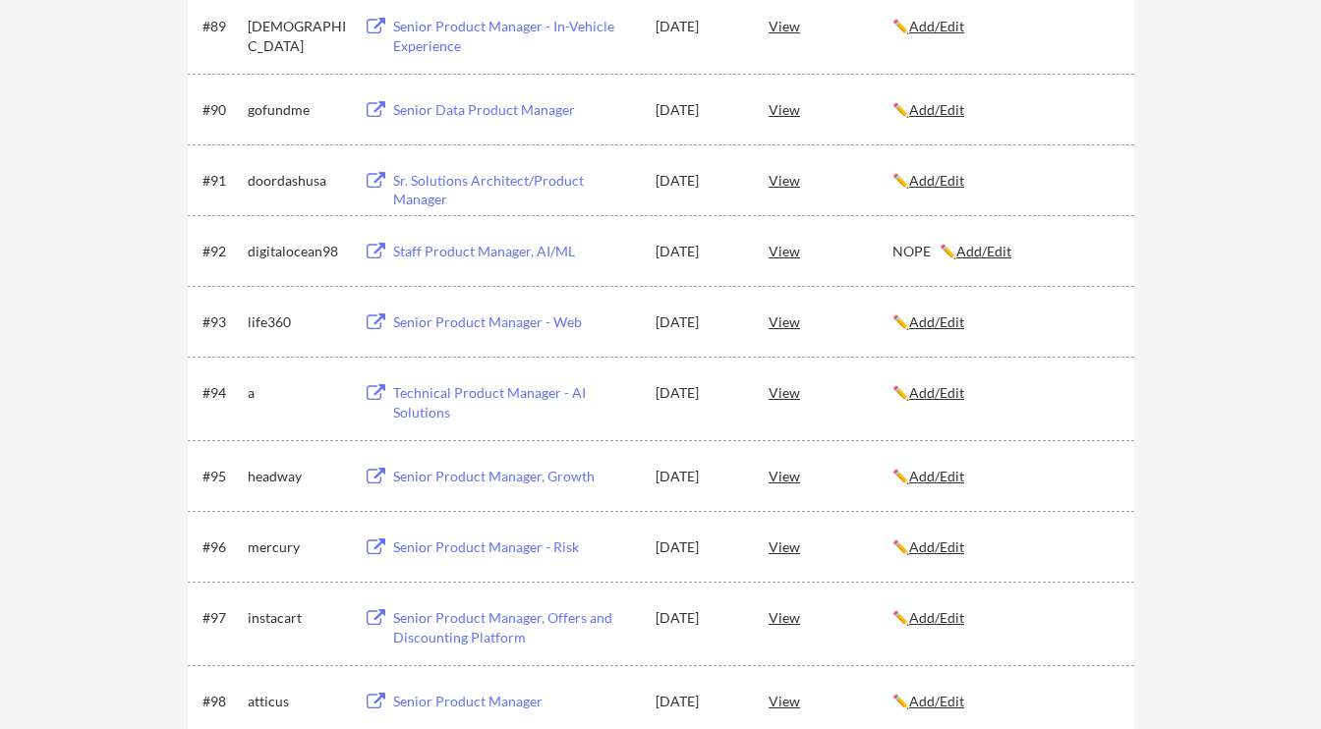
scroll to position [7085, 0]
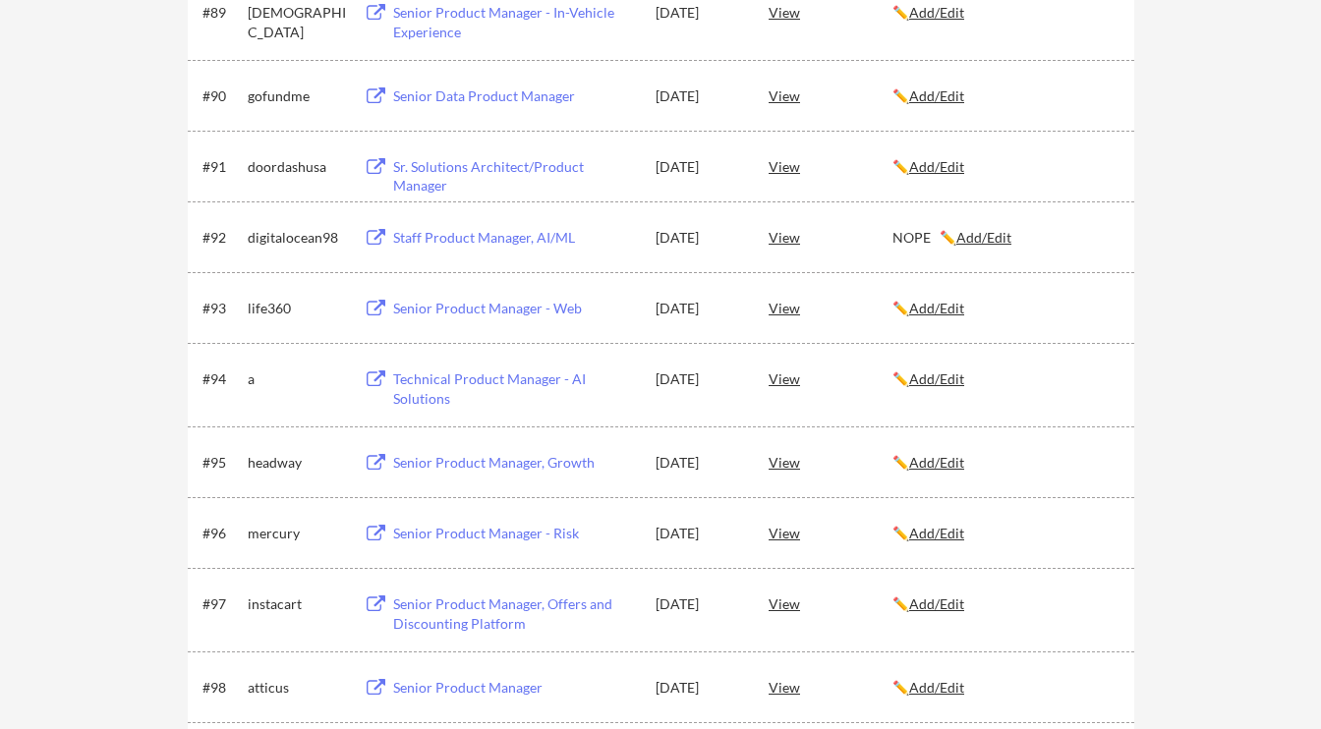
click at [922, 382] on u "Add/Edit" at bounding box center [936, 378] width 55 height 17
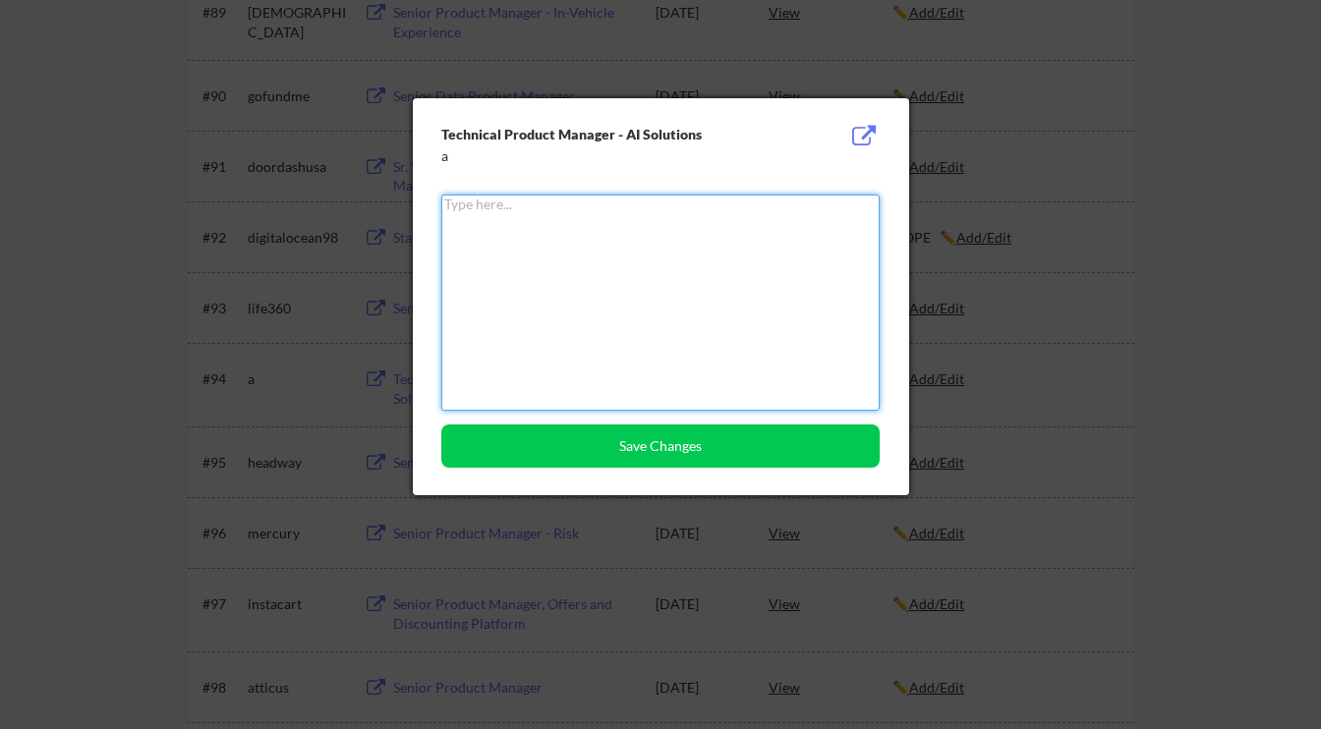
click at [777, 373] on textarea at bounding box center [660, 303] width 438 height 216
paste textarea "NOPE"
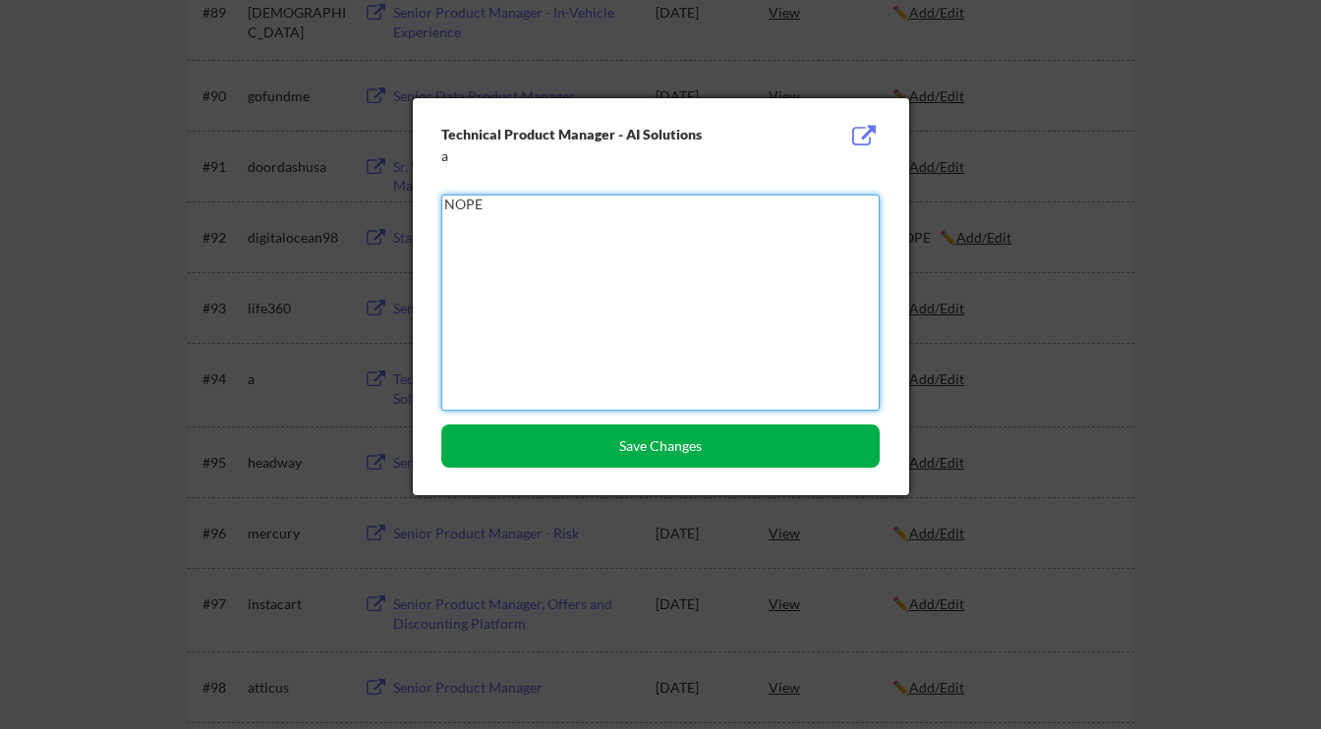
click at [727, 448] on button "Save Changes" at bounding box center [660, 445] width 438 height 43
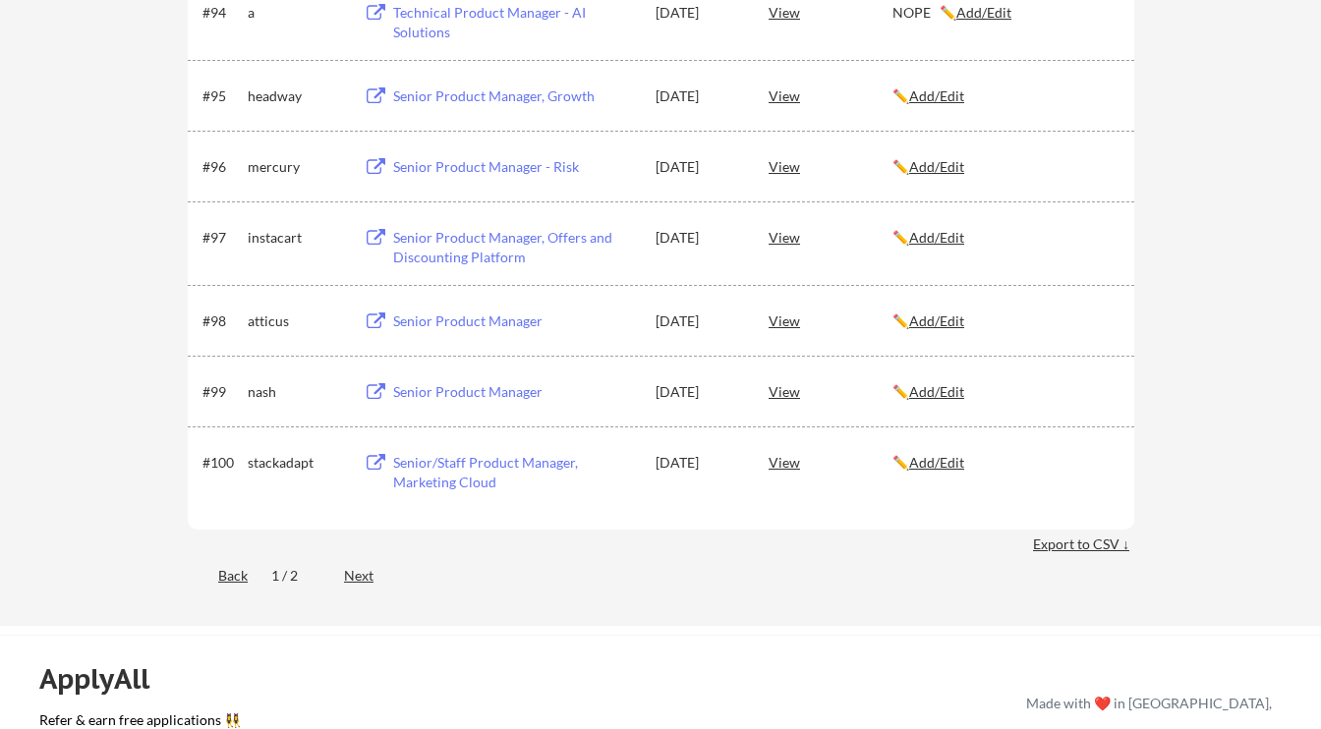
scroll to position [7451, 0]
click at [360, 581] on div "Next" at bounding box center [370, 577] width 52 height 20
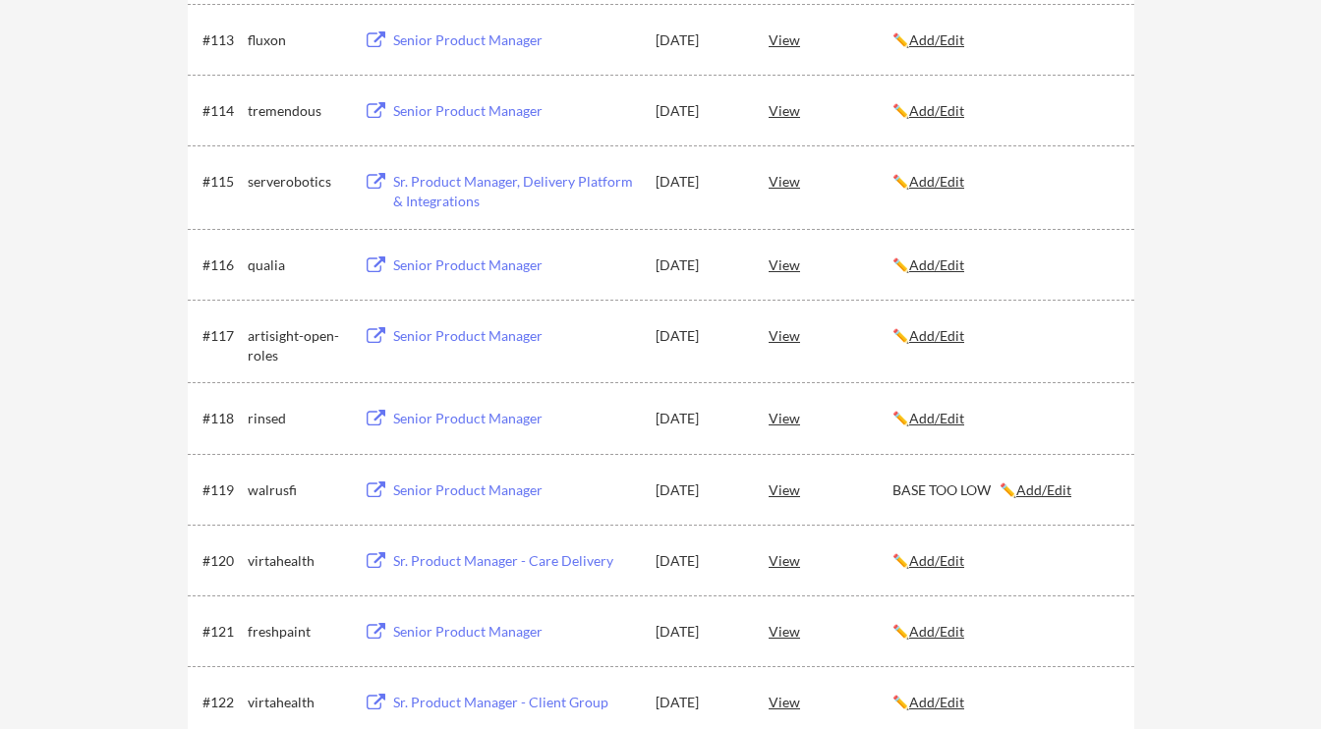
scroll to position [1268, 0]
click at [1031, 478] on div "BASE TOO LOW ✏️ Add/Edit" at bounding box center [1004, 488] width 224 height 20
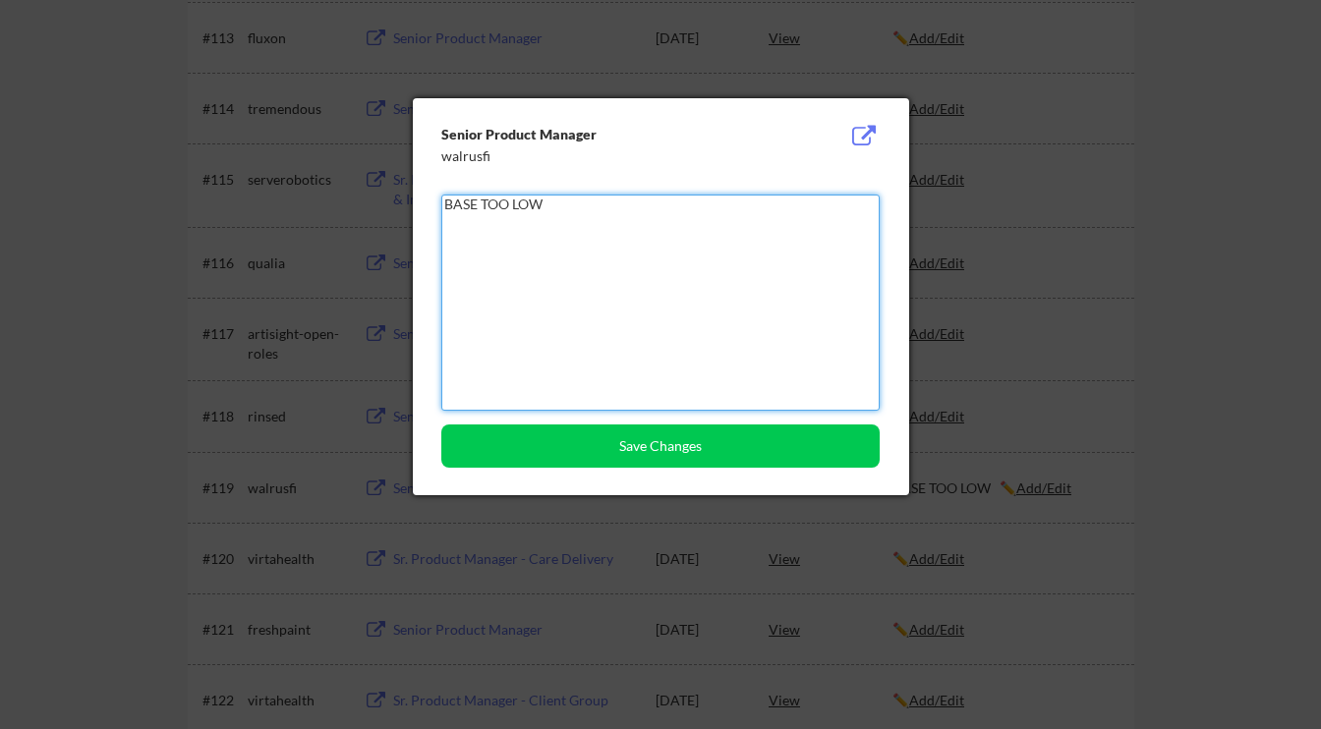
click at [649, 394] on textarea "BASE TOO LOW" at bounding box center [660, 303] width 438 height 216
paste textarea "NOPE"
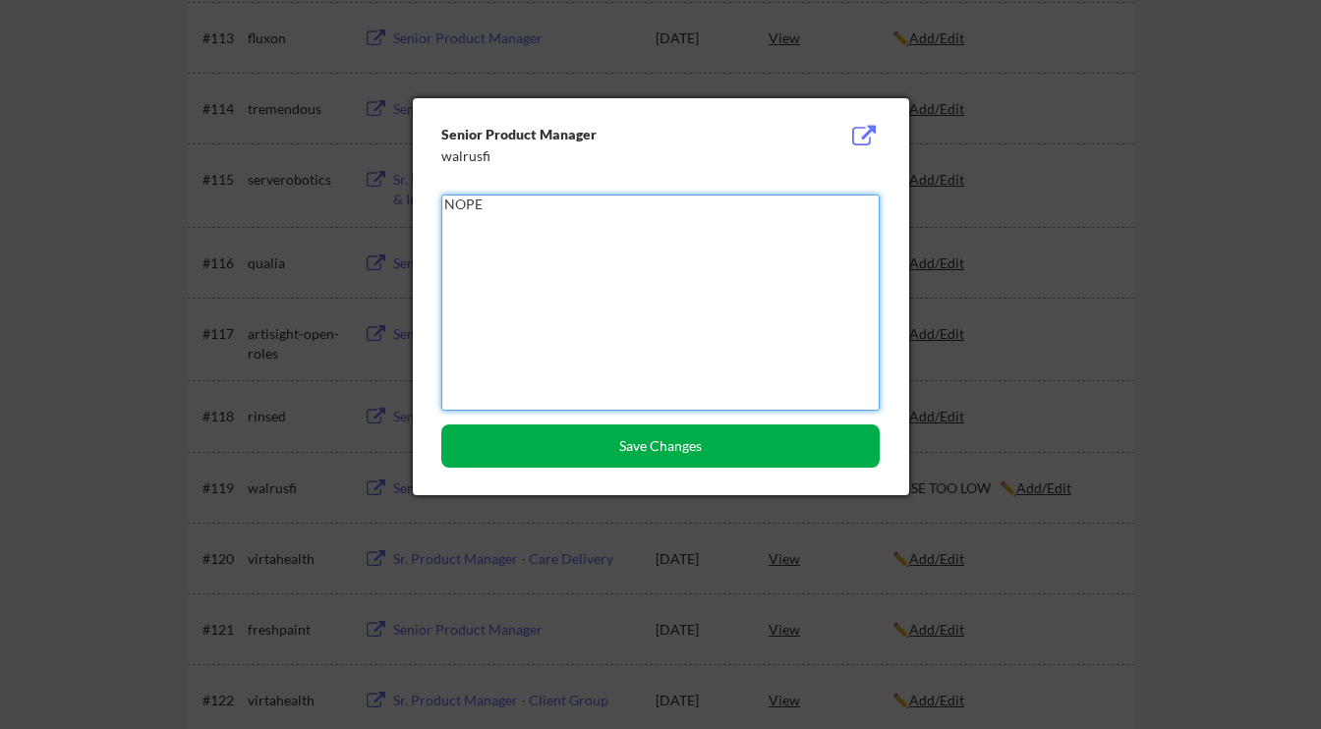
click at [629, 445] on button "Save Changes" at bounding box center [660, 445] width 438 height 43
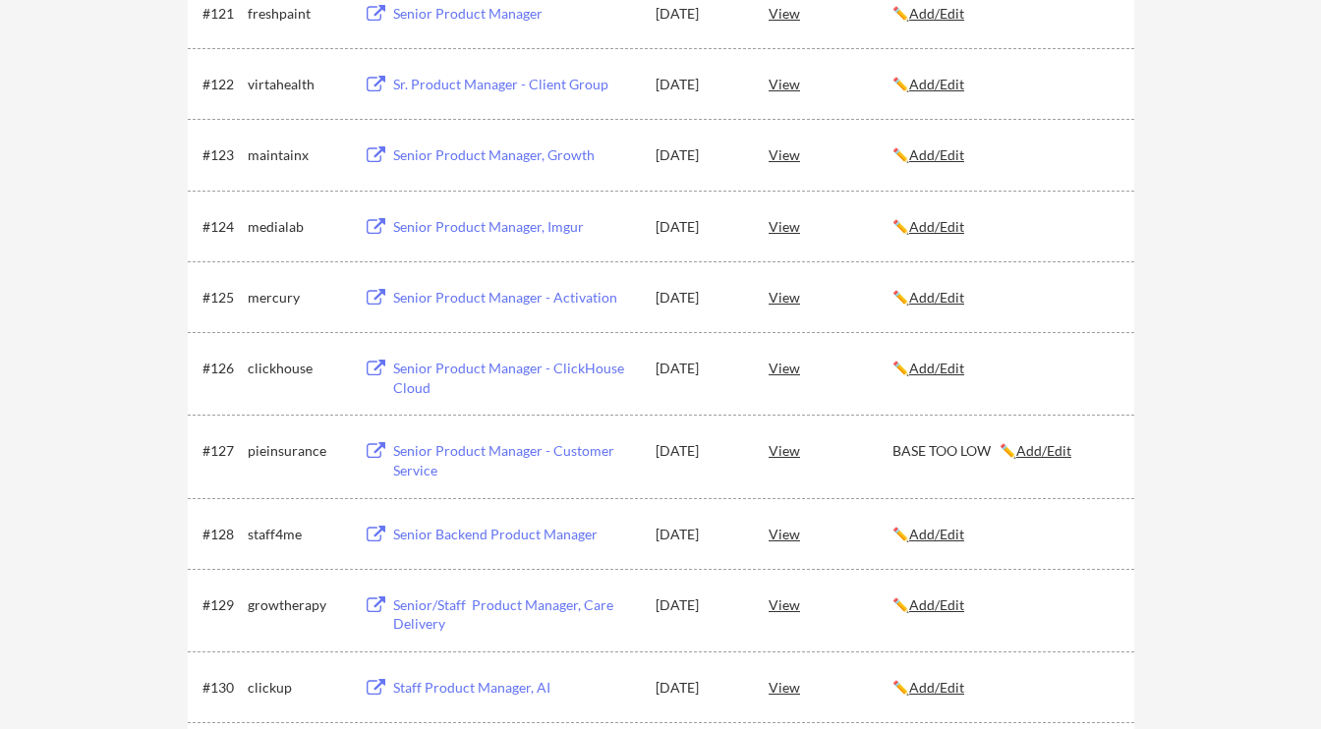
scroll to position [1928, 0]
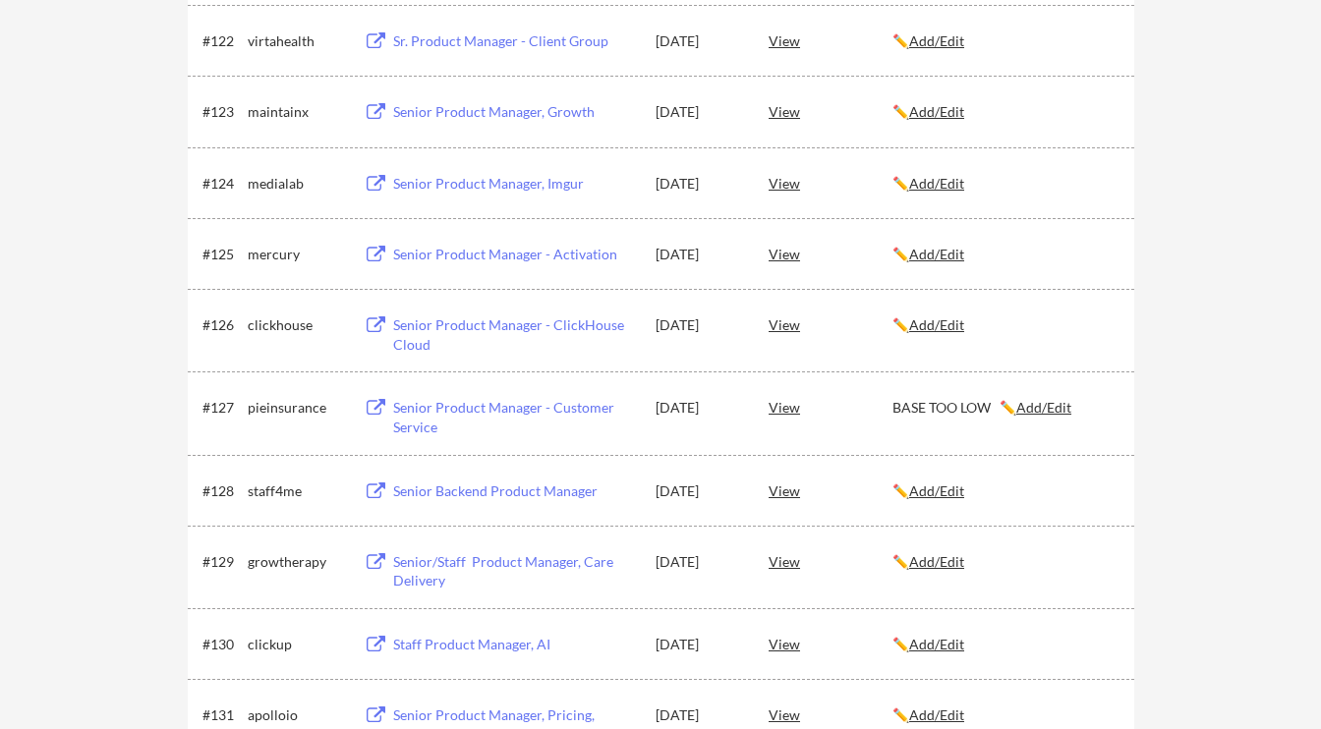
click at [1026, 411] on u "Add/Edit" at bounding box center [1043, 407] width 55 height 17
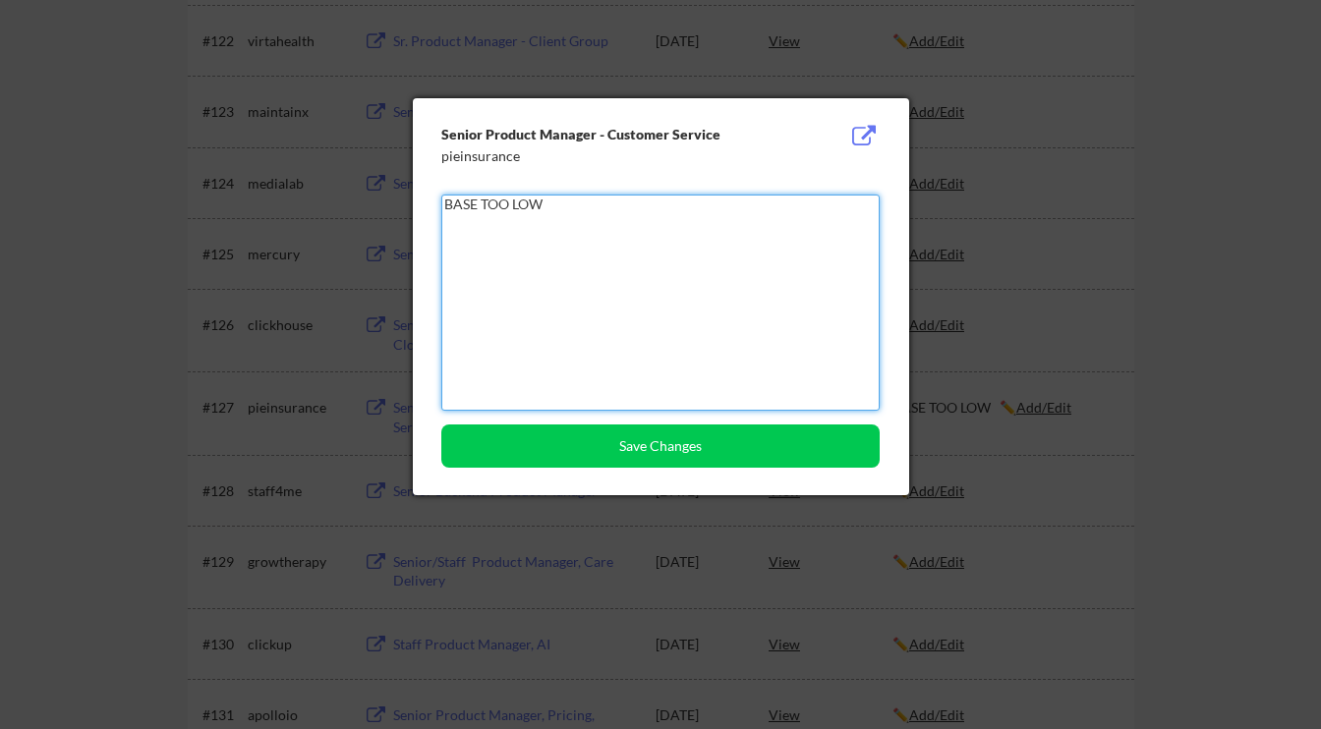
click at [700, 359] on textarea "BASE TOO LOW" at bounding box center [660, 303] width 438 height 216
paste textarea "NOPE"
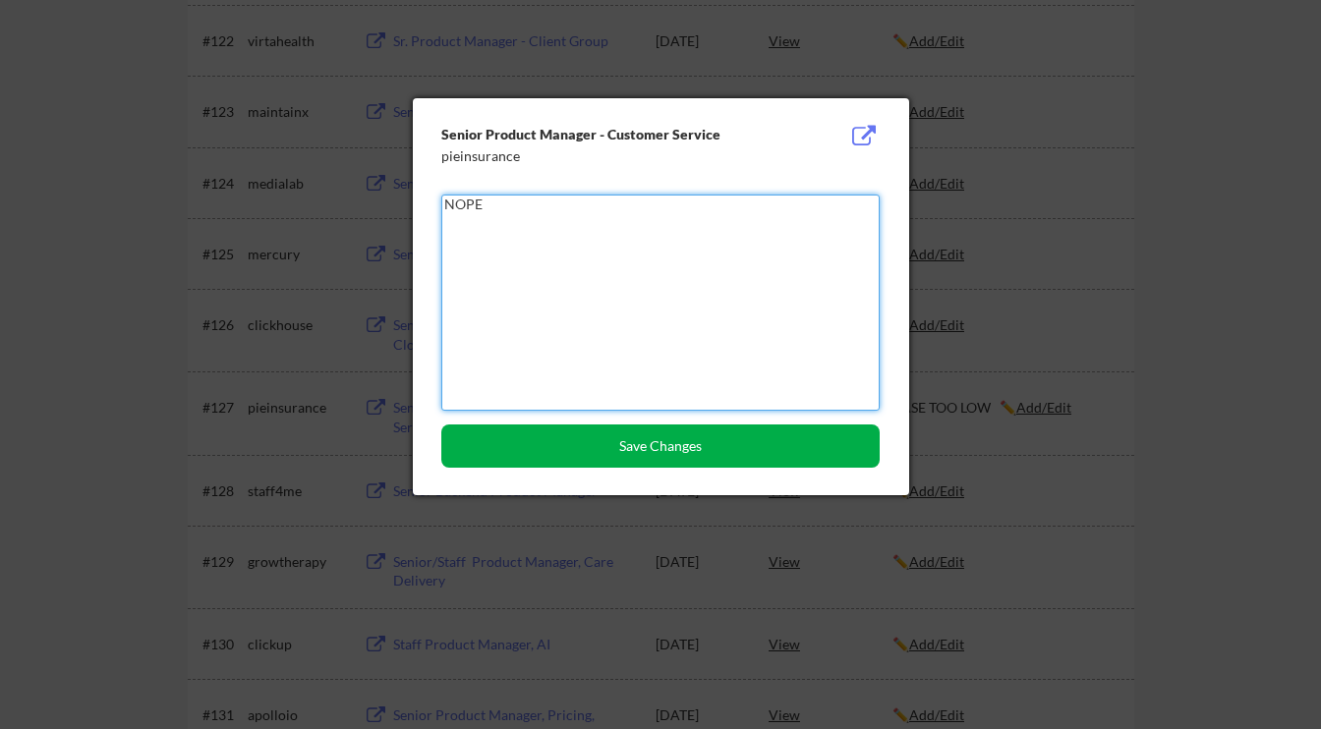
click at [668, 444] on button "Save Changes" at bounding box center [660, 445] width 438 height 43
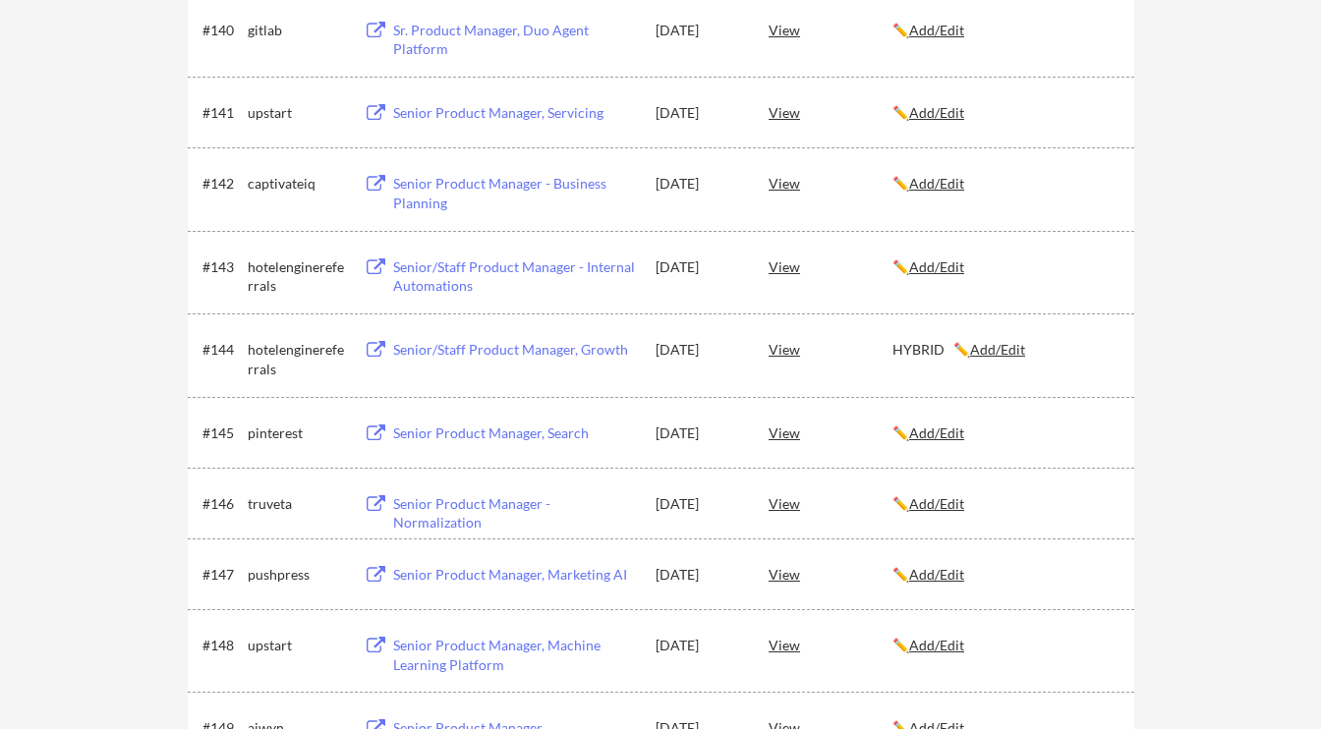
scroll to position [3324, 0]
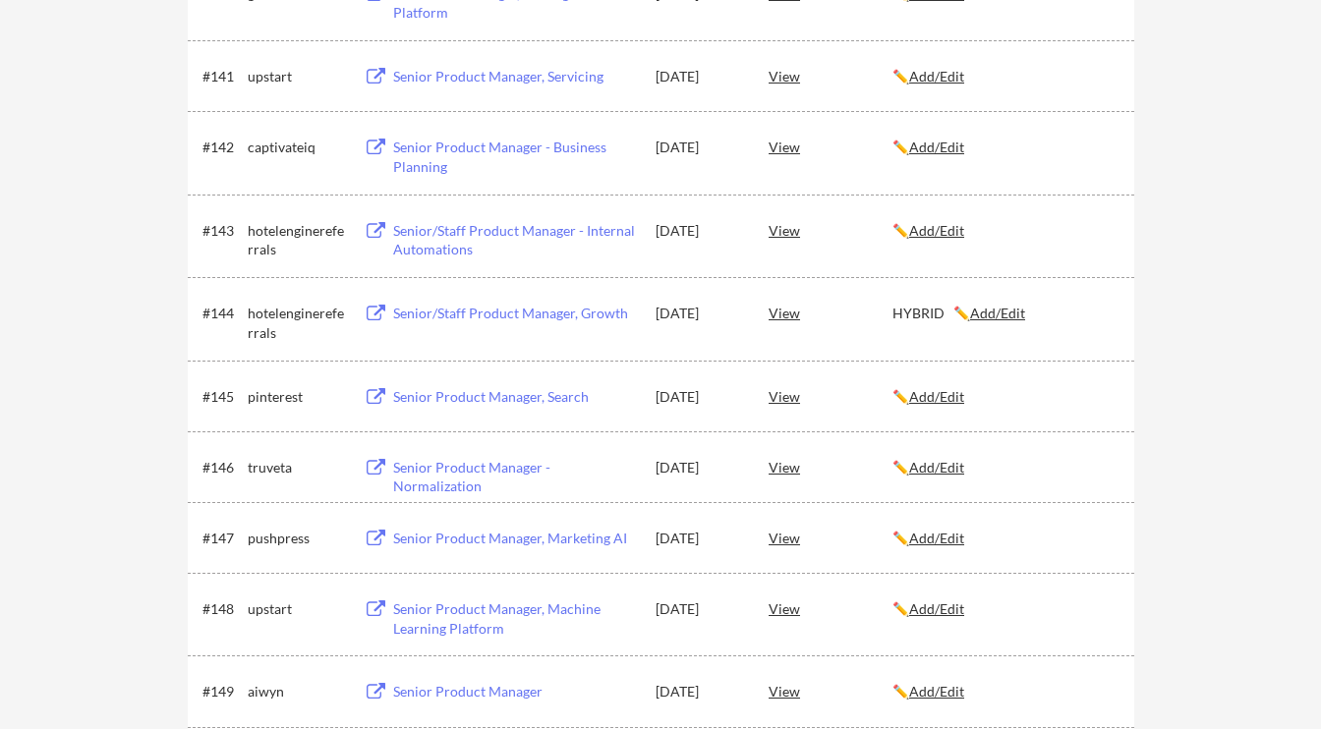
click at [994, 313] on u "Add/Edit" at bounding box center [997, 313] width 55 height 17
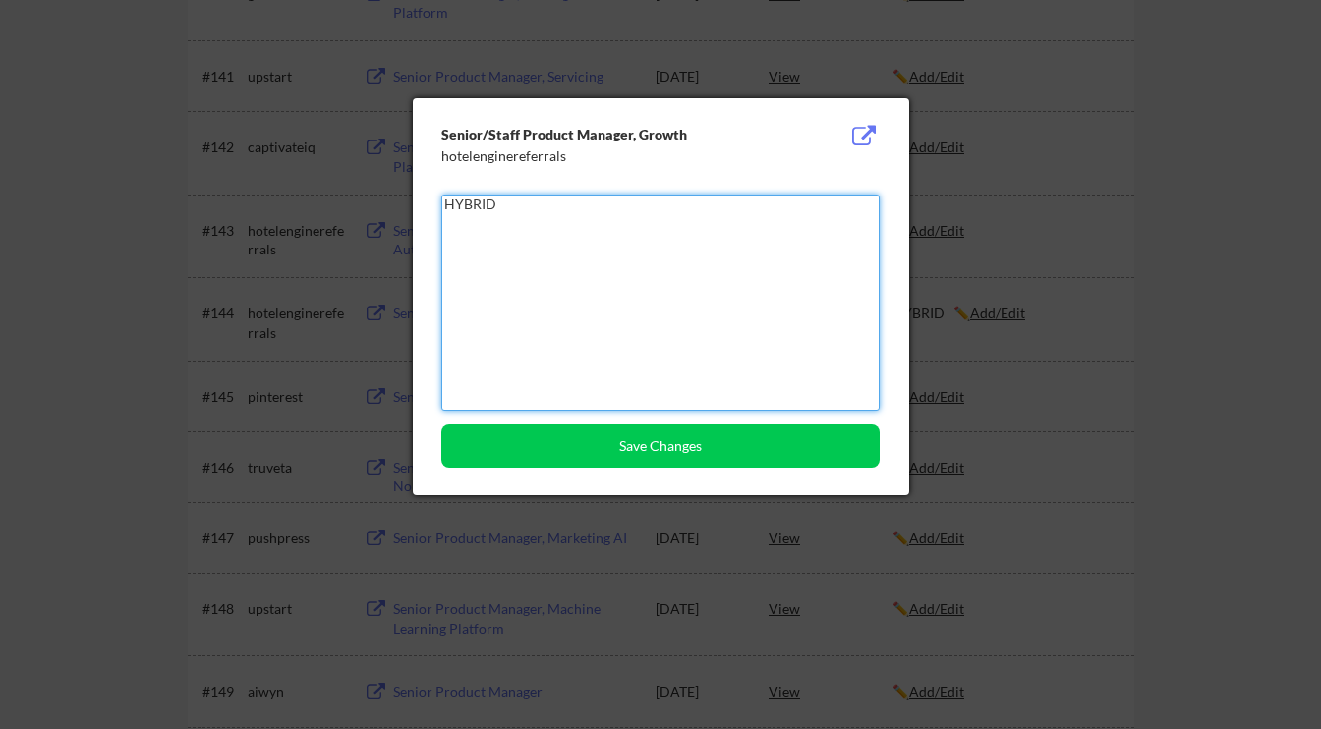
click at [756, 311] on textarea "HYBRID" at bounding box center [660, 303] width 438 height 216
paste textarea "NOPE"
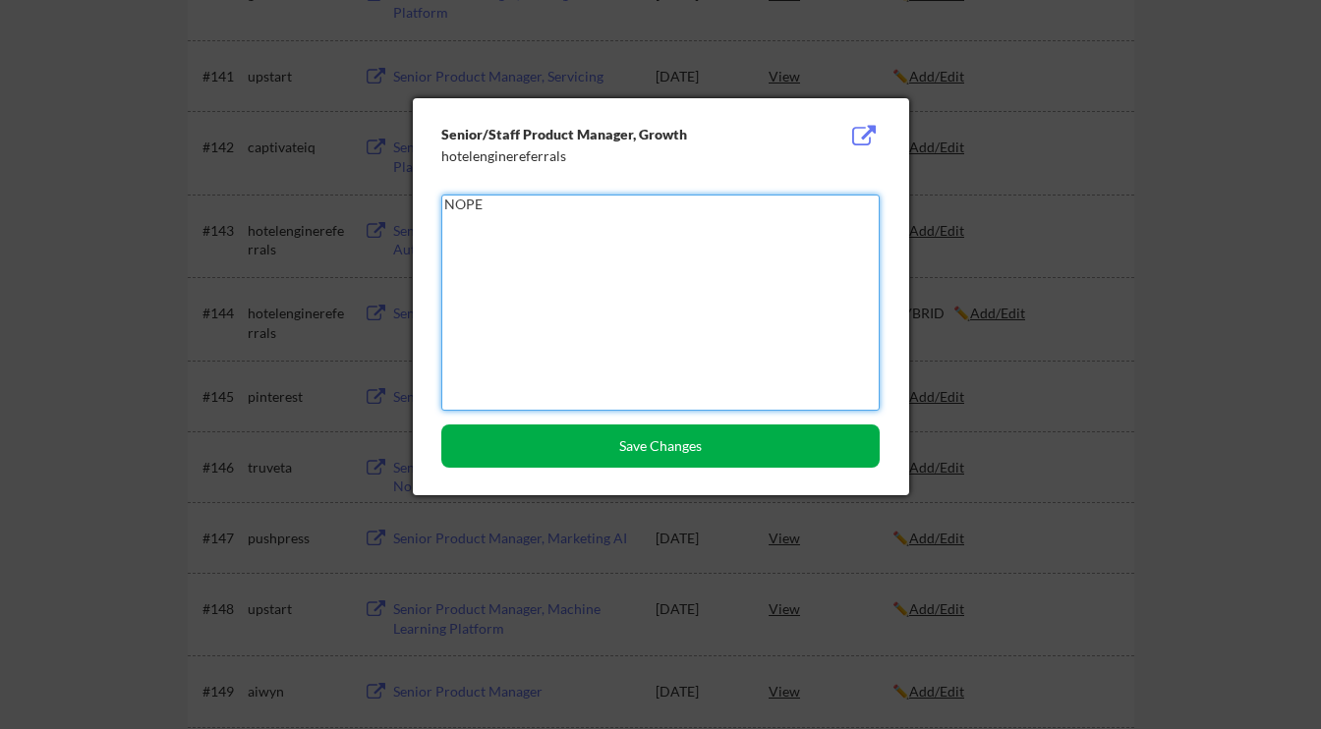
click at [697, 440] on button "Save Changes" at bounding box center [660, 445] width 438 height 43
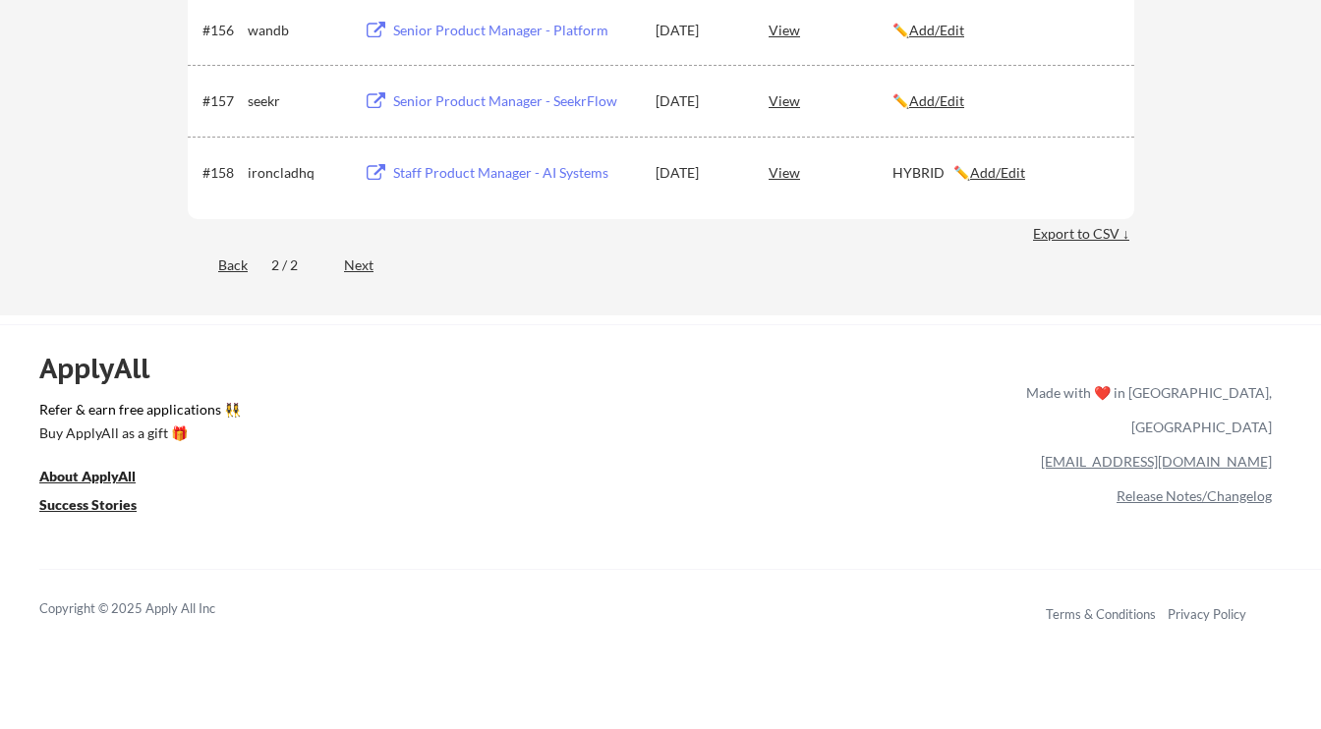
scroll to position [4507, 0]
click at [984, 168] on u "Add/Edit" at bounding box center [997, 171] width 55 height 17
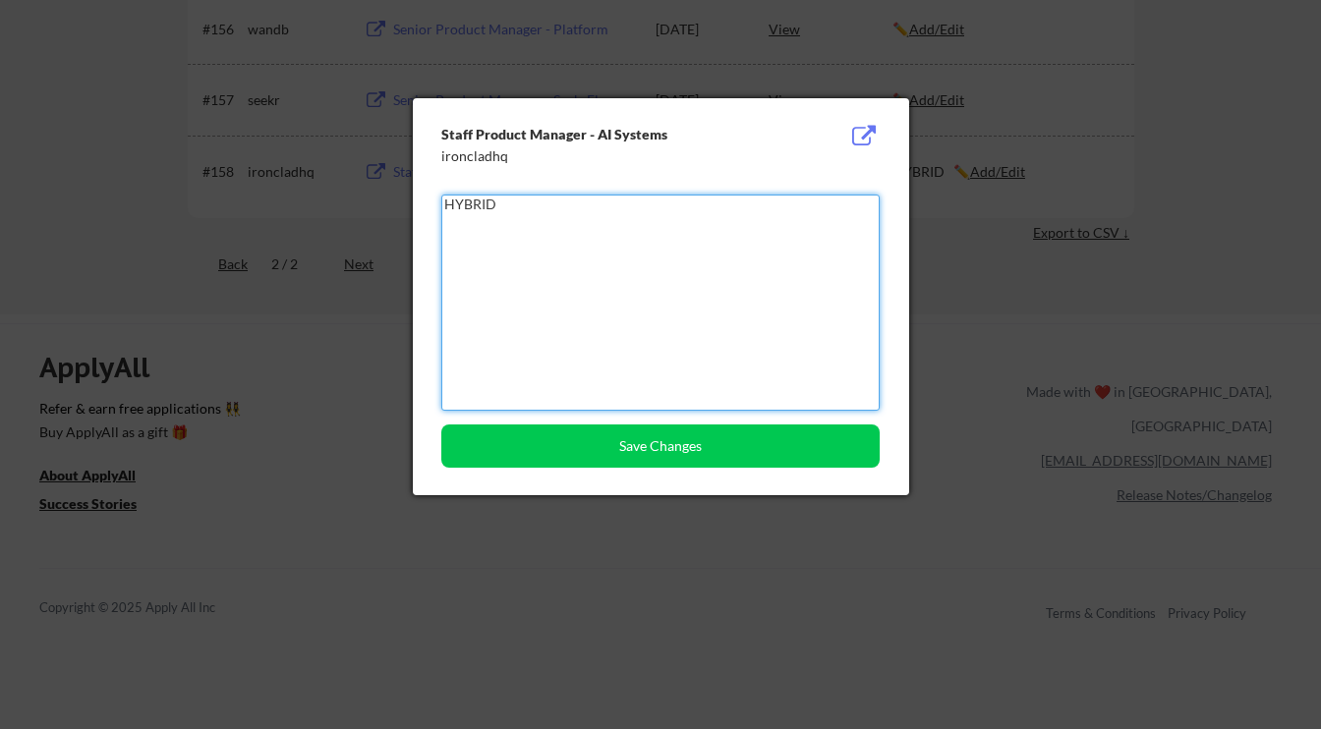
click at [796, 200] on textarea "HYBRID" at bounding box center [660, 303] width 438 height 216
paste textarea "NOPE"
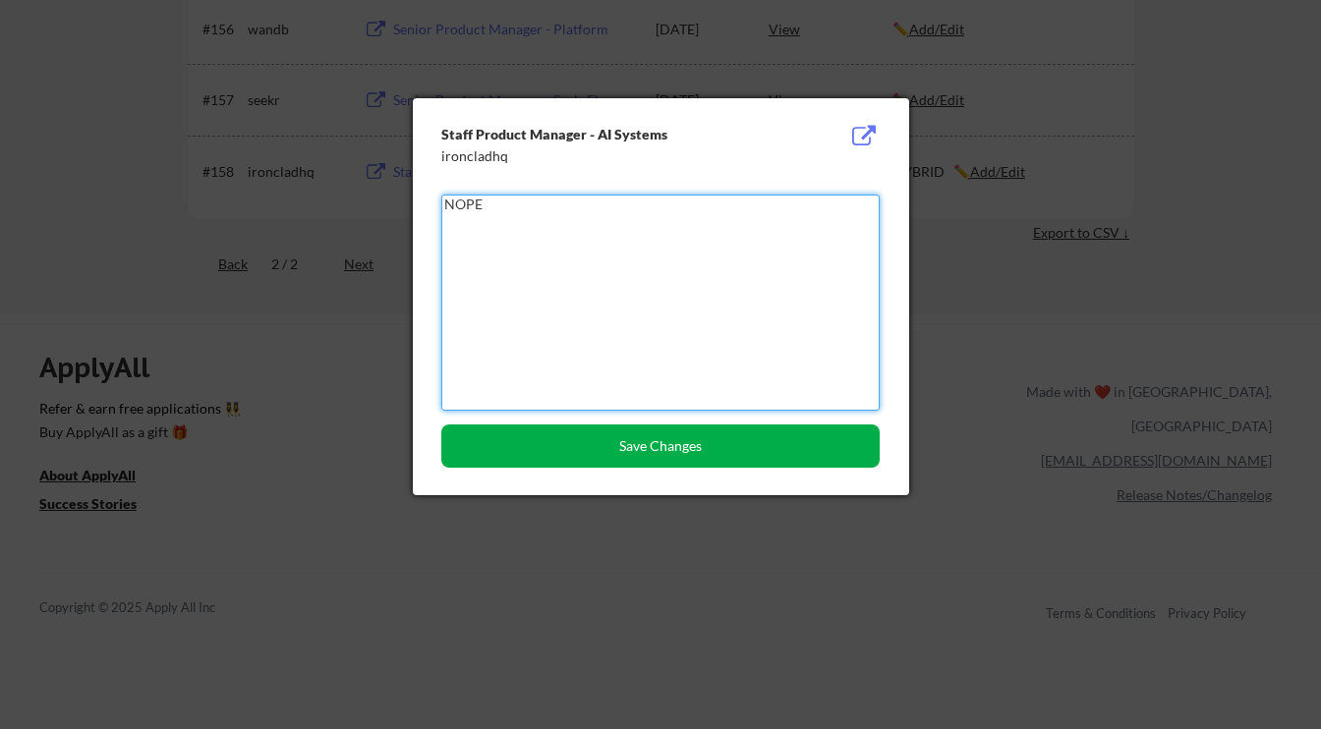
type textarea "NOPE"
click at [700, 448] on button "Save Changes" at bounding box center [660, 445] width 438 height 43
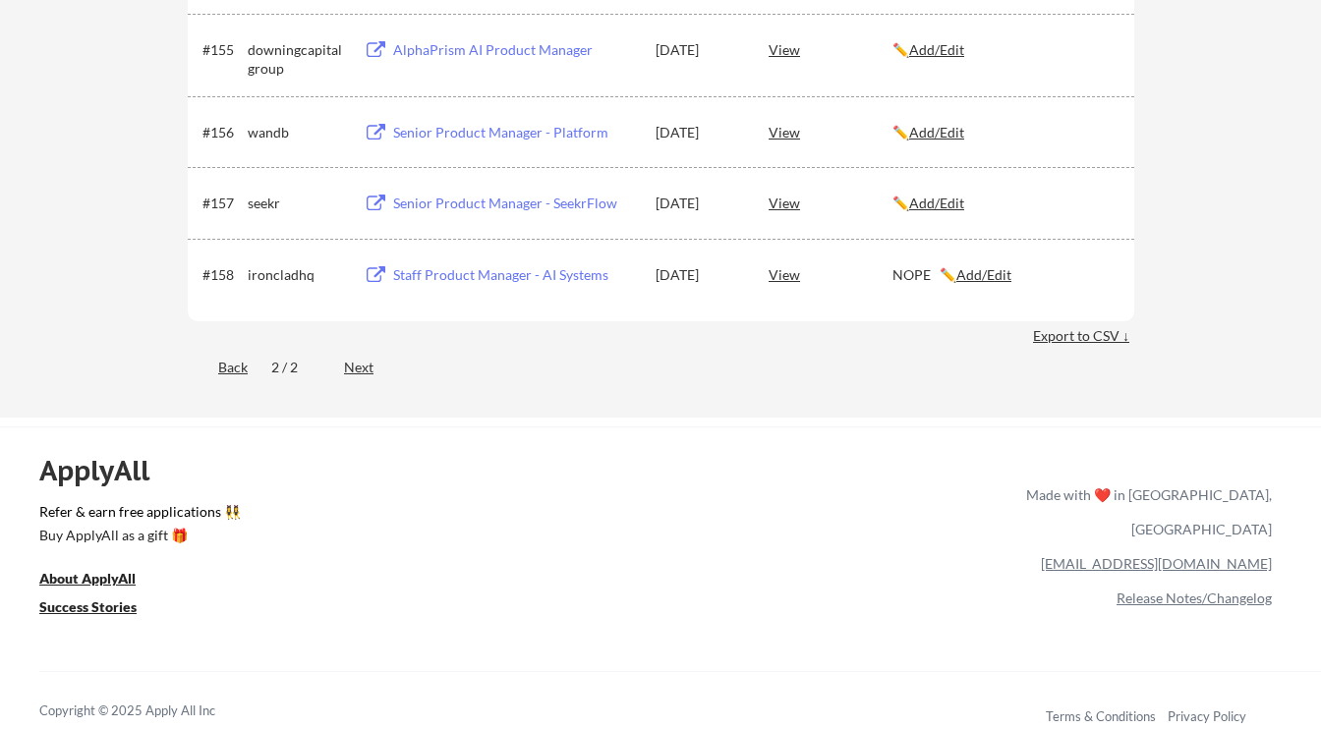
scroll to position [4406, 0]
click at [1066, 332] on div "Export to CSV ↓" at bounding box center [1083, 334] width 101 height 20
click at [234, 369] on div "Back" at bounding box center [218, 366] width 60 height 20
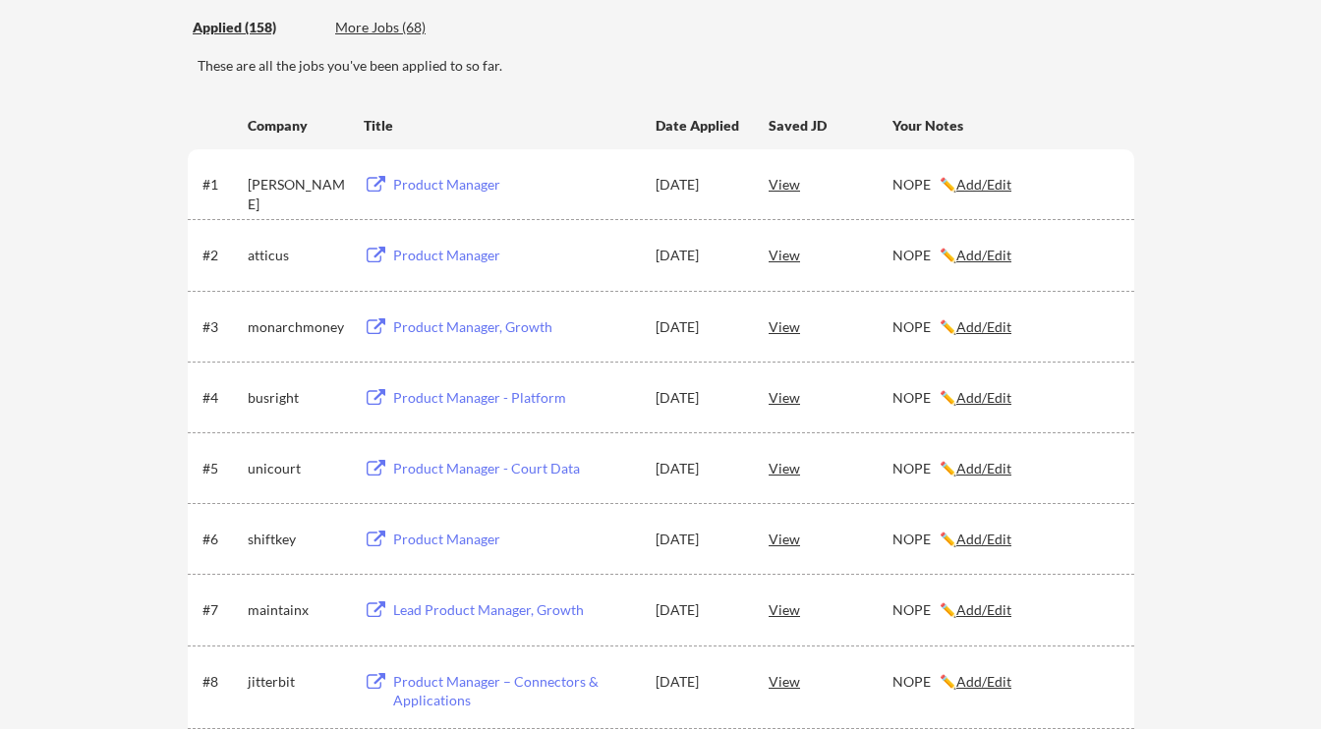
scroll to position [0, 0]
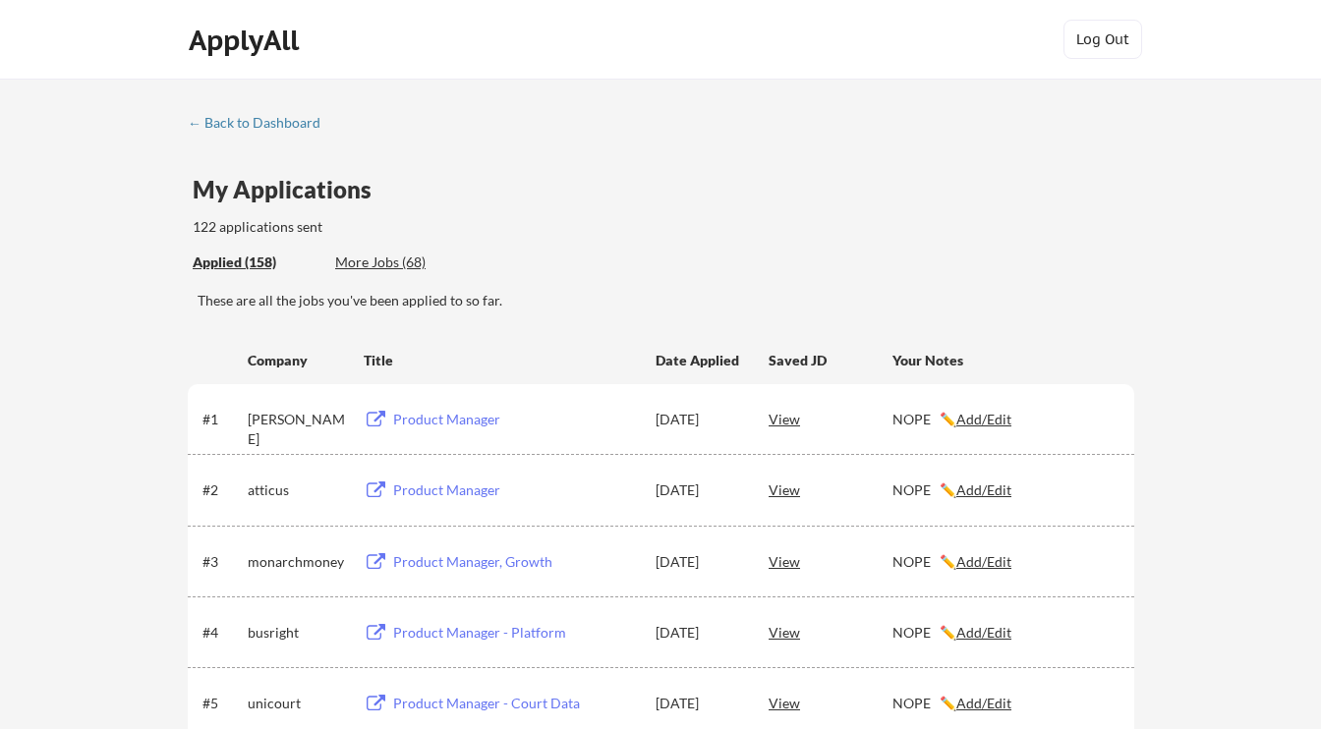
click at [394, 271] on div "More Jobs (68)" at bounding box center [407, 263] width 144 height 20
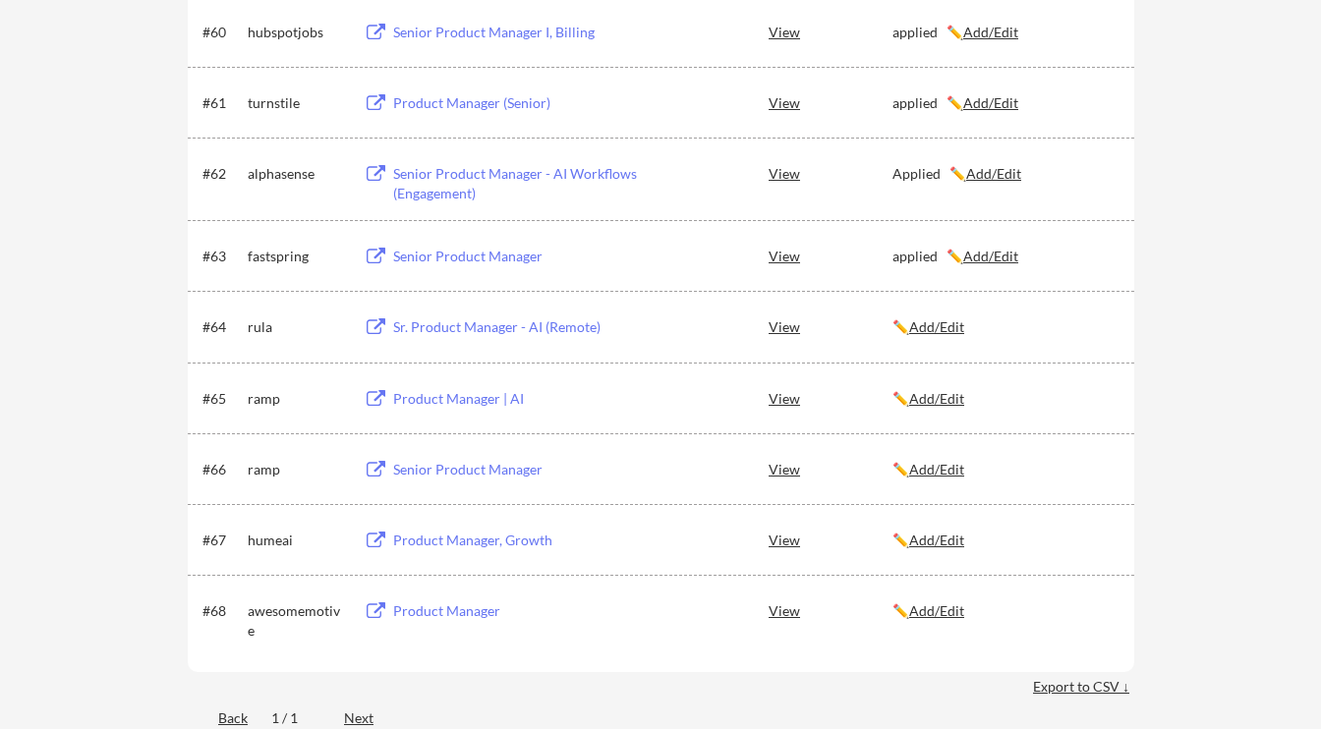
scroll to position [4892, 0]
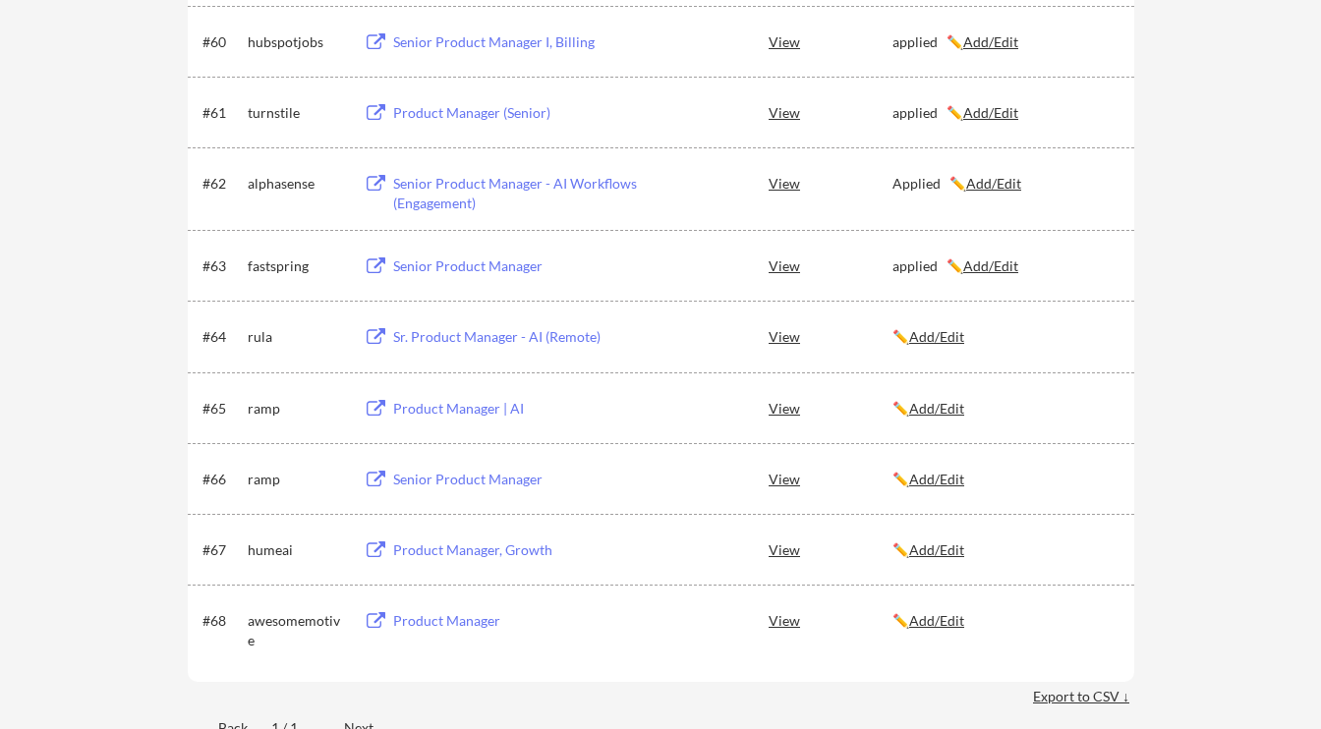
click at [472, 345] on div "Sr. Product Manager - AI (Remote)" at bounding box center [515, 337] width 244 height 20
click at [941, 331] on u "Add/Edit" at bounding box center [936, 336] width 55 height 17
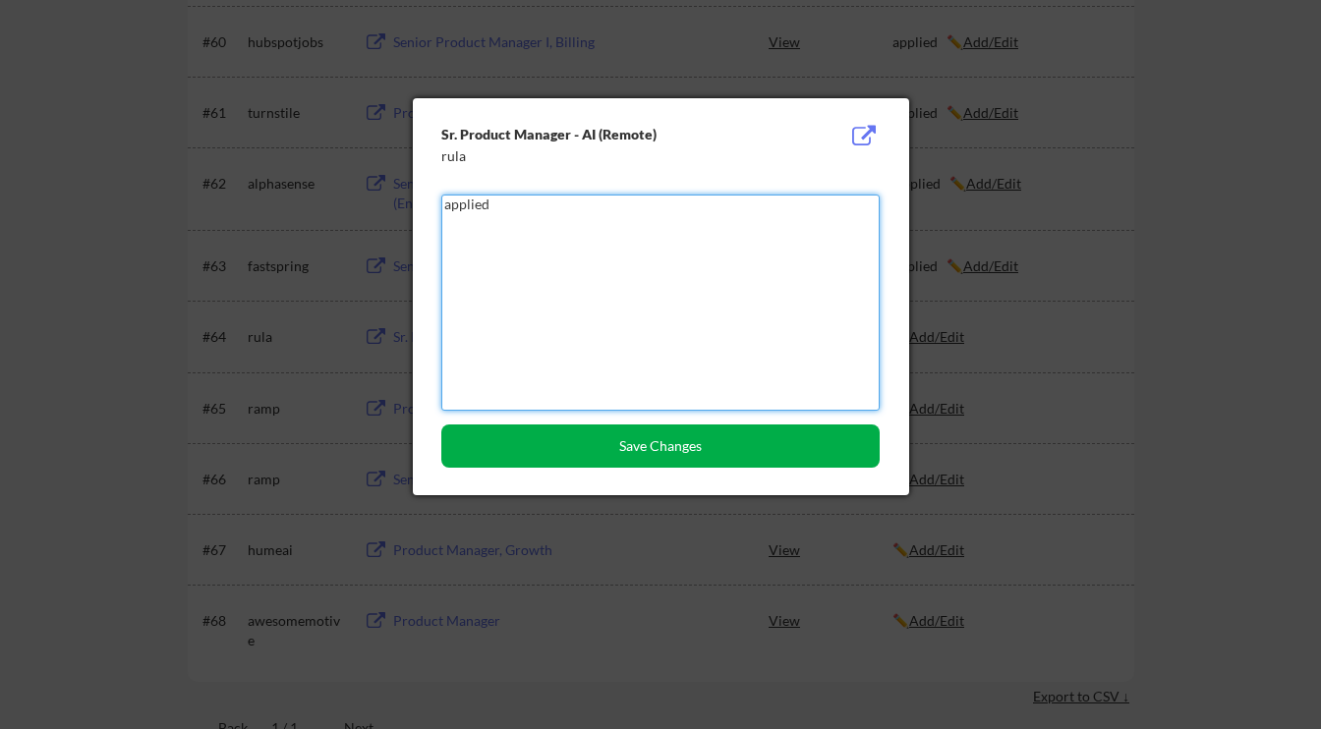
type textarea "applied"
click at [677, 455] on button "Save Changes" at bounding box center [660, 445] width 438 height 43
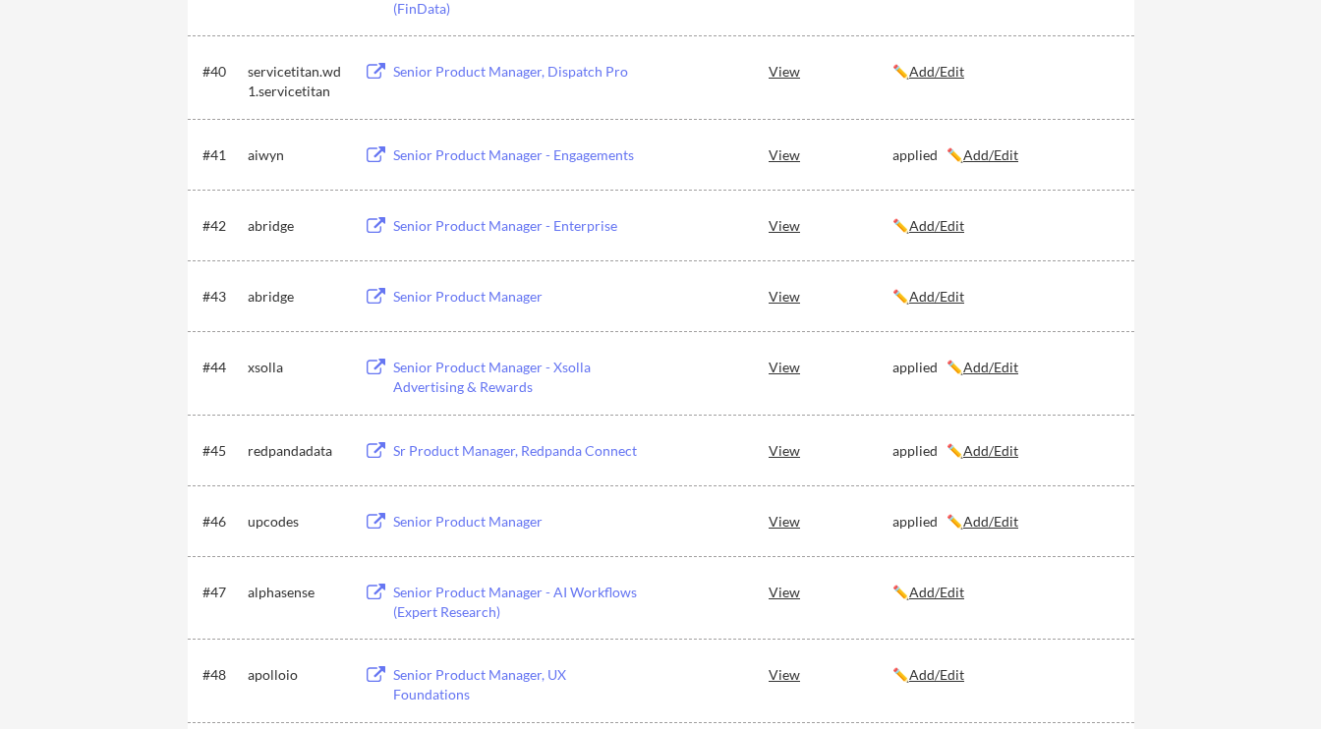
scroll to position [3358, 0]
click at [444, 152] on div "Senior Product Manager - Engagements" at bounding box center [515, 156] width 244 height 20
click at [427, 156] on div "Senior Product Manager - Engagements" at bounding box center [515, 156] width 244 height 20
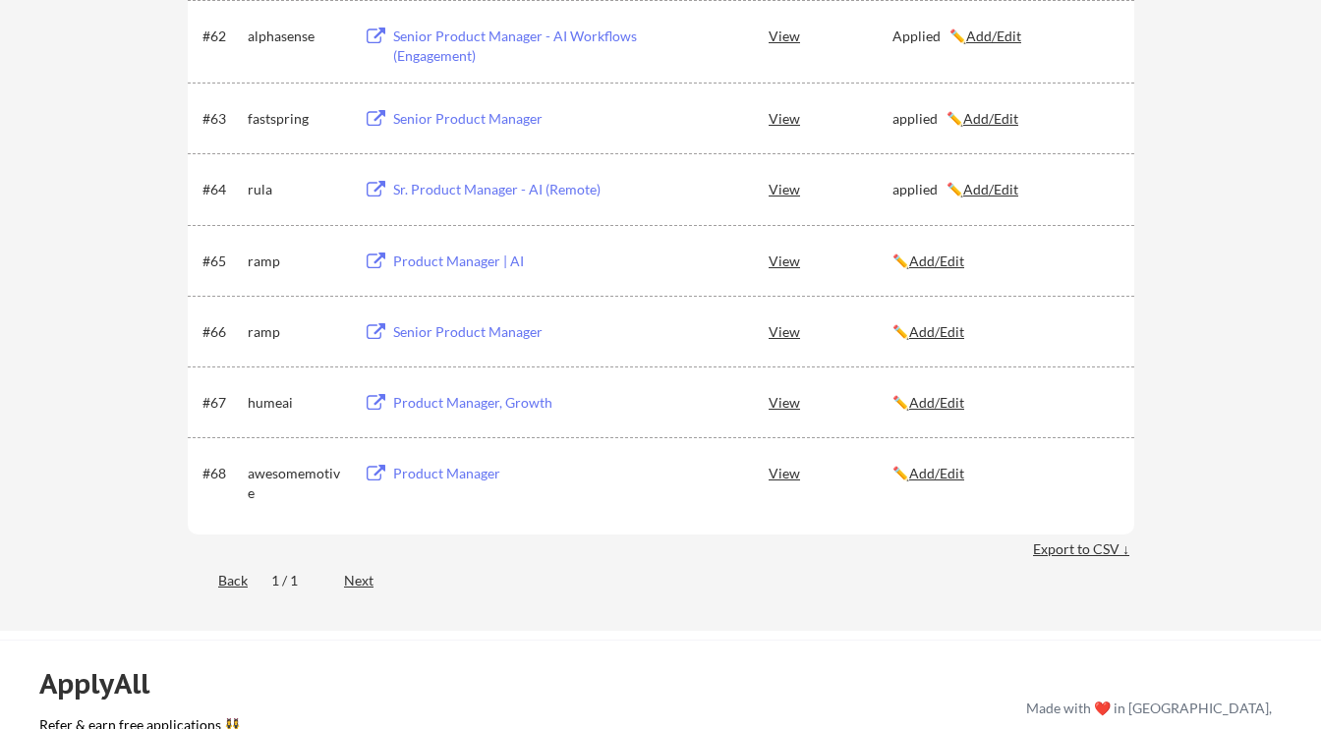
scroll to position [5036, 0]
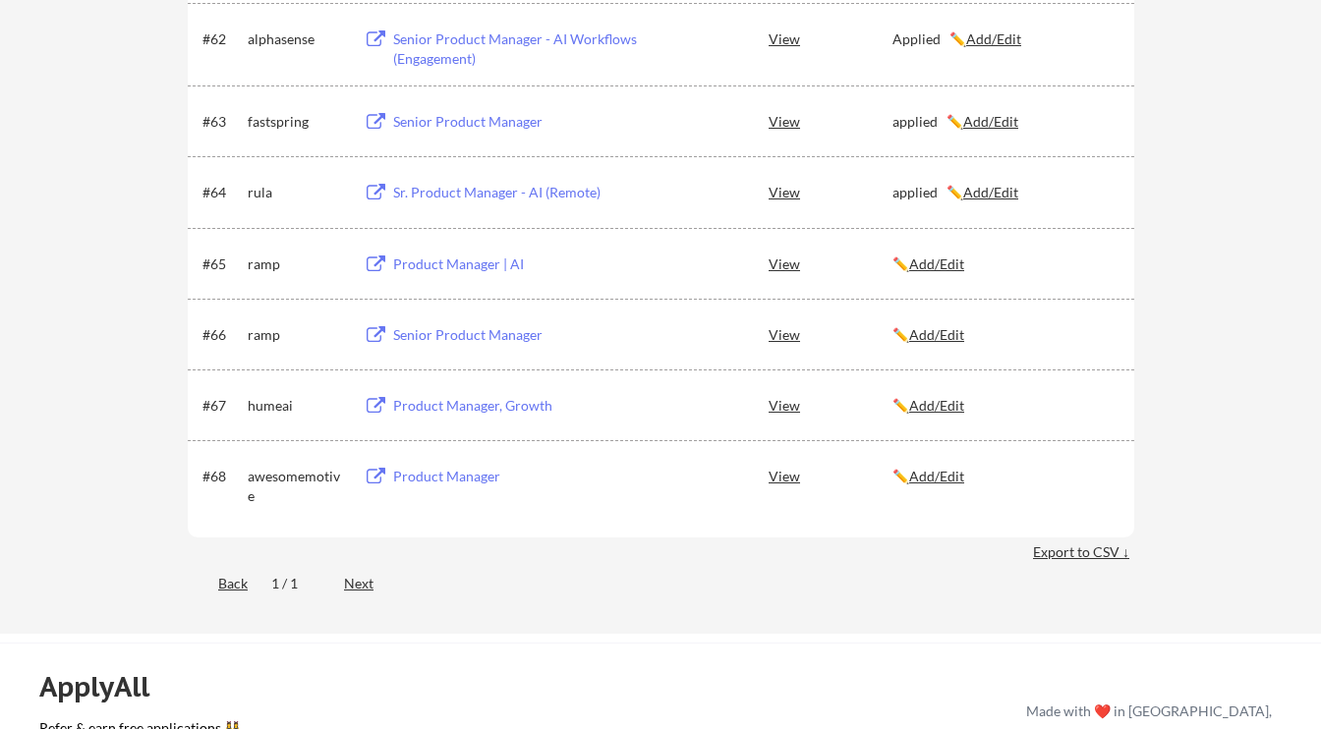
click at [465, 121] on div "Senior Product Manager" at bounding box center [515, 122] width 244 height 20
click at [412, 261] on div "Product Manager | AI" at bounding box center [515, 264] width 244 height 20
click at [530, 334] on div "Senior Product Manager" at bounding box center [515, 335] width 244 height 20
click at [517, 403] on div "Product Manager, Growth" at bounding box center [515, 406] width 244 height 20
click at [411, 399] on div "Product Manager, Growth" at bounding box center [515, 406] width 244 height 20
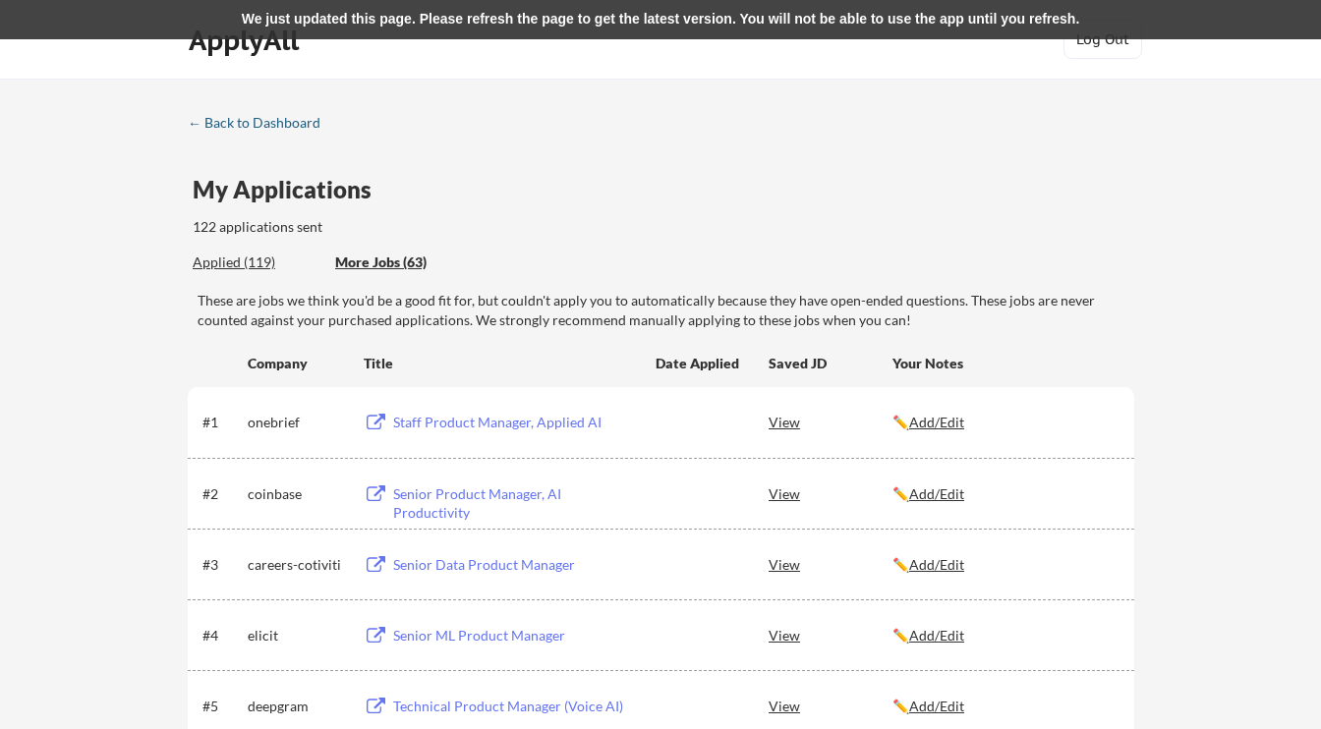
click at [231, 126] on div "← Back to Dashboard" at bounding box center [261, 123] width 147 height 14
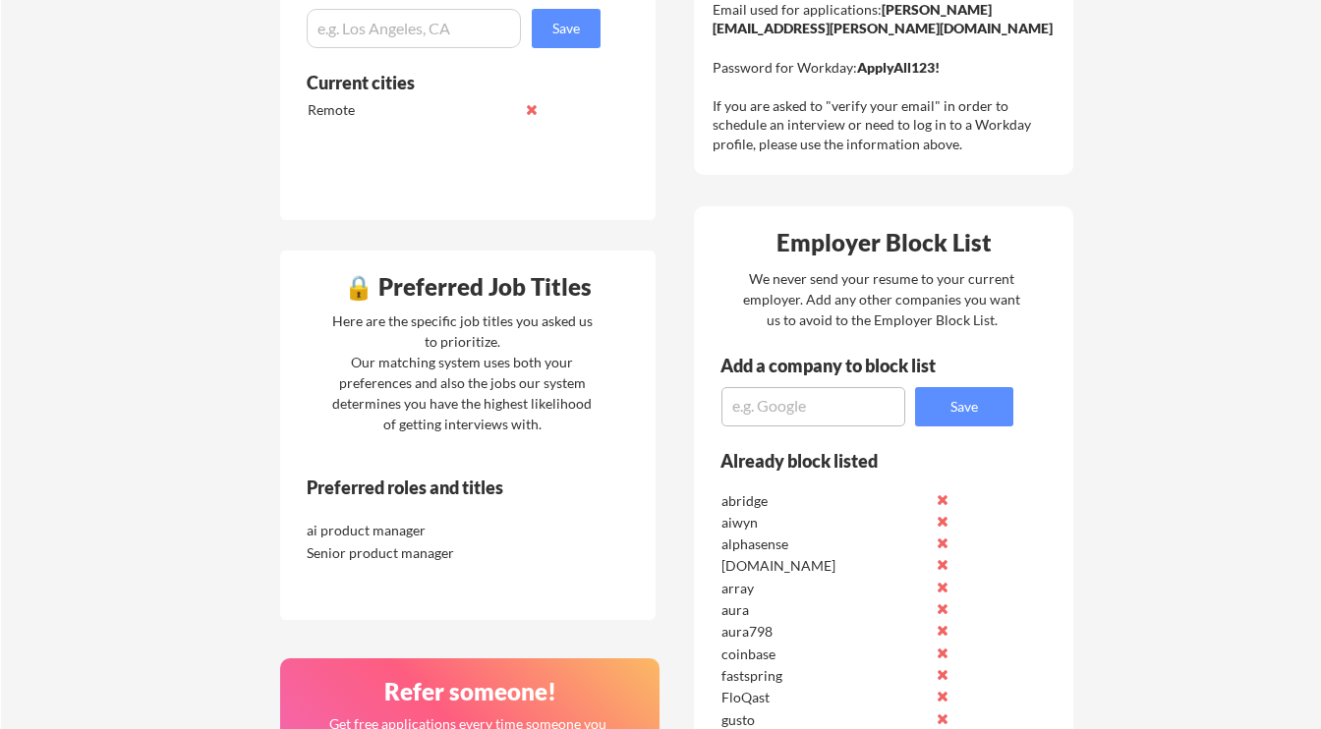
scroll to position [681, 0]
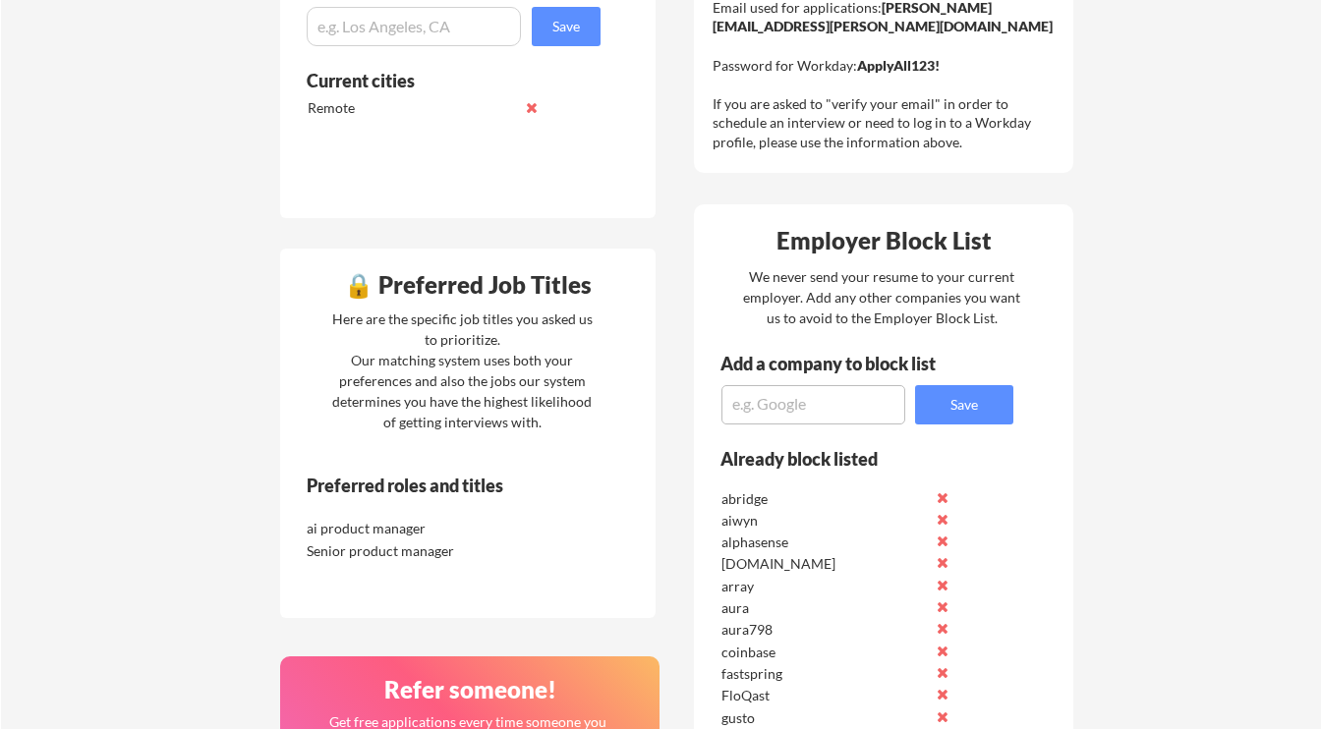
click at [458, 432] on div "Here are the specific job titles you asked us to prioritize. Our matching syste…" at bounding box center [462, 371] width 270 height 124
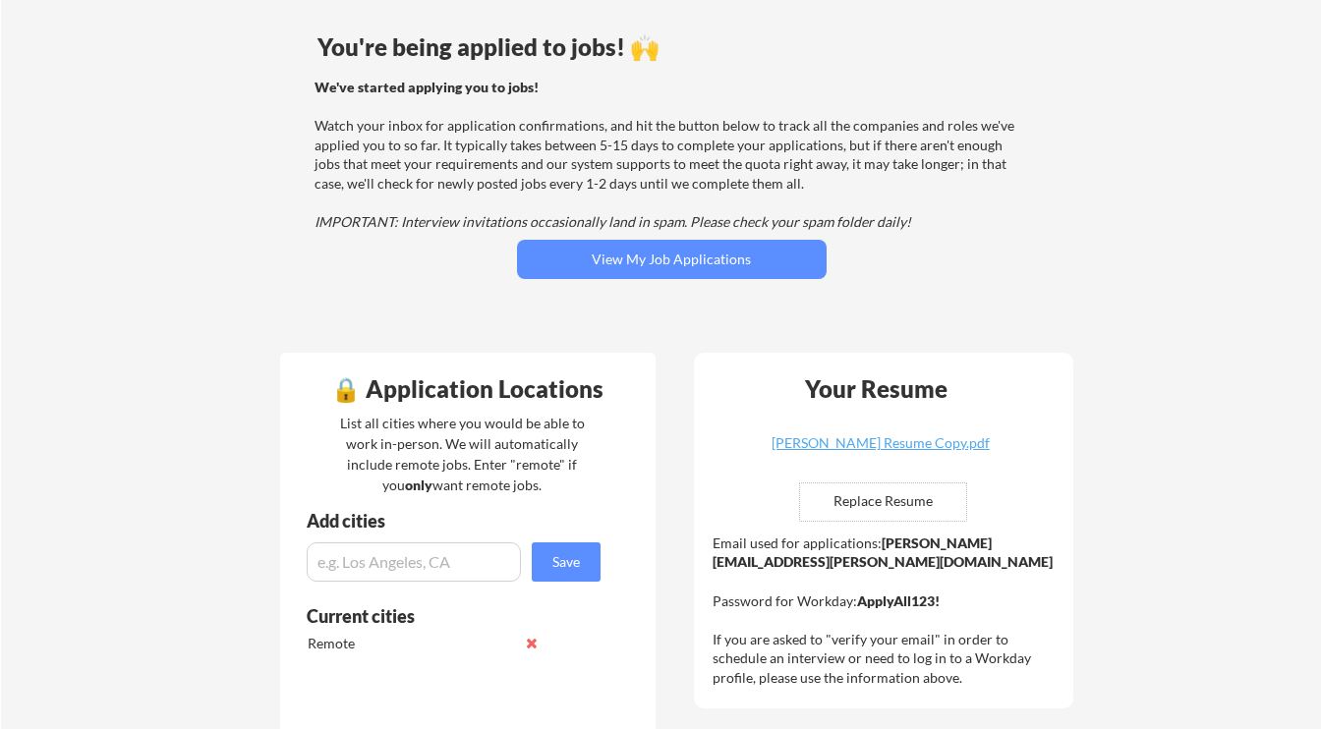
scroll to position [0, 0]
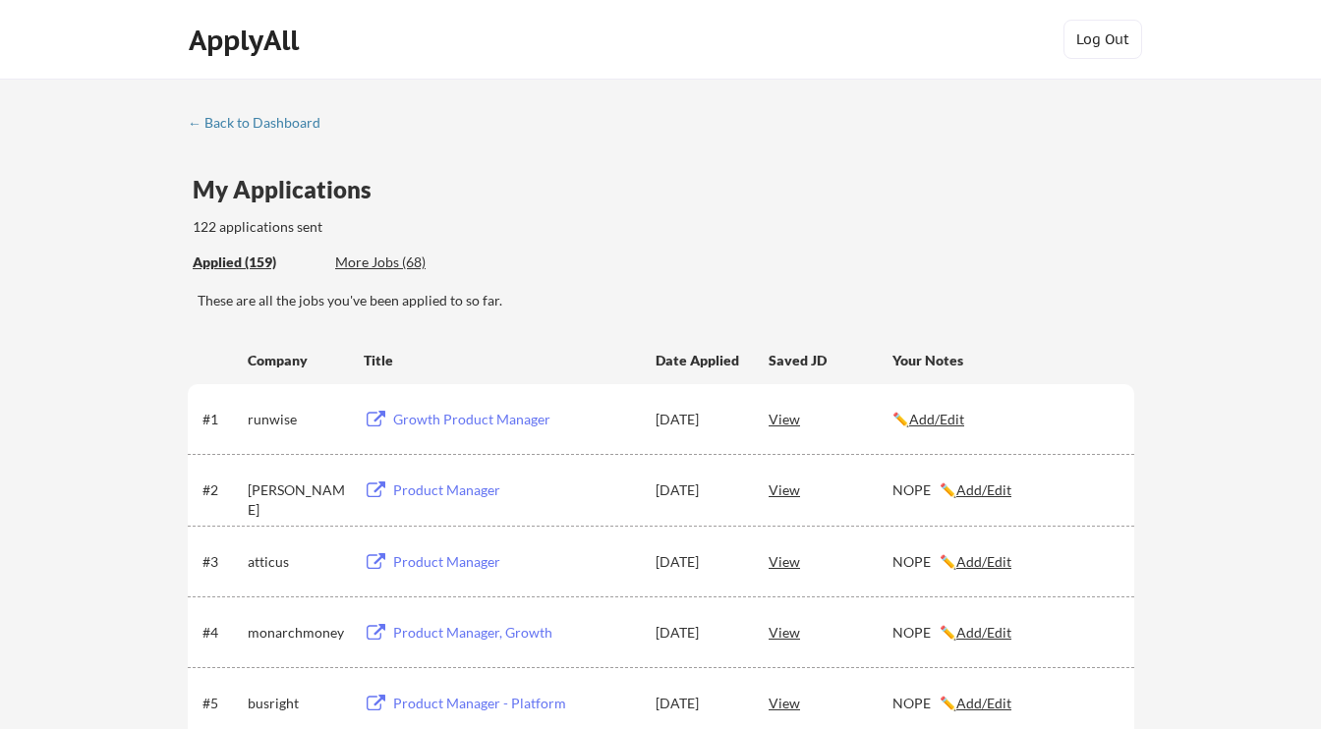
click at [395, 259] on div "More Jobs (68)" at bounding box center [407, 263] width 144 height 20
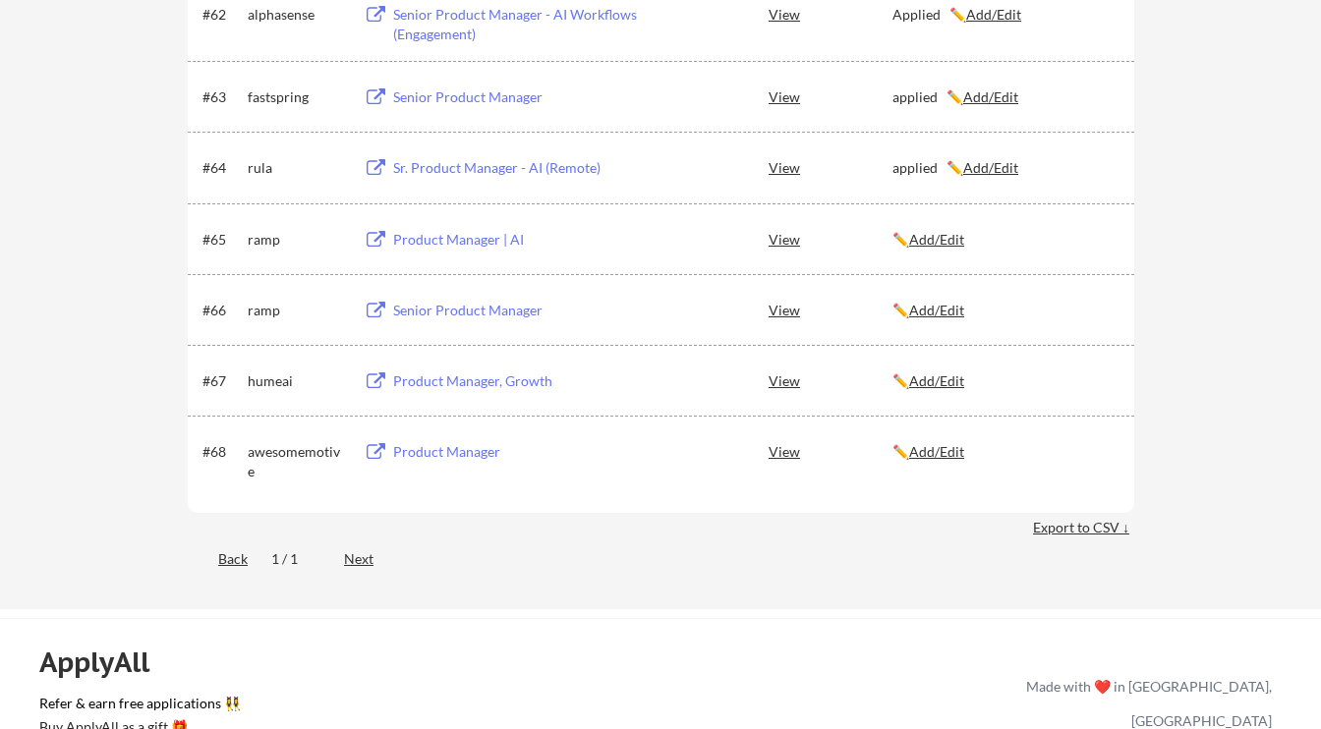
scroll to position [5029, 0]
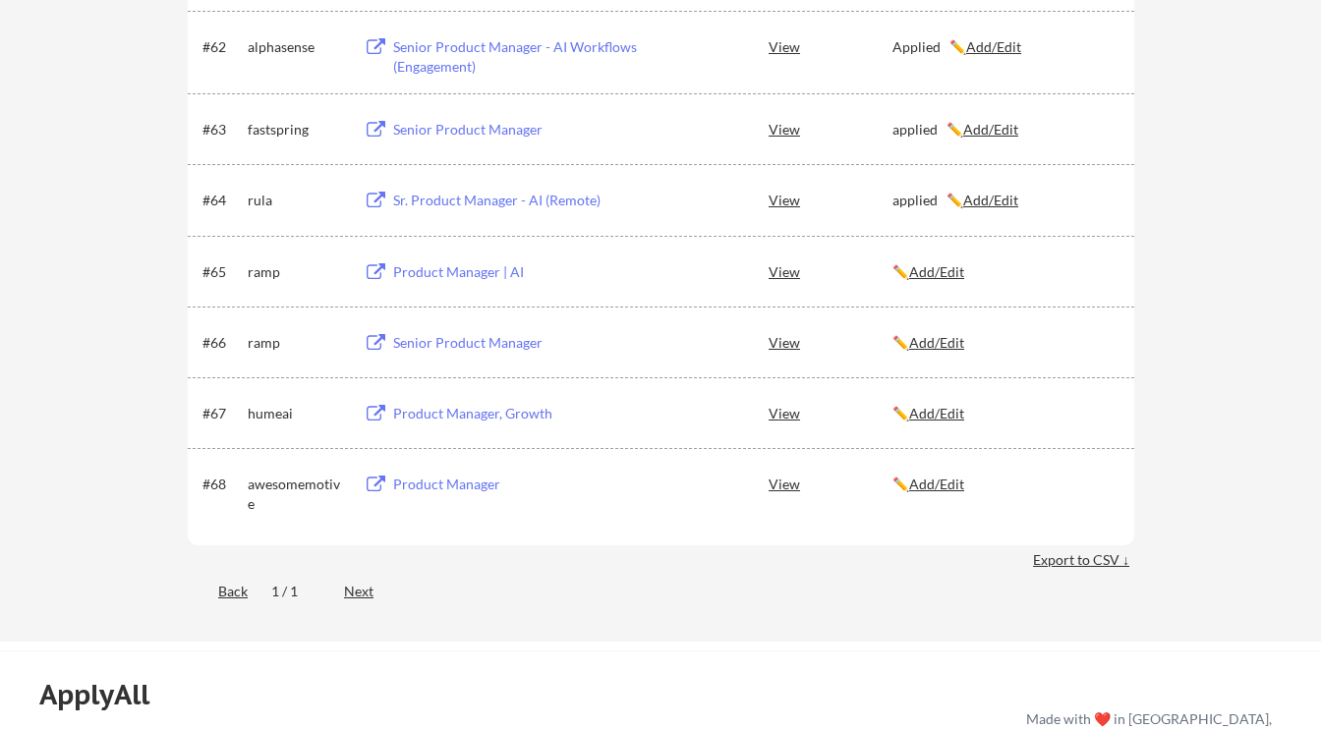
click at [940, 412] on u "Add/Edit" at bounding box center [936, 413] width 55 height 17
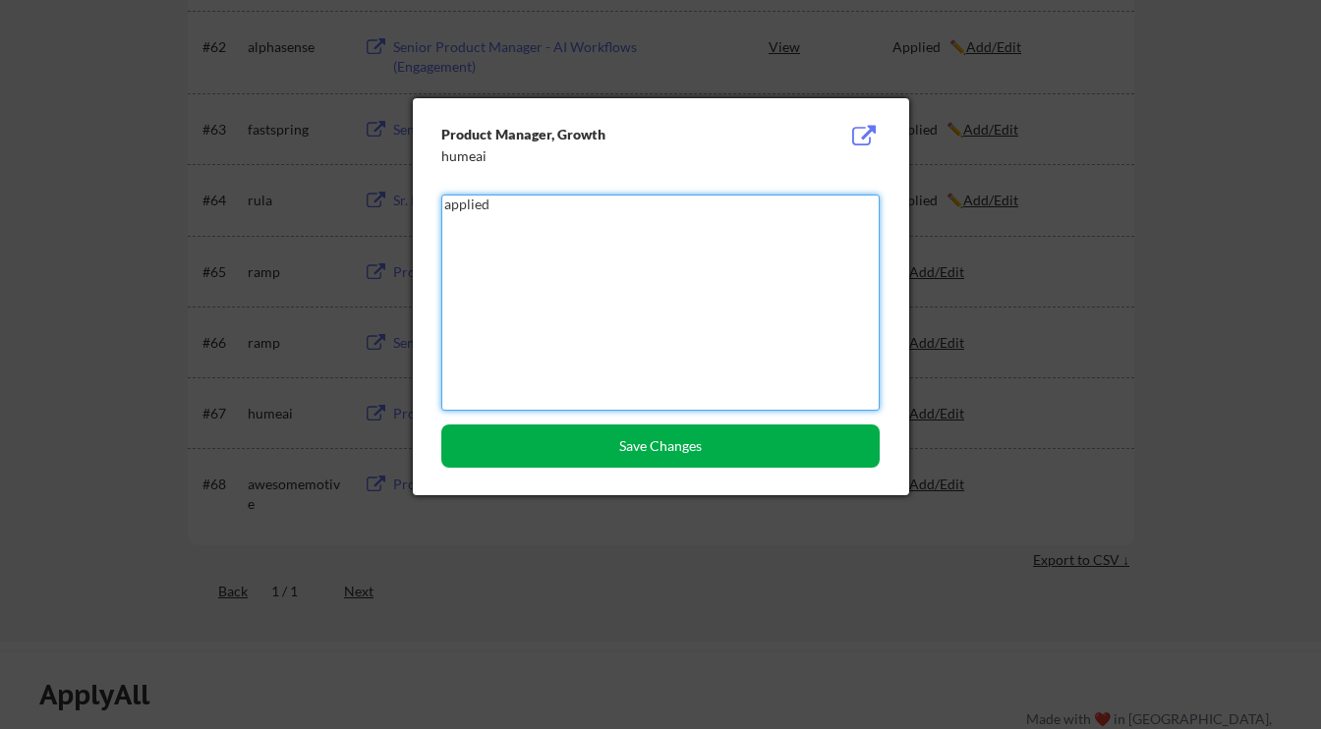
type textarea "applied"
click at [550, 452] on button "Save Changes" at bounding box center [660, 445] width 438 height 43
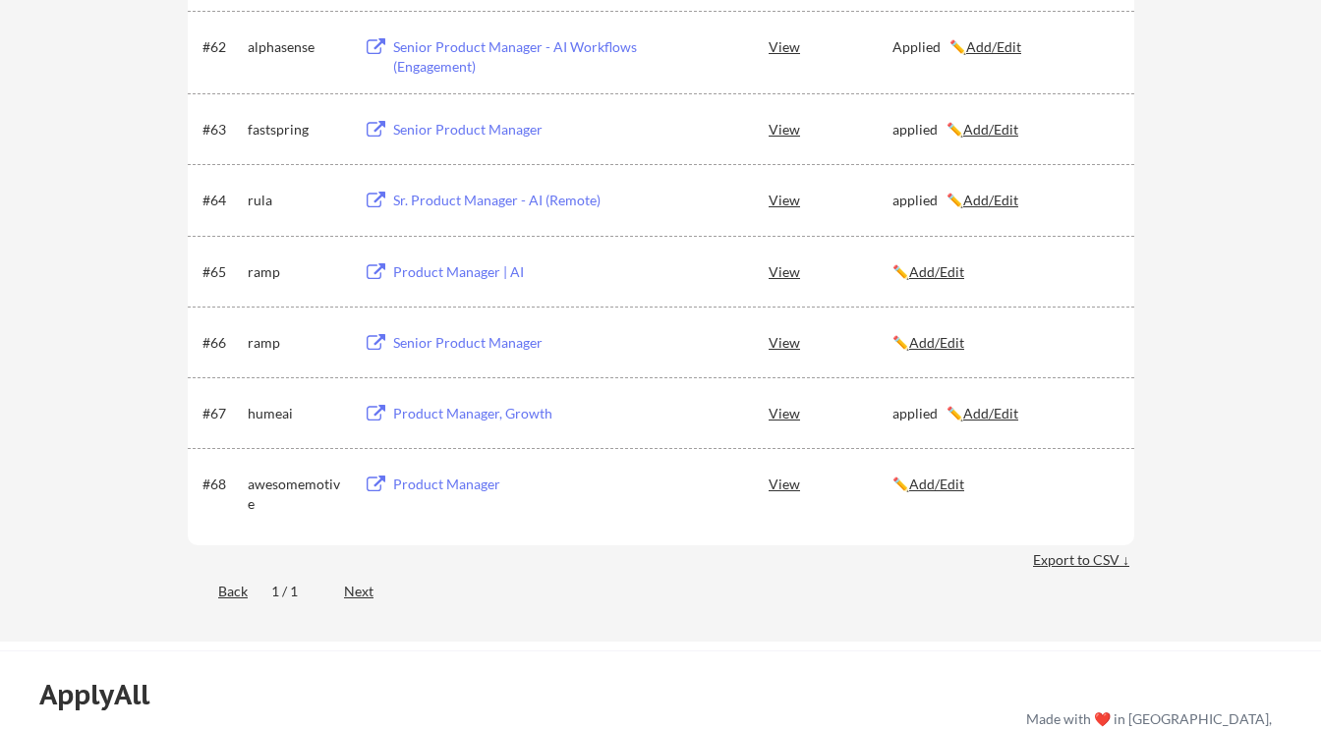
click at [461, 485] on div "Product Manager" at bounding box center [515, 485] width 244 height 20
click at [938, 341] on u "Add/Edit" at bounding box center [936, 342] width 55 height 17
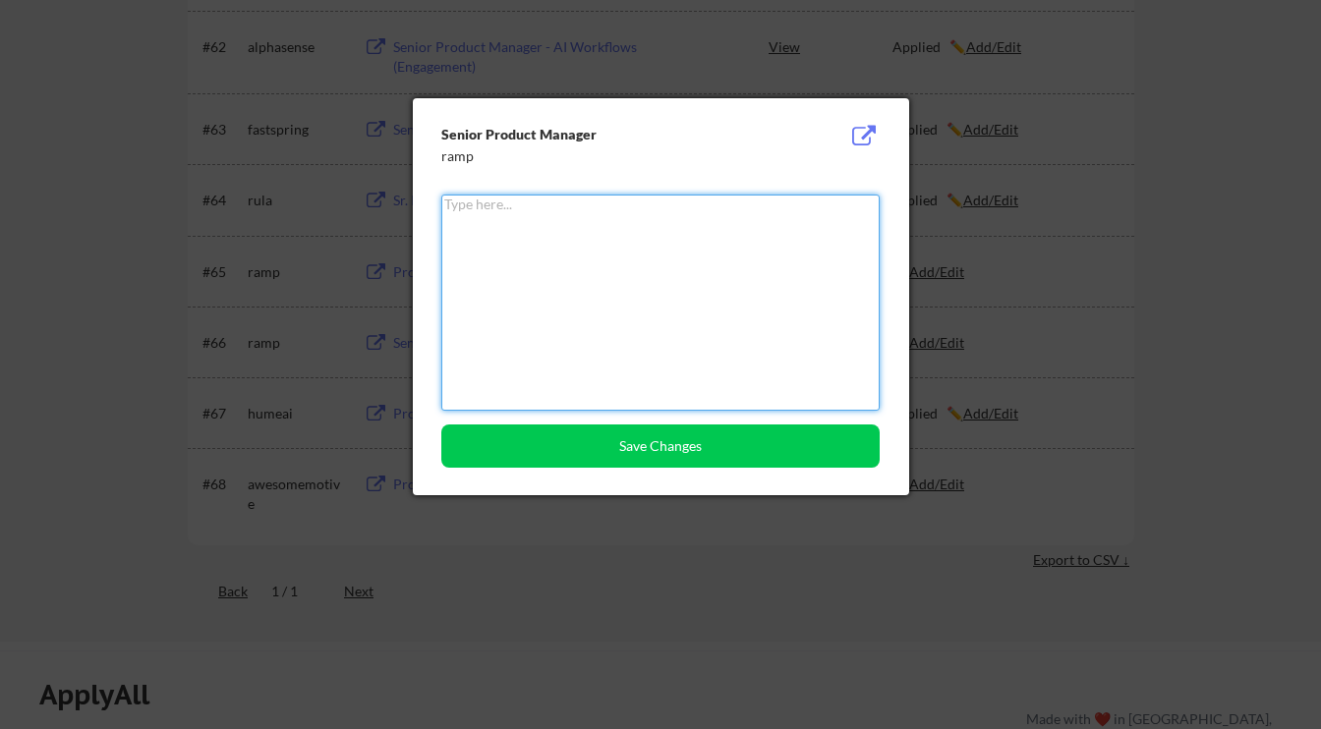
click at [585, 258] on textarea at bounding box center [660, 303] width 438 height 216
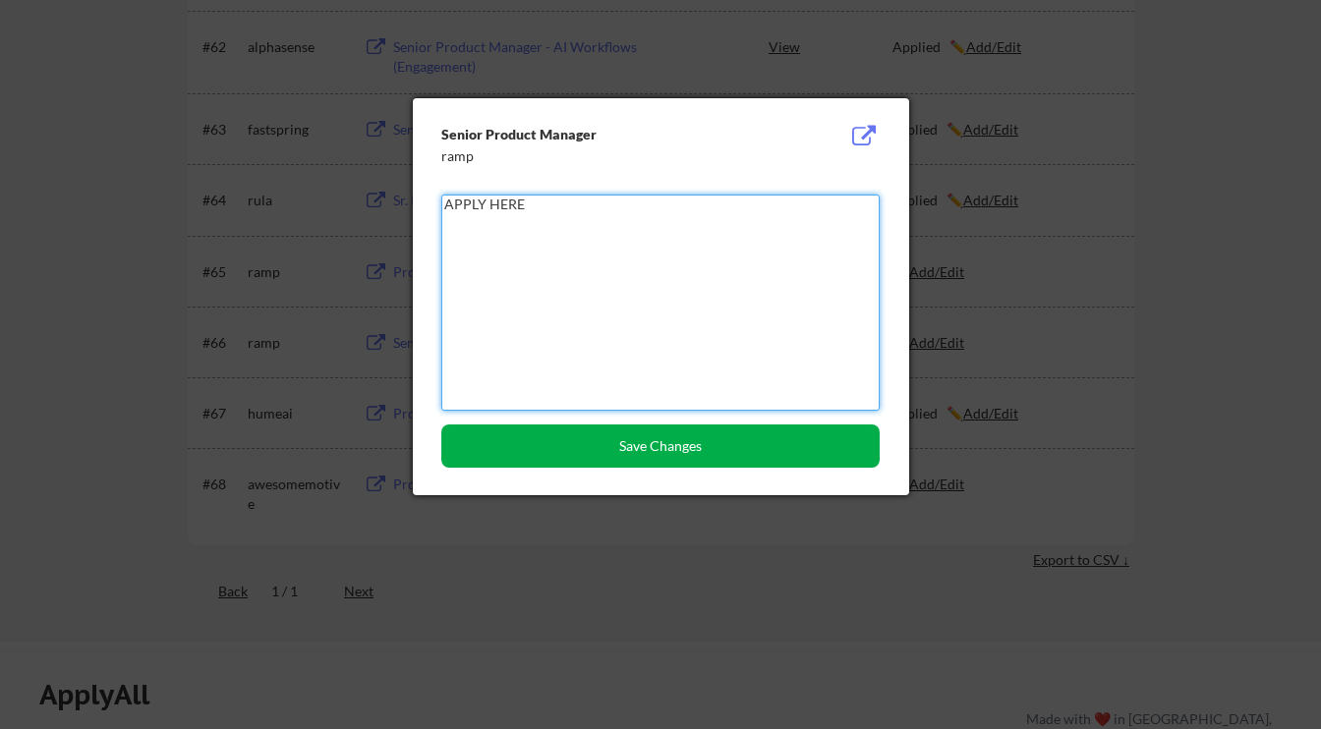
type textarea "APPLY HERE"
click at [635, 454] on button "Save Changes" at bounding box center [660, 445] width 438 height 43
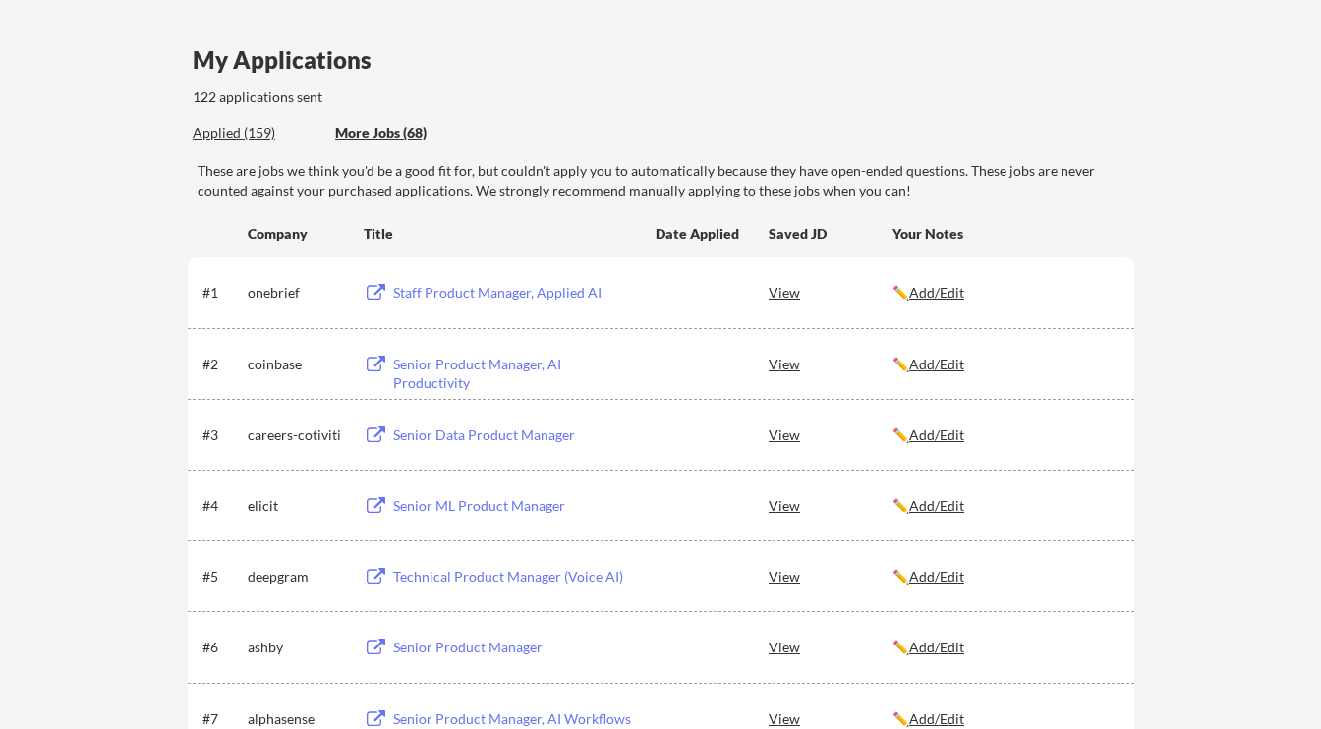
scroll to position [0, 0]
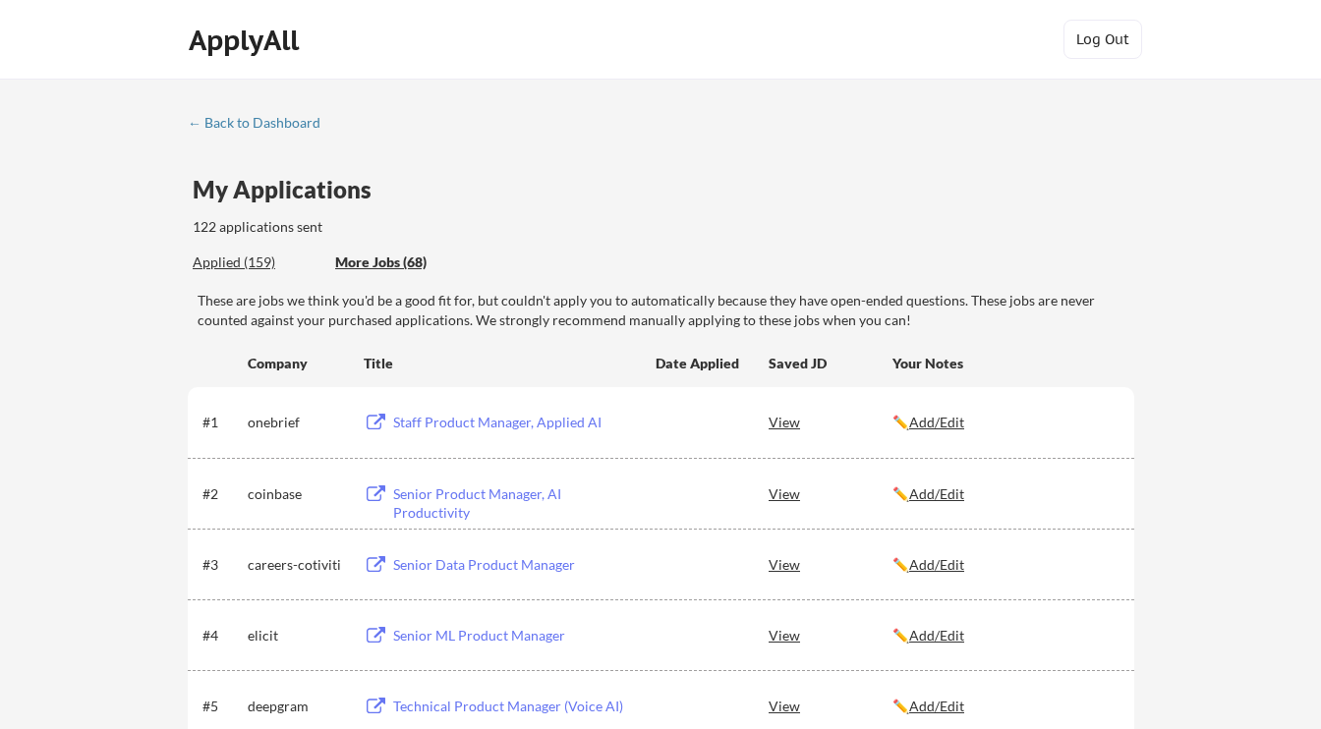
click at [241, 259] on div "Applied (159)" at bounding box center [257, 263] width 128 height 20
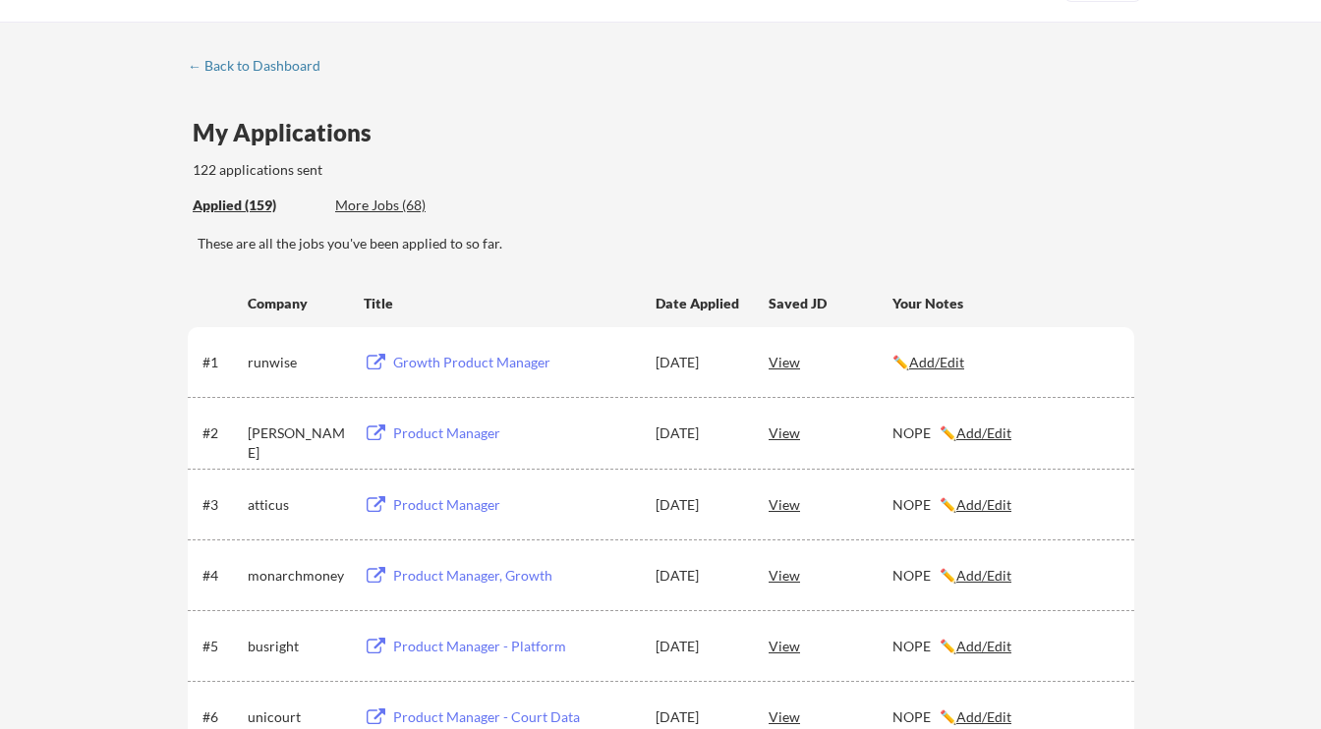
scroll to position [58, 0]
click at [422, 364] on div "Growth Product Manager" at bounding box center [515, 362] width 244 height 20
